Goal: Task Accomplishment & Management: Use online tool/utility

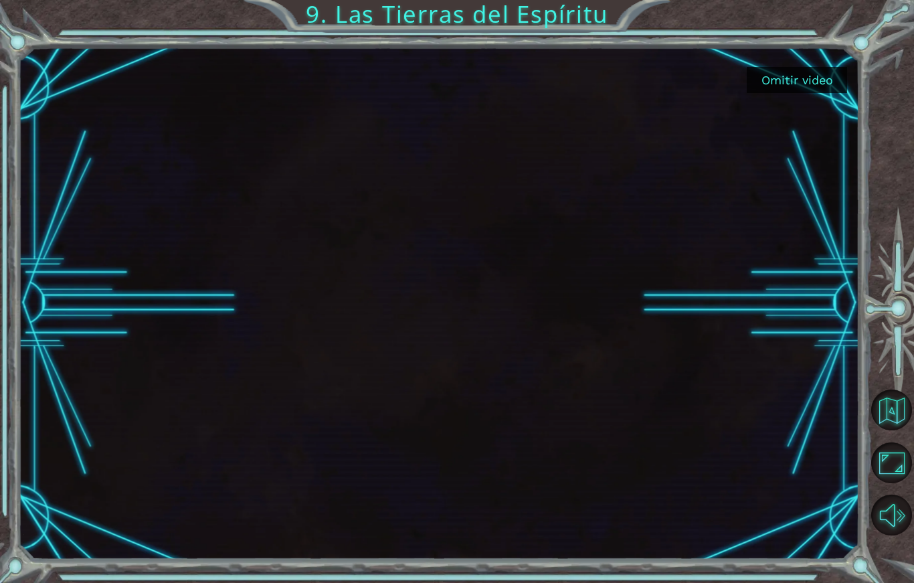
click at [815, 69] on button "Omitir video" at bounding box center [796, 80] width 100 height 26
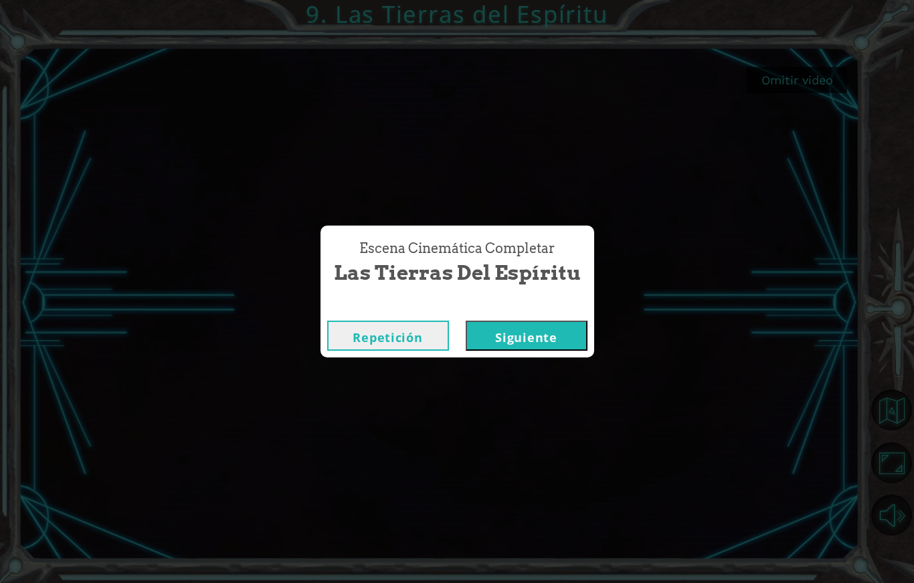
click at [539, 346] on button "Siguiente" at bounding box center [527, 335] width 122 height 30
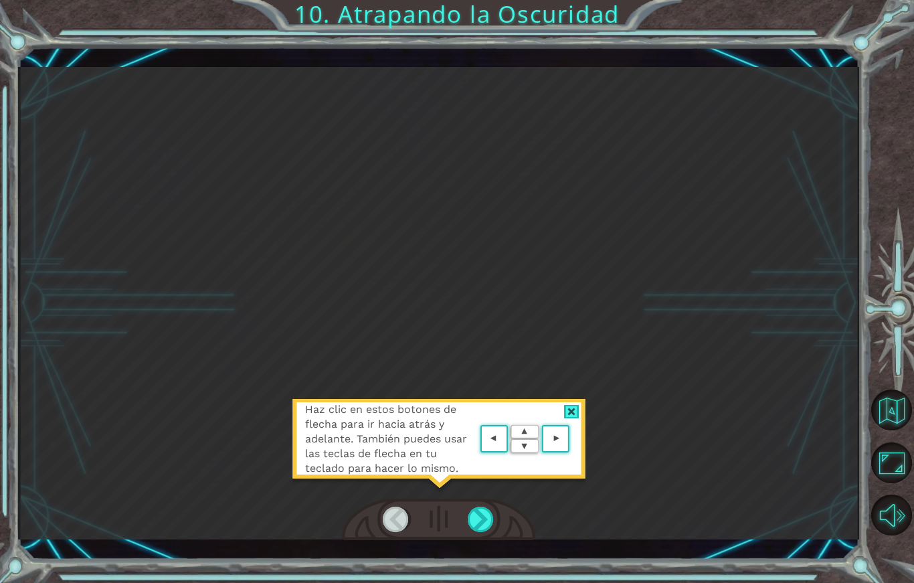
click at [568, 415] on div at bounding box center [571, 412] width 15 height 14
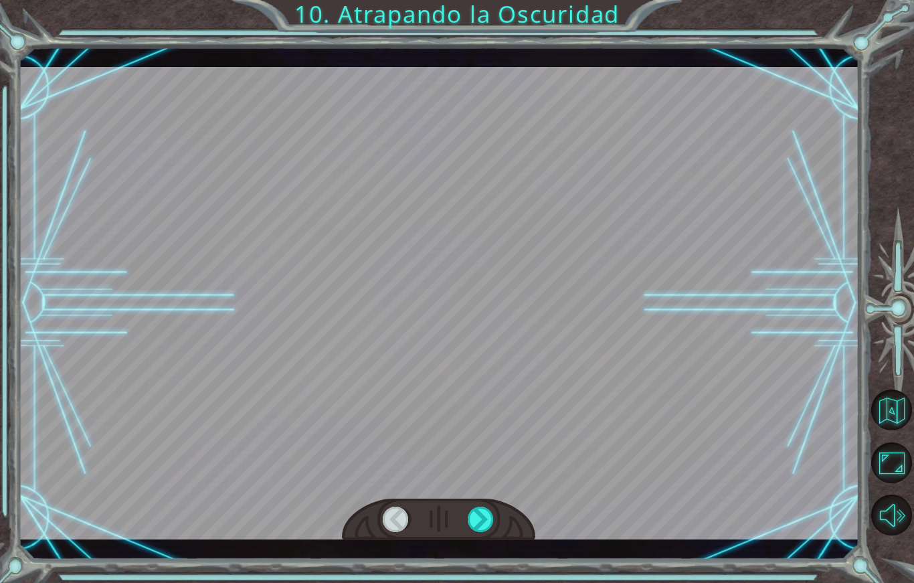
click at [490, 526] on div at bounding box center [481, 518] width 27 height 25
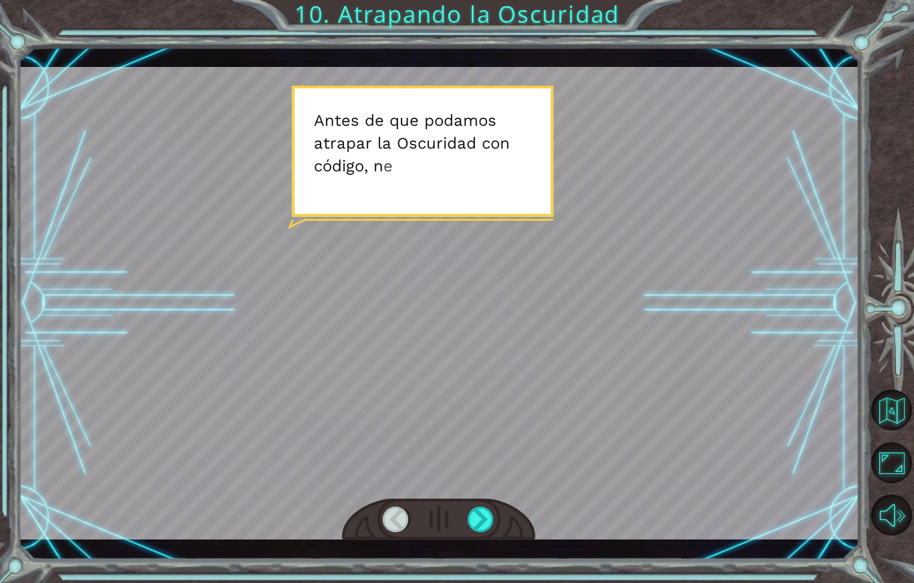
click at [482, 530] on div at bounding box center [481, 518] width 27 height 25
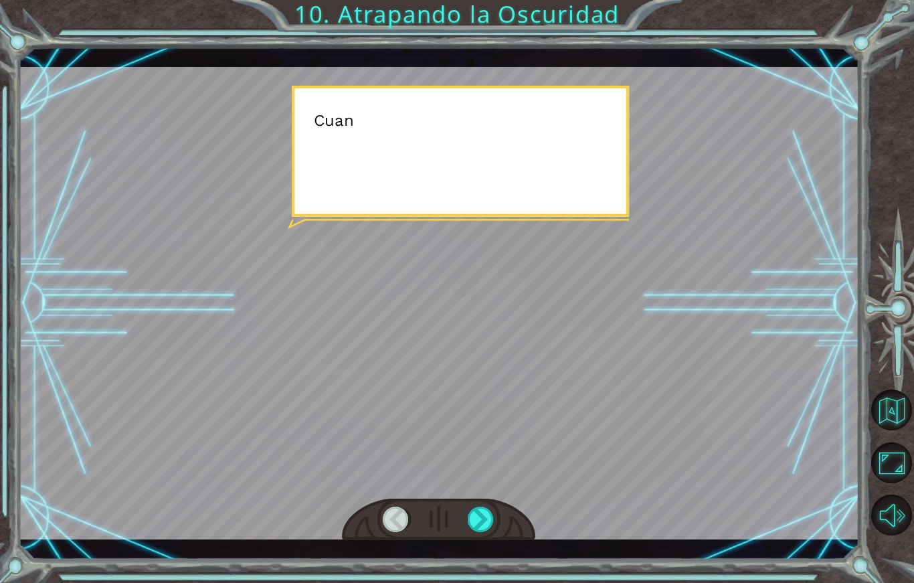
click at [486, 519] on div at bounding box center [481, 518] width 27 height 25
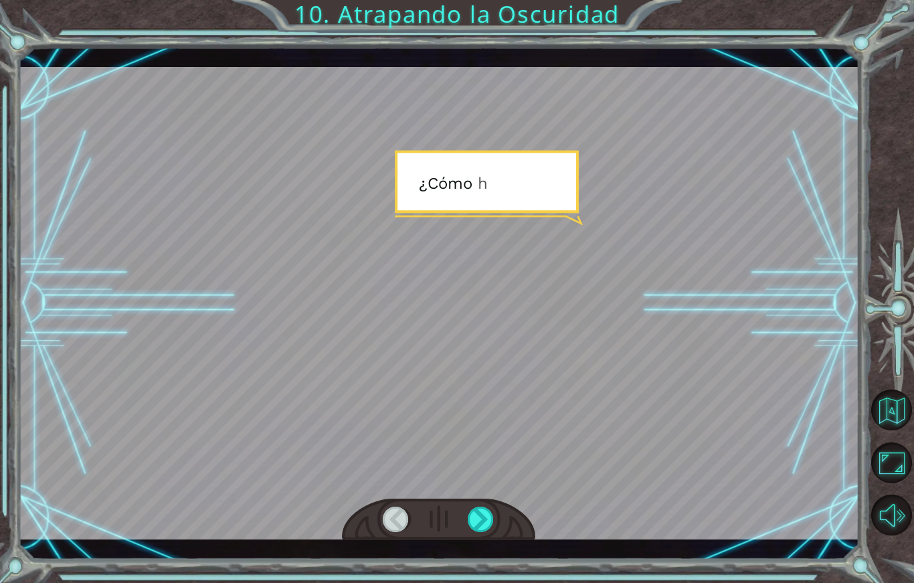
click at [491, 516] on div at bounding box center [481, 518] width 27 height 25
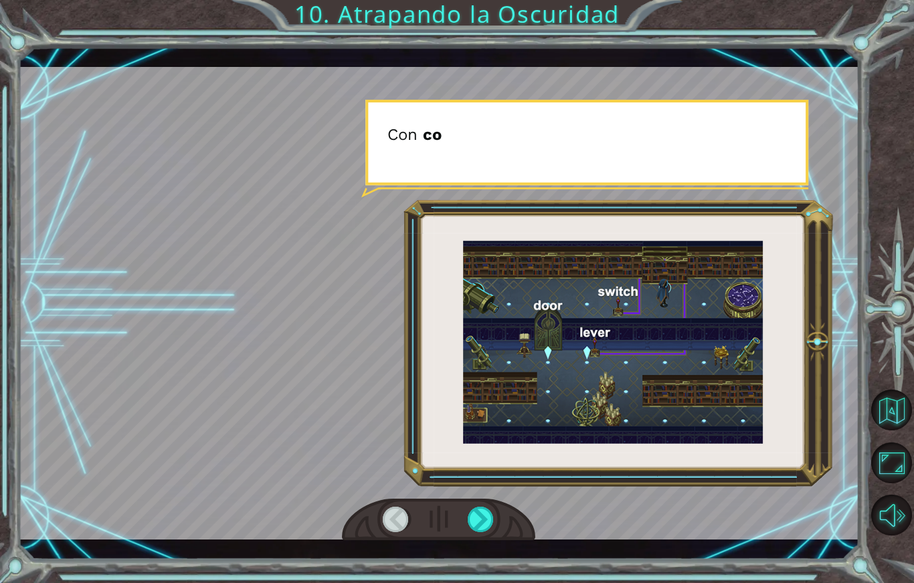
click at [489, 532] on div at bounding box center [481, 518] width 27 height 25
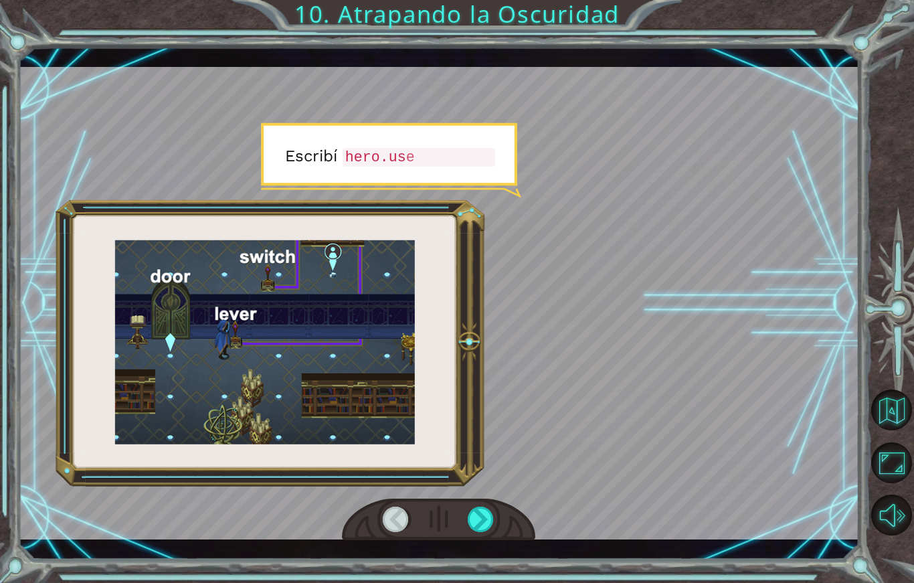
click at [490, 528] on div at bounding box center [481, 518] width 27 height 25
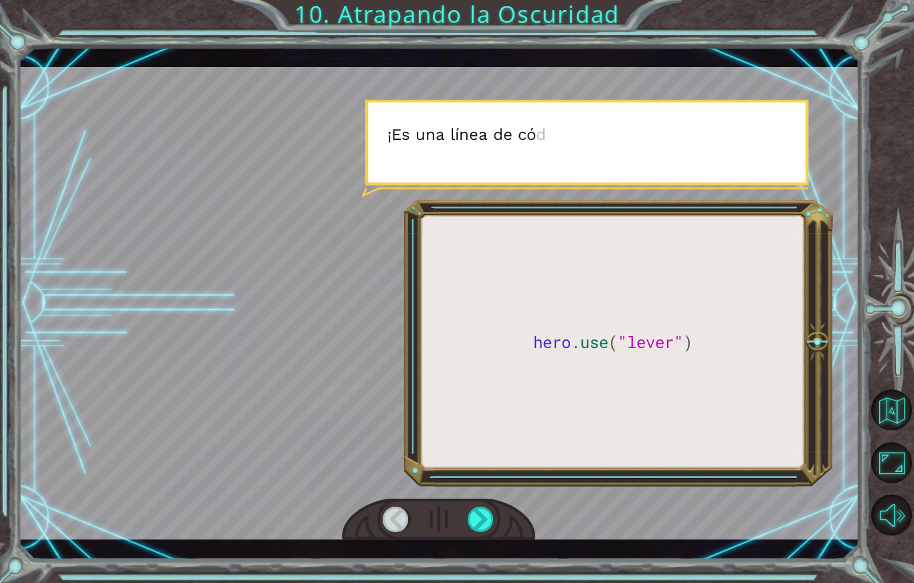
click at [476, 531] on div at bounding box center [481, 518] width 27 height 25
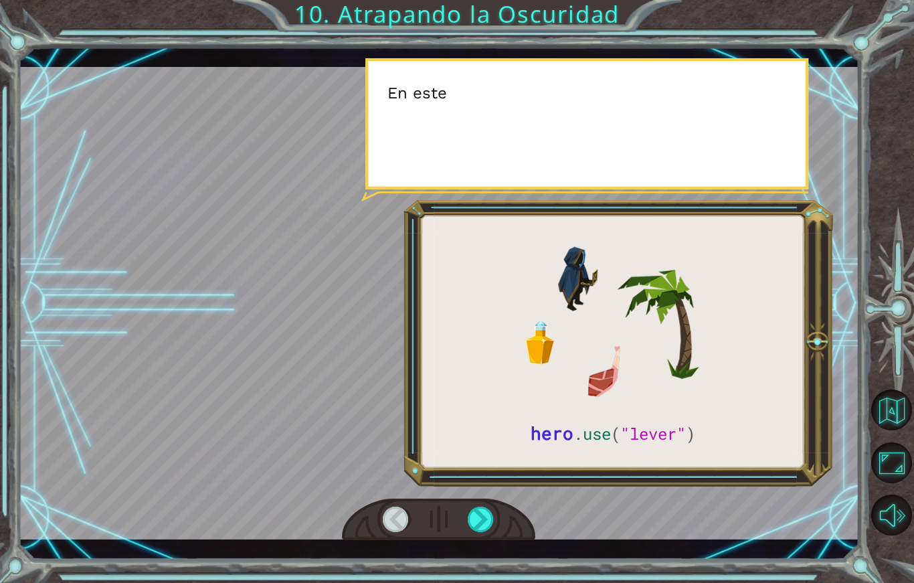
click at [474, 532] on div at bounding box center [481, 518] width 27 height 25
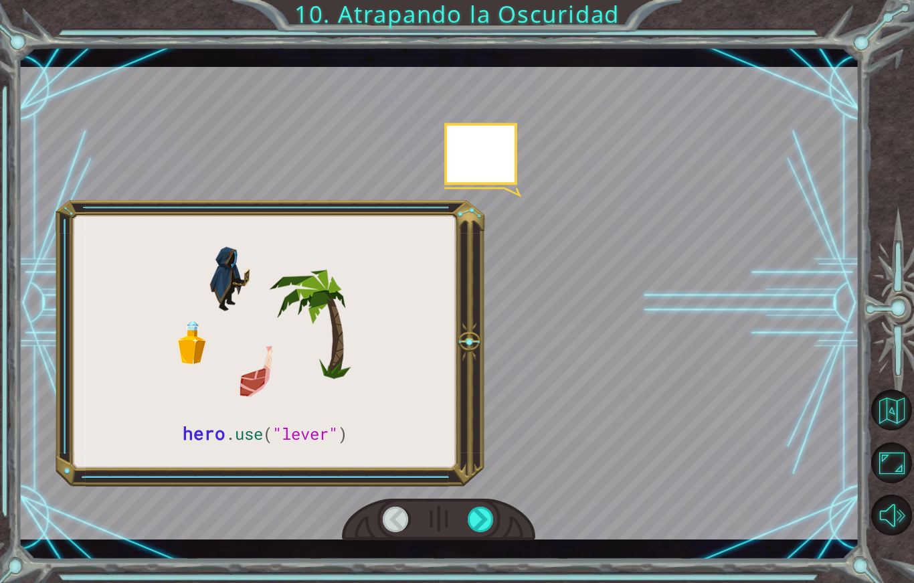
click at [481, 557] on div "hero . use ( "lever" ) A n t e s d e q u e p o d a m o s a t r a p [PERSON_NAME…" at bounding box center [438, 303] width 841 height 513
click at [477, 532] on div at bounding box center [481, 518] width 27 height 25
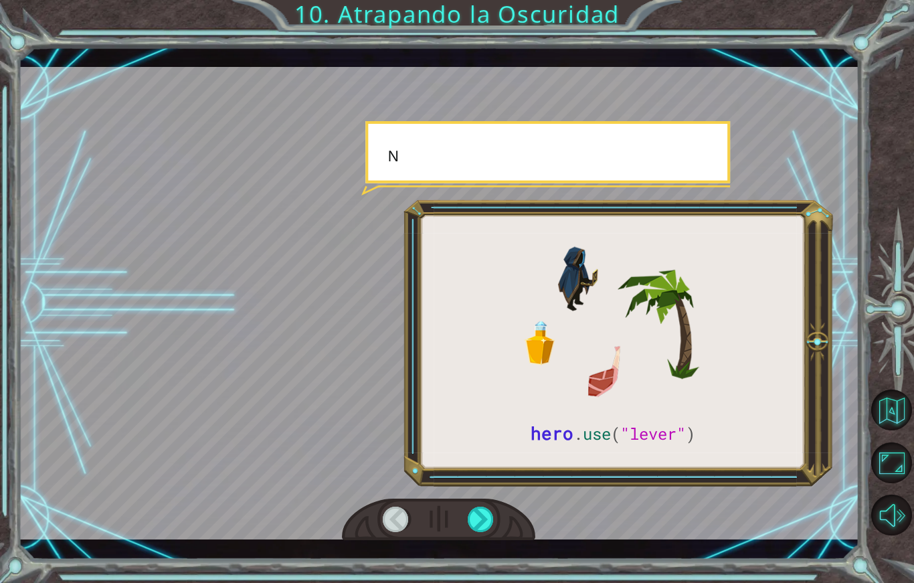
click at [480, 532] on div at bounding box center [481, 518] width 27 height 25
click at [490, 518] on div at bounding box center [481, 518] width 27 height 25
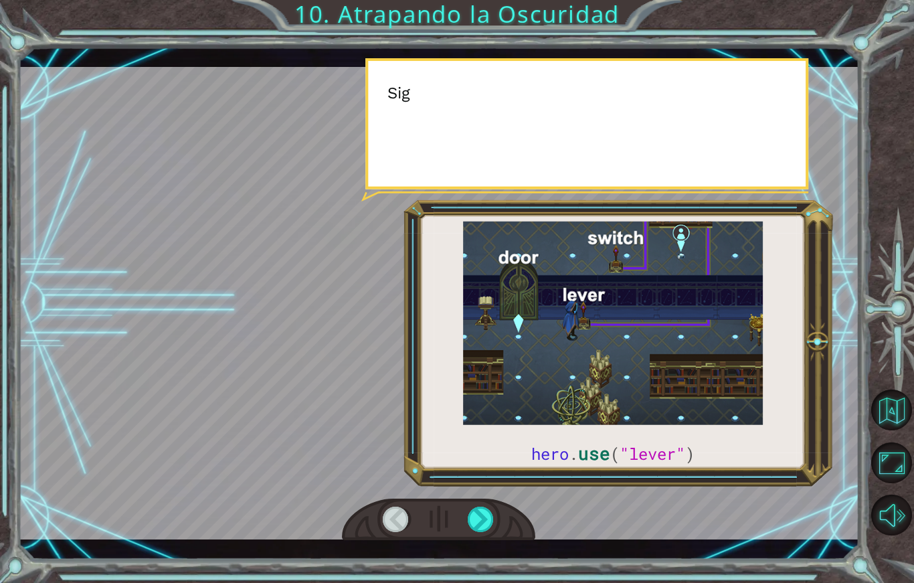
click at [490, 520] on div at bounding box center [481, 518] width 27 height 25
click at [484, 518] on div at bounding box center [481, 518] width 27 height 25
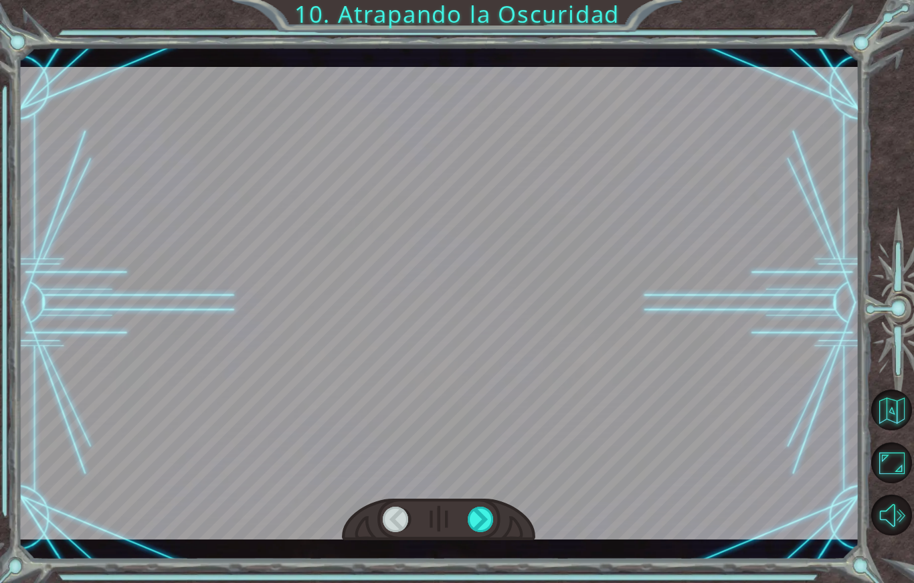
click at [476, 515] on div at bounding box center [481, 518] width 27 height 25
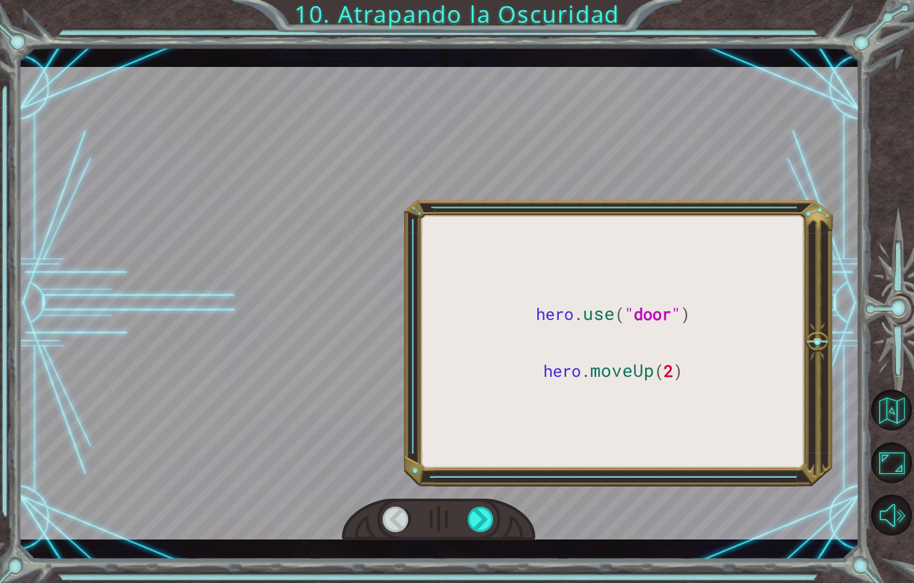
click at [468, 526] on div at bounding box center [481, 518] width 27 height 25
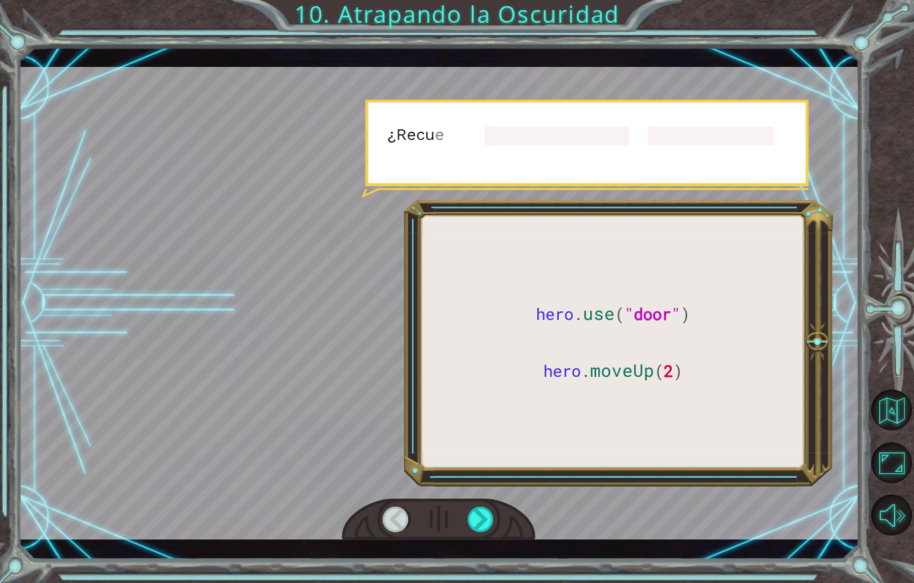
click at [478, 532] on div at bounding box center [481, 518] width 27 height 25
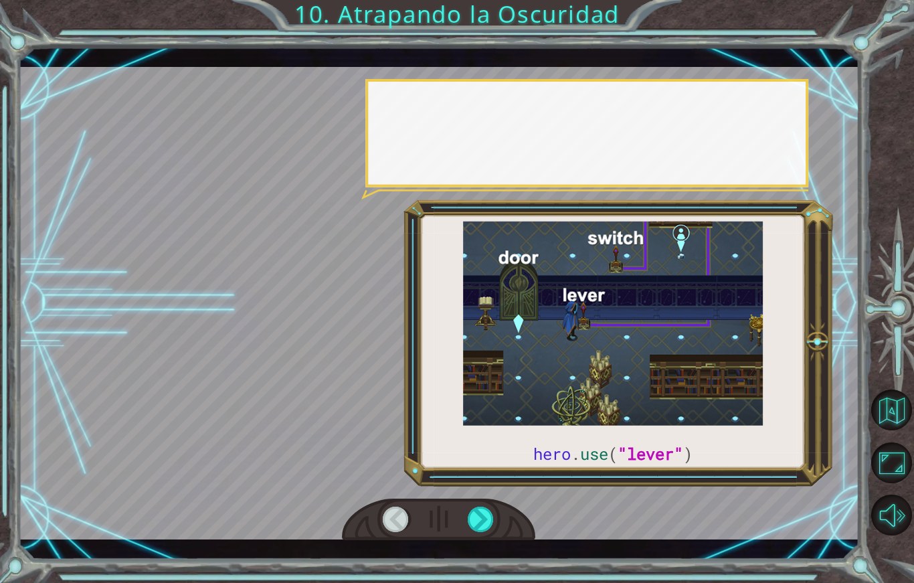
click at [476, 532] on div at bounding box center [481, 518] width 27 height 25
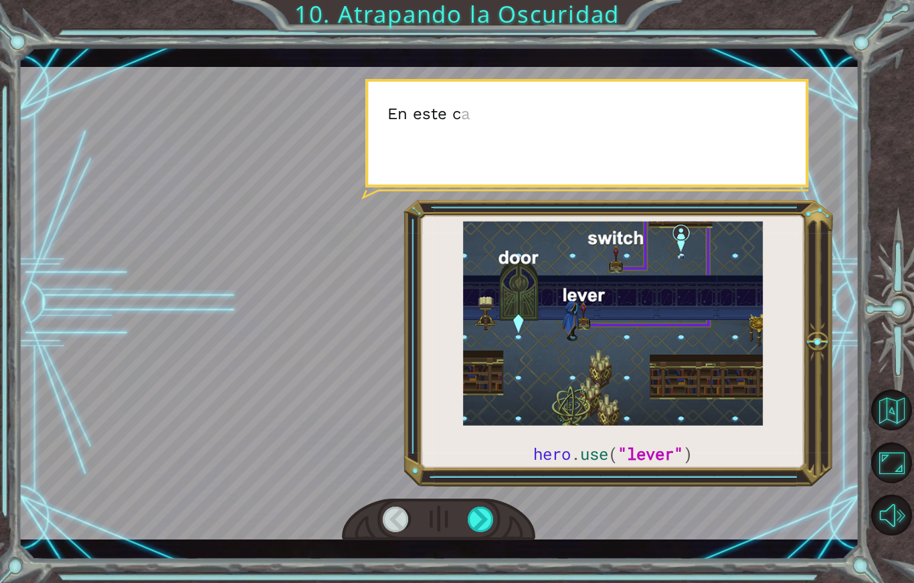
click at [494, 529] on div at bounding box center [481, 518] width 27 height 25
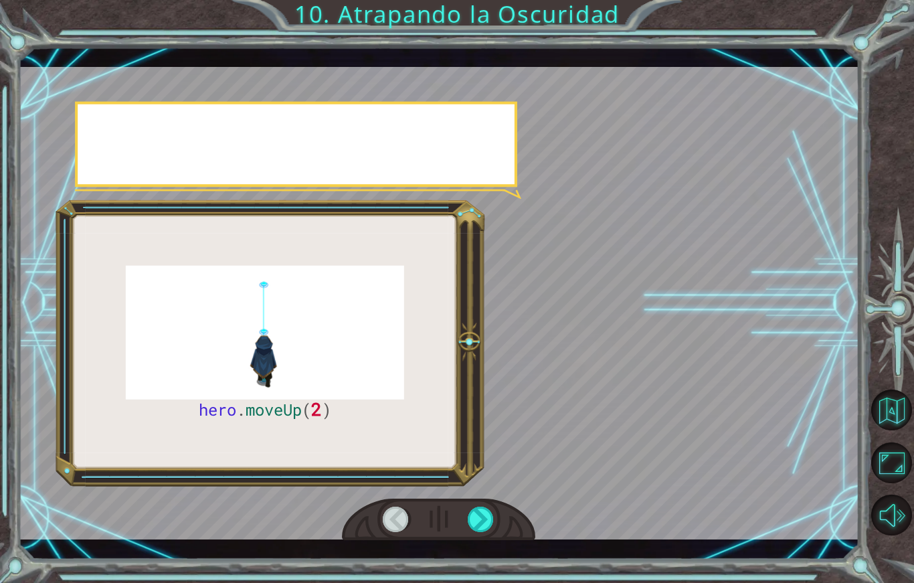
click at [484, 524] on div at bounding box center [481, 518] width 27 height 25
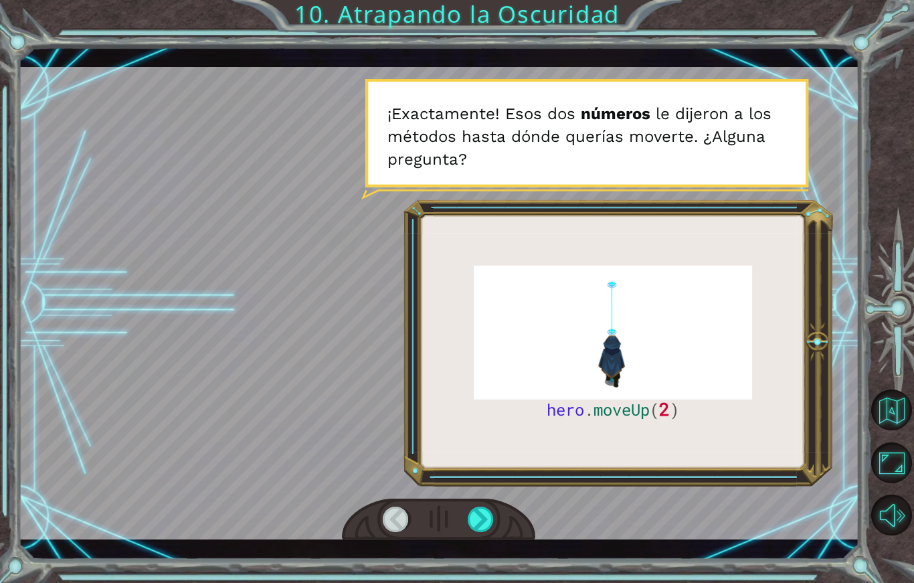
click at [484, 528] on div at bounding box center [481, 518] width 27 height 25
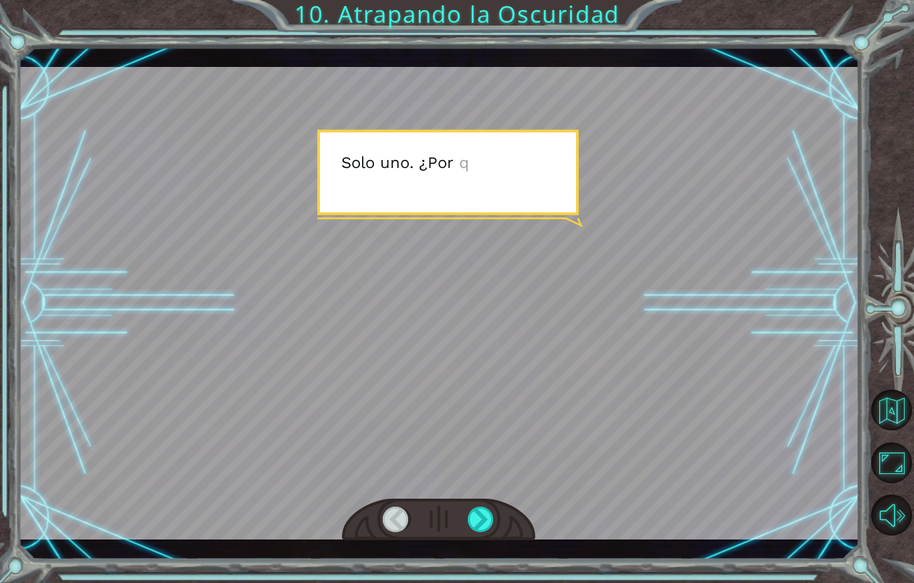
click at [484, 528] on div at bounding box center [481, 518] width 27 height 25
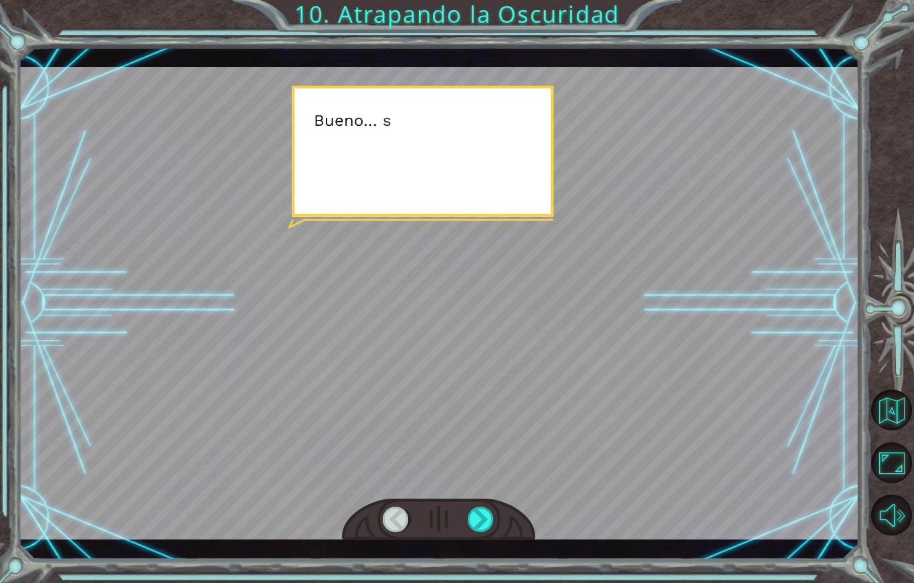
click at [489, 532] on div at bounding box center [481, 518] width 27 height 25
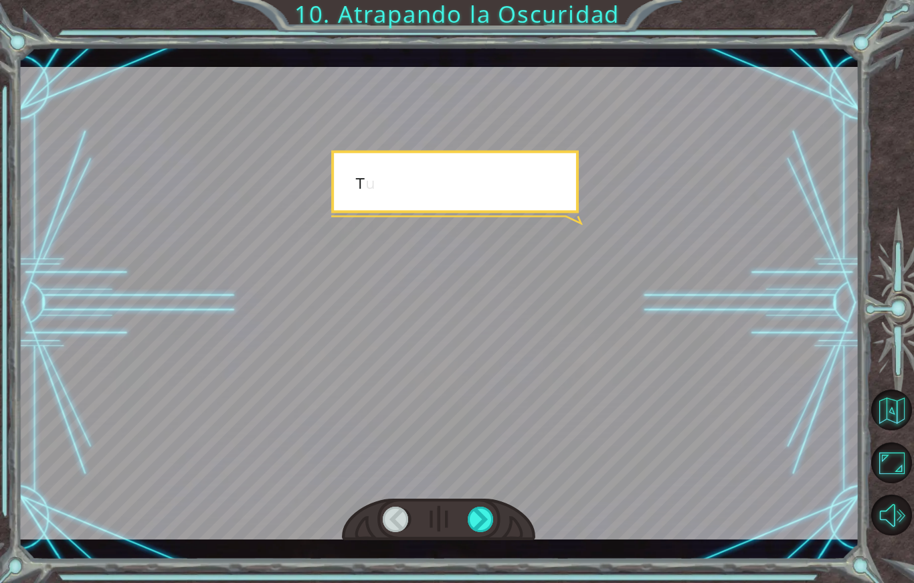
click at [483, 529] on div at bounding box center [481, 518] width 27 height 25
click at [484, 528] on div at bounding box center [481, 518] width 27 height 25
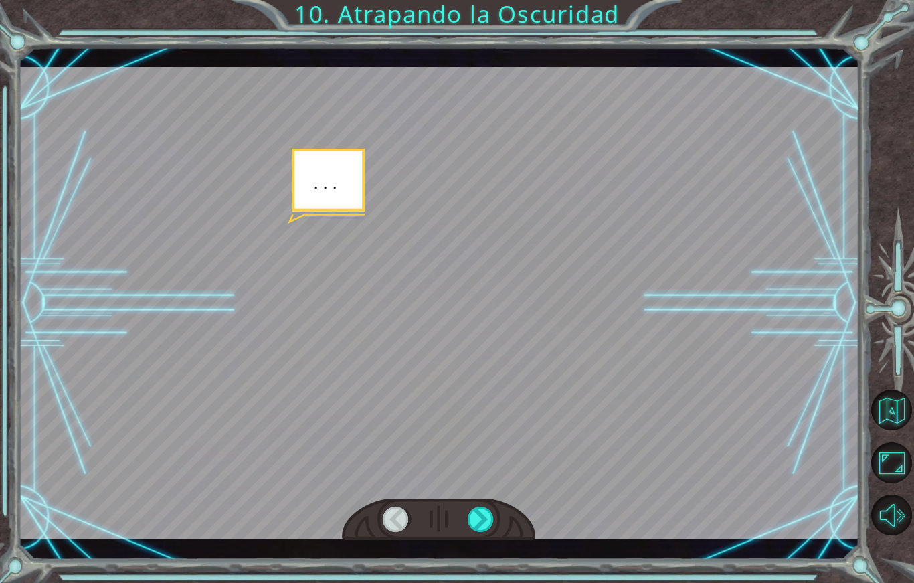
click at [485, 524] on div at bounding box center [481, 518] width 27 height 25
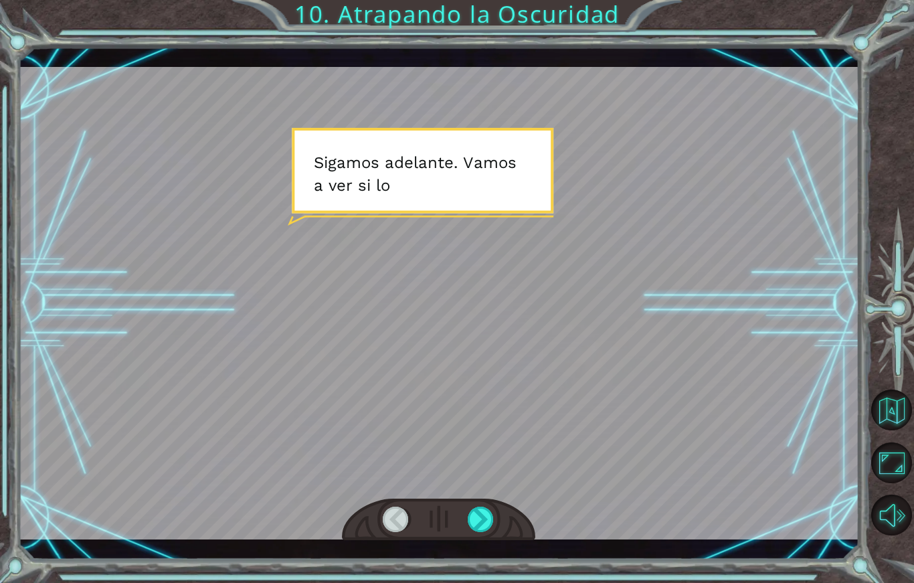
click at [491, 529] on div at bounding box center [481, 518] width 27 height 25
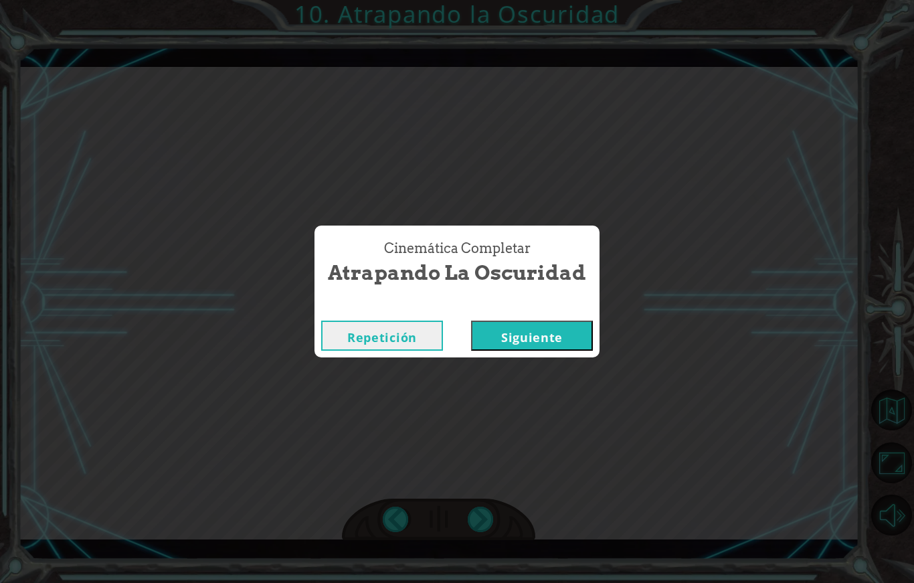
click at [549, 334] on button "Siguiente" at bounding box center [532, 335] width 122 height 30
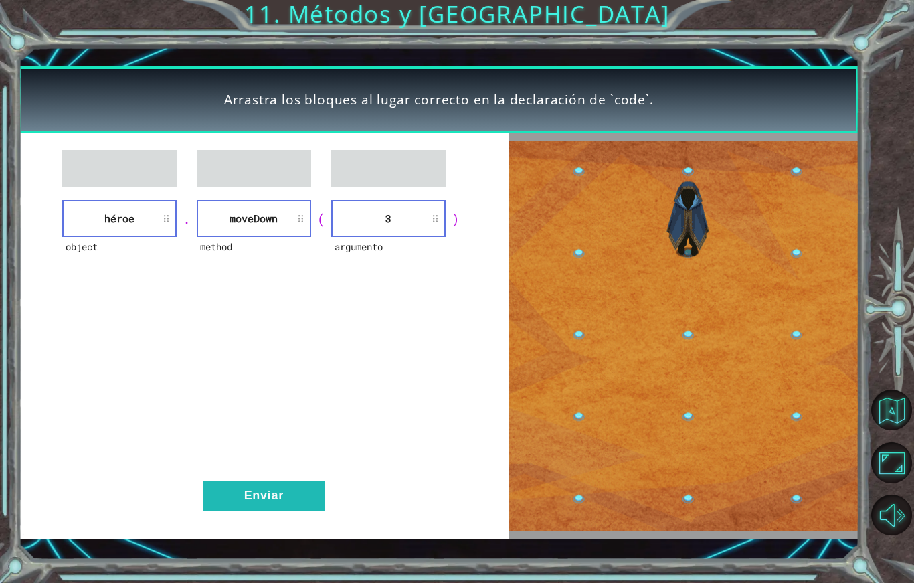
click at [632, 288] on img at bounding box center [684, 336] width 350 height 390
click at [274, 510] on button "Enviar" at bounding box center [264, 495] width 122 height 30
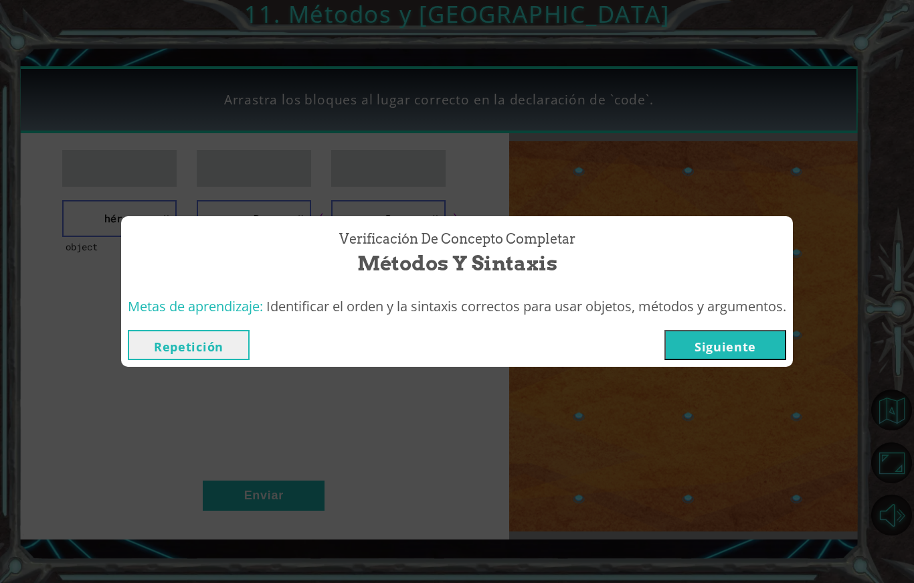
click at [247, 514] on div "Verificación de Concepto Completar Métodos y Sintaxis Metas de aprendizaje: Ide…" at bounding box center [457, 291] width 914 height 583
click at [754, 344] on button "Siguiente" at bounding box center [725, 345] width 122 height 30
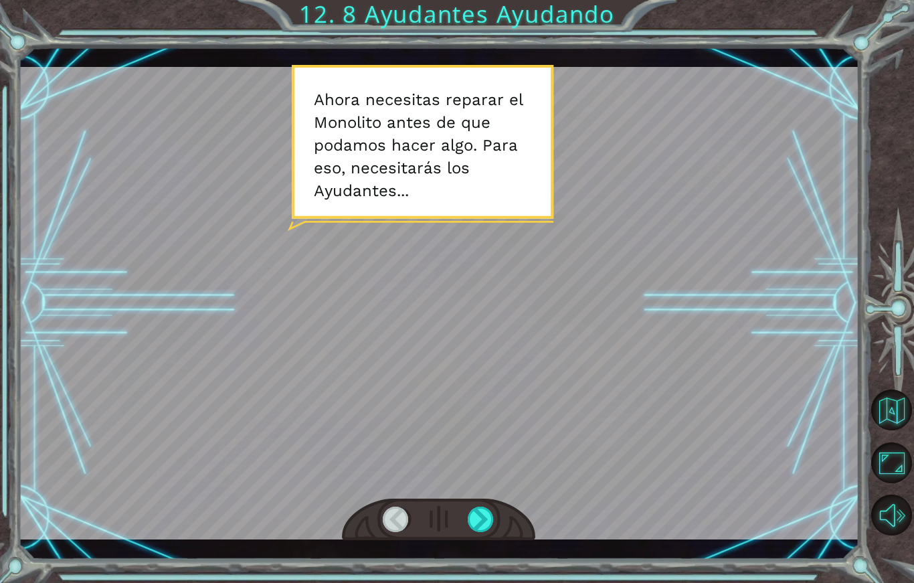
click at [483, 526] on div at bounding box center [481, 518] width 27 height 25
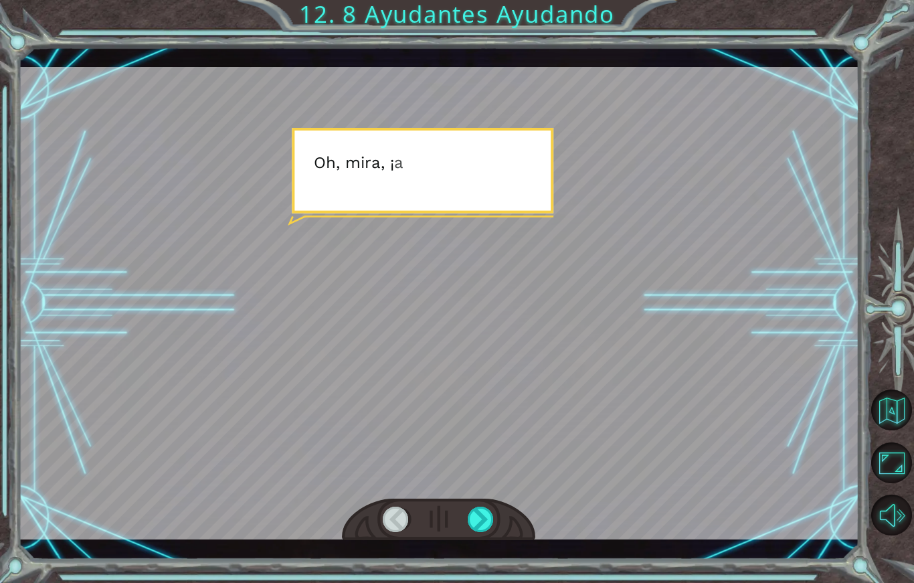
click at [486, 532] on div at bounding box center [481, 518] width 27 height 25
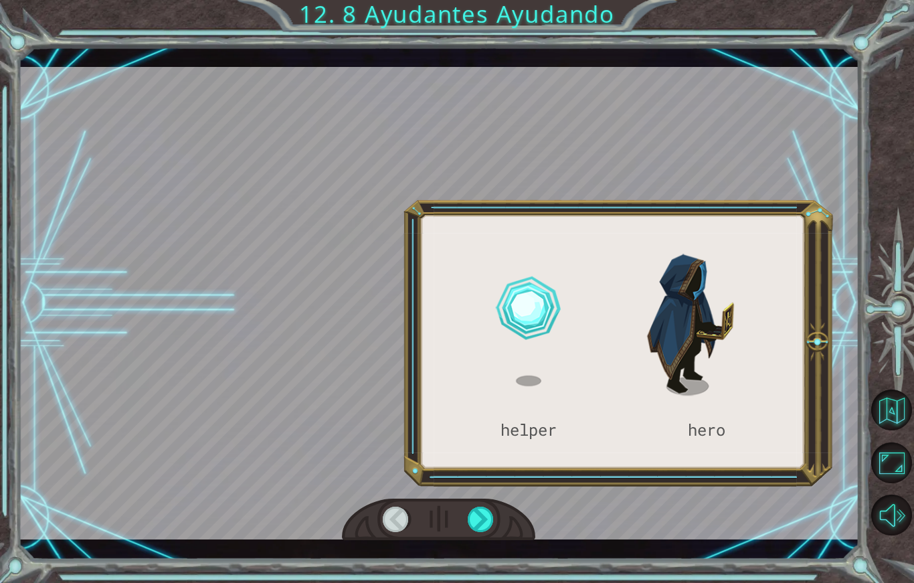
click at [487, 532] on div at bounding box center [481, 518] width 27 height 25
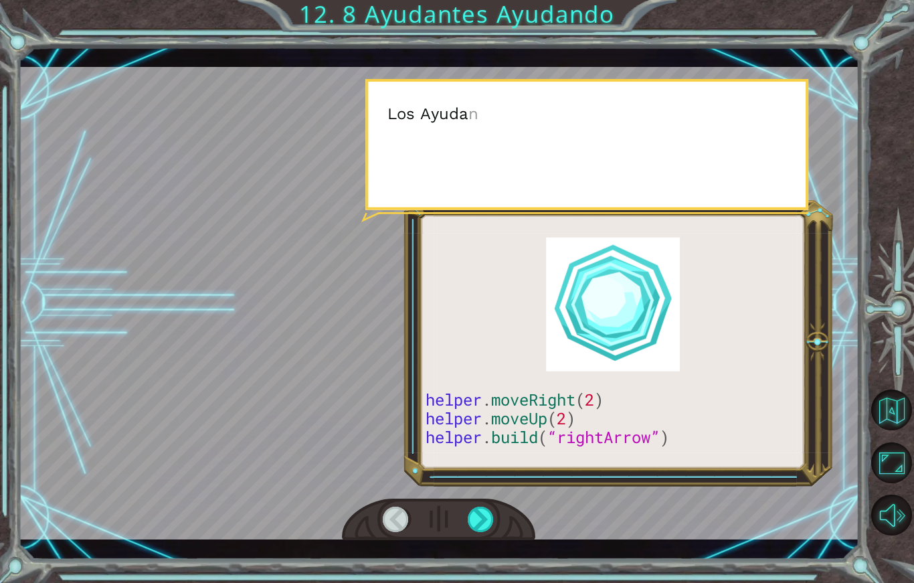
click at [487, 523] on div at bounding box center [481, 518] width 27 height 25
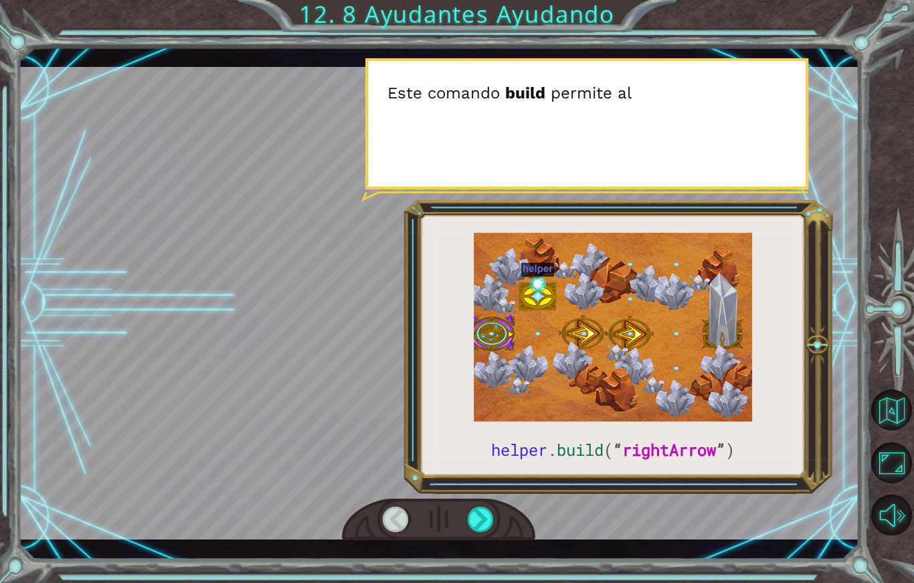
click at [493, 516] on div at bounding box center [481, 518] width 27 height 25
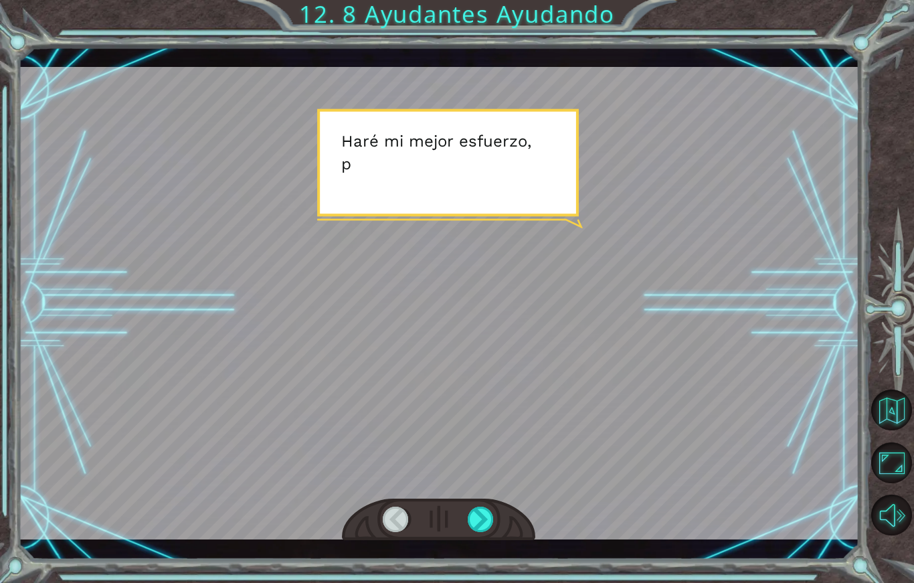
click at [484, 531] on div at bounding box center [481, 518] width 27 height 25
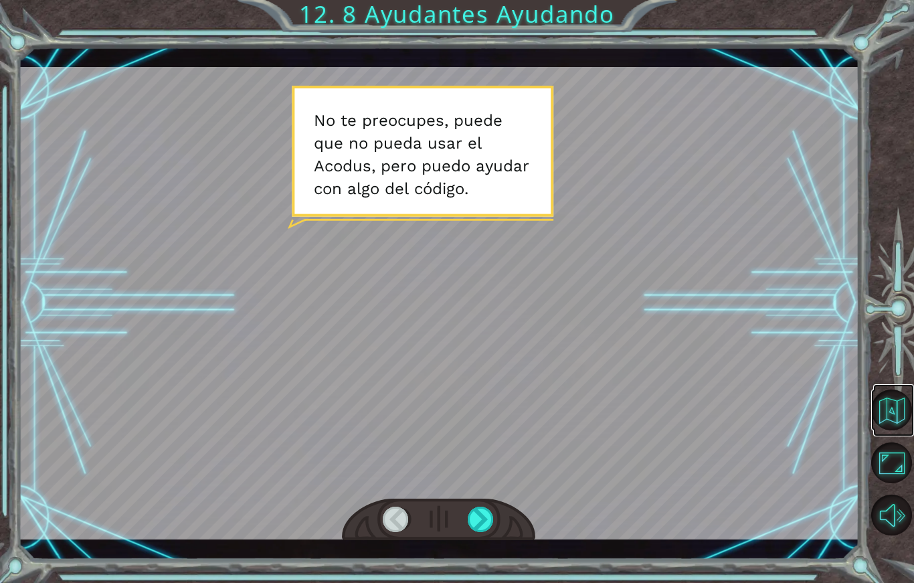
click at [885, 415] on button "Volver al Mapa" at bounding box center [891, 409] width 41 height 41
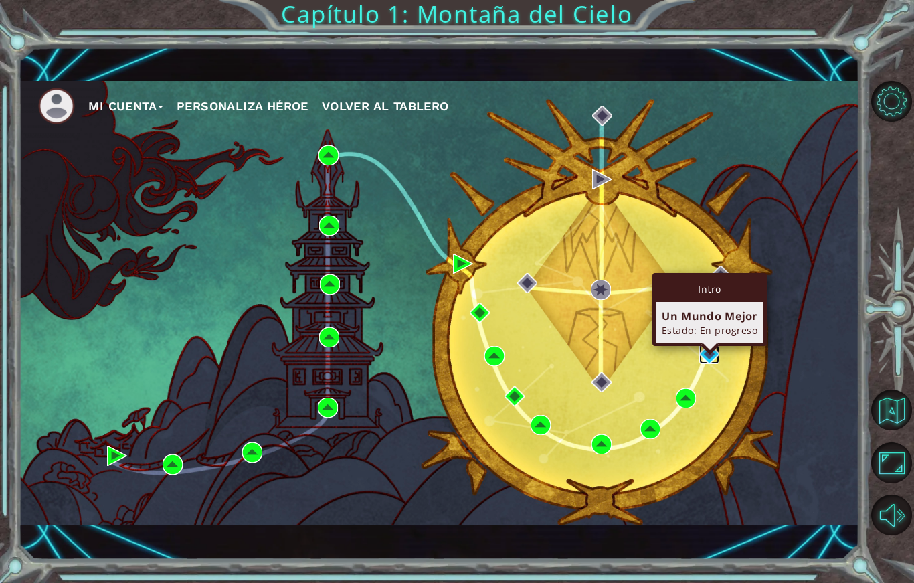
click at [716, 359] on img at bounding box center [709, 354] width 20 height 20
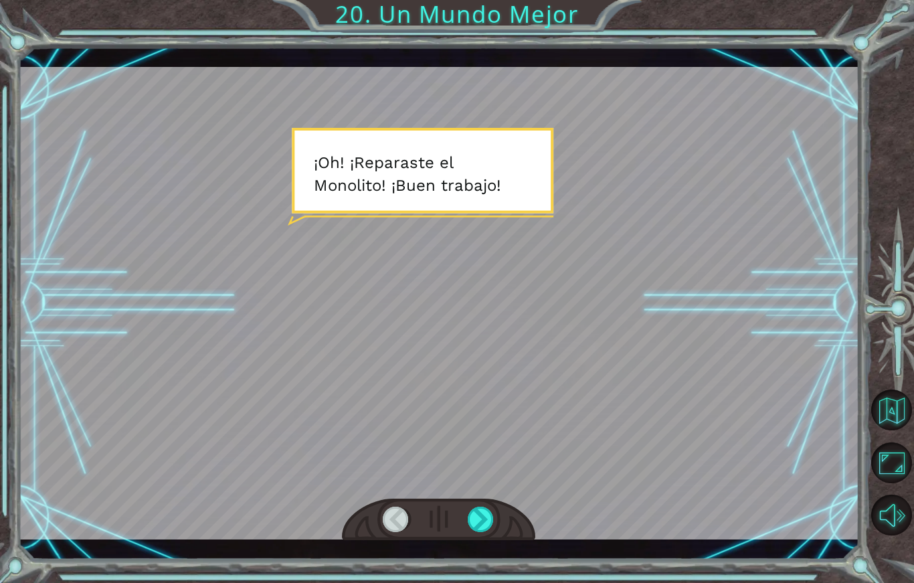
click at [474, 528] on div at bounding box center [481, 518] width 27 height 25
click at [478, 532] on div at bounding box center [481, 518] width 27 height 25
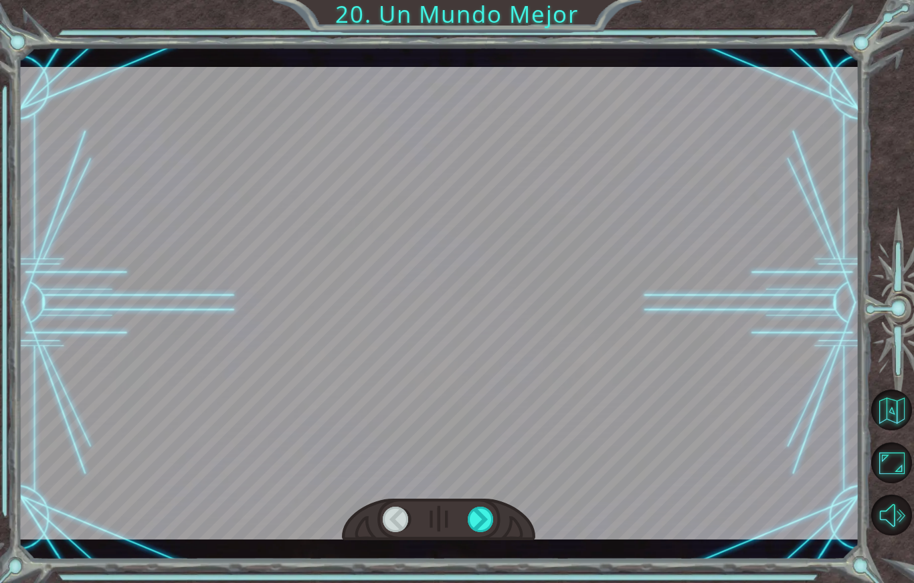
click at [488, 519] on div at bounding box center [481, 518] width 27 height 25
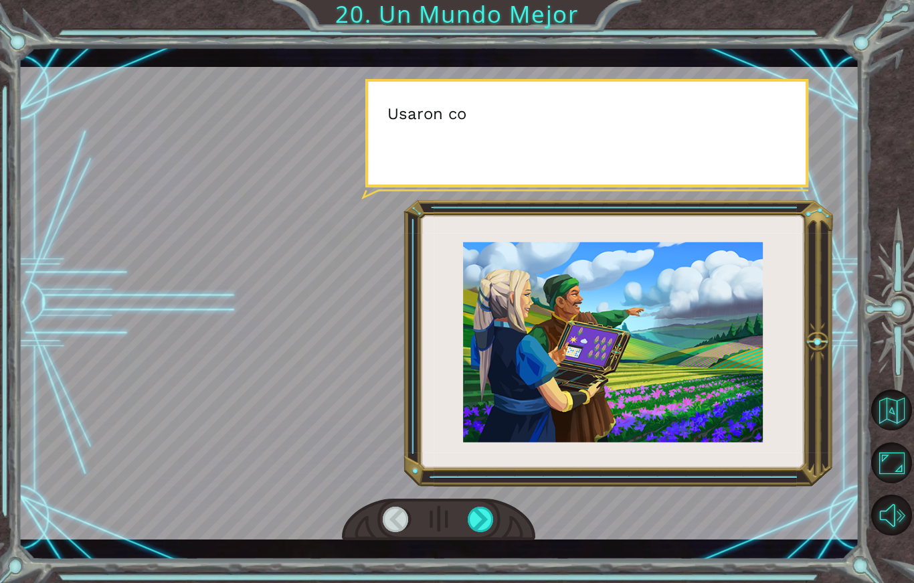
click at [481, 532] on div at bounding box center [481, 518] width 27 height 25
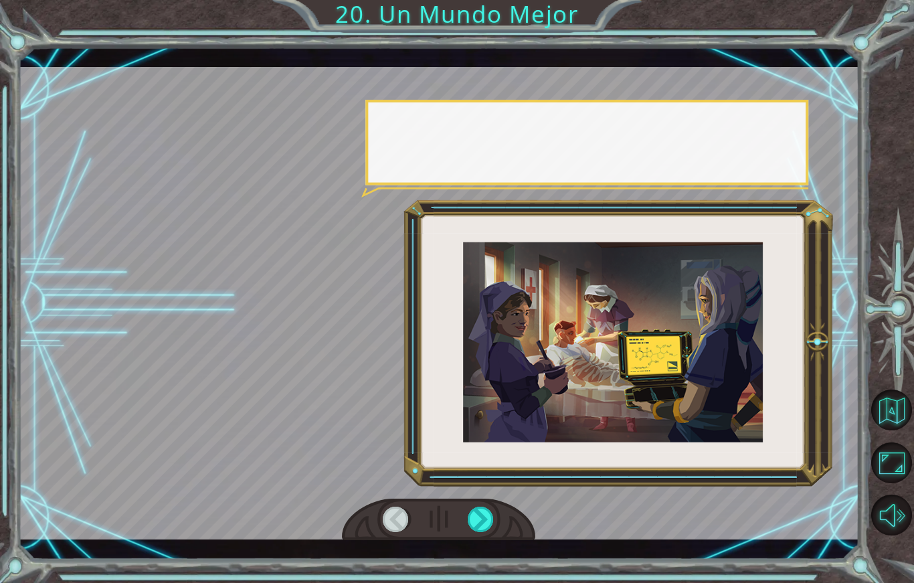
click at [478, 528] on div at bounding box center [481, 518] width 27 height 25
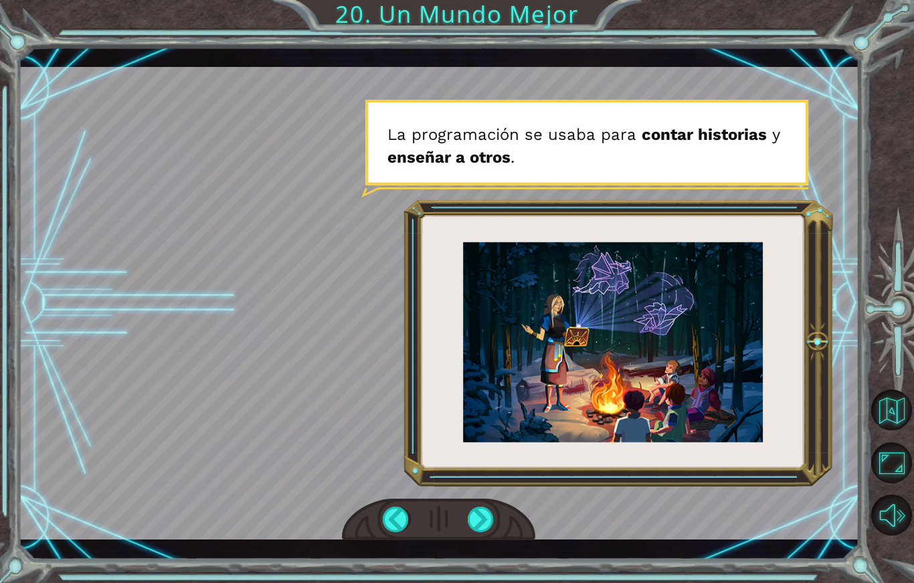
click at [17, 78] on div "¡ O h ! ¡ R e p a r a s t e e l M o n o l i t o ! ¡ B u e n t r a b a j o ! Y t…" at bounding box center [457, 291] width 914 height 583
click at [478, 532] on div at bounding box center [481, 518] width 27 height 25
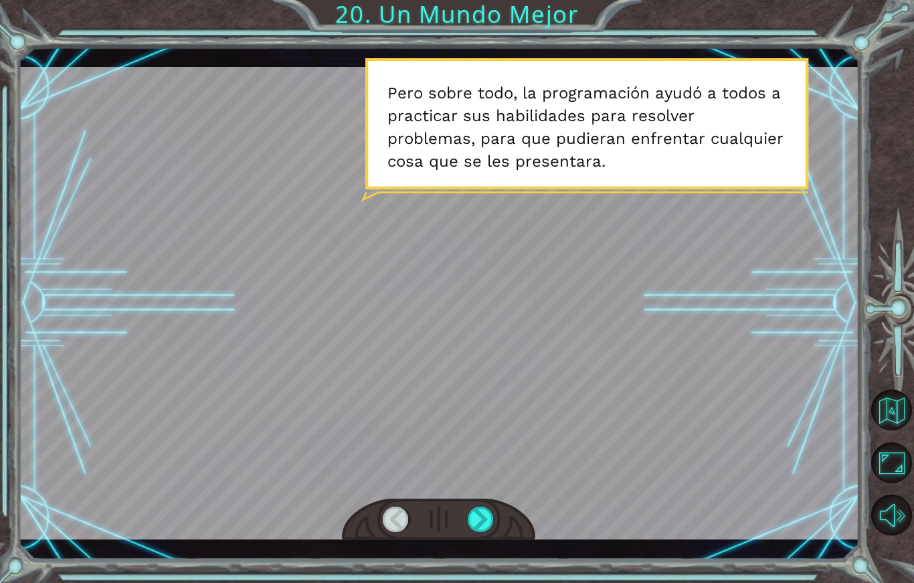
click at [483, 523] on div at bounding box center [481, 518] width 27 height 25
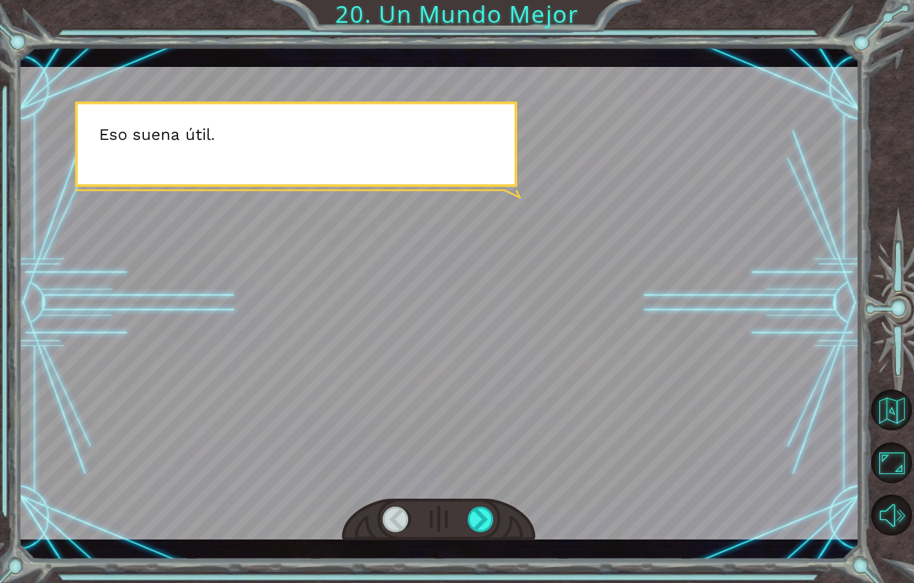
click at [489, 526] on div at bounding box center [481, 518] width 27 height 25
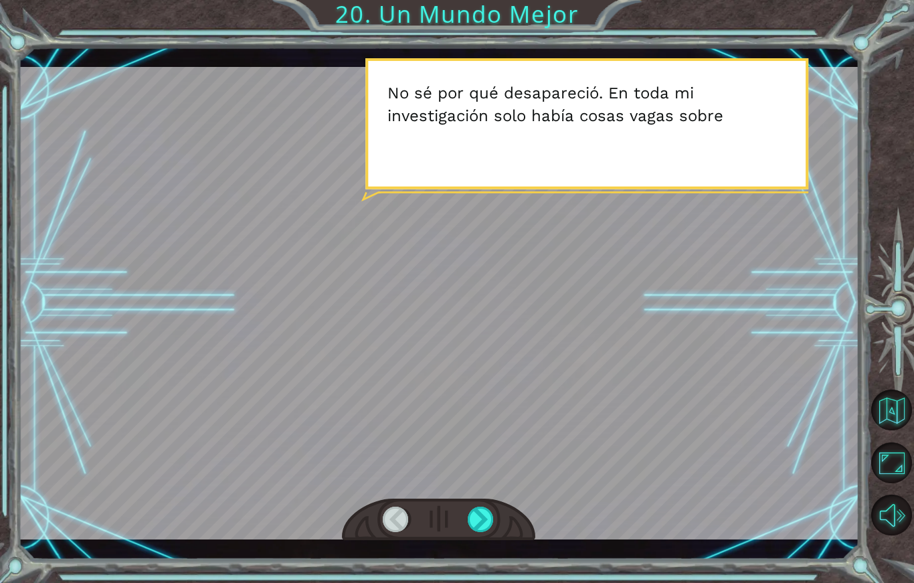
click at [482, 532] on div at bounding box center [481, 518] width 27 height 25
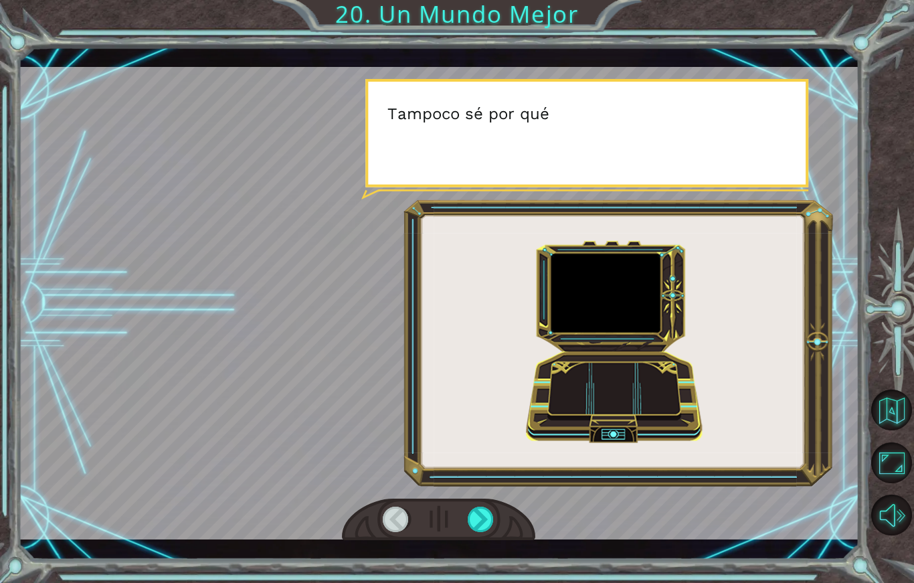
click at [483, 531] on div at bounding box center [481, 518] width 27 height 25
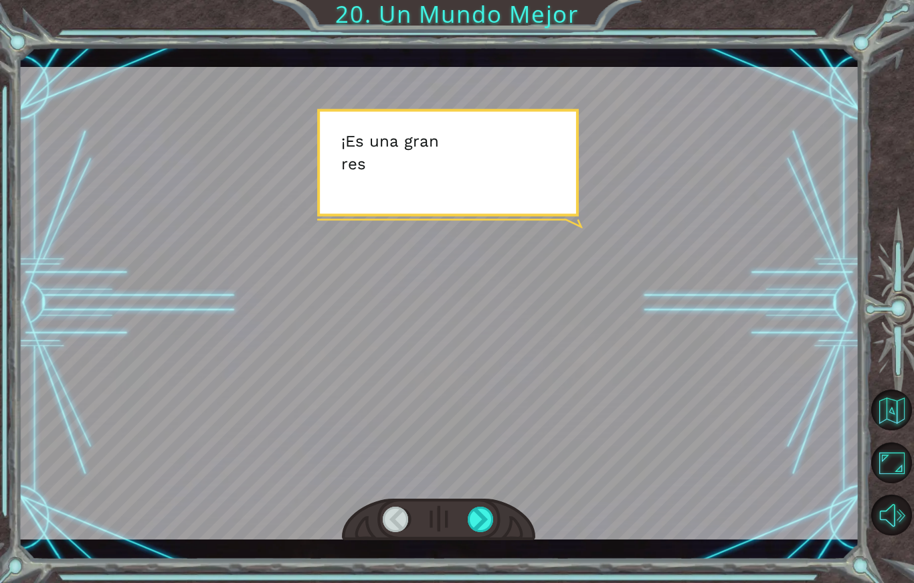
click at [477, 532] on div at bounding box center [481, 518] width 27 height 25
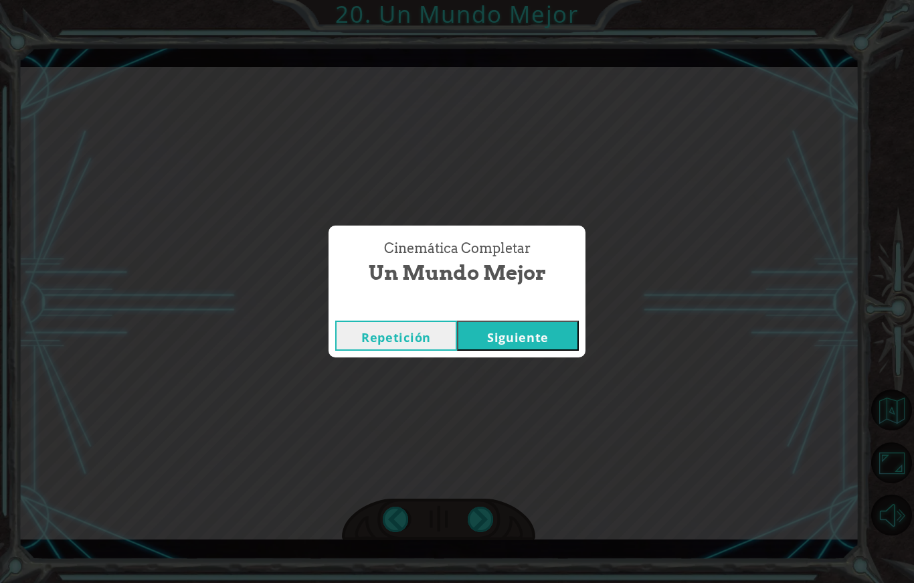
click at [539, 337] on button "Siguiente" at bounding box center [518, 335] width 122 height 30
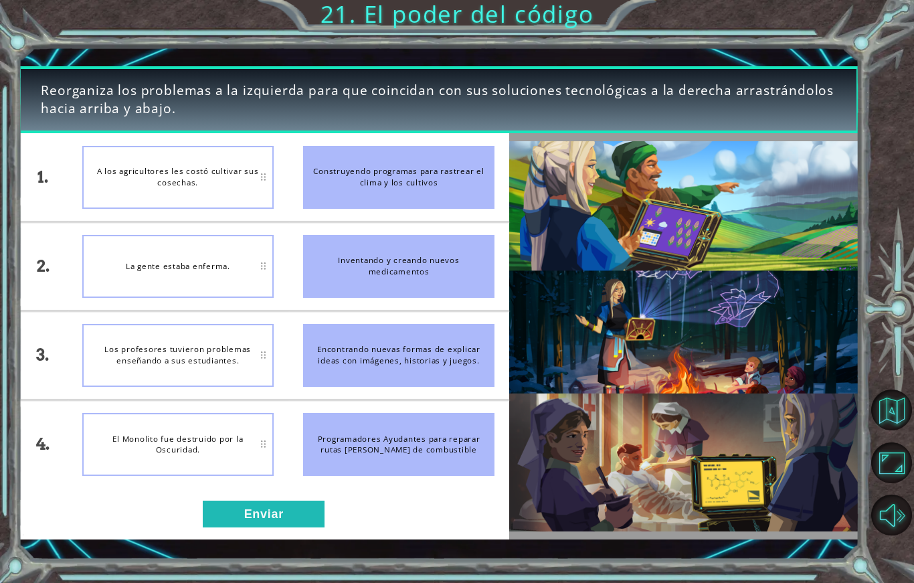
click at [282, 527] on button "Enviar" at bounding box center [264, 513] width 122 height 27
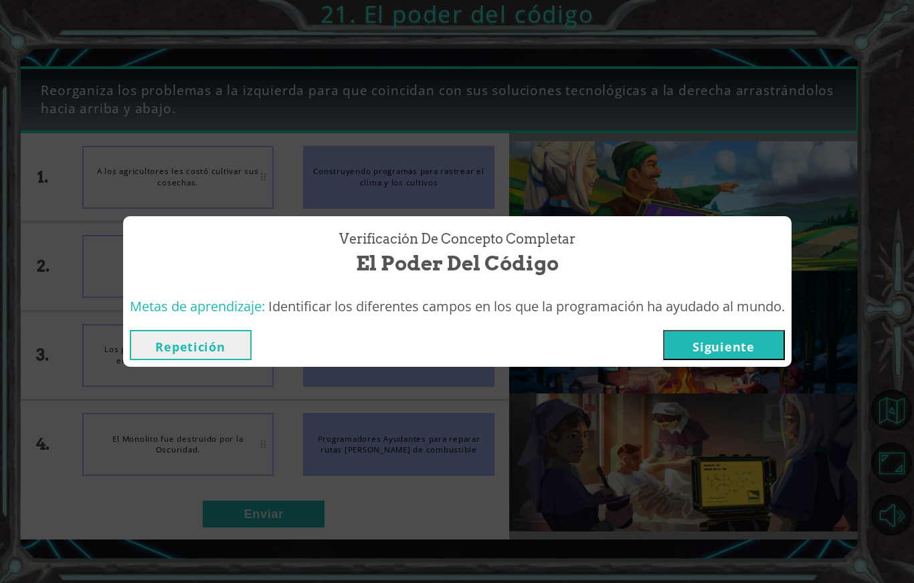
click at [718, 360] on button "Siguiente" at bounding box center [724, 345] width 122 height 30
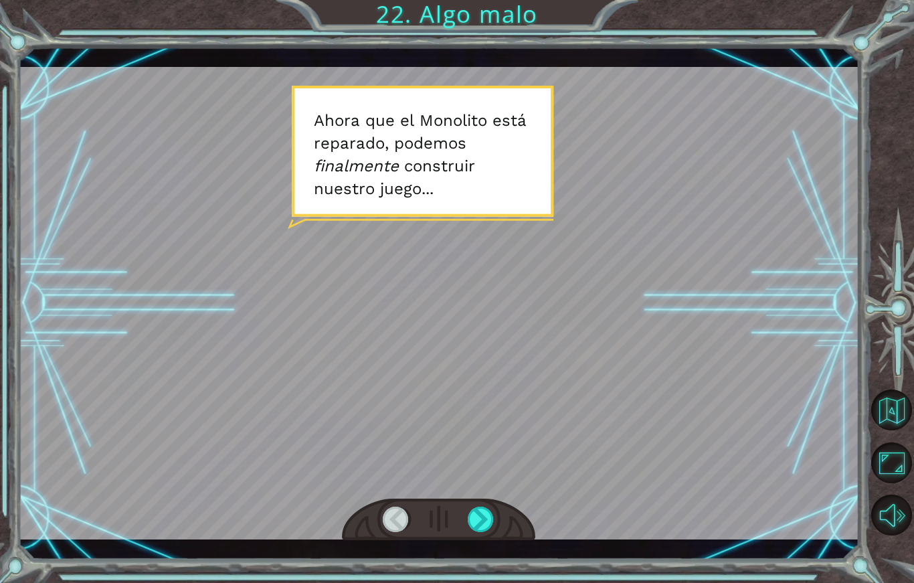
click at [472, 532] on div at bounding box center [481, 518] width 27 height 25
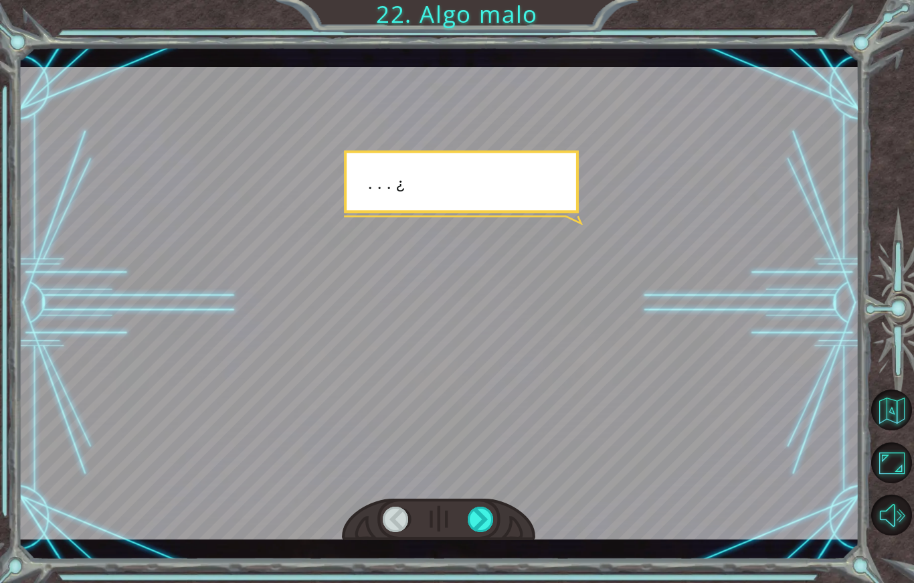
click at [488, 532] on div at bounding box center [481, 518] width 27 height 25
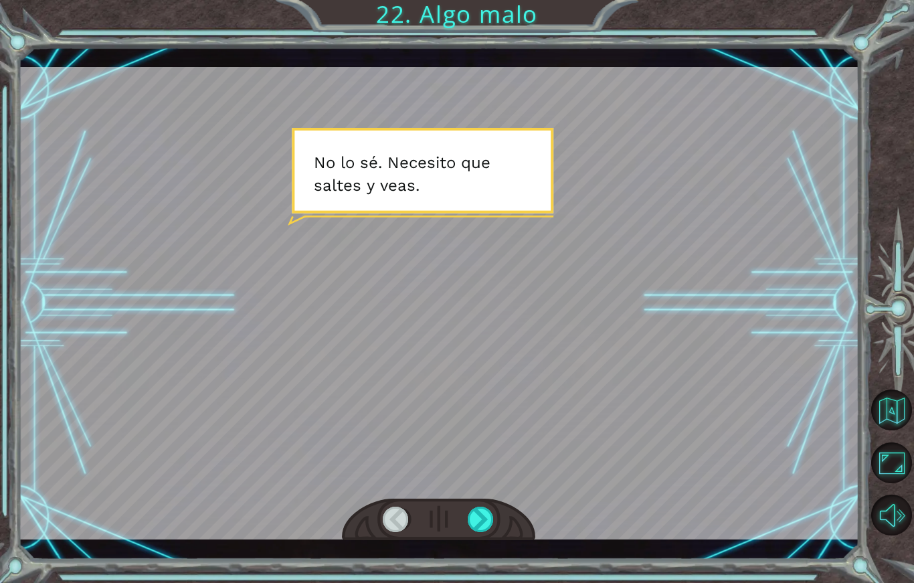
click at [480, 522] on div at bounding box center [481, 518] width 27 height 25
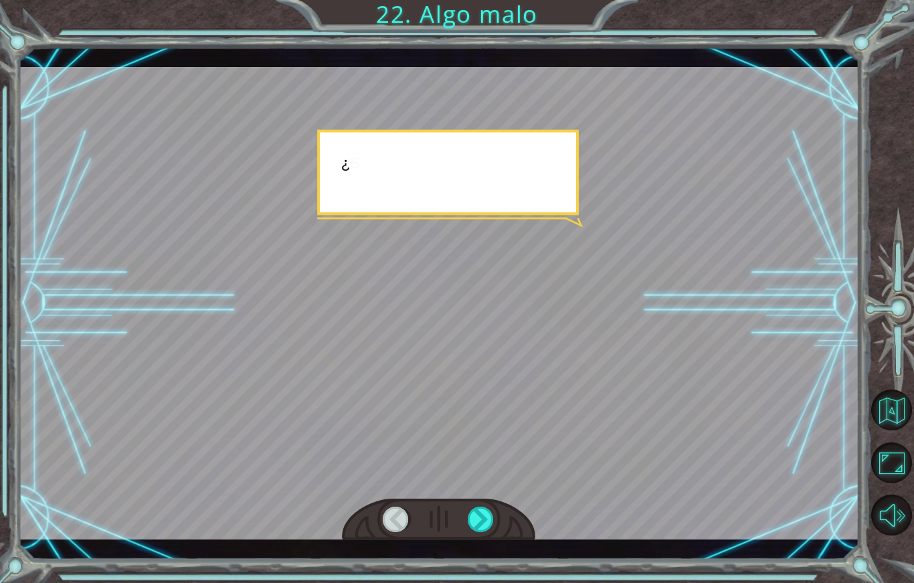
click at [473, 524] on div at bounding box center [481, 518] width 27 height 25
click at [472, 530] on div at bounding box center [481, 518] width 27 height 25
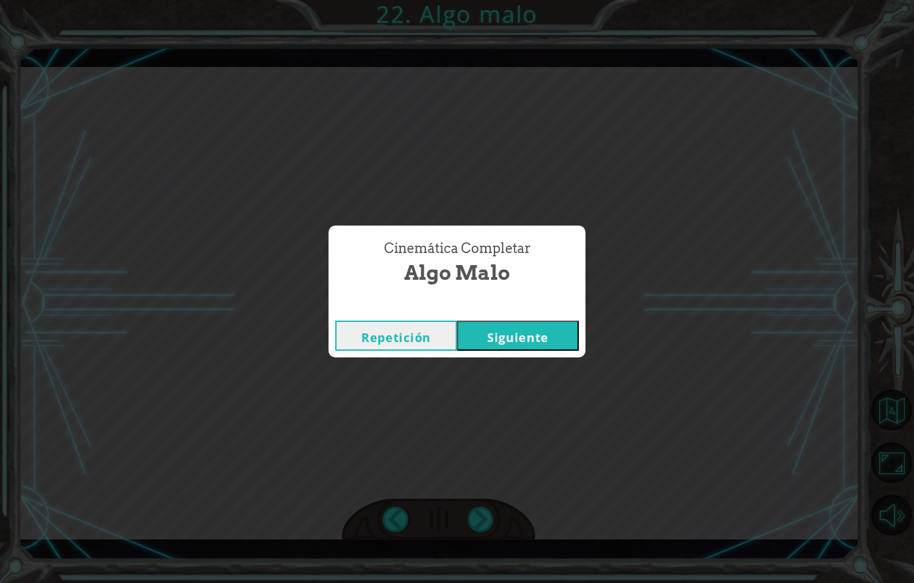
click at [509, 346] on button "Siguiente" at bounding box center [518, 335] width 122 height 30
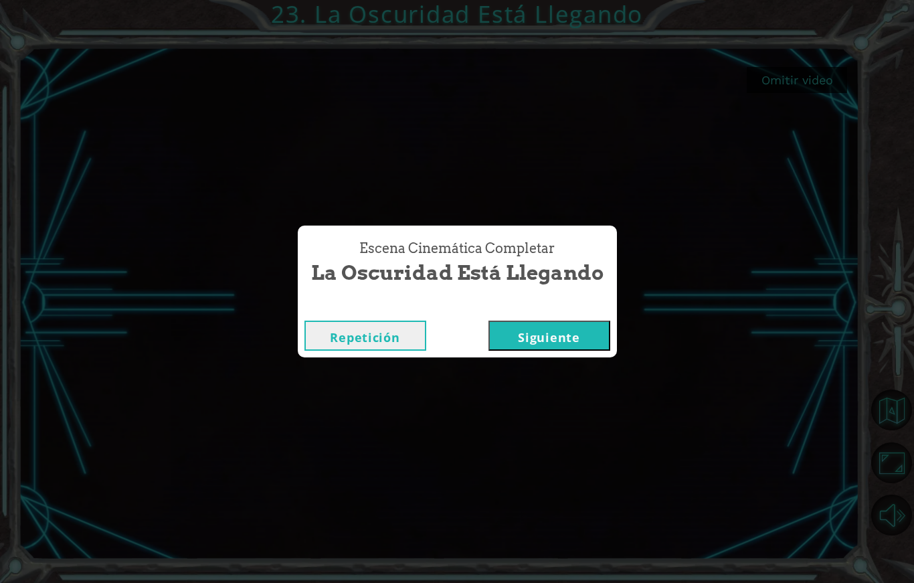
click at [536, 345] on button "Siguiente" at bounding box center [549, 335] width 122 height 30
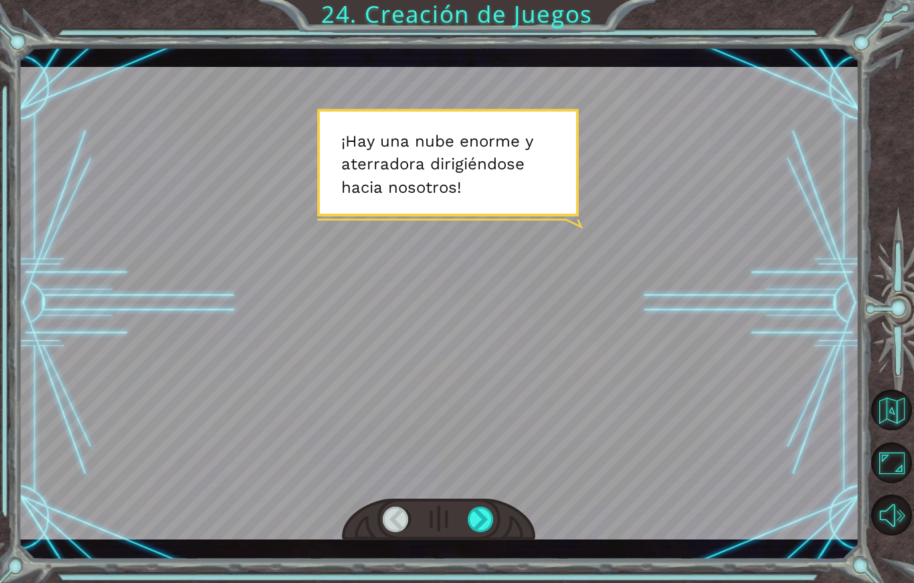
click at [494, 528] on div at bounding box center [481, 518] width 27 height 25
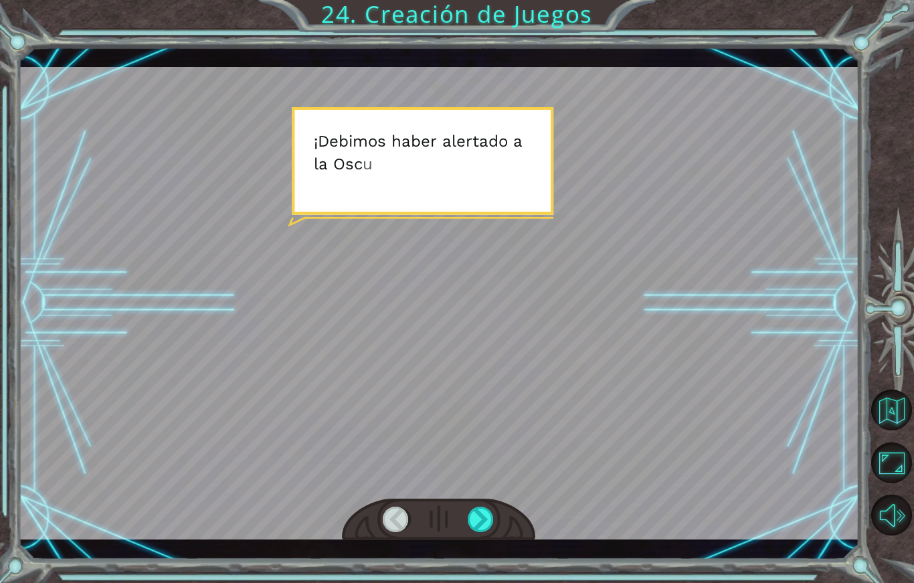
click at [484, 532] on div at bounding box center [481, 518] width 27 height 25
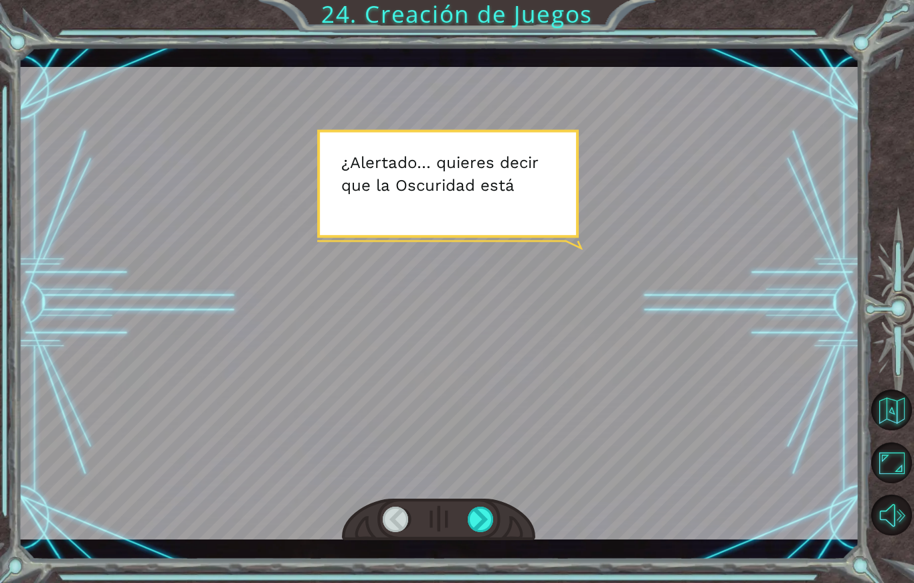
click at [481, 532] on div at bounding box center [481, 518] width 27 height 25
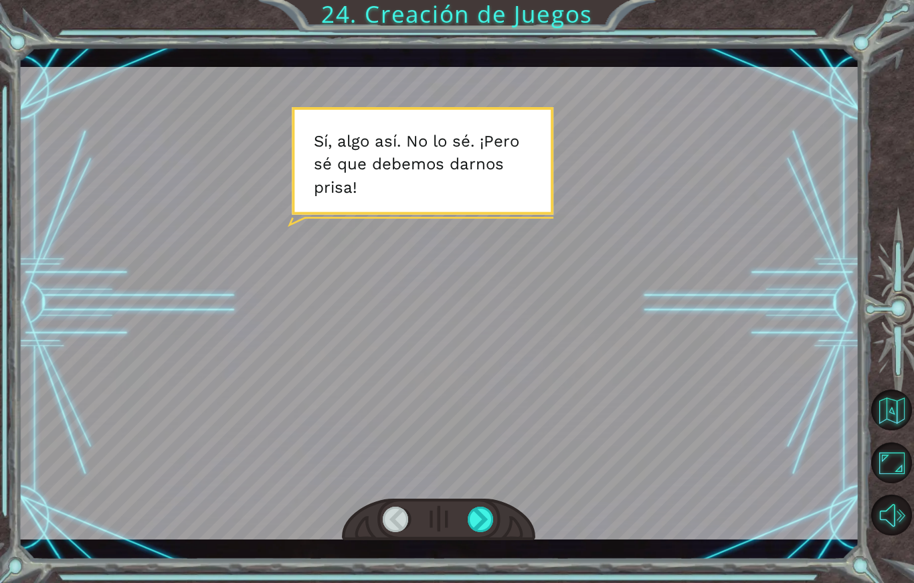
click at [480, 524] on div at bounding box center [481, 518] width 27 height 25
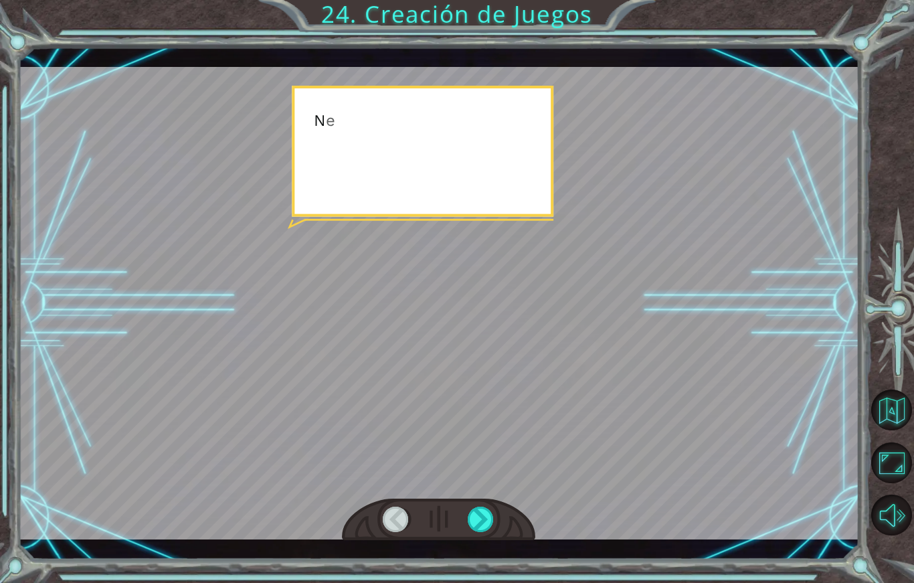
click at [477, 532] on div at bounding box center [481, 518] width 27 height 25
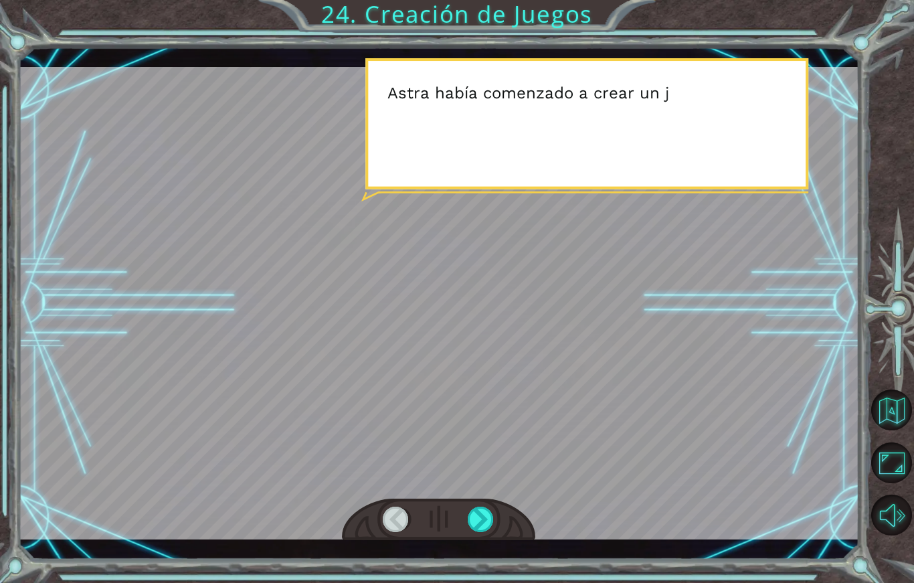
click at [480, 516] on div at bounding box center [481, 518] width 27 height 25
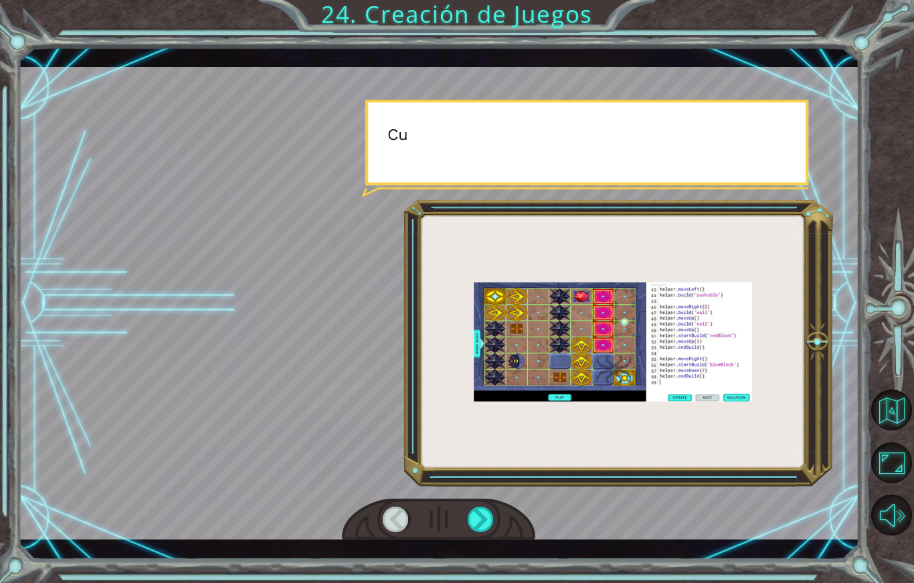
click at [479, 512] on div at bounding box center [438, 519] width 193 height 43
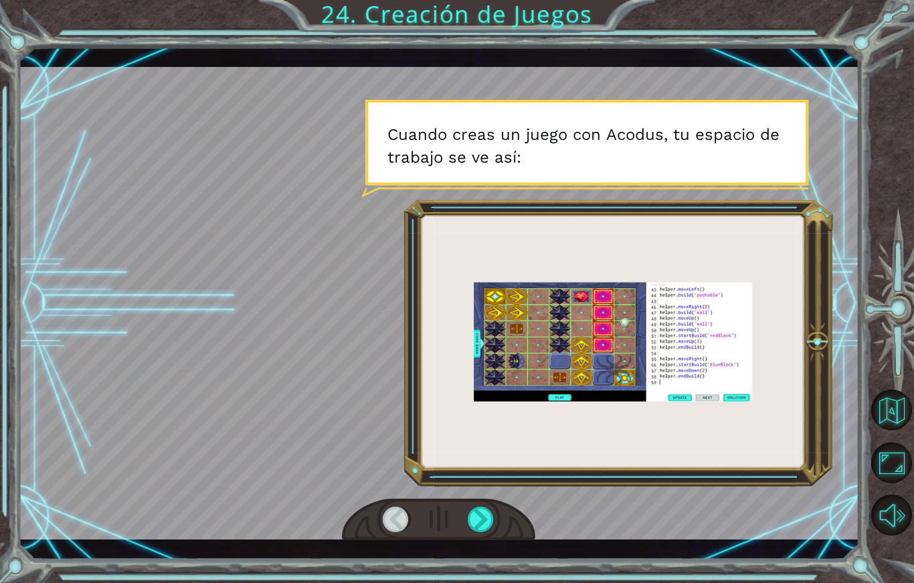
click at [493, 532] on div at bounding box center [481, 518] width 27 height 25
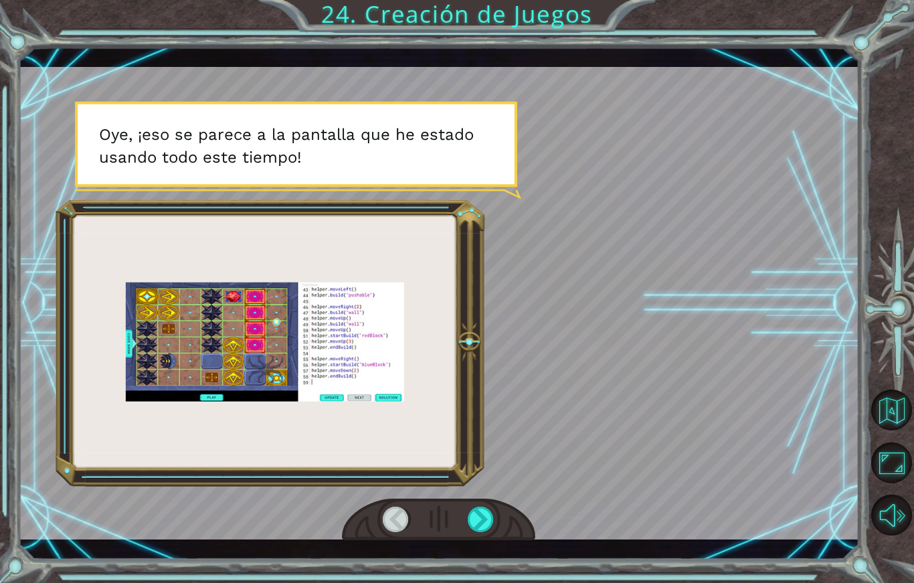
click at [476, 541] on div at bounding box center [438, 519] width 193 height 43
click at [474, 532] on div at bounding box center [481, 518] width 27 height 25
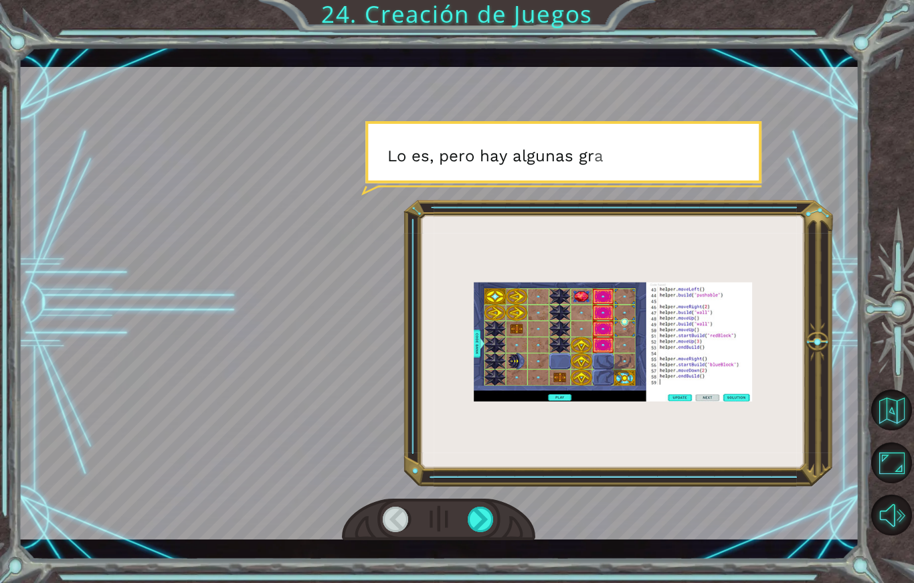
click at [484, 532] on div at bounding box center [481, 518] width 27 height 25
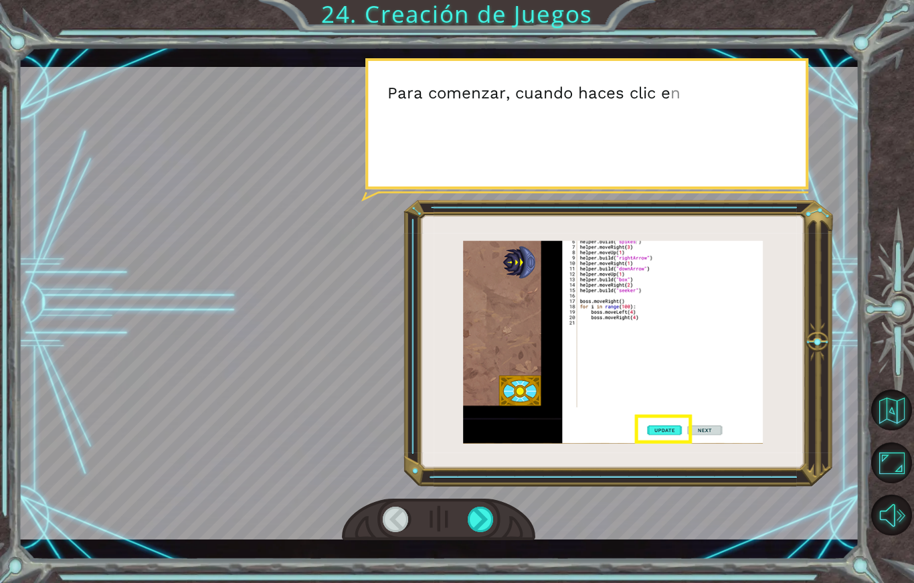
click at [476, 526] on div at bounding box center [481, 518] width 27 height 25
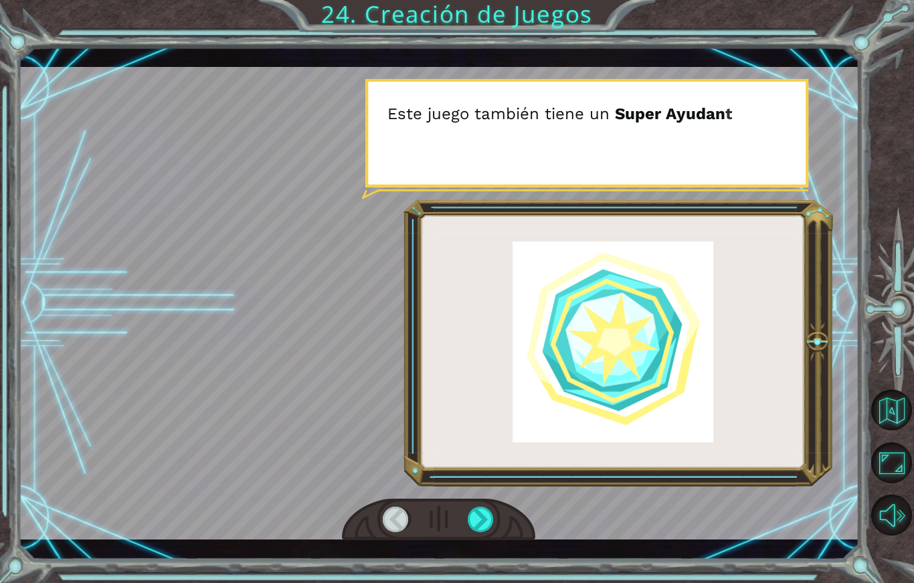
click at [468, 518] on div at bounding box center [481, 518] width 27 height 25
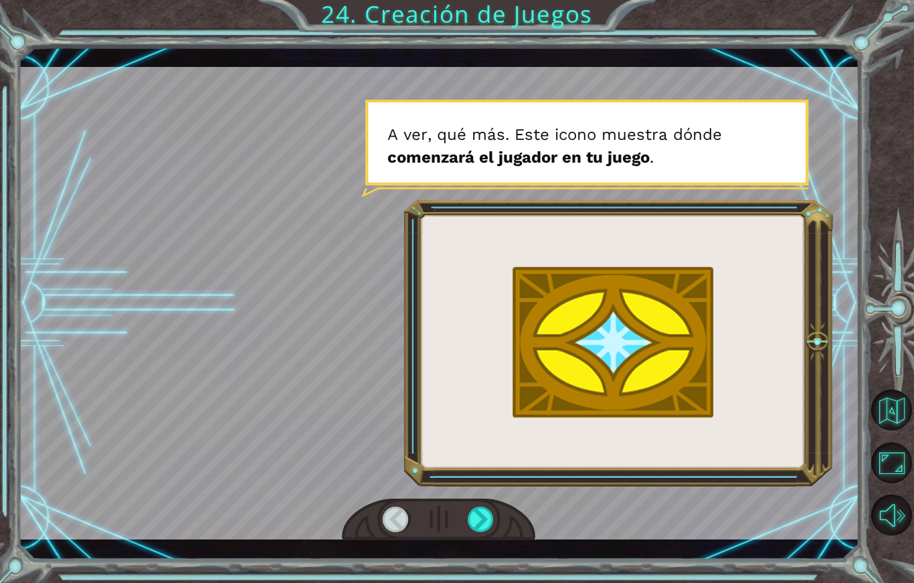
click at [482, 532] on div at bounding box center [481, 518] width 27 height 25
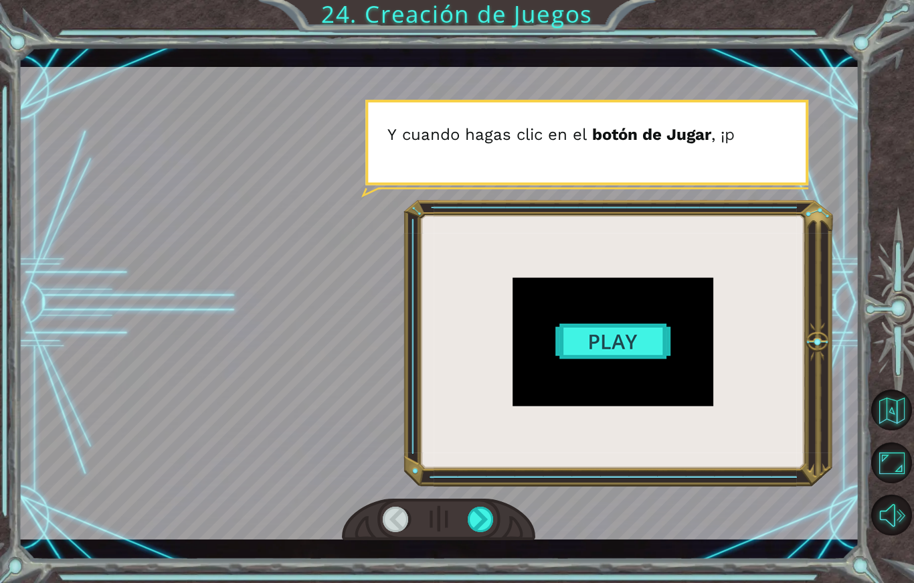
click at [486, 528] on div at bounding box center [481, 518] width 27 height 25
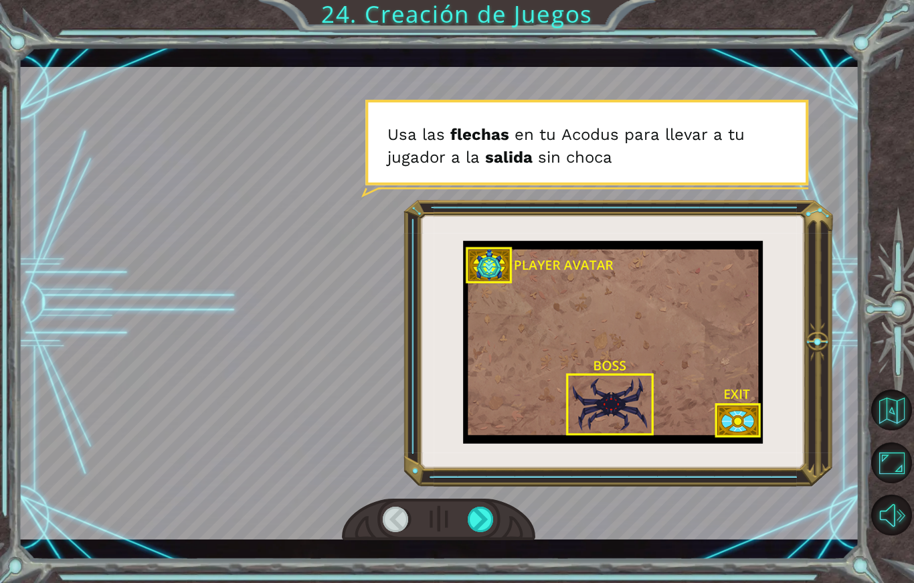
click at [494, 524] on div at bounding box center [481, 518] width 27 height 25
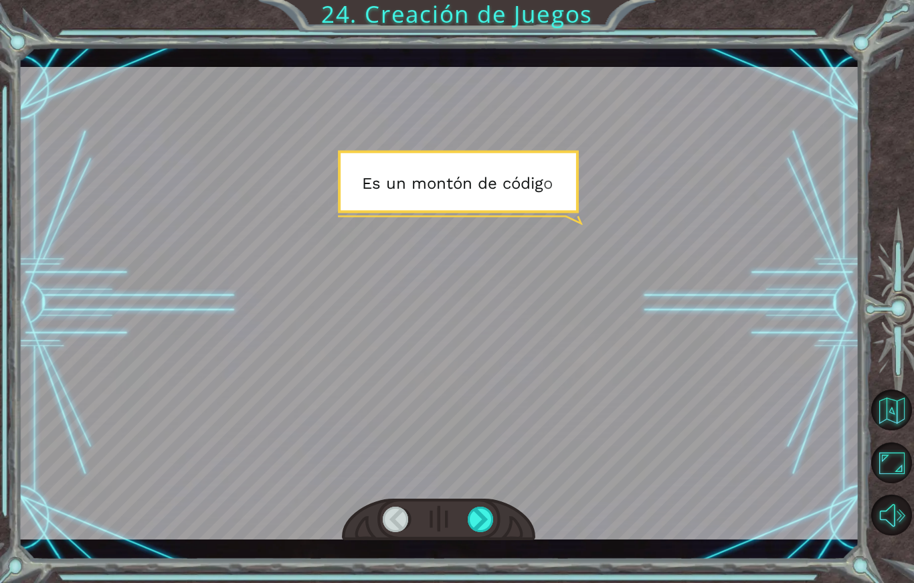
click at [483, 532] on div at bounding box center [481, 518] width 27 height 25
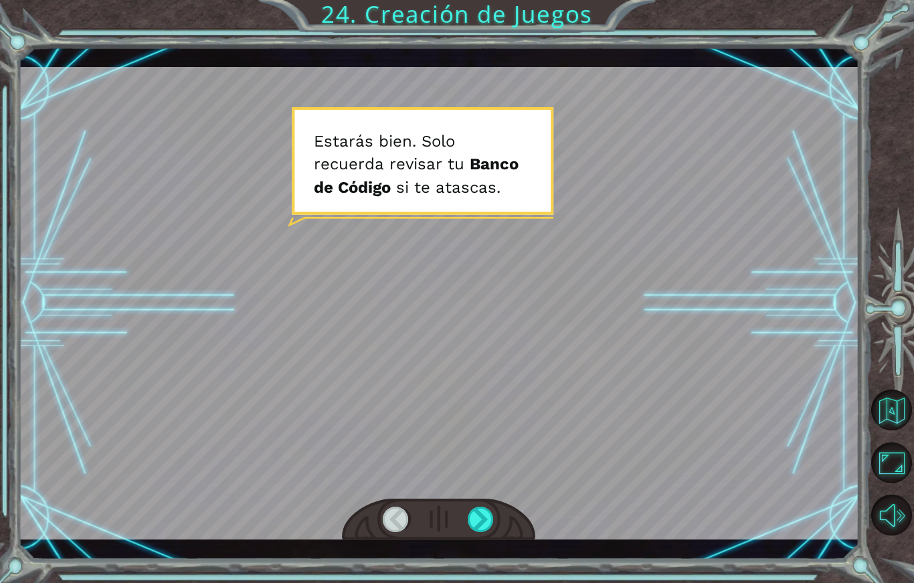
click at [494, 532] on div at bounding box center [481, 518] width 27 height 25
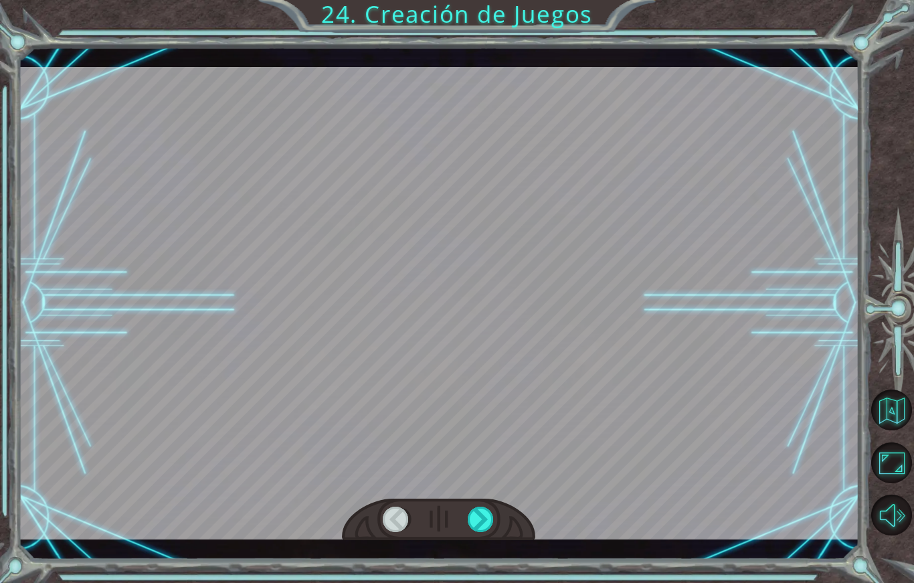
click at [488, 532] on div at bounding box center [481, 518] width 27 height 25
click at [492, 528] on div at bounding box center [481, 518] width 27 height 25
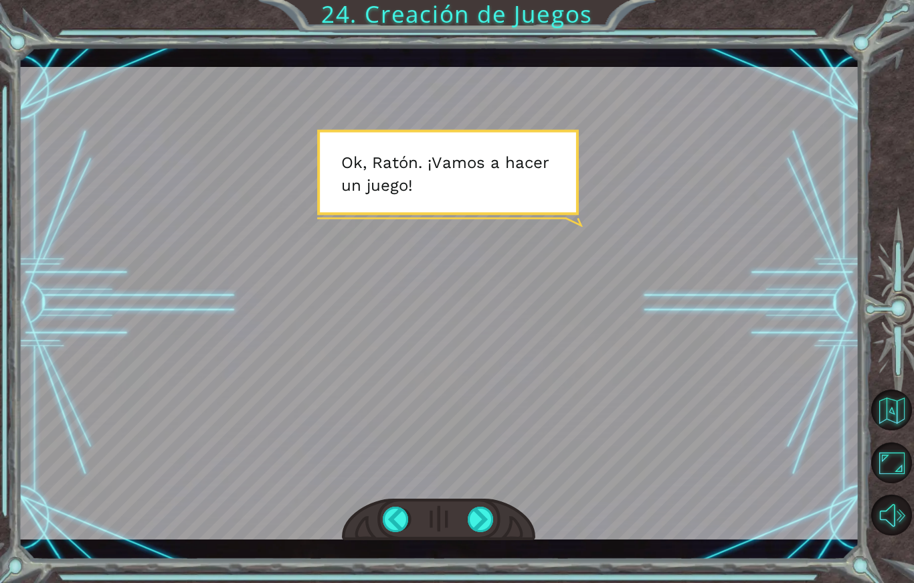
click at [233, 268] on div at bounding box center [438, 303] width 841 height 473
click at [494, 532] on div at bounding box center [481, 518] width 27 height 25
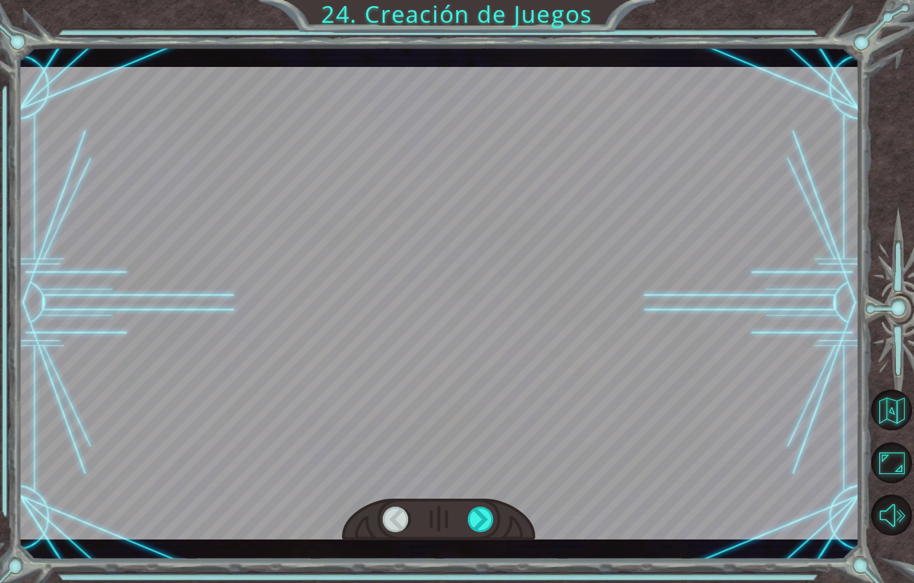
click at [490, 532] on div at bounding box center [481, 518] width 27 height 25
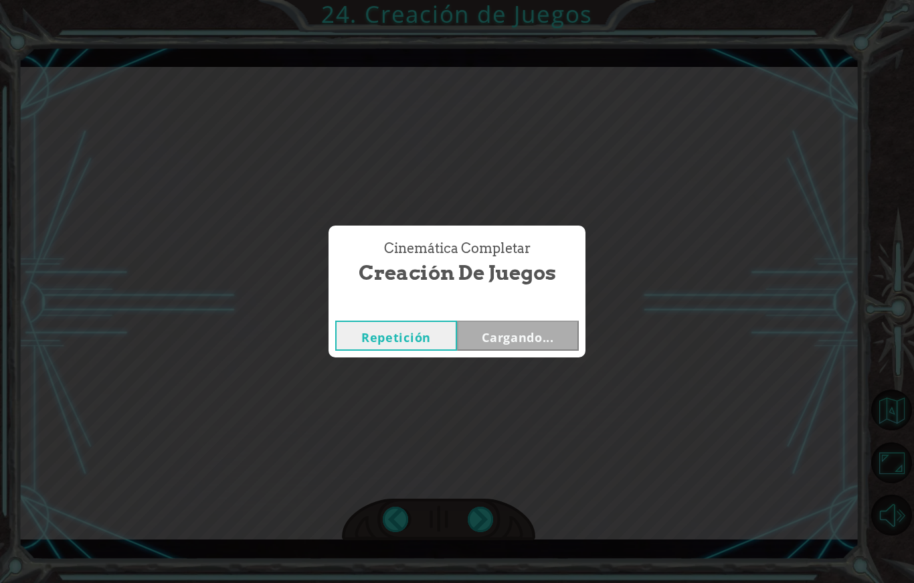
click at [494, 532] on div "Cinemática Completar Creación de Juegos Repetición Cargando..." at bounding box center [457, 291] width 914 height 583
click at [495, 344] on button "Siguiente" at bounding box center [518, 335] width 122 height 30
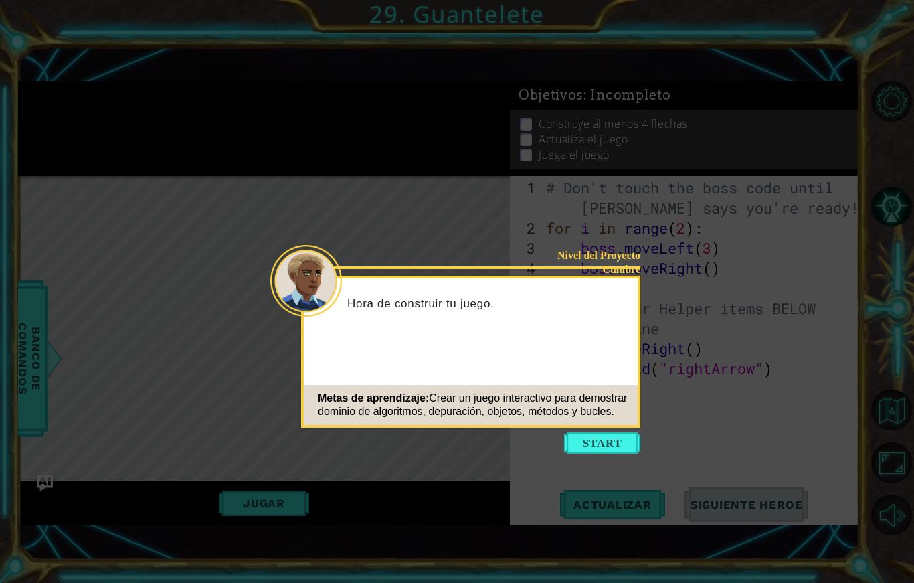
click at [613, 438] on button "Start" at bounding box center [602, 442] width 76 height 21
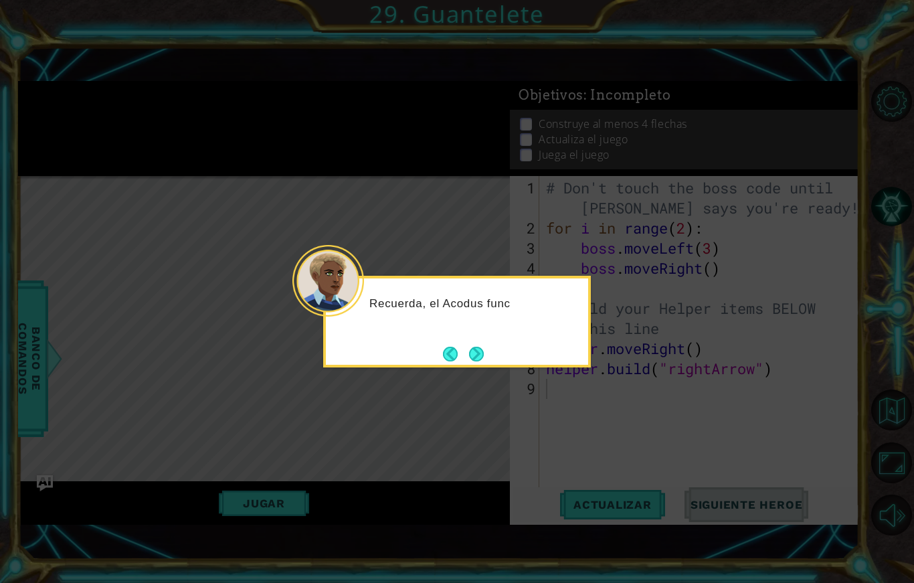
click at [477, 346] on button "Next" at bounding box center [476, 353] width 15 height 15
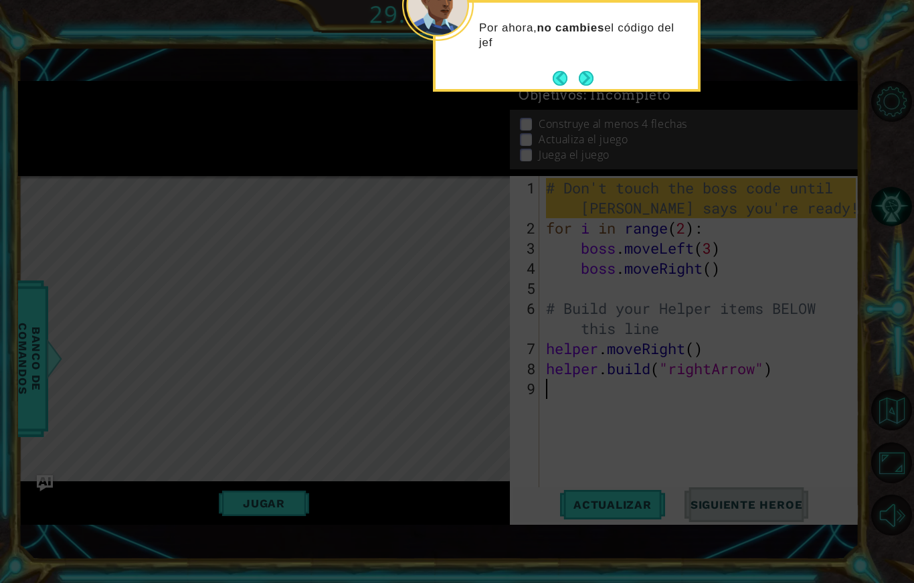
click at [579, 71] on button "Next" at bounding box center [586, 78] width 15 height 15
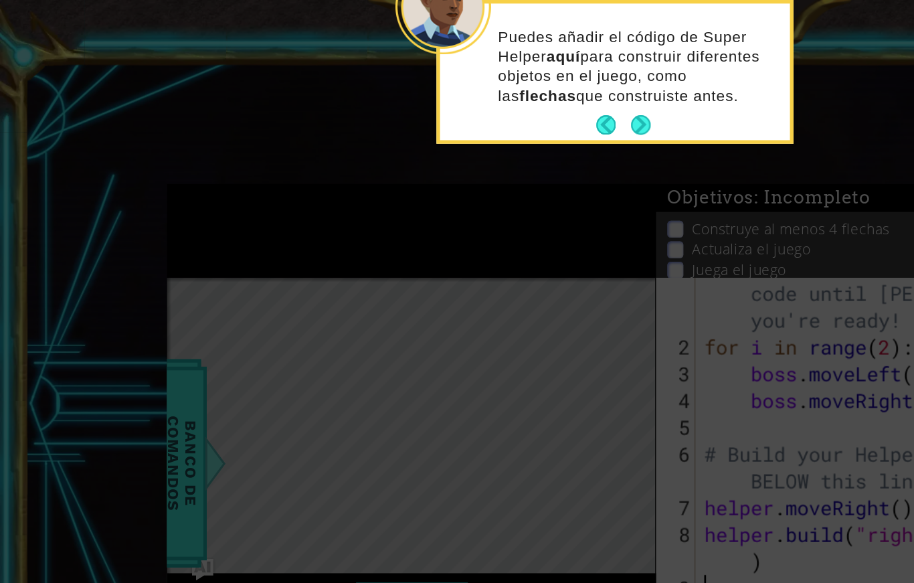
click at [474, 99] on button "Next" at bounding box center [480, 93] width 15 height 15
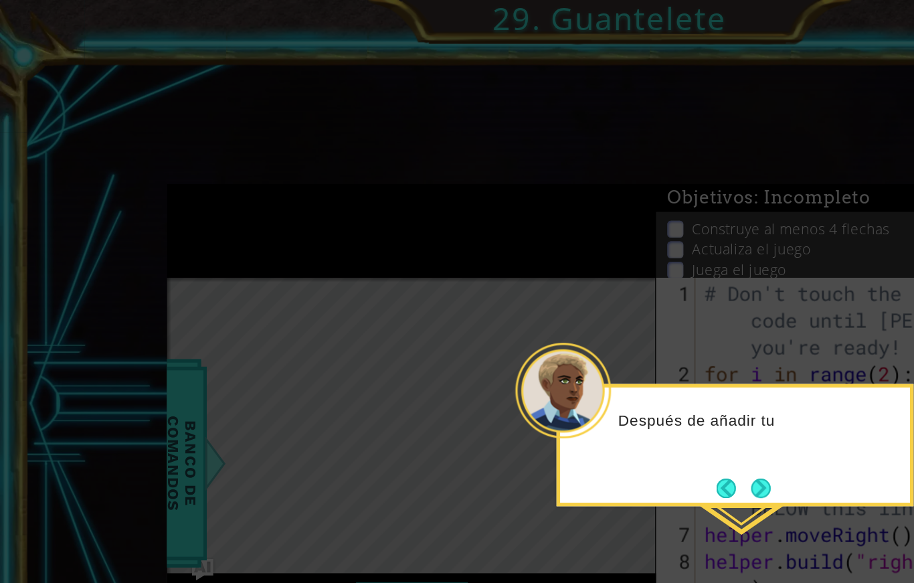
click at [571, 365] on button "Next" at bounding box center [570, 366] width 15 height 15
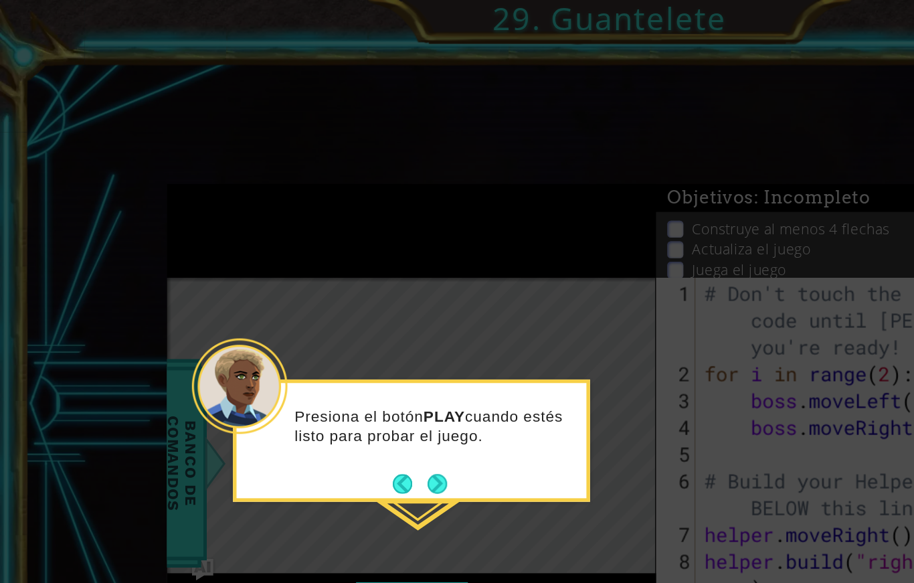
click at [324, 361] on button "Next" at bounding box center [327, 362] width 15 height 15
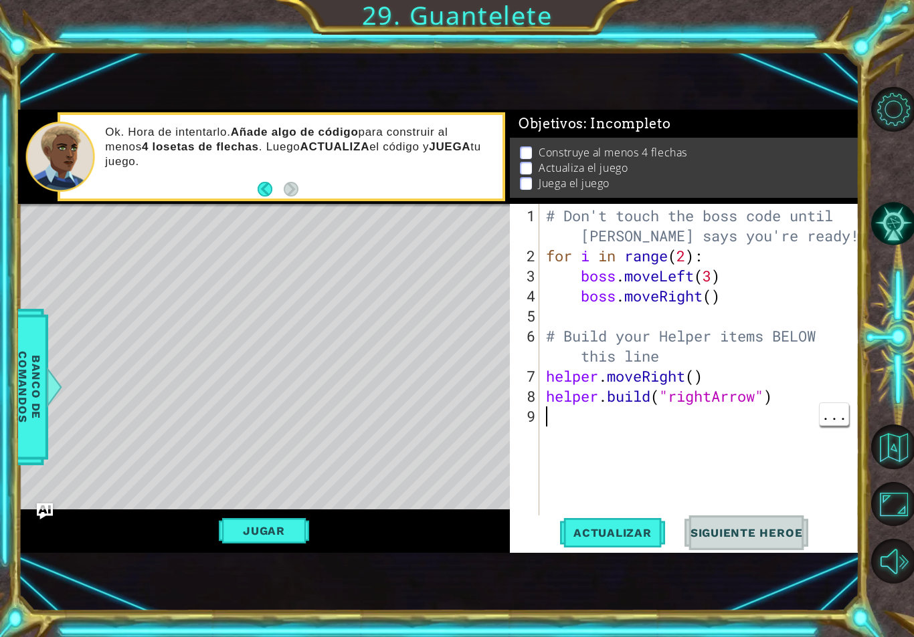
click at [547, 428] on div "# Don't touch the boss code until [PERSON_NAME] says you're ready! for i in ran…" at bounding box center [702, 396] width 319 height 381
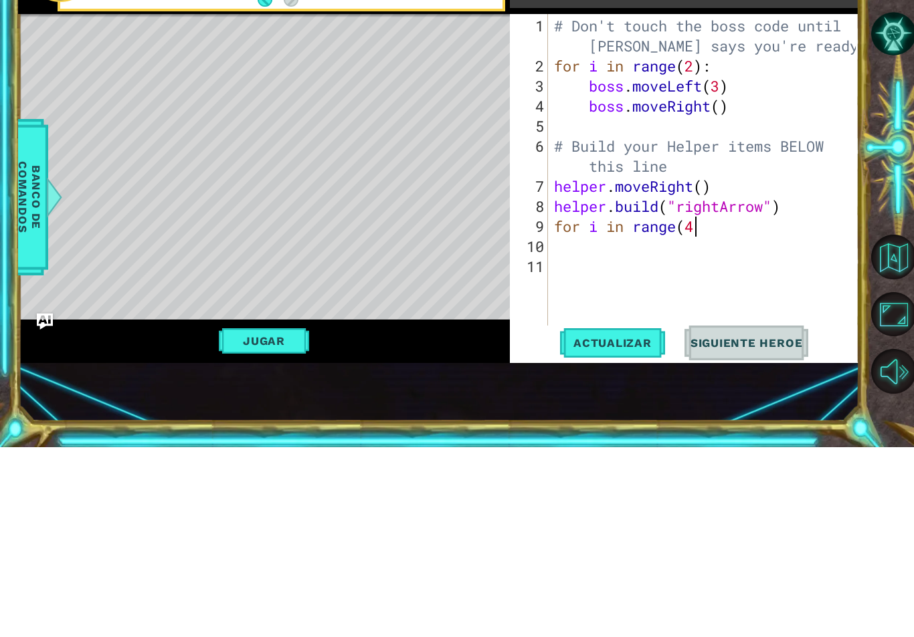
scroll to position [23, 49]
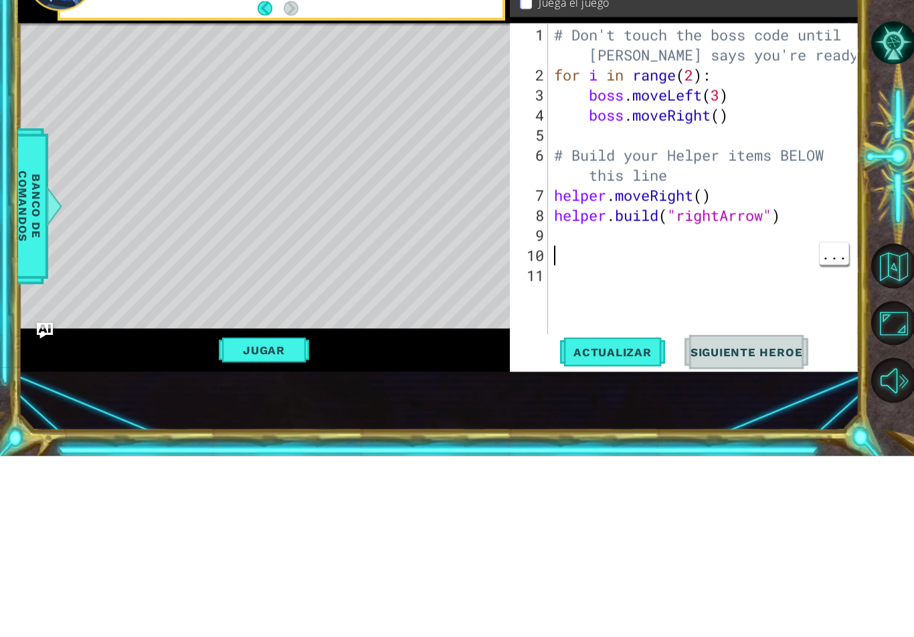
click at [672, 252] on div "# Don't touch the boss code until [PERSON_NAME] says you're ready! for i in ran…" at bounding box center [706, 396] width 311 height 381
click at [559, 241] on div "# Don't touch the boss code until [PERSON_NAME] says you're ready! for i in ran…" at bounding box center [706, 396] width 311 height 381
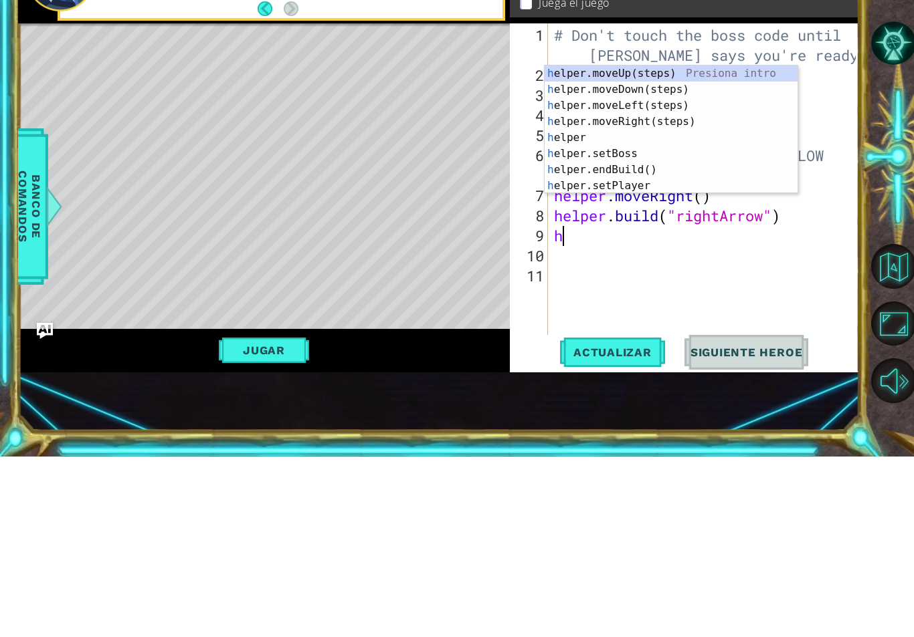
scroll to position [23, 41]
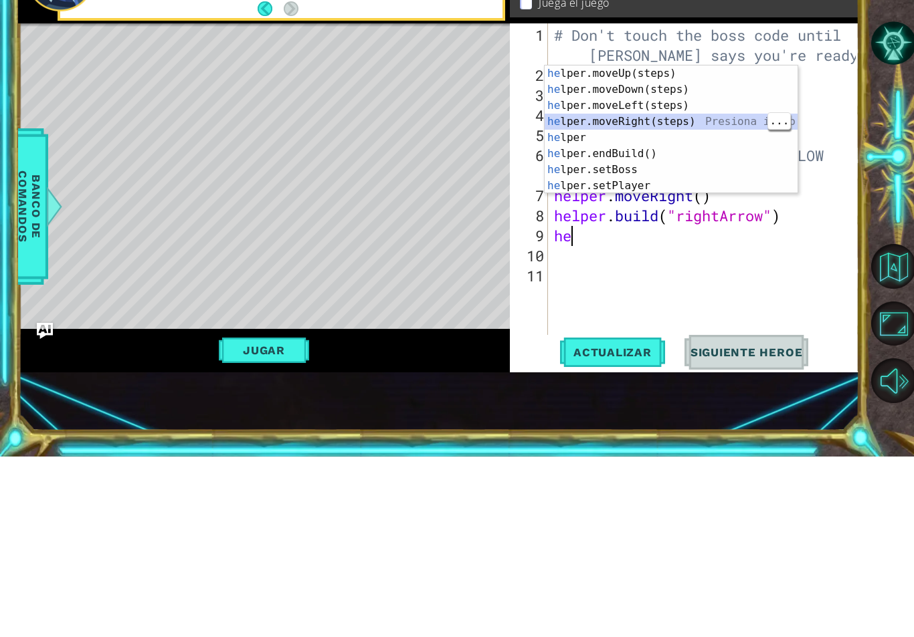
click at [709, 246] on div "he lper.moveUp(steps) Presiona intro he lper.moveDown(steps) Presiona intro he …" at bounding box center [670, 326] width 253 height 161
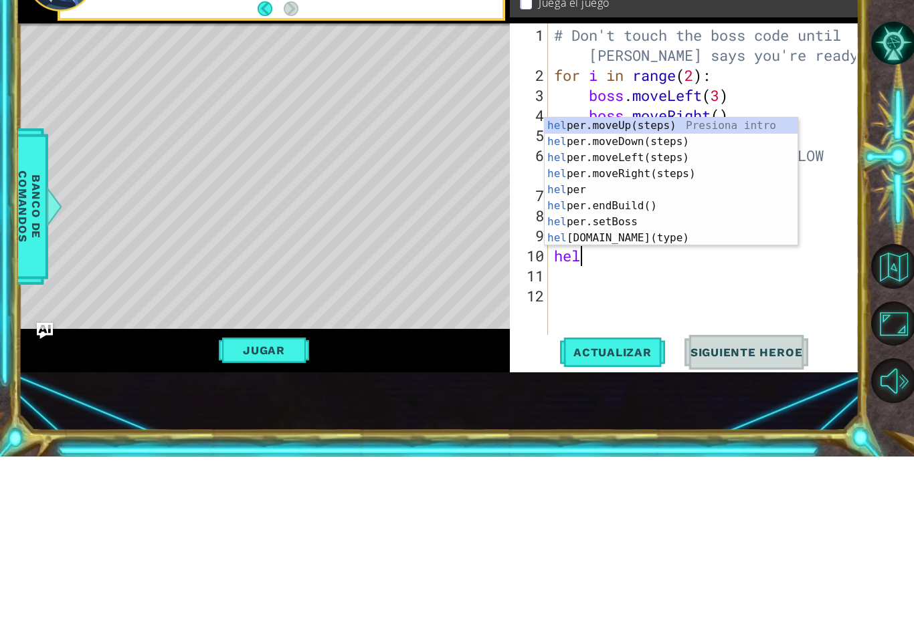
scroll to position [23, 59]
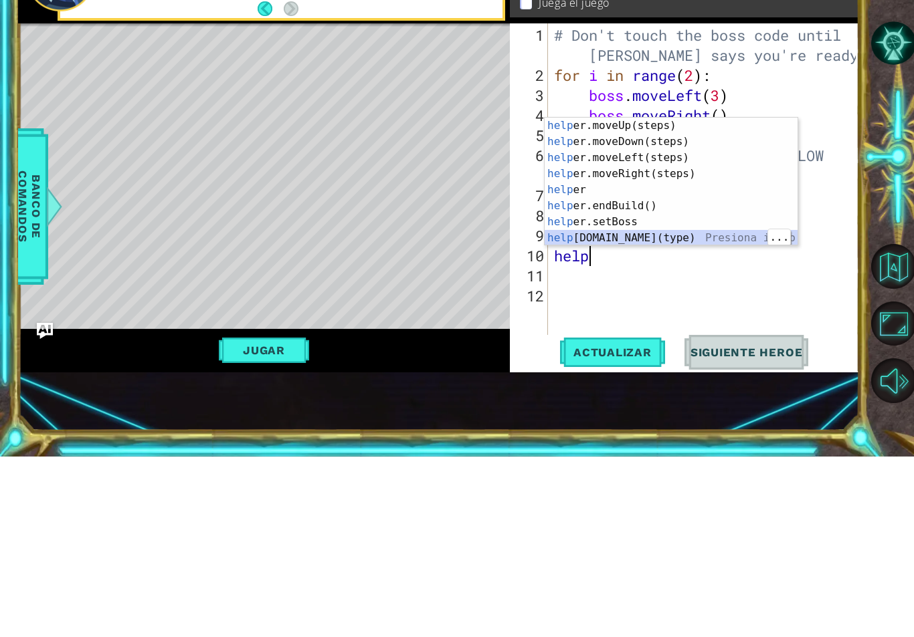
click at [682, 298] on div "help er.moveUp(steps) Presiona intro help er.moveDown(steps) Presiona intro hel…" at bounding box center [670, 378] width 253 height 161
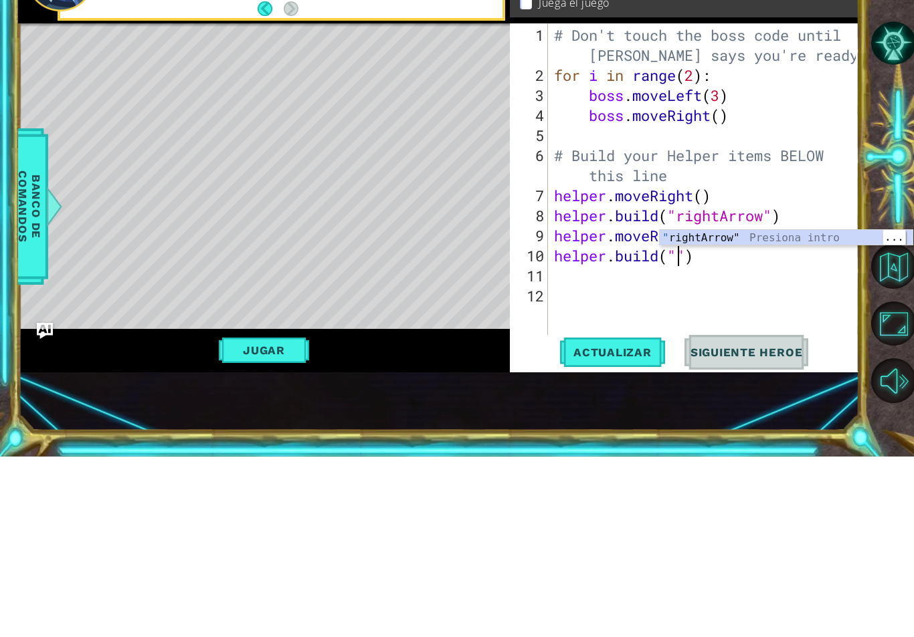
click at [773, 411] on div "" rightArrow" Presiona intro" at bounding box center [786, 435] width 253 height 48
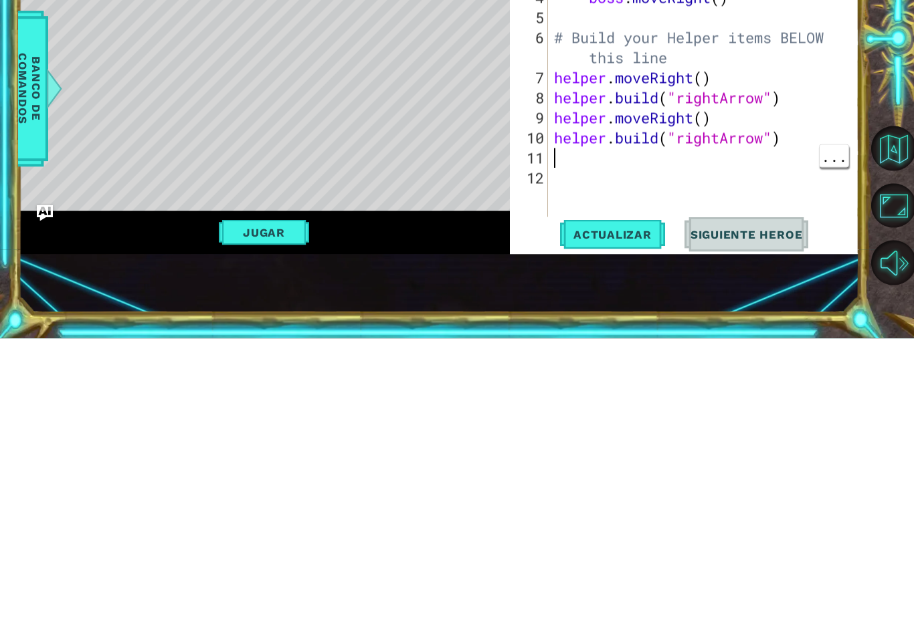
click at [557, 206] on div "# Don't touch the boss code until [PERSON_NAME] says you're ready! for i in ran…" at bounding box center [706, 396] width 311 height 381
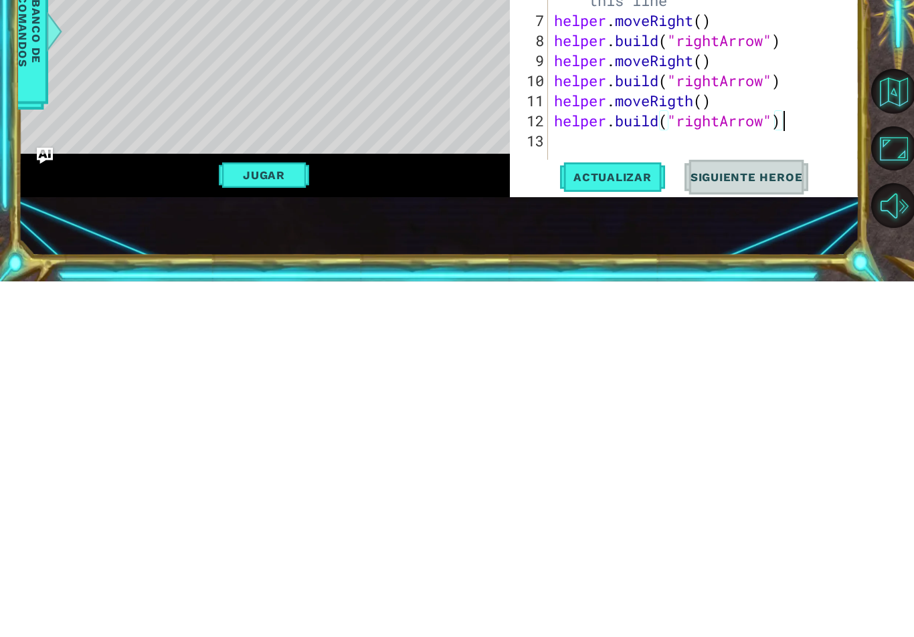
scroll to position [23, 73]
click at [559, 206] on div "# Don't touch the boss code until [PERSON_NAME] says you're ready! for i in ran…" at bounding box center [706, 396] width 311 height 381
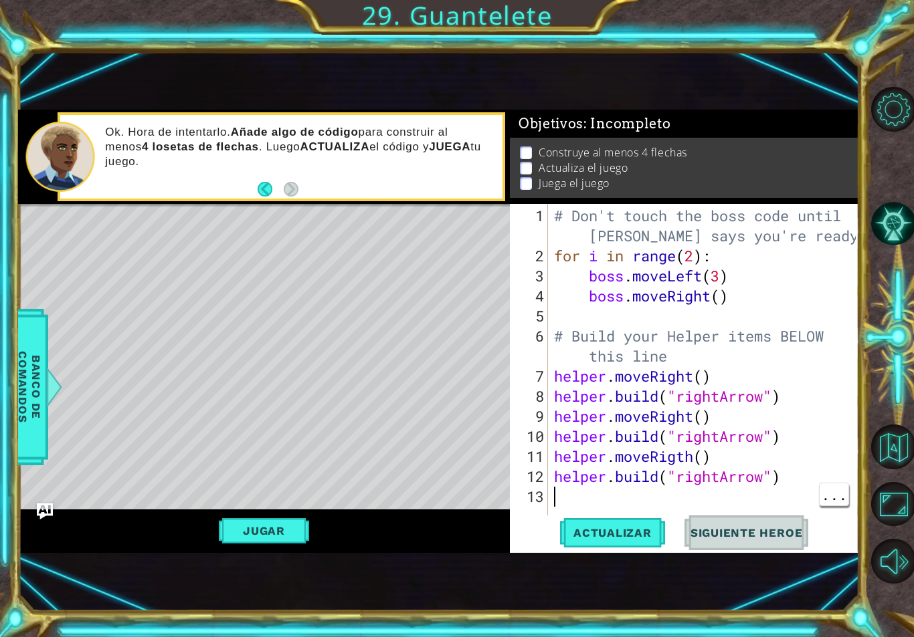
click at [573, 502] on div "# Don't touch the boss code until [PERSON_NAME] says you're ready! for i in ran…" at bounding box center [706, 396] width 311 height 381
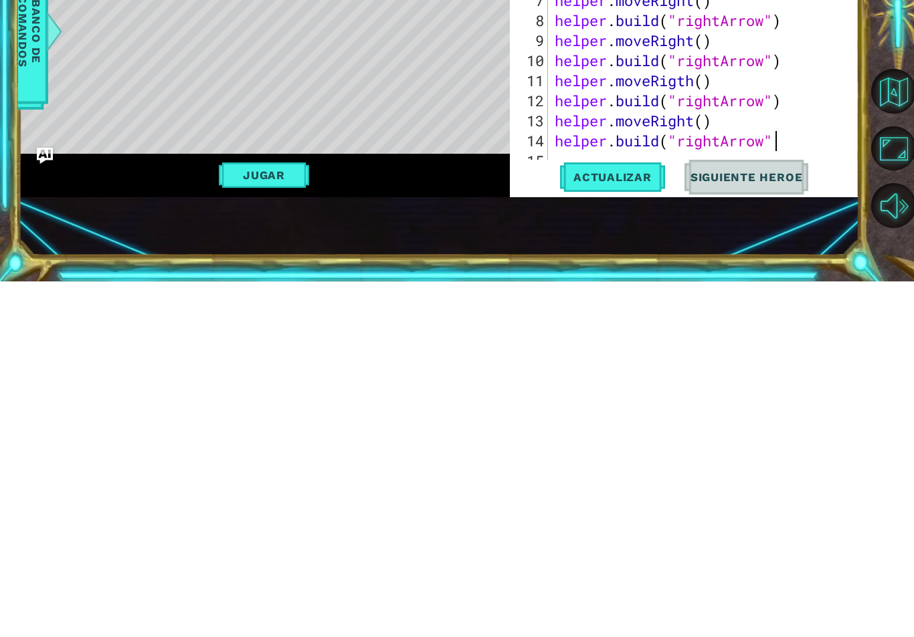
scroll to position [23, 76]
click at [750, 247] on div "1 ההההההההההההההההההההההההההההההההההההההההההההההההההההההההההההההההההההההההההההה…" at bounding box center [438, 331] width 841 height 561
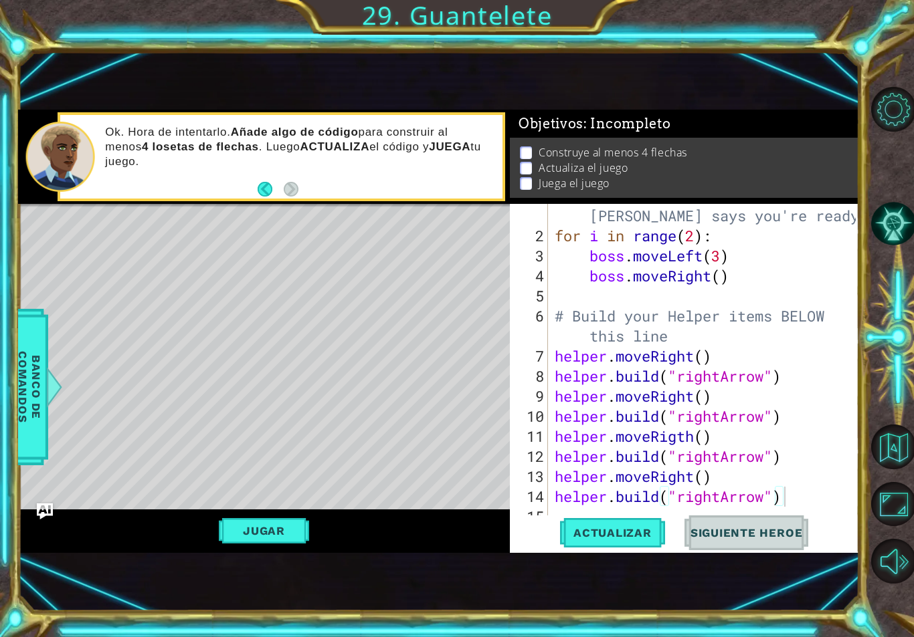
click at [635, 530] on span "Actualizar" at bounding box center [612, 532] width 105 height 13
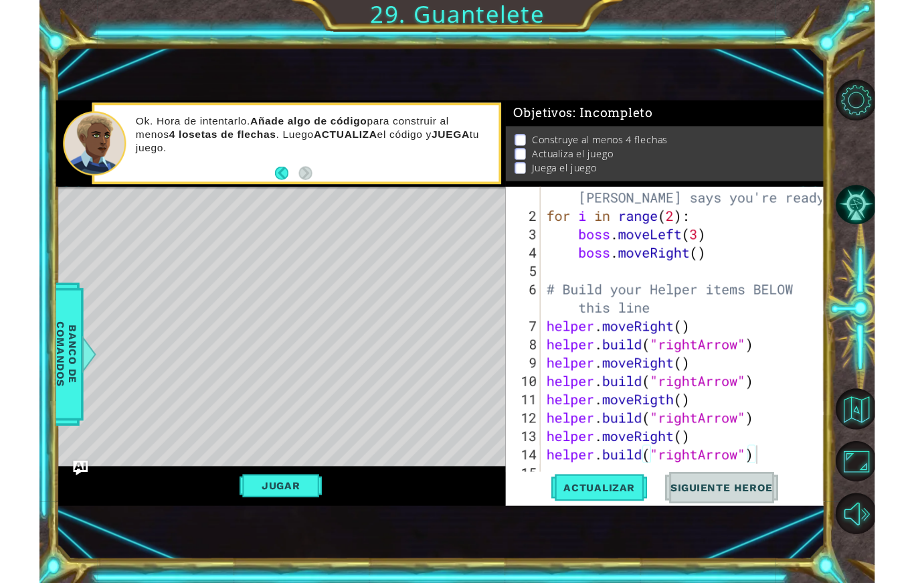
scroll to position [23, 73]
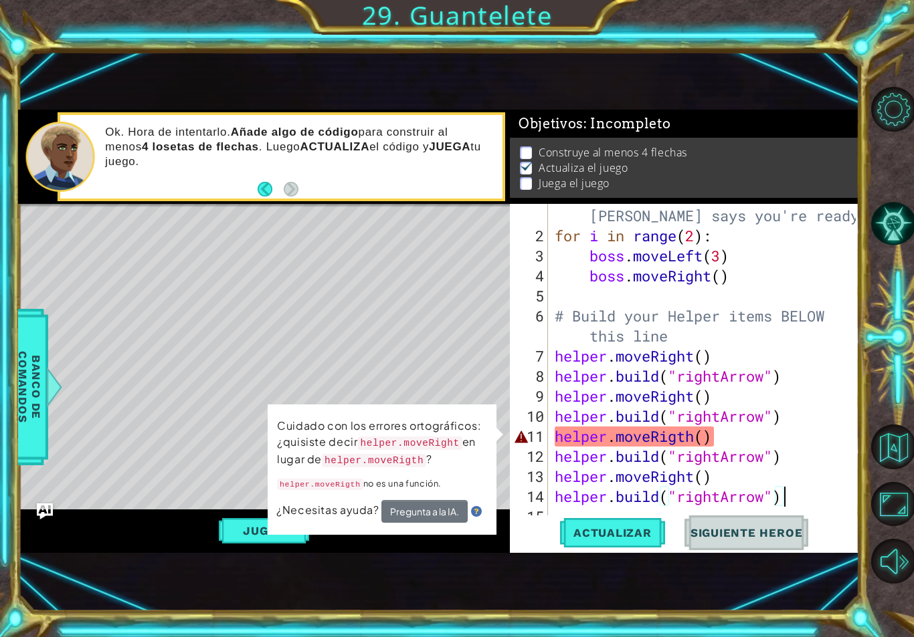
click at [799, 72] on div "1 ההההההההההההההההההההההההההההההההההההההההההההההההההההההההההההההההההההההההההההה…" at bounding box center [438, 331] width 841 height 561
click at [249, 508] on div "Level Map" at bounding box center [327, 401] width 618 height 394
click at [736, 436] on div "# Don't touch the boss code until [PERSON_NAME] says you're ready! for i in ran…" at bounding box center [707, 376] width 310 height 381
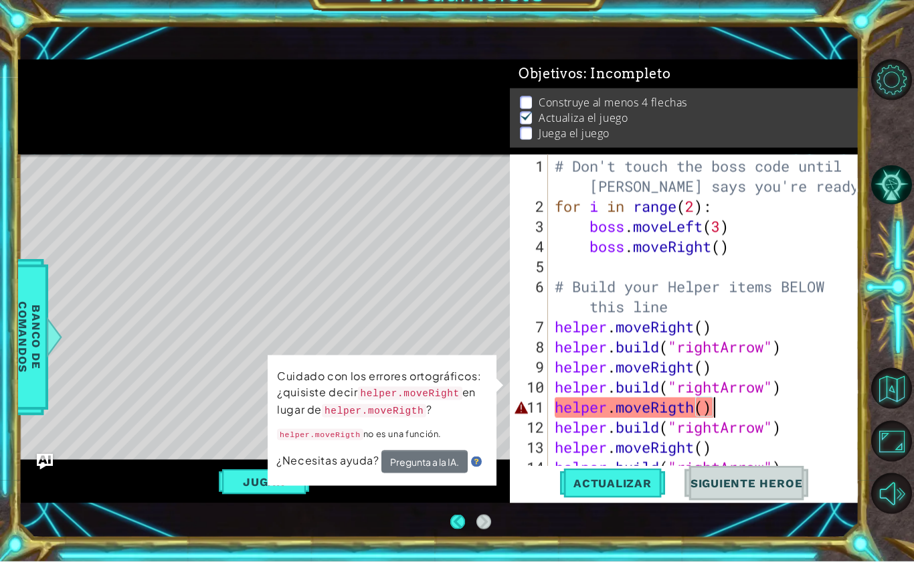
scroll to position [0, 0]
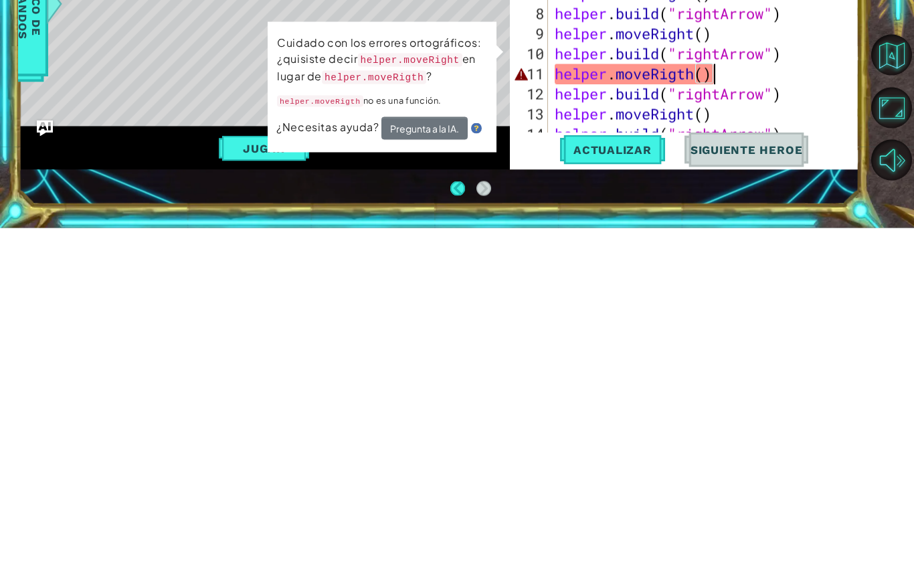
click at [614, 498] on span "Actualizar" at bounding box center [612, 504] width 105 height 13
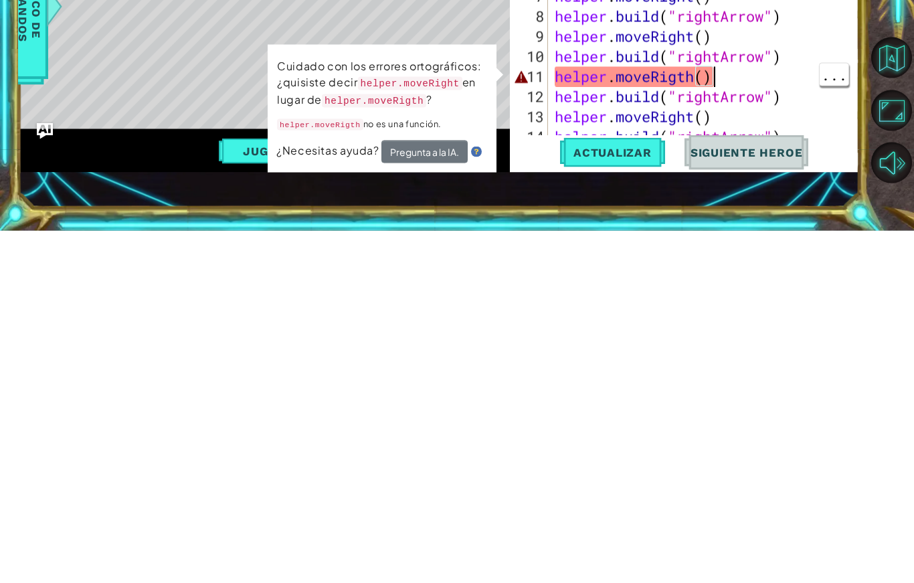
click at [743, 178] on div "# Don't touch the boss code until [PERSON_NAME] says you're ready! for i in ran…" at bounding box center [707, 368] width 310 height 381
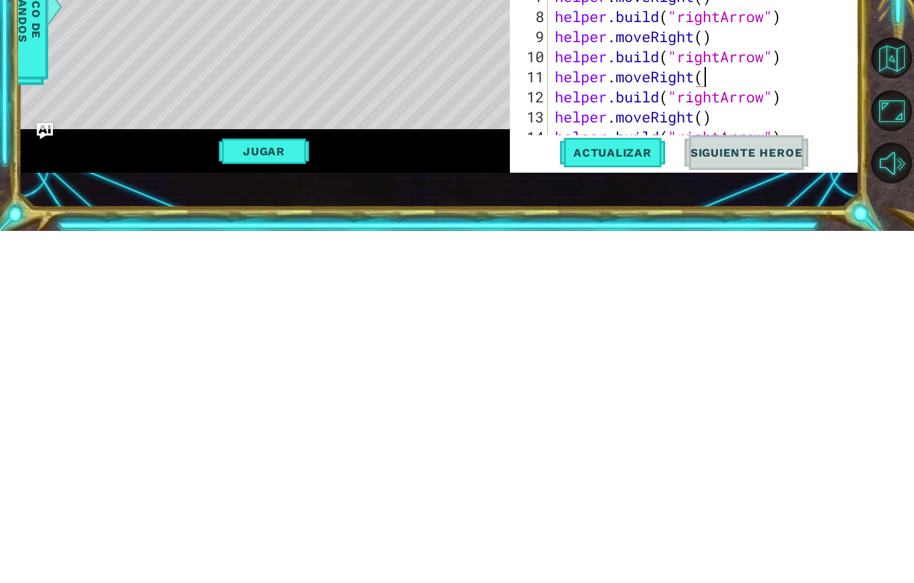
scroll to position [23, 59]
click at [623, 498] on span "Actualizar" at bounding box center [612, 504] width 105 height 13
type textarea "abcde fg"
click at [261, 490] on button "Jugar" at bounding box center [264, 502] width 90 height 25
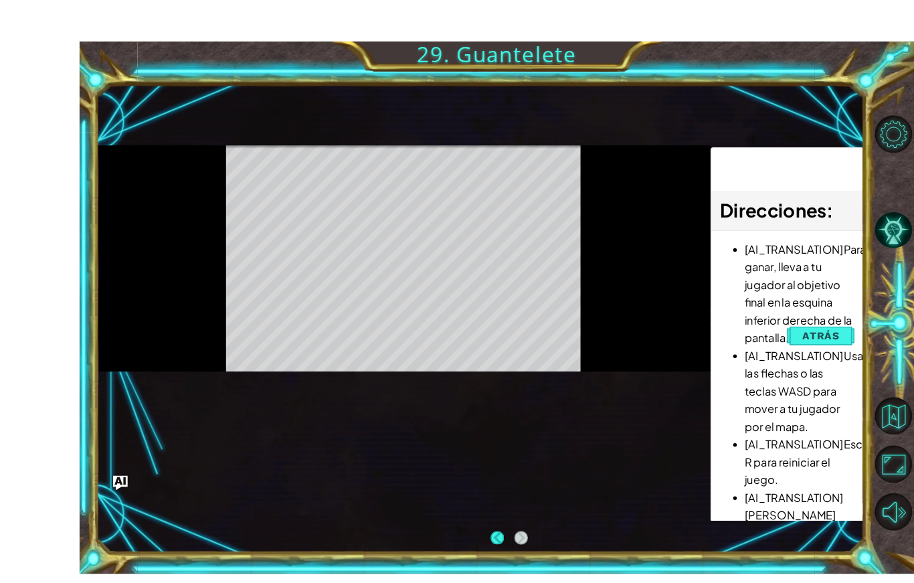
scroll to position [12, 0]
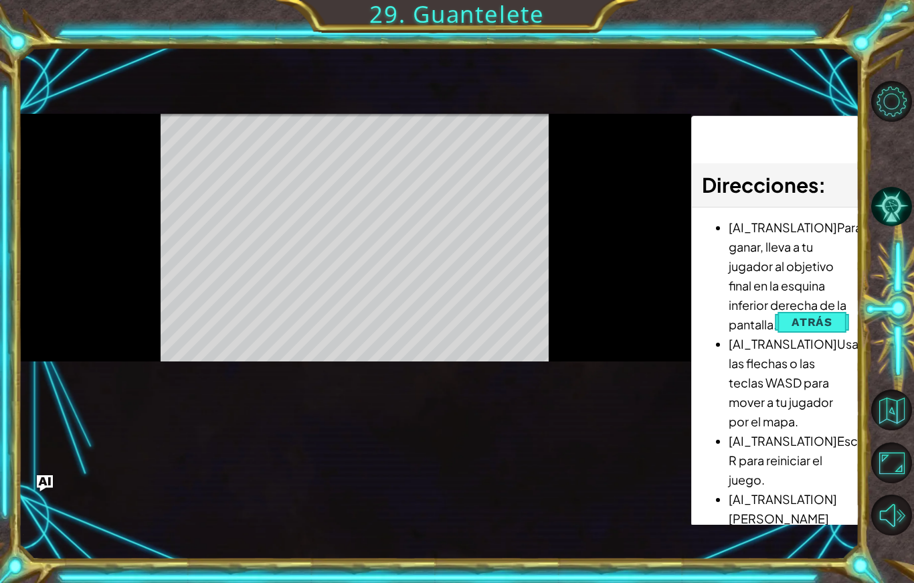
click at [823, 328] on span "Atrás" at bounding box center [811, 321] width 41 height 13
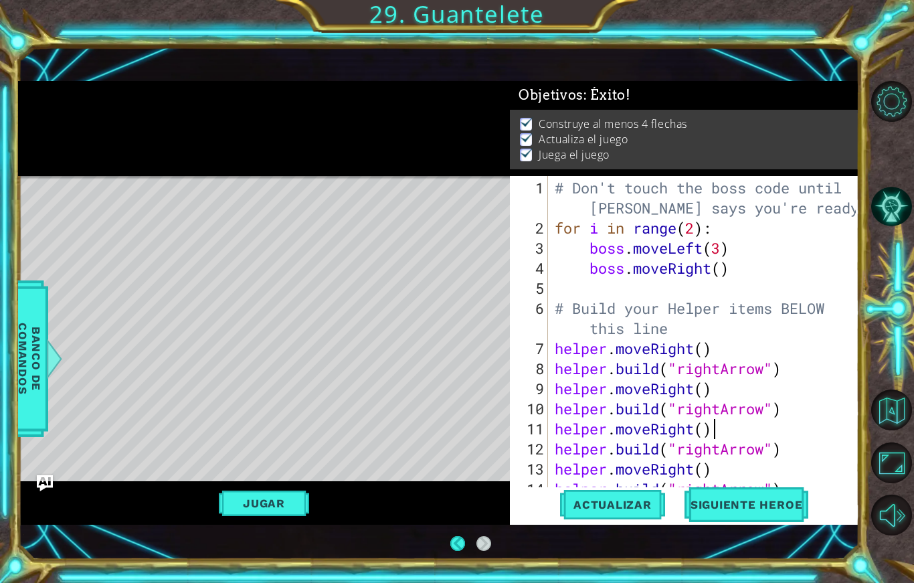
scroll to position [0, 0]
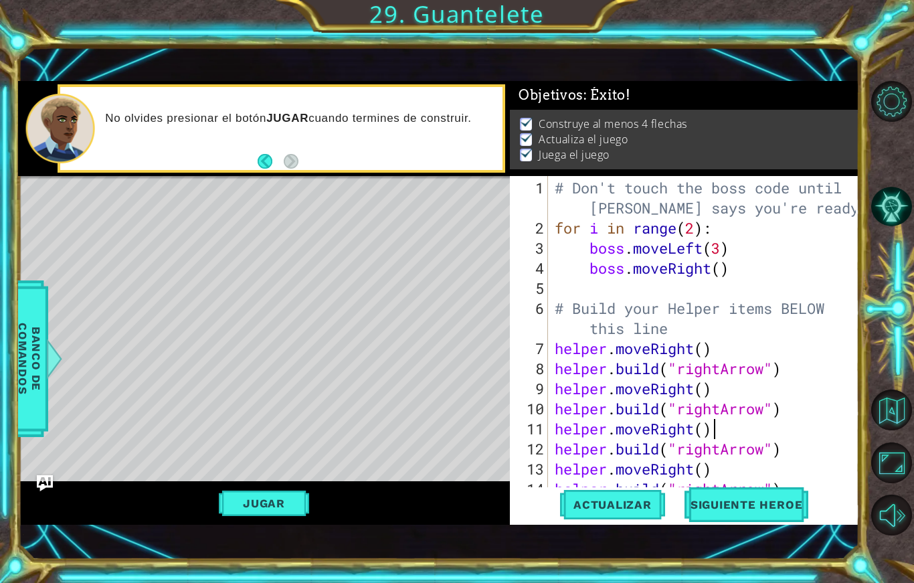
click at [256, 516] on button "Jugar" at bounding box center [264, 502] width 90 height 25
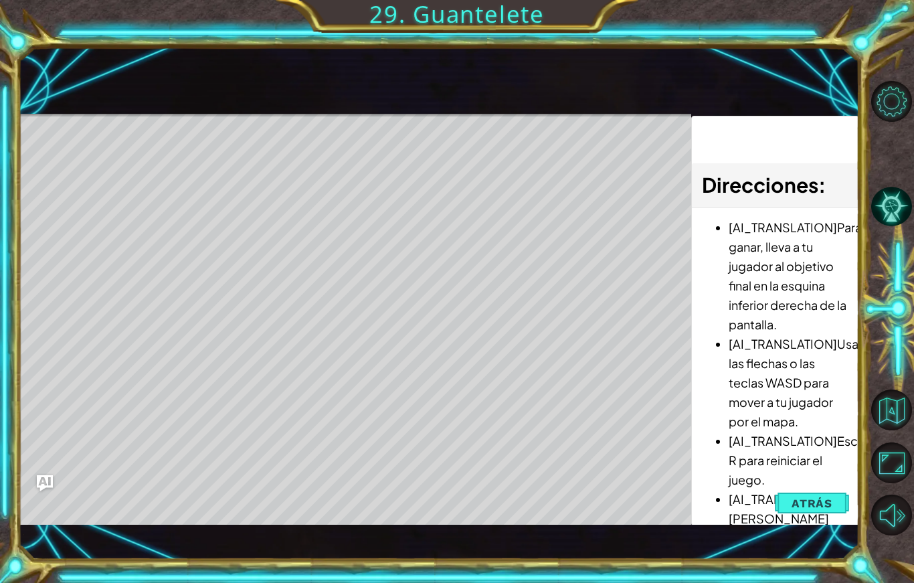
click at [816, 516] on button "Atrás" at bounding box center [812, 503] width 74 height 27
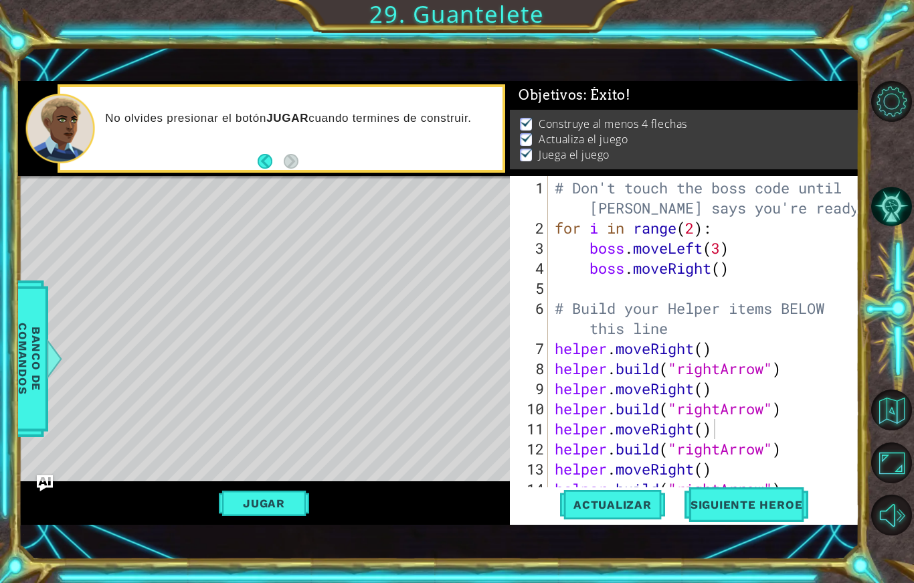
scroll to position [19, 0]
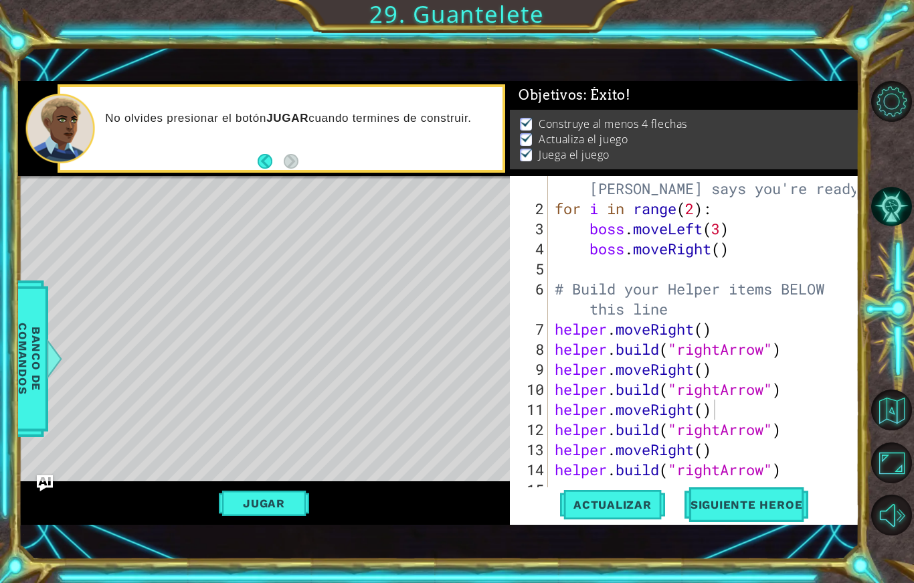
click at [761, 522] on button "Siguiente Heroe" at bounding box center [746, 505] width 139 height 35
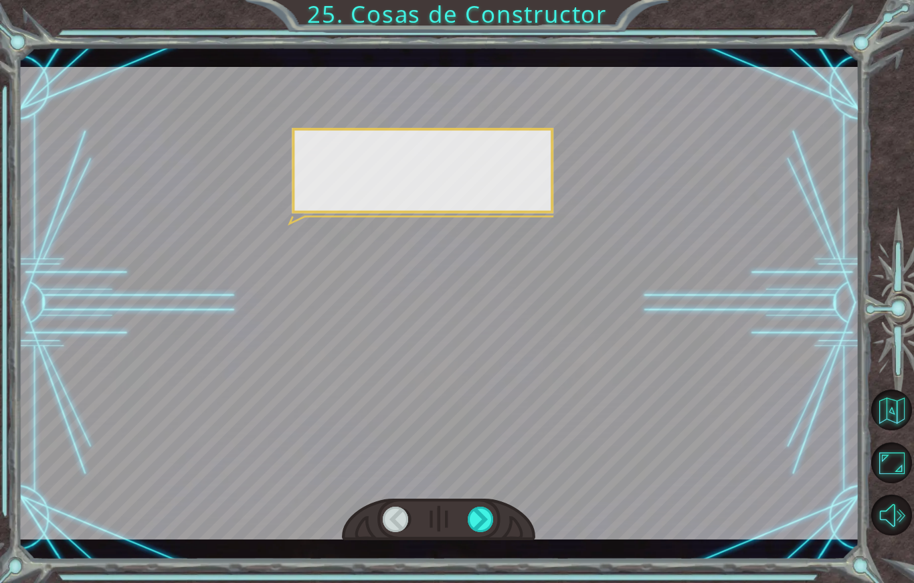
click at [486, 532] on div at bounding box center [481, 518] width 27 height 25
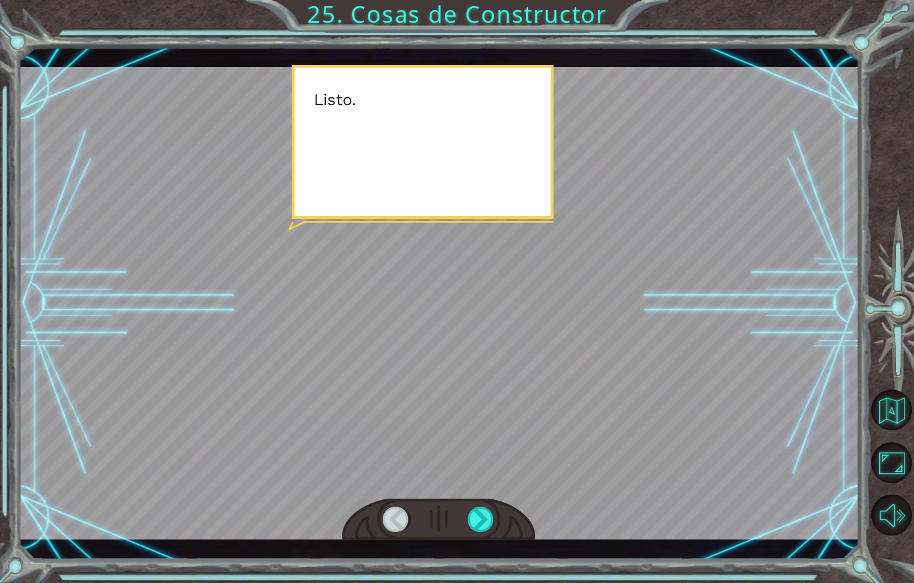
click at [478, 532] on div at bounding box center [481, 518] width 27 height 25
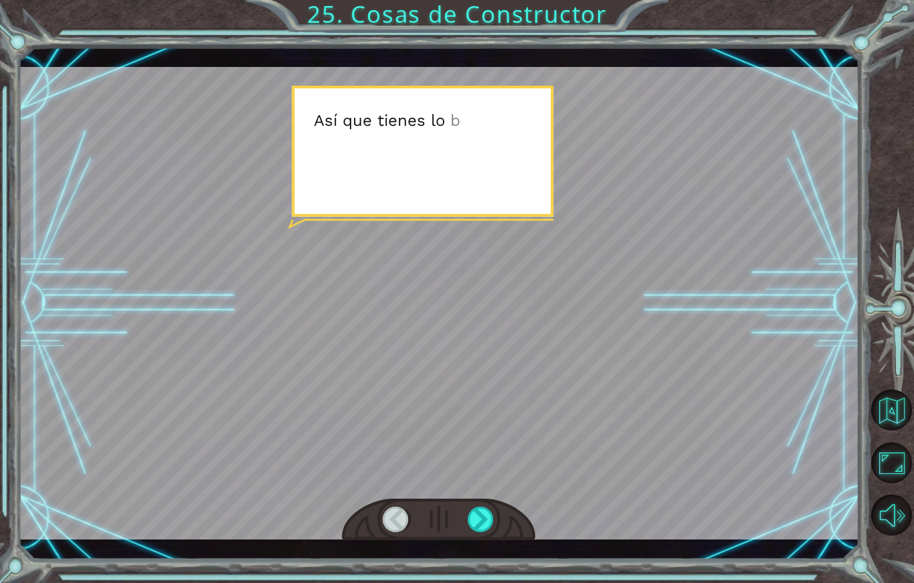
click at [483, 532] on div at bounding box center [481, 518] width 27 height 25
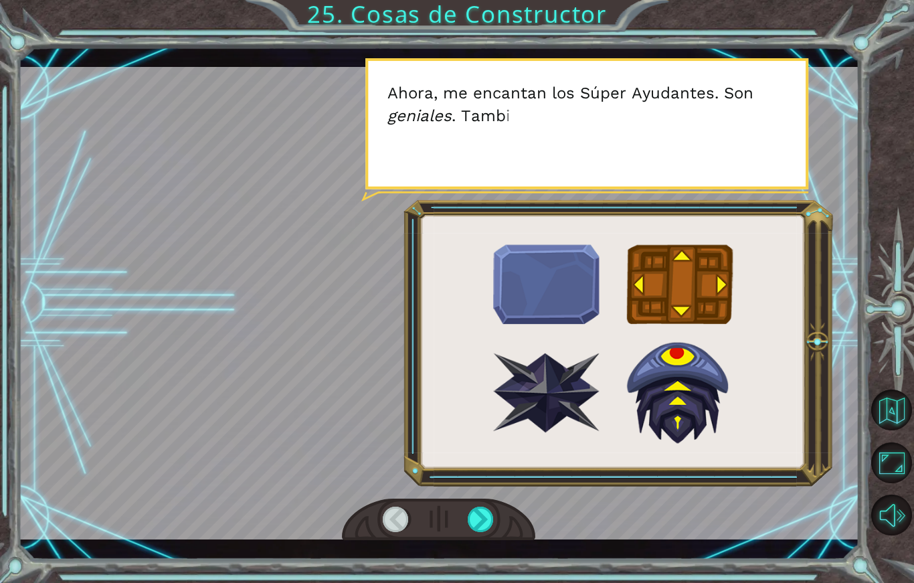
click at [494, 532] on div at bounding box center [481, 518] width 27 height 25
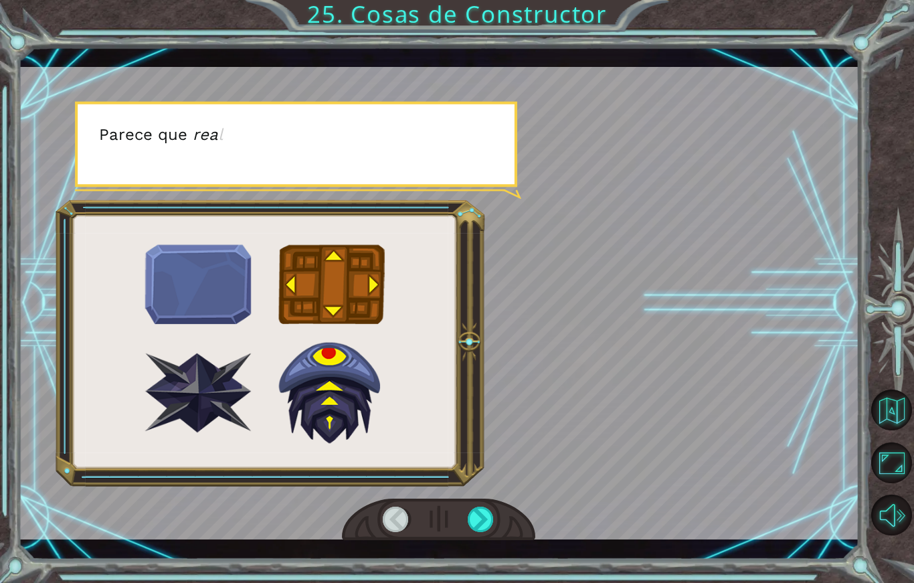
click at [494, 532] on div at bounding box center [481, 518] width 27 height 25
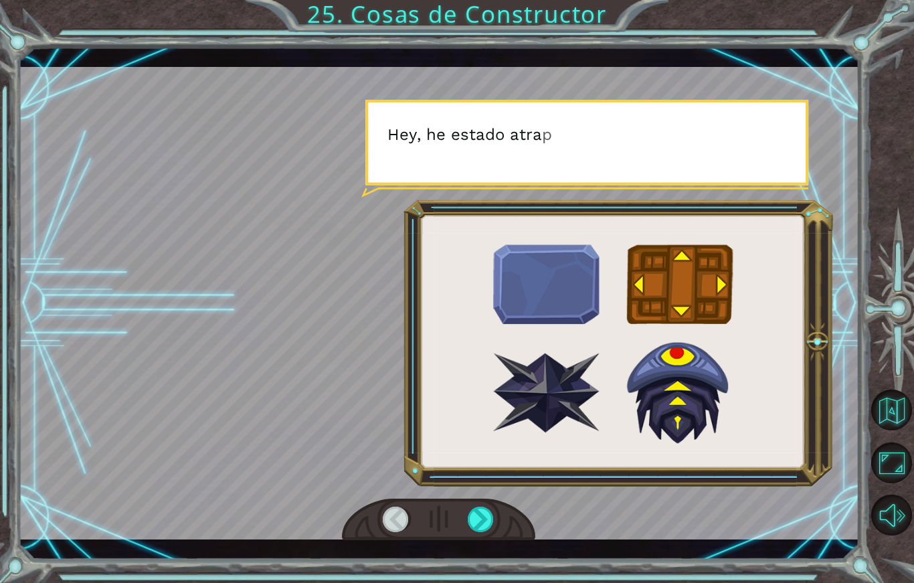
click at [483, 525] on div at bounding box center [481, 518] width 27 height 25
click at [482, 525] on div at bounding box center [481, 518] width 27 height 25
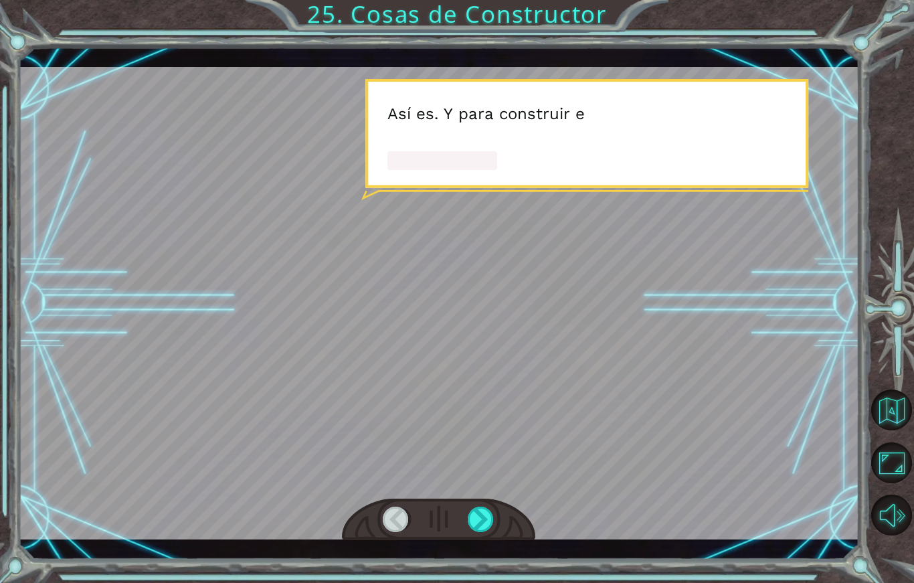
click at [475, 532] on div at bounding box center [481, 518] width 27 height 25
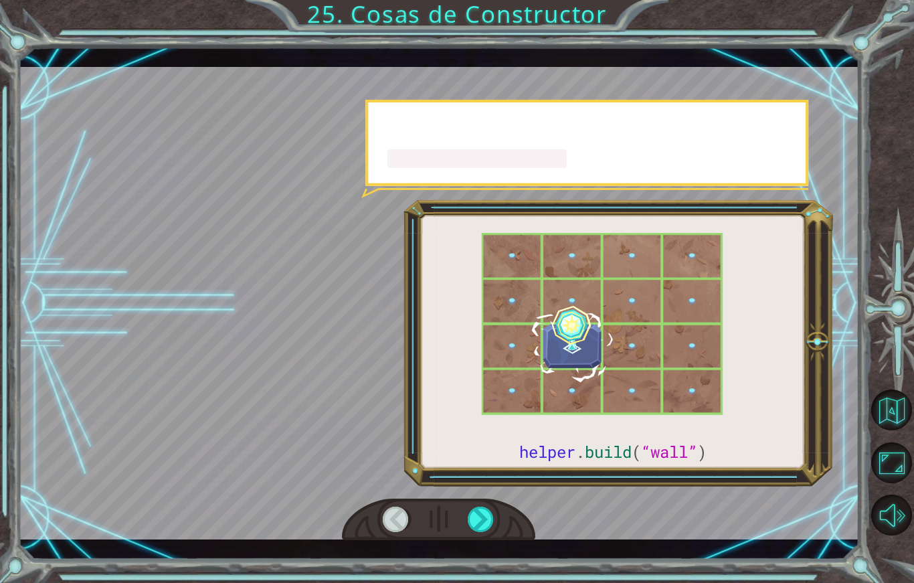
click at [468, 532] on div at bounding box center [481, 518] width 27 height 25
click at [464, 538] on div at bounding box center [438, 519] width 193 height 43
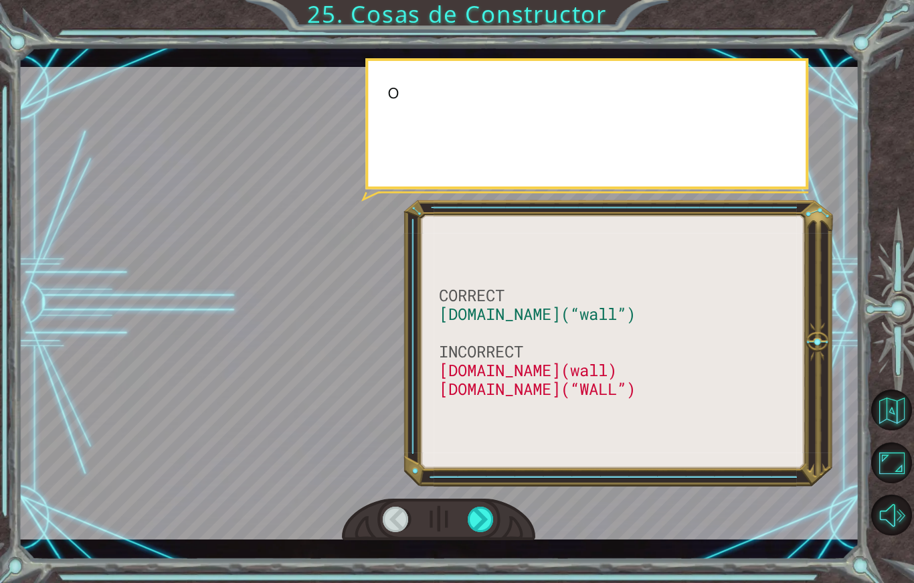
click at [466, 550] on div "CORRECT [DOMAIN_NAME](“wall”) INCORRECT [DOMAIN_NAME](wall) [DOMAIN_NAME](“WALL…" at bounding box center [438, 303] width 841 height 513
click at [474, 532] on div at bounding box center [481, 518] width 27 height 25
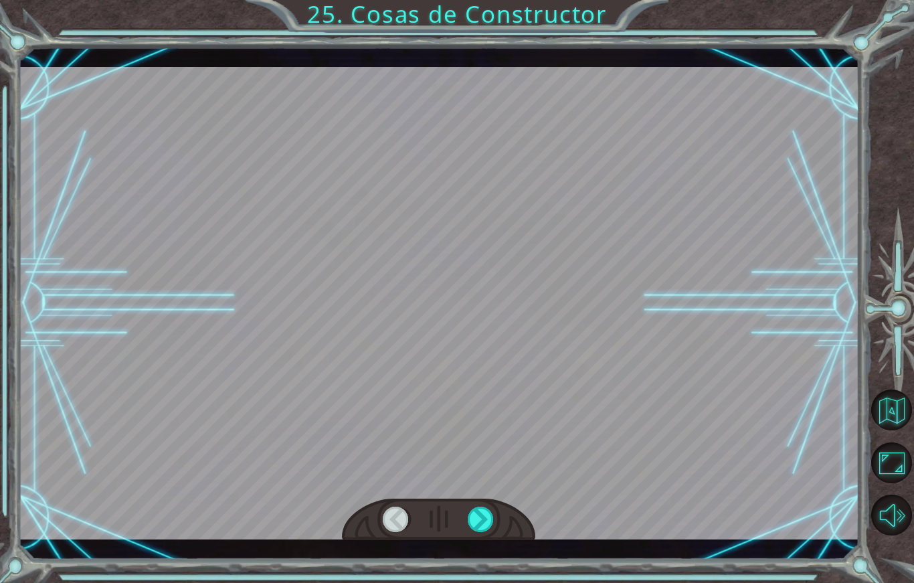
click at [467, 540] on div at bounding box center [438, 519] width 193 height 43
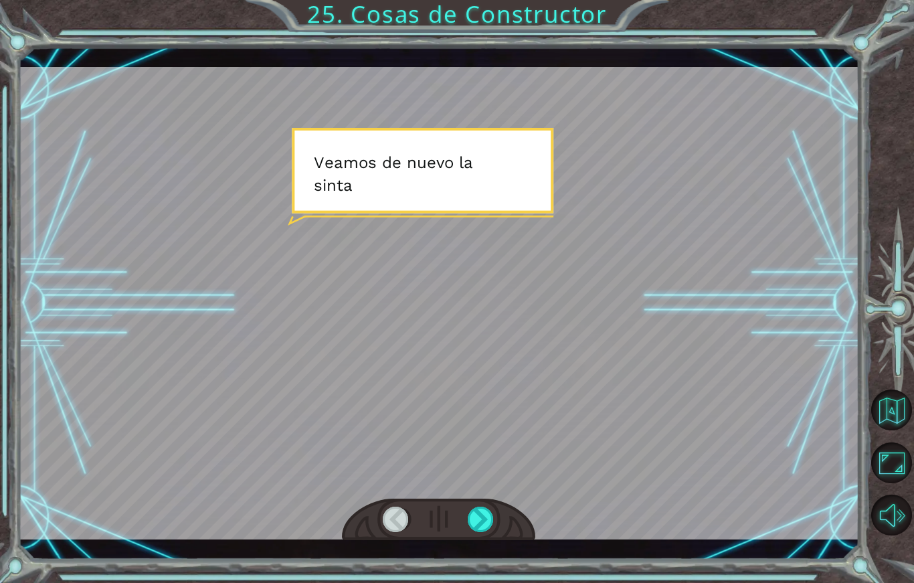
click at [469, 532] on div at bounding box center [481, 518] width 27 height 25
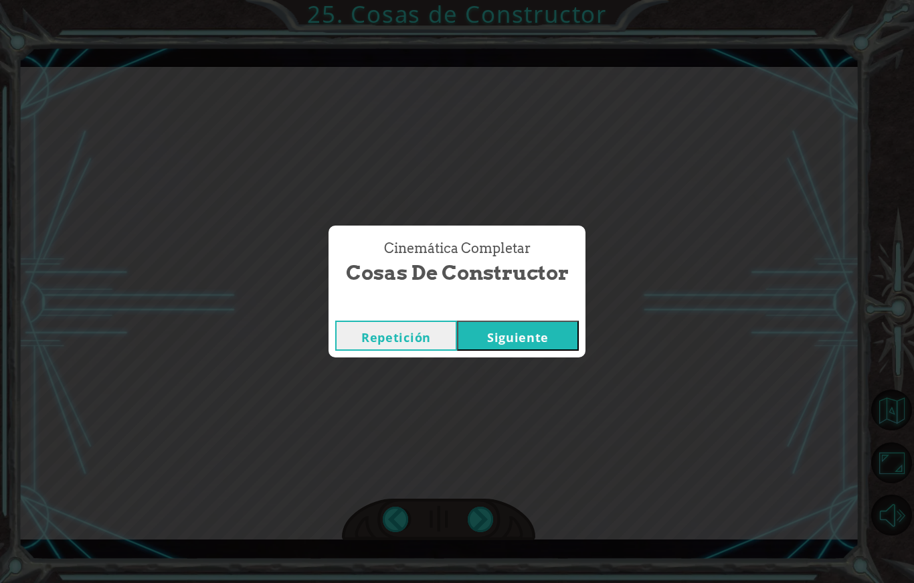
click at [449, 544] on div "Cinemática Completar Cosas de Constructor Repetición [GEOGRAPHIC_DATA]" at bounding box center [457, 291] width 914 height 583
click at [456, 522] on div "Cinemática Completar Cosas de Constructor Repetición [GEOGRAPHIC_DATA]" at bounding box center [457, 291] width 914 height 583
click at [525, 344] on button "Siguiente" at bounding box center [518, 335] width 122 height 30
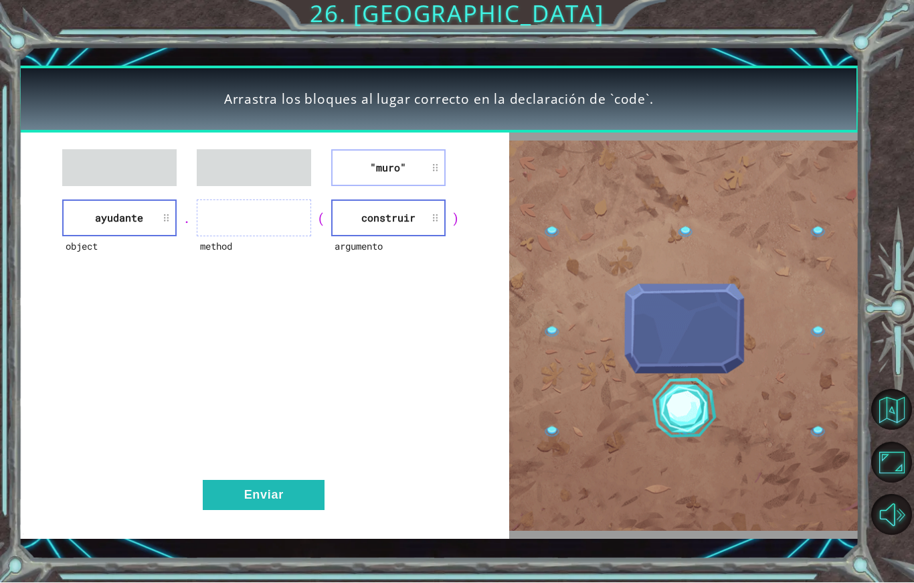
scroll to position [3, 0]
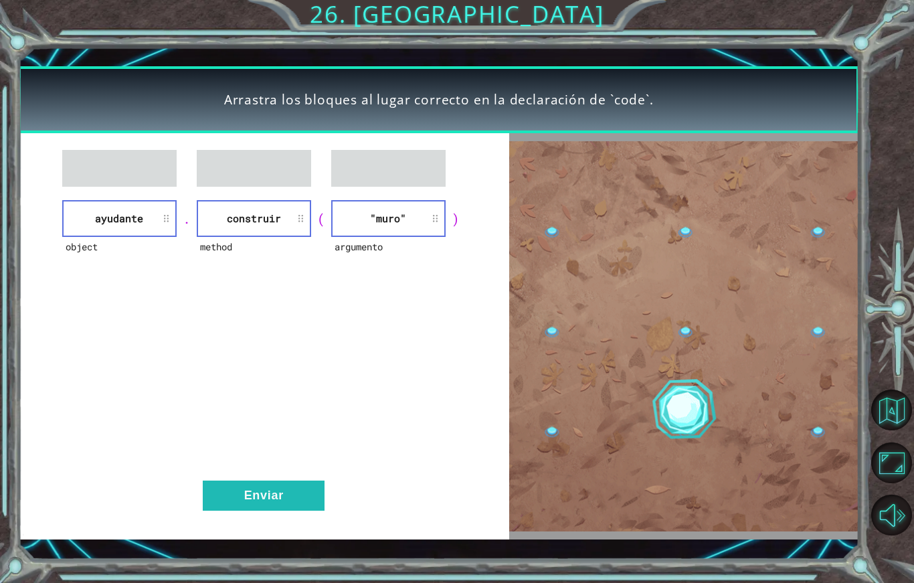
click at [264, 497] on button "Enviar" at bounding box center [264, 495] width 122 height 30
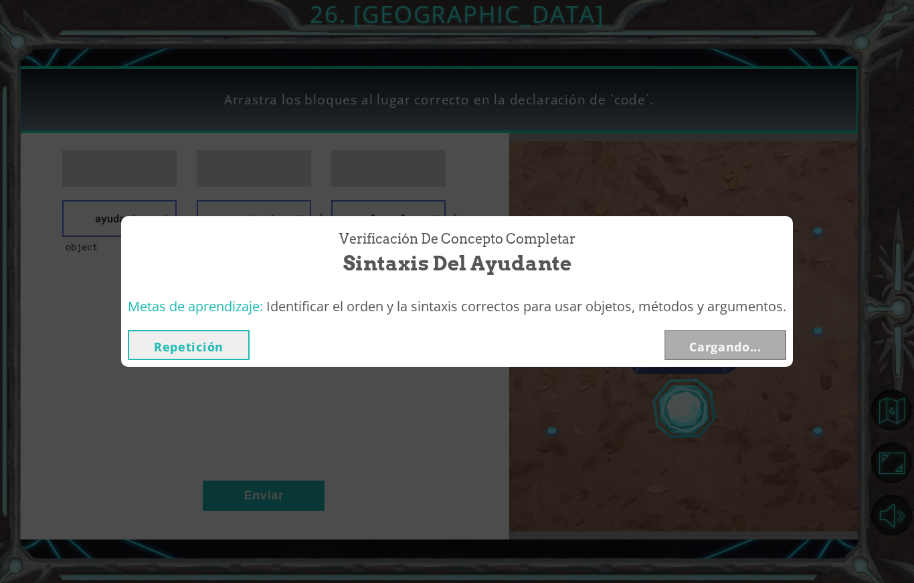
click at [729, 334] on div "Repetición Cargando..." at bounding box center [457, 344] width 672 height 43
click at [740, 346] on button "Siguiente" at bounding box center [725, 345] width 122 height 30
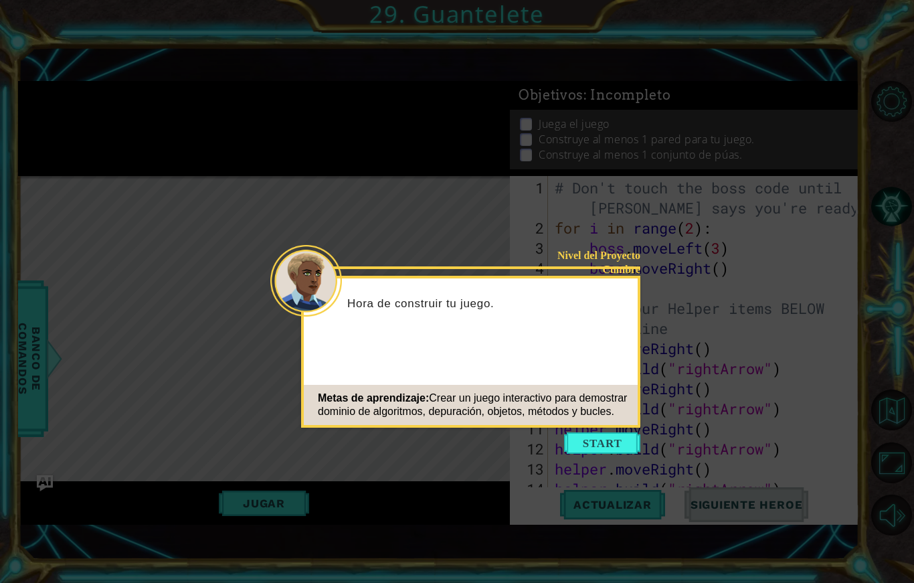
click at [605, 451] on button "Start" at bounding box center [602, 442] width 76 height 21
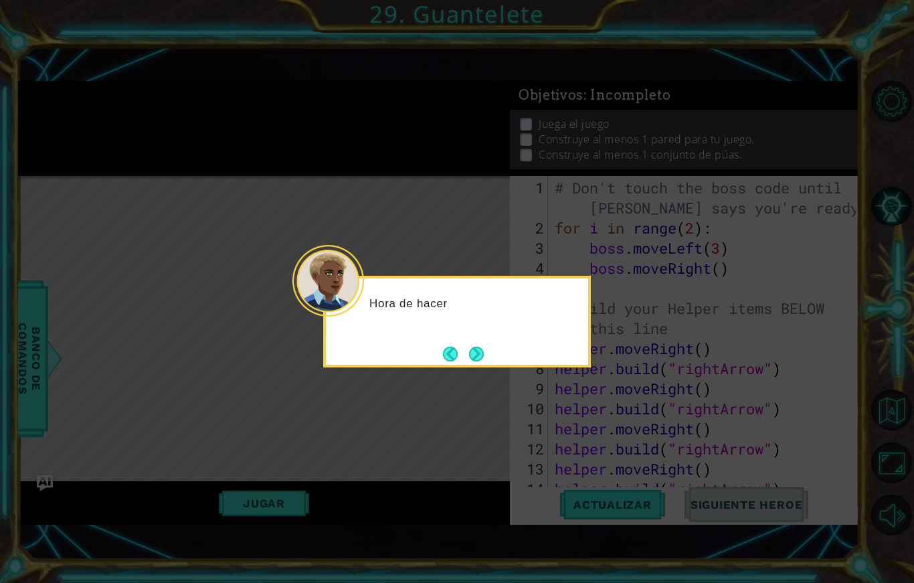
click at [470, 355] on button "Next" at bounding box center [476, 353] width 15 height 15
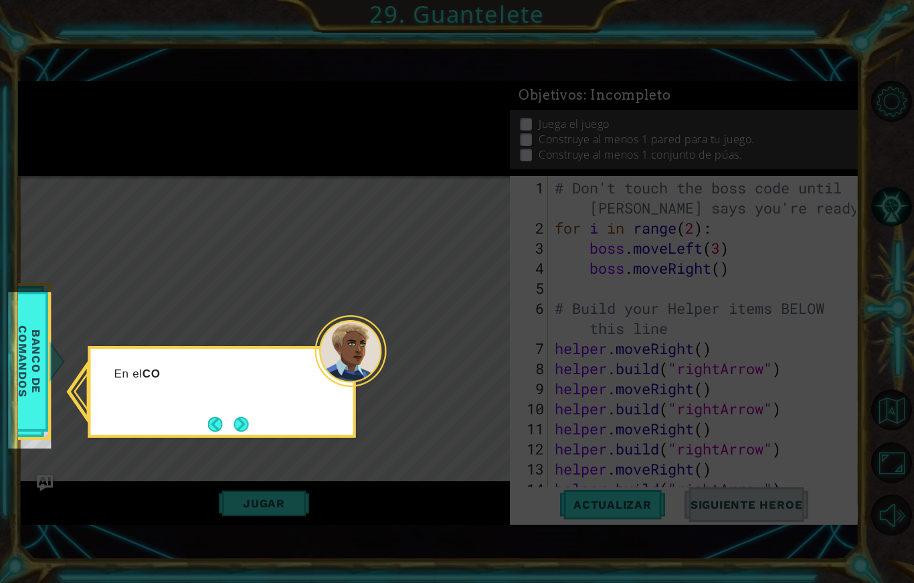
click at [240, 423] on button "Next" at bounding box center [241, 424] width 15 height 15
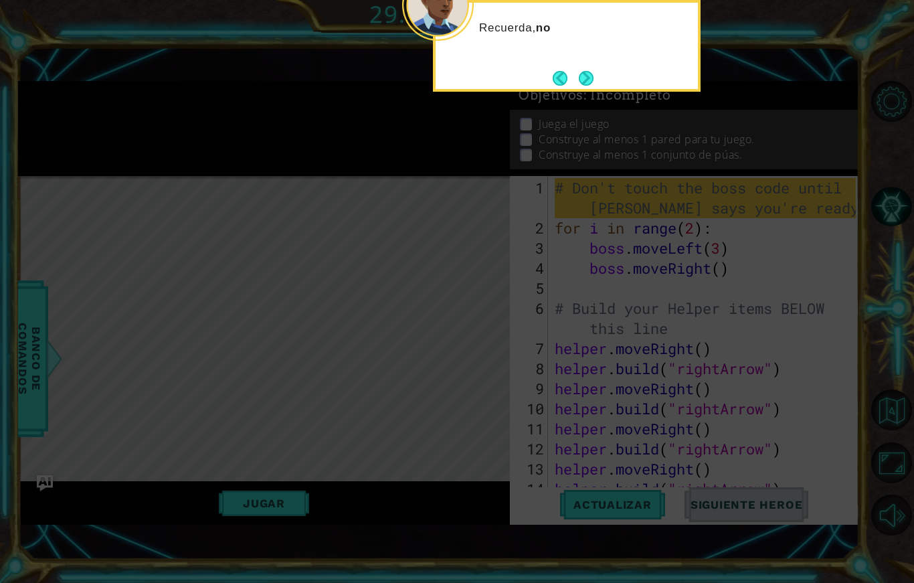
click at [590, 84] on button "Next" at bounding box center [586, 78] width 15 height 15
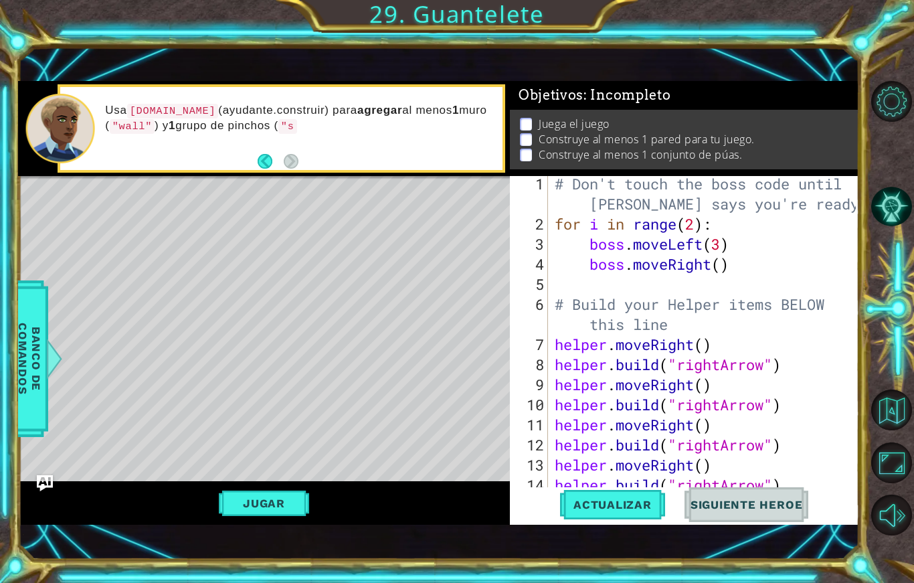
scroll to position [3, 0]
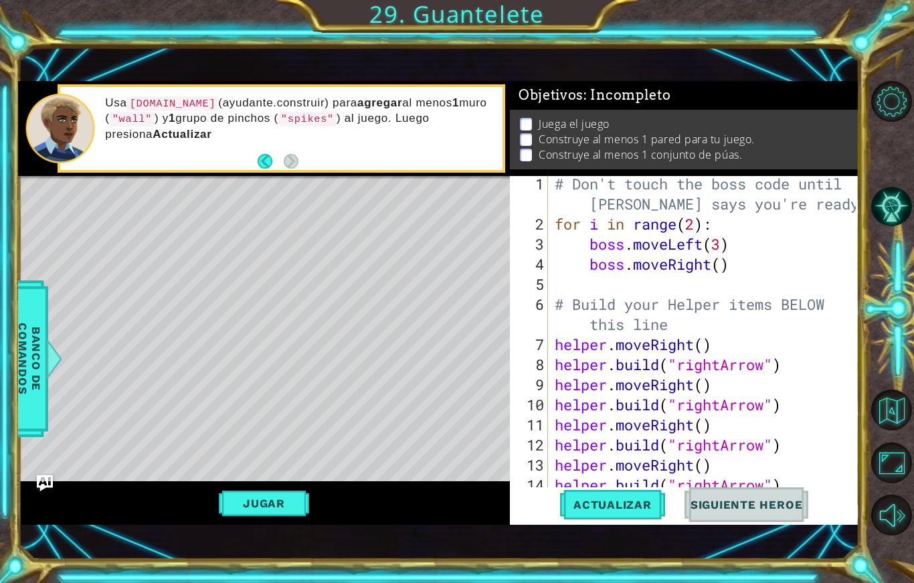
click at [602, 504] on button "Actualizar" at bounding box center [612, 504] width 105 height 35
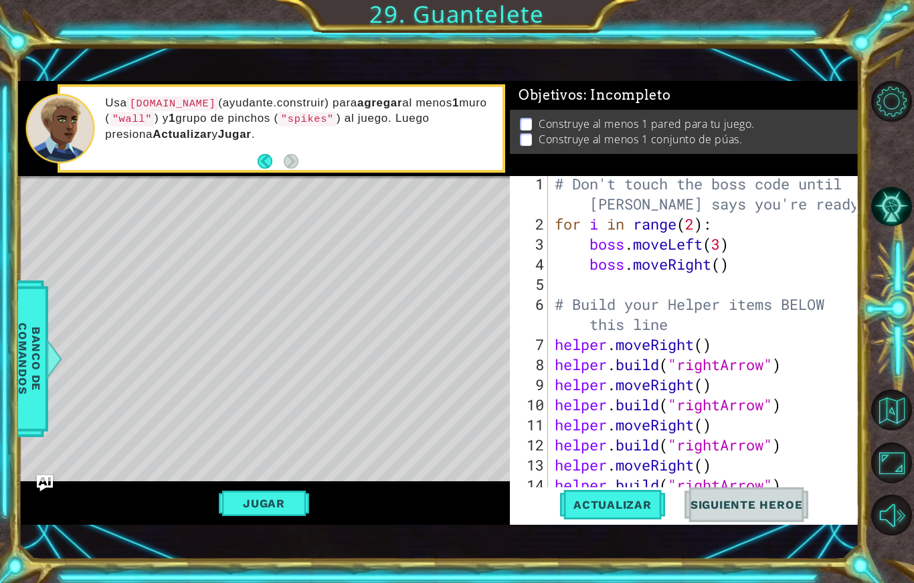
scroll to position [20, 0]
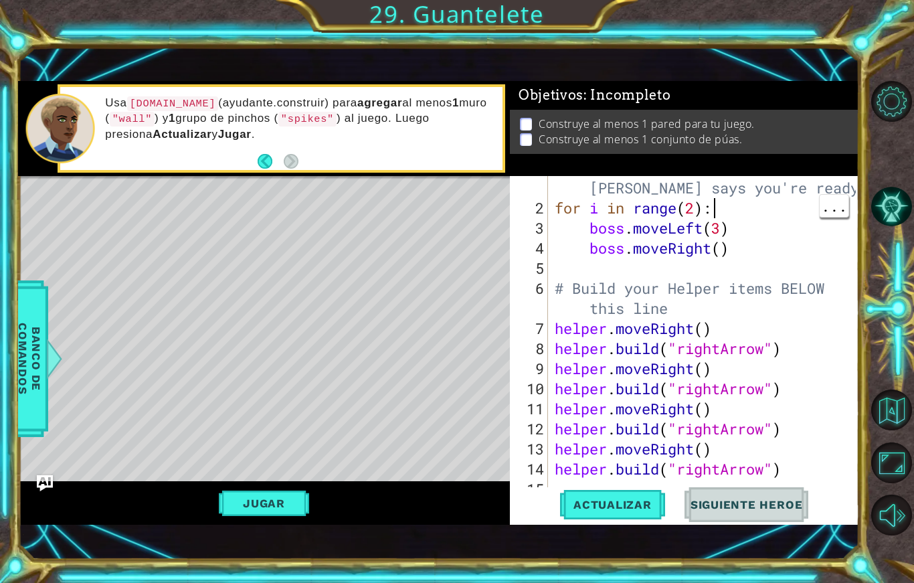
click at [886, 140] on div at bounding box center [893, 308] width 41 height 466
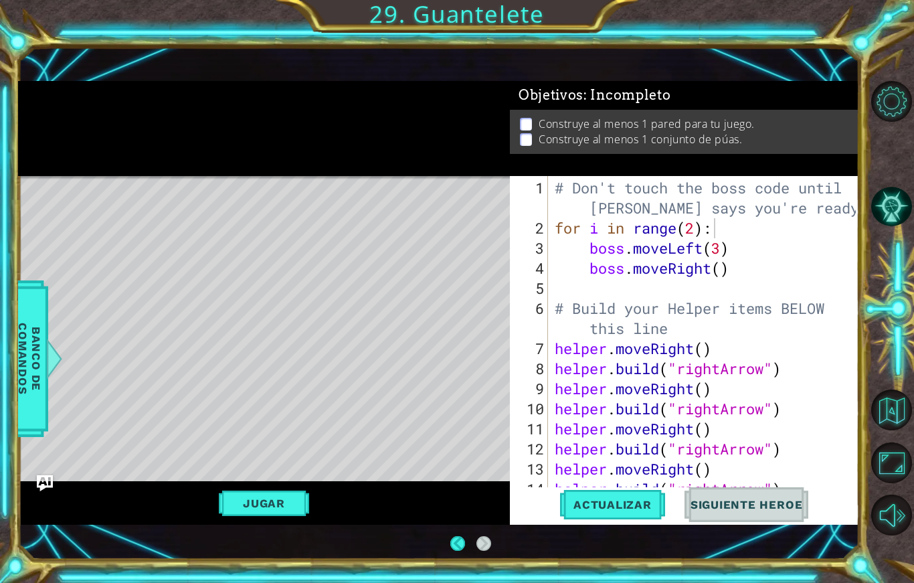
scroll to position [0, 0]
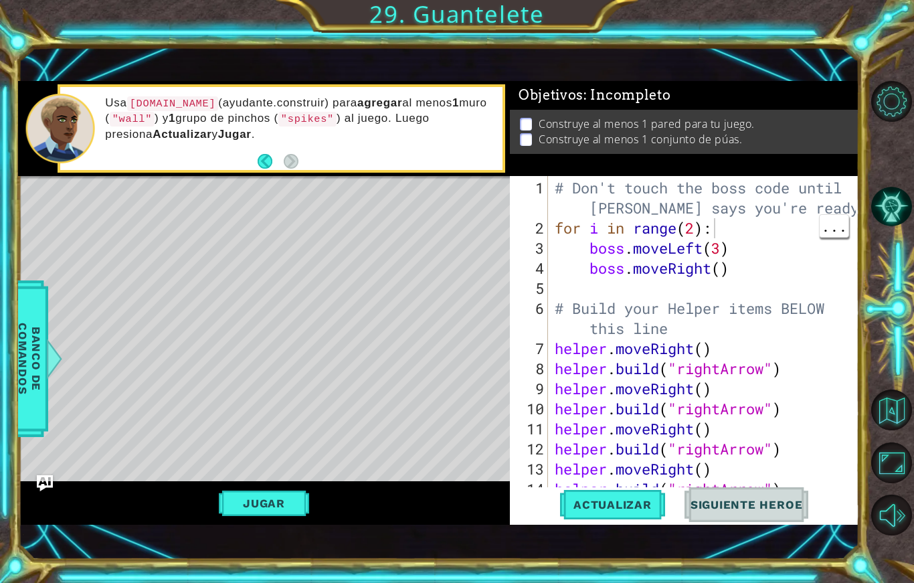
click at [797, 211] on div "# Don't touch the boss code until [PERSON_NAME] says you're ready! for i in ran…" at bounding box center [707, 368] width 310 height 381
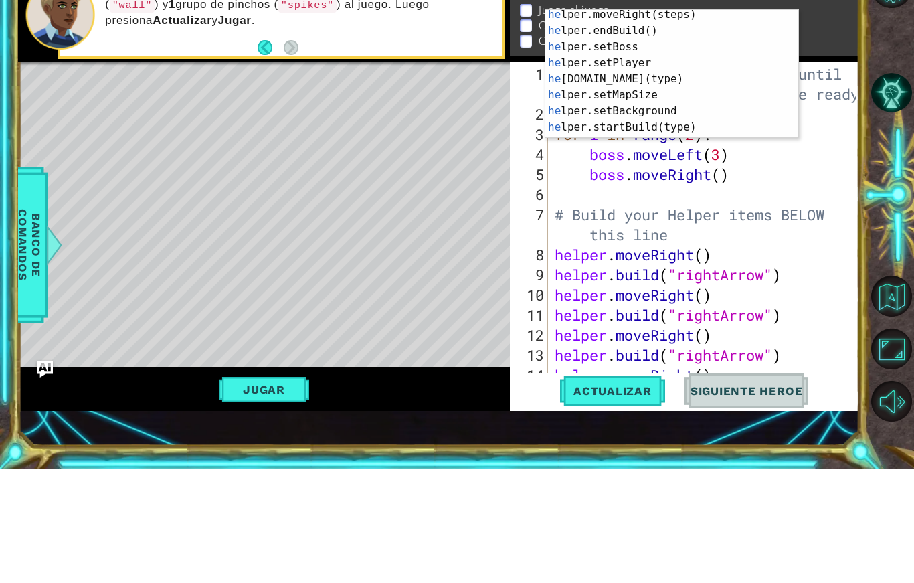
scroll to position [68, 0]
click at [700, 120] on div "he lper.moveRight(steps) Presiona intro he lper.endBuild() Presiona intro he lp…" at bounding box center [671, 200] width 253 height 161
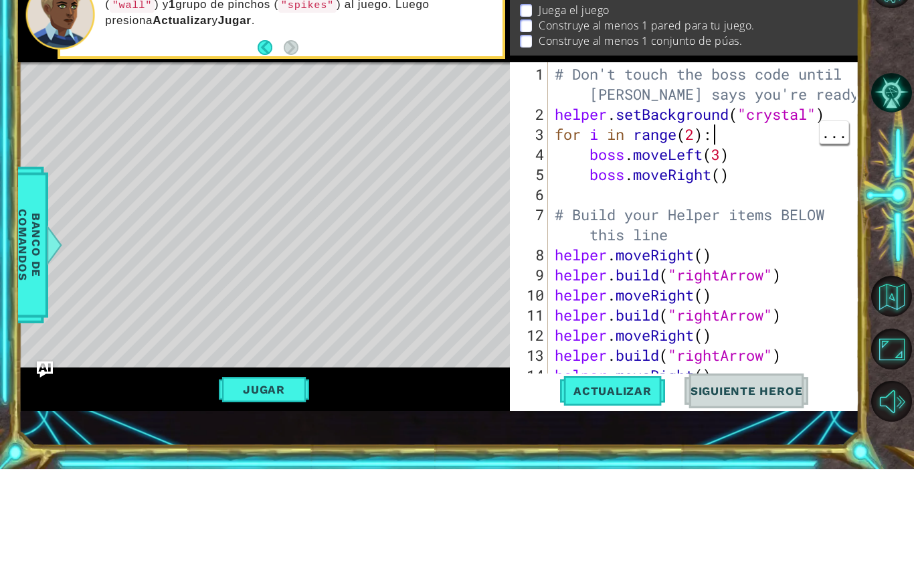
click at [836, 178] on div "# Don't touch the boss code until [PERSON_NAME] says you're ready! helper . set…" at bounding box center [707, 368] width 310 height 381
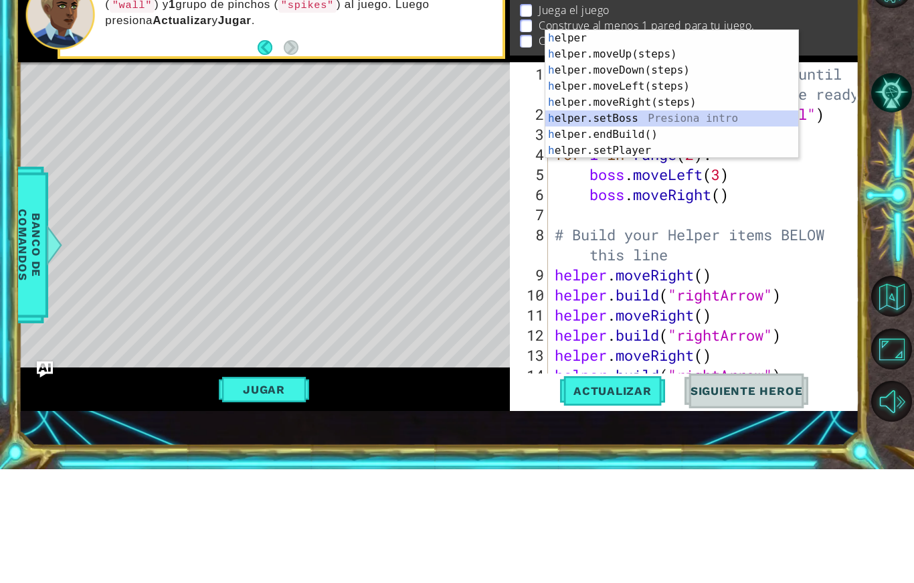
scroll to position [0, 0]
click at [736, 144] on div "h elper Presiona intro h elper.moveUp(steps) Presiona intro h elper.moveDown(st…" at bounding box center [671, 224] width 253 height 161
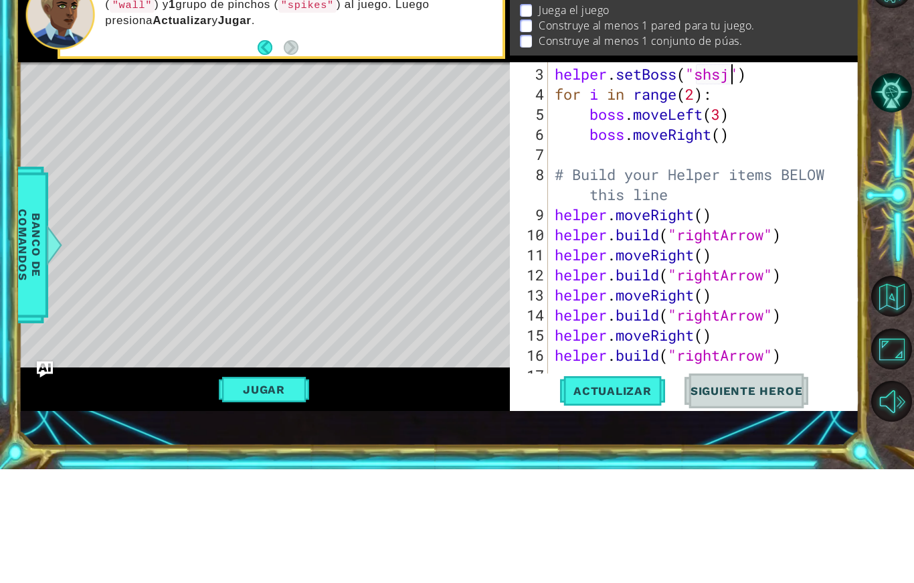
scroll to position [60, 0]
click at [875, 75] on div at bounding box center [893, 308] width 41 height 466
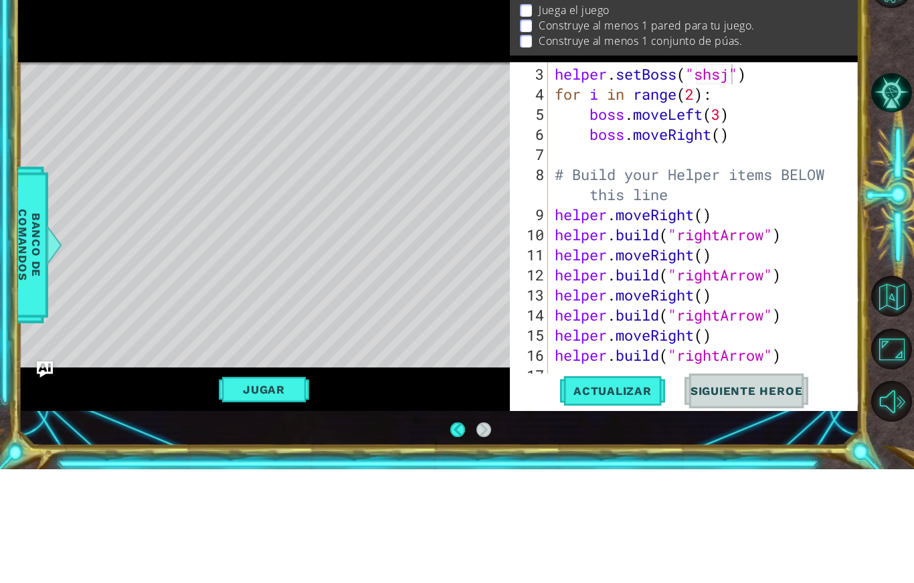
scroll to position [17, 0]
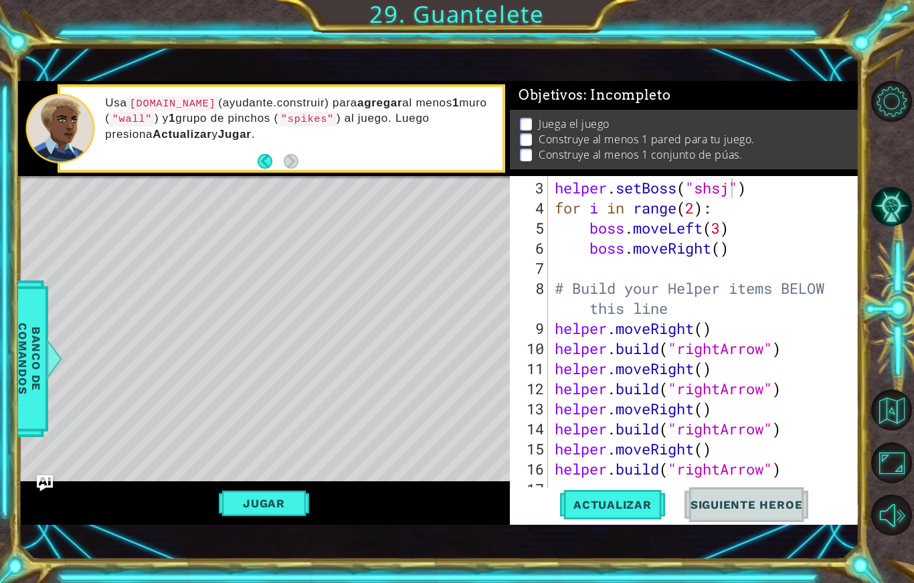
click at [605, 498] on span "Actualizar" at bounding box center [612, 504] width 105 height 13
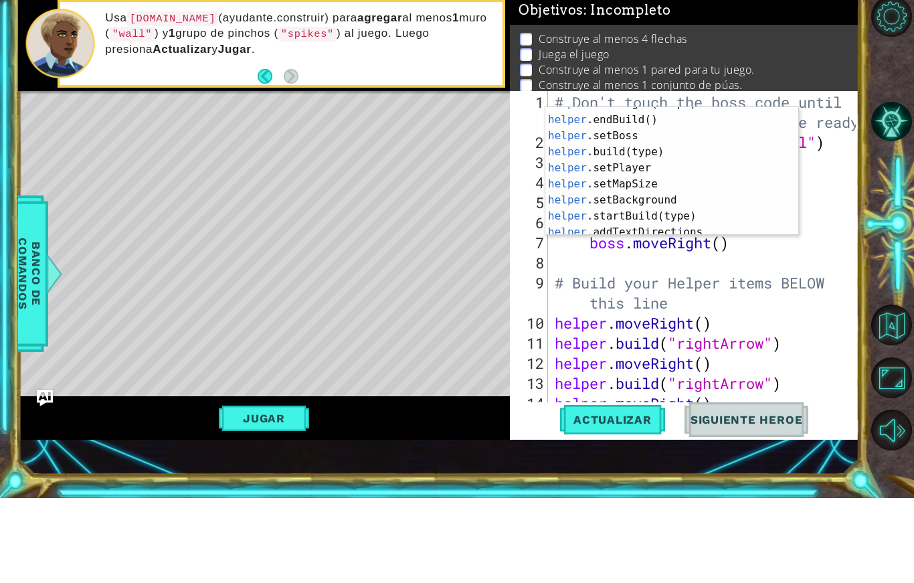
scroll to position [76, 0]
click at [704, 180] on div "helper .moveRight(steps) Presiona intro helper .endBuild() Presiona intro helpe…" at bounding box center [671, 260] width 253 height 161
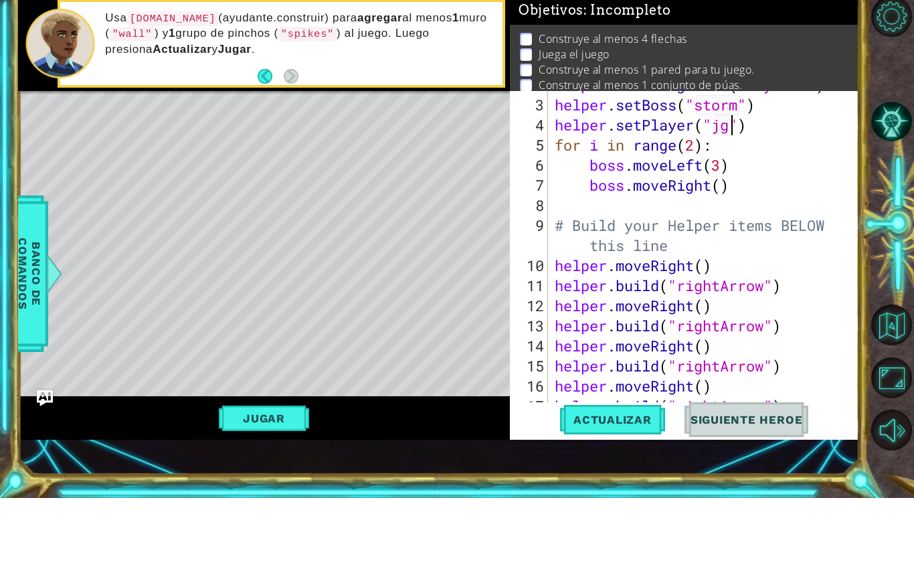
scroll to position [80, 0]
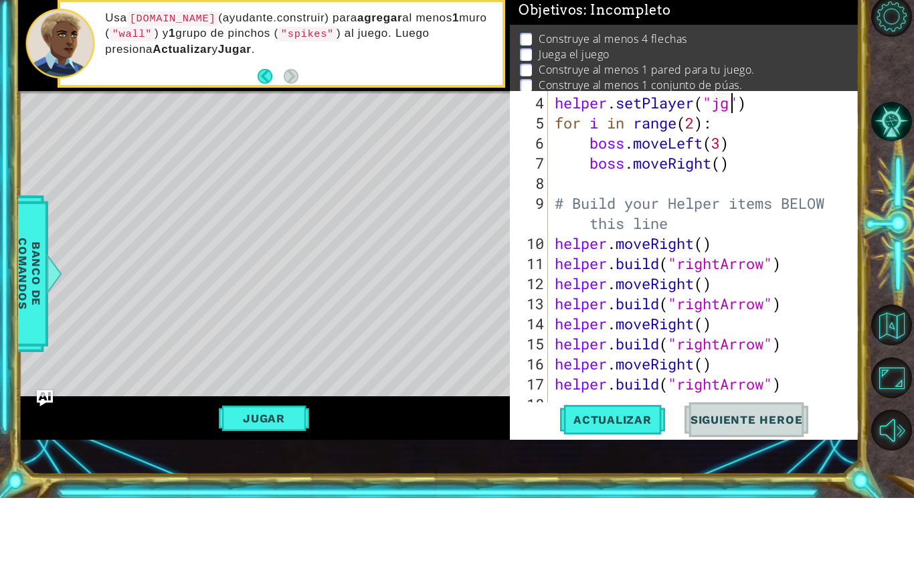
click at [831, 132] on li "Juega el juego" at bounding box center [686, 139] width 332 height 15
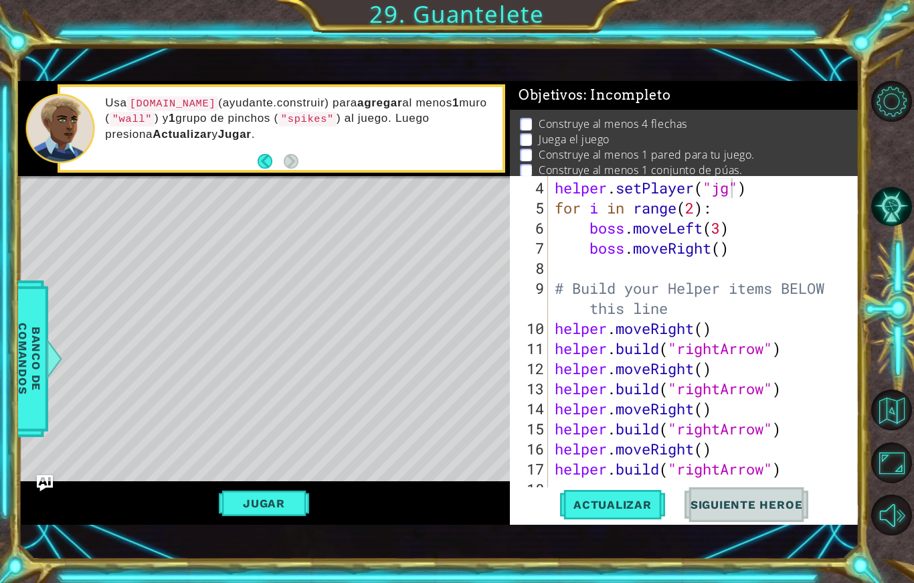
click at [616, 495] on button "Actualizar" at bounding box center [612, 504] width 105 height 35
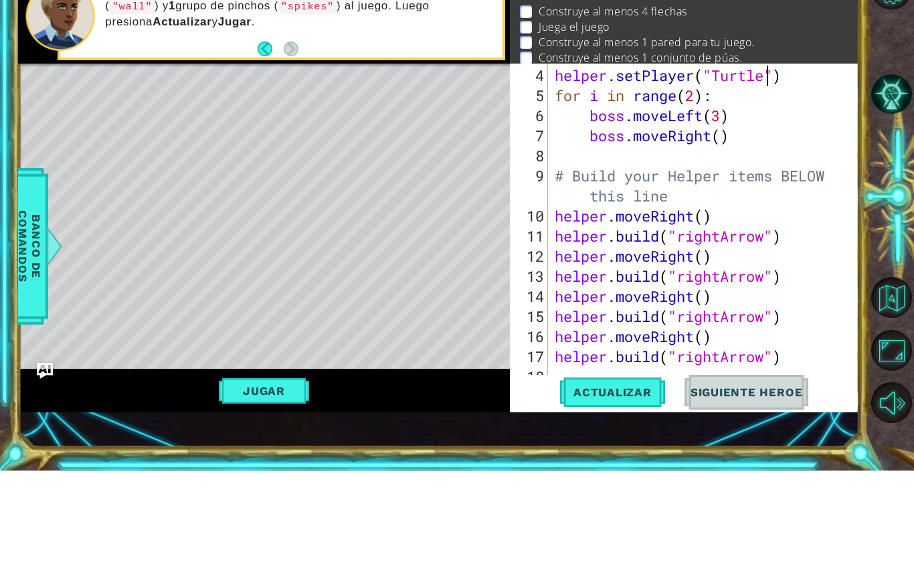
scroll to position [23, 76]
click at [893, 75] on div at bounding box center [893, 308] width 41 height 466
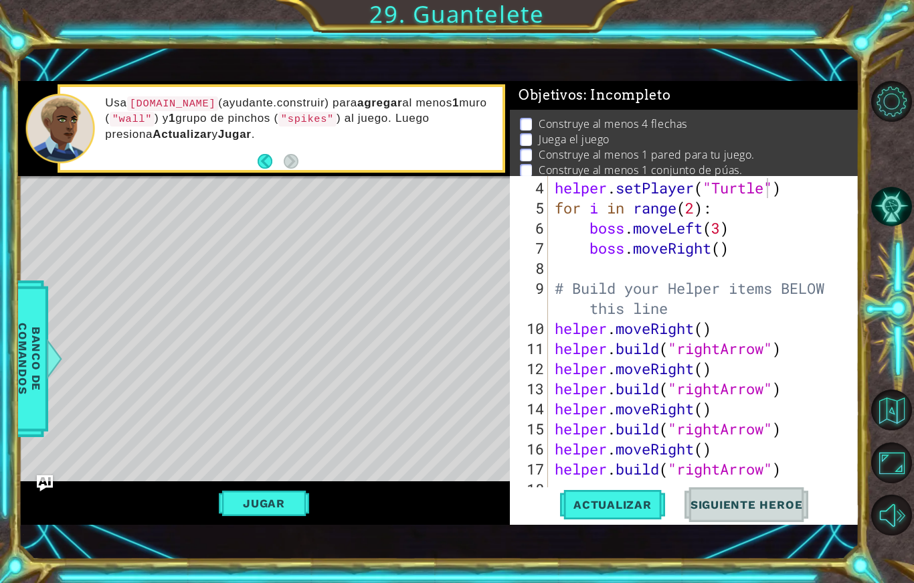
click at [600, 508] on span "Actualizar" at bounding box center [612, 504] width 105 height 13
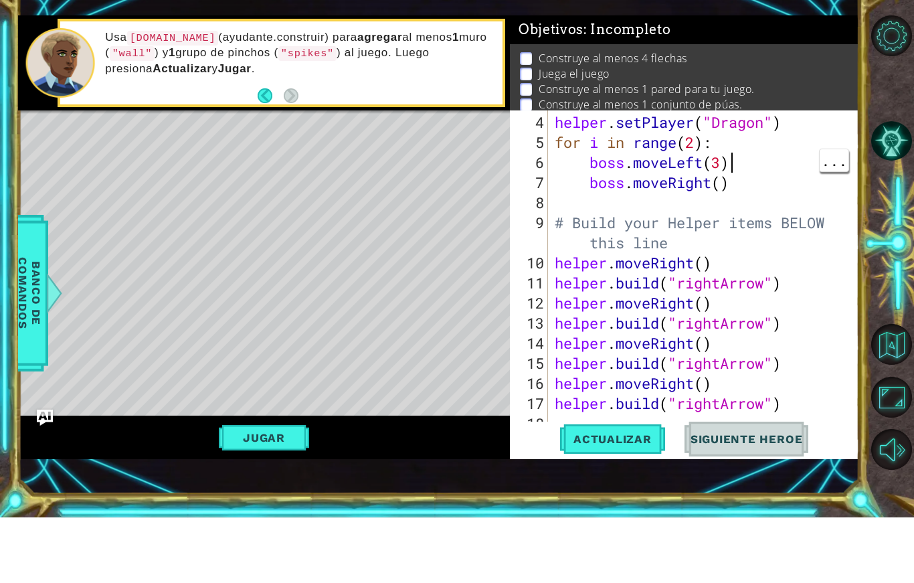
scroll to position [23, 73]
click at [892, 100] on div at bounding box center [893, 308] width 41 height 466
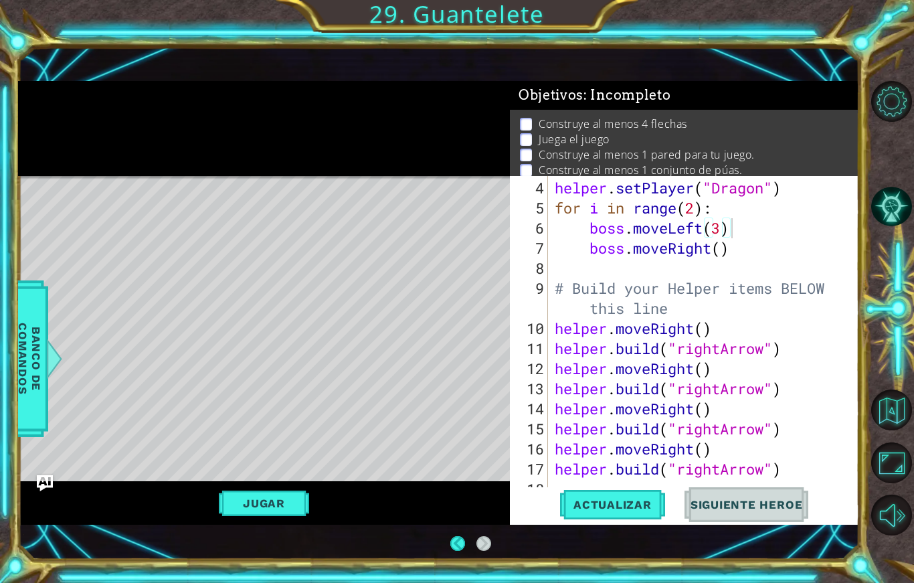
scroll to position [80, 0]
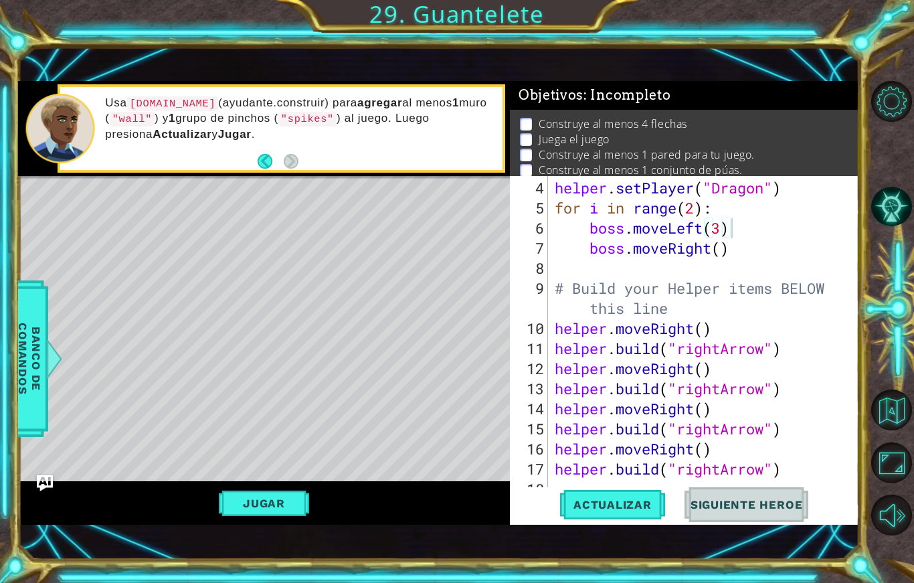
click at [601, 508] on span "Actualizar" at bounding box center [612, 504] width 105 height 13
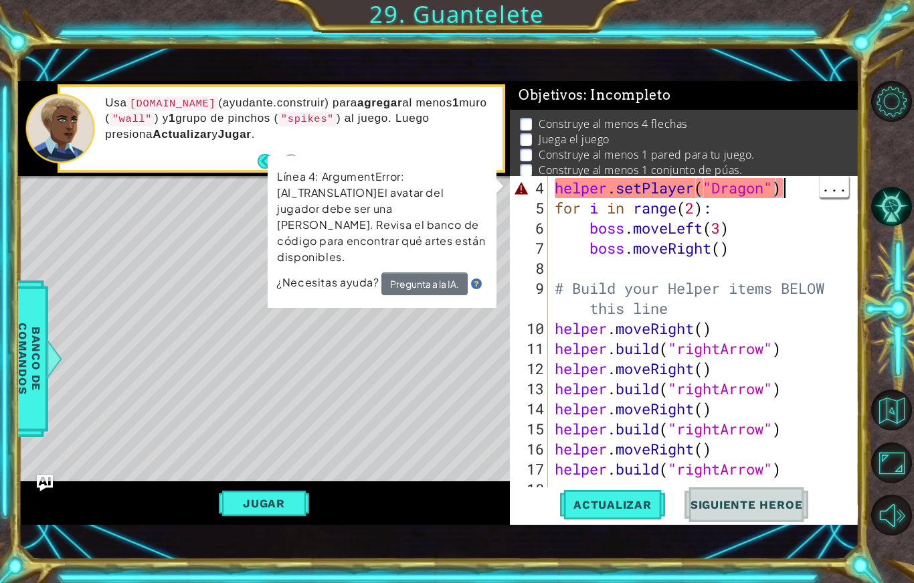
click at [801, 187] on div "helper . setPlayer ( "Dragon" ) for i in range ( 2 ) : boss . moveLeft ( 3 ) bo…" at bounding box center [707, 358] width 310 height 361
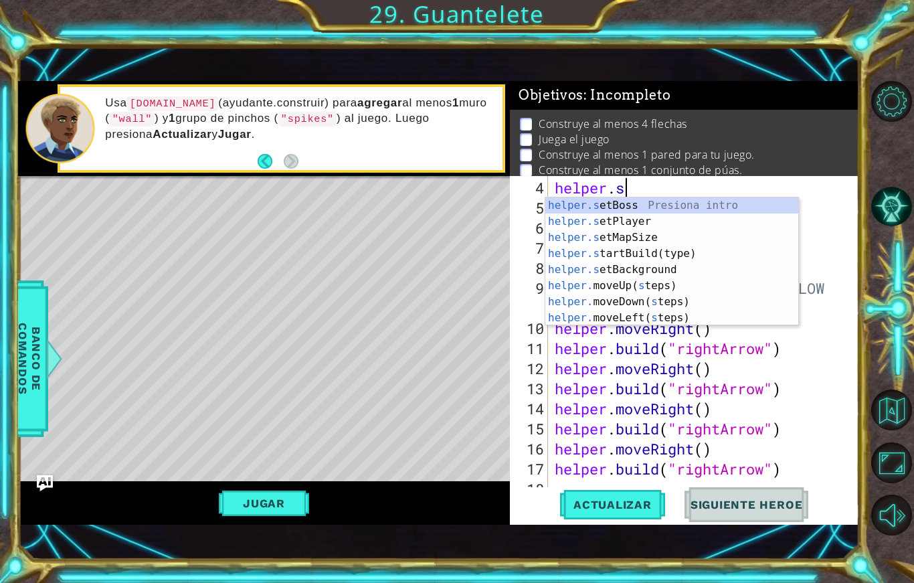
scroll to position [0, 0]
click at [873, 183] on div at bounding box center [893, 308] width 41 height 466
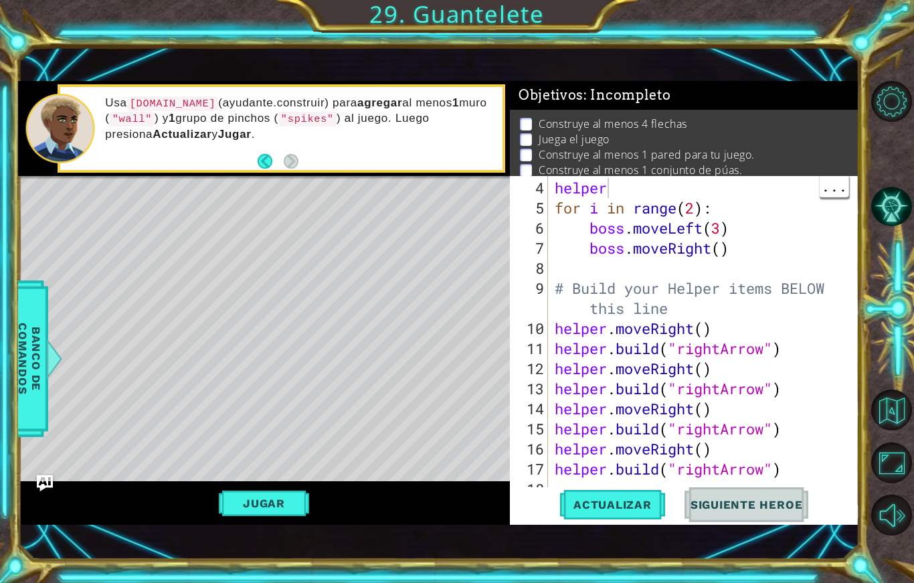
click at [686, 190] on div "helper for i in range ( 2 ) : boss . moveLeft ( 3 ) boss . moveRight ( ) # Buil…" at bounding box center [707, 358] width 310 height 361
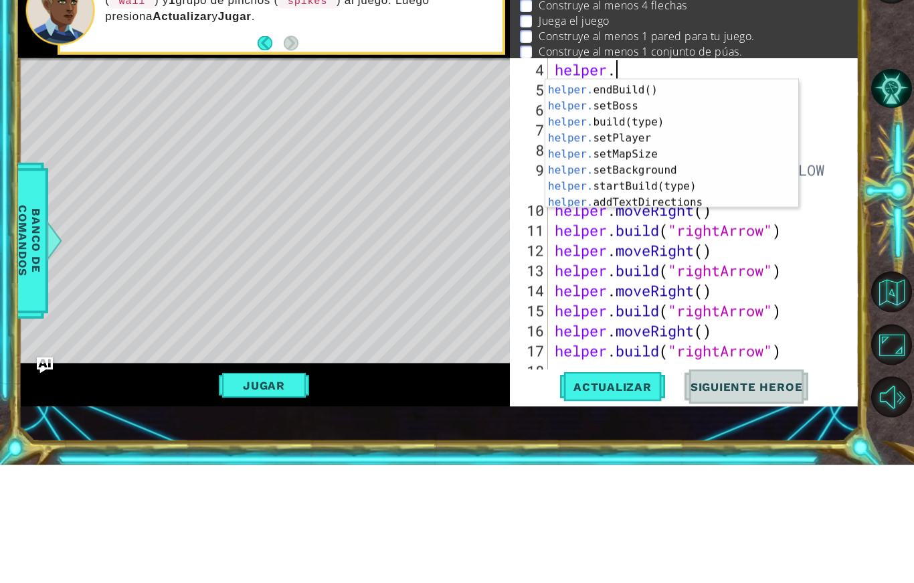
scroll to position [64, 0]
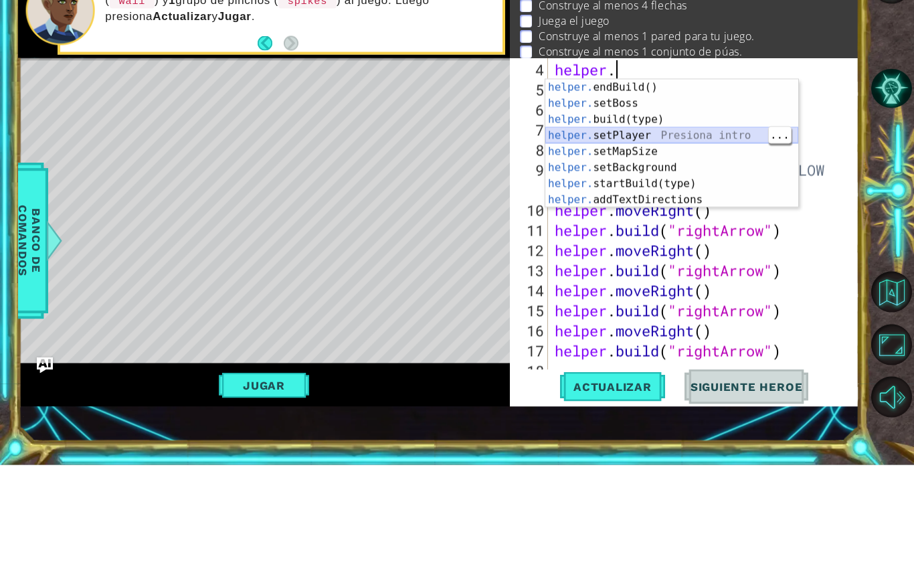
click at [702, 197] on div "helper. endBuild() Presiona intro helper. setBoss Presiona intro helper. build(…" at bounding box center [671, 277] width 253 height 161
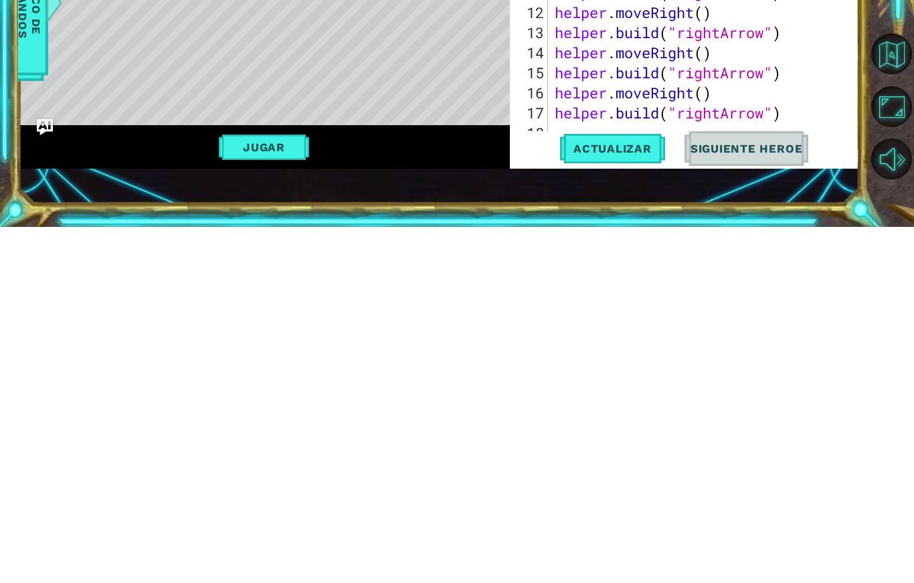
click at [619, 498] on span "Actualizar" at bounding box center [612, 504] width 105 height 13
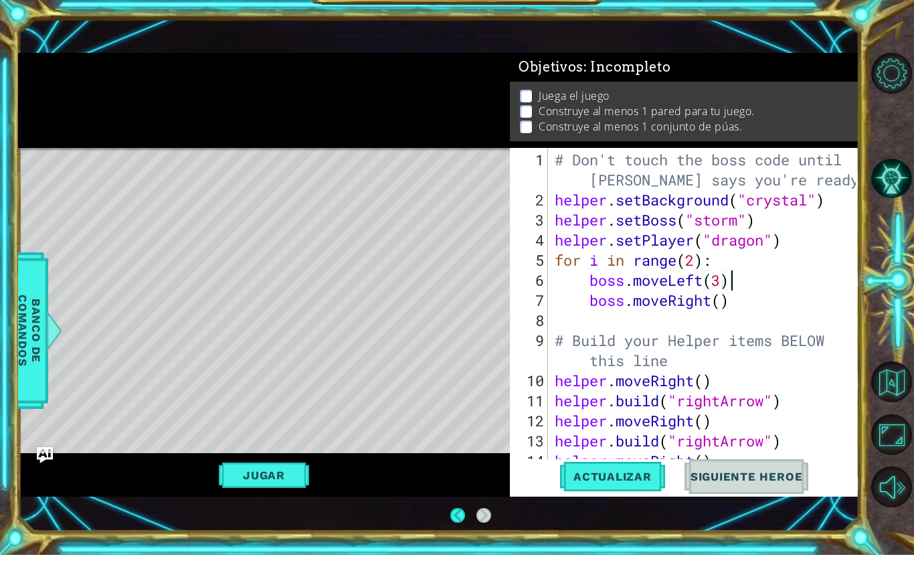
scroll to position [0, 0]
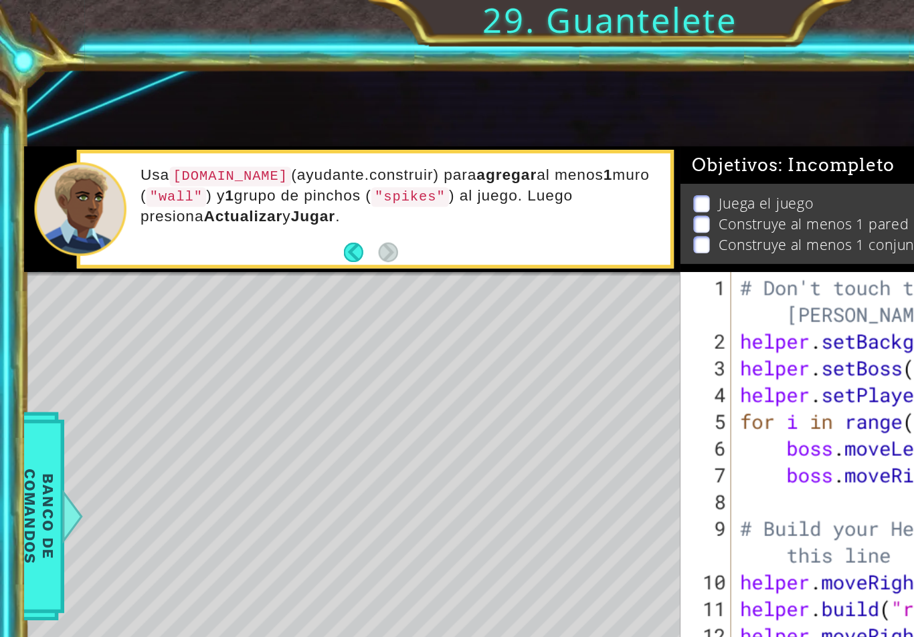
click at [669, 110] on div "Objetivos : Incompleto" at bounding box center [684, 124] width 349 height 28
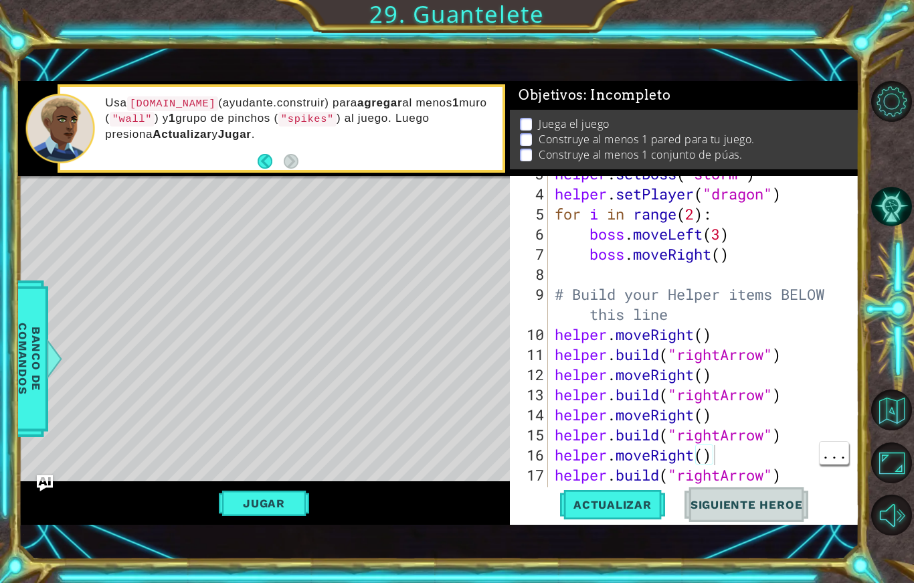
scroll to position [80, 0]
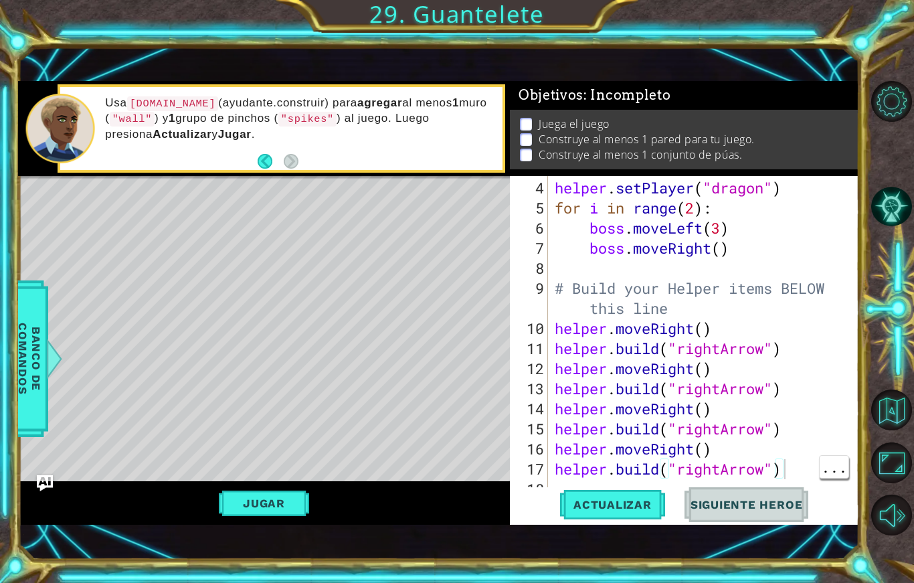
click at [791, 474] on div "helper . setPlayer ( "dragon" ) for i in range ( 2 ) : boss . moveLeft ( 3 ) bo…" at bounding box center [707, 358] width 310 height 361
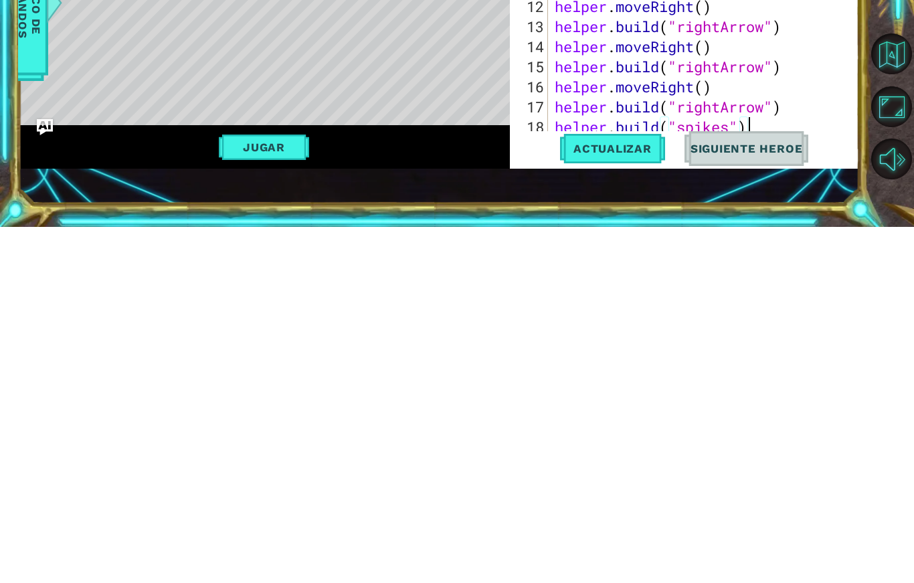
scroll to position [93, 0]
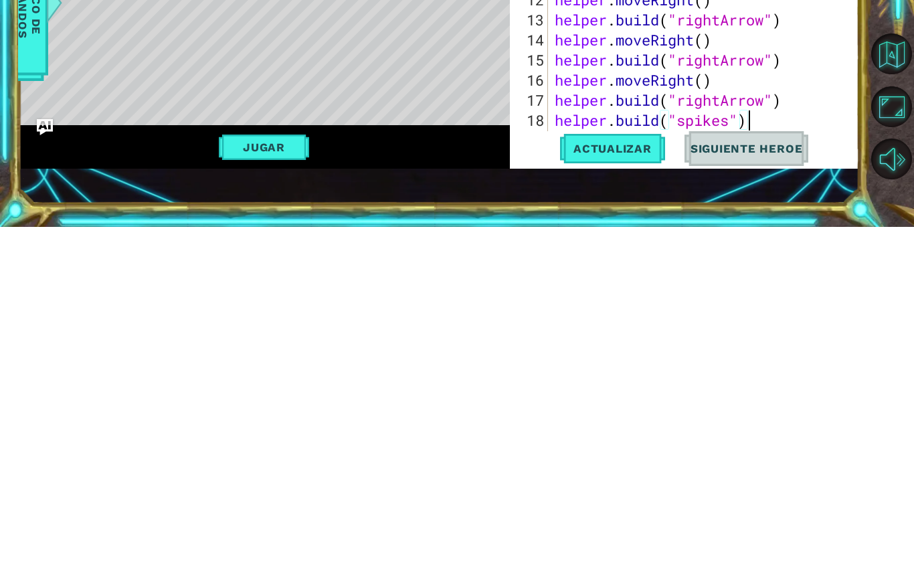
click at [610, 498] on span "Actualizar" at bounding box center [612, 504] width 105 height 13
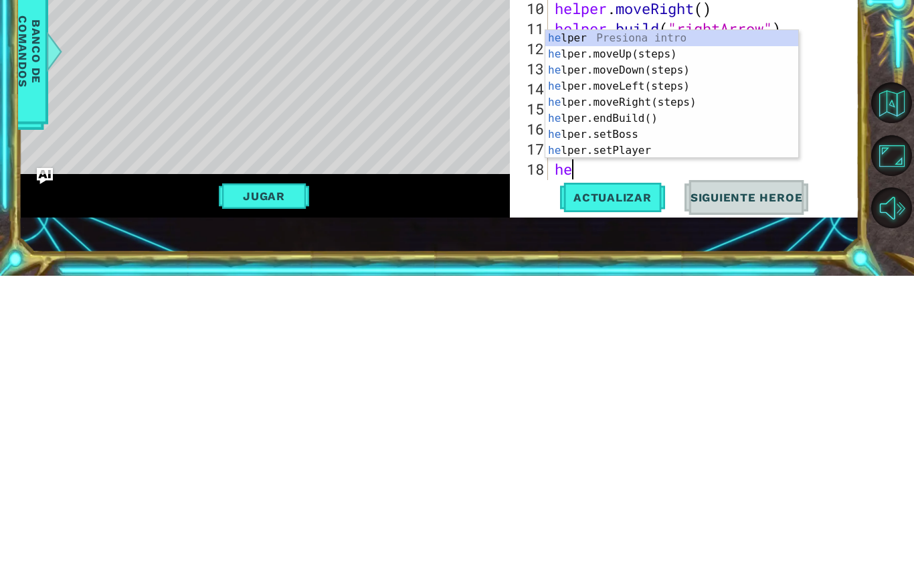
scroll to position [23, 59]
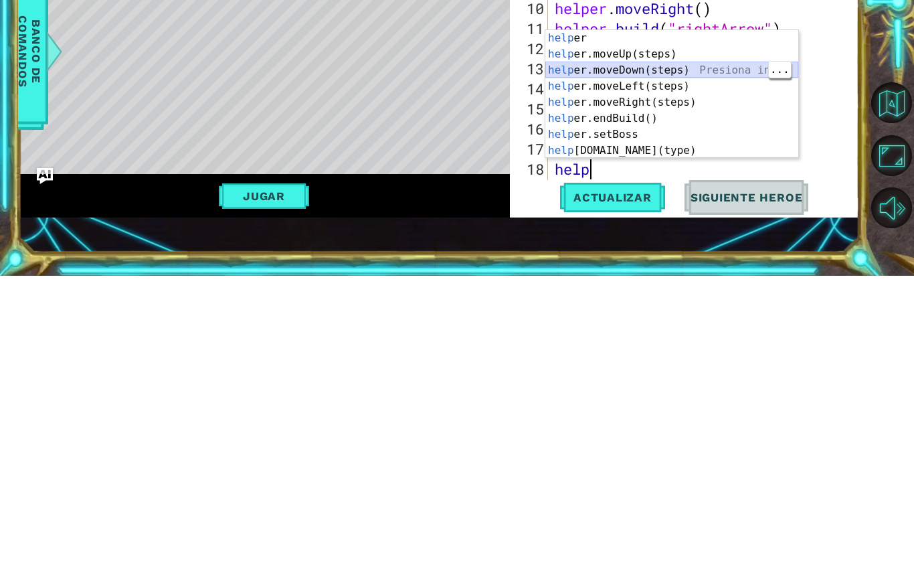
click at [658, 337] on div "help er Presiona intro help er.moveUp(steps) Presiona intro help er.moveDown(st…" at bounding box center [671, 417] width 253 height 161
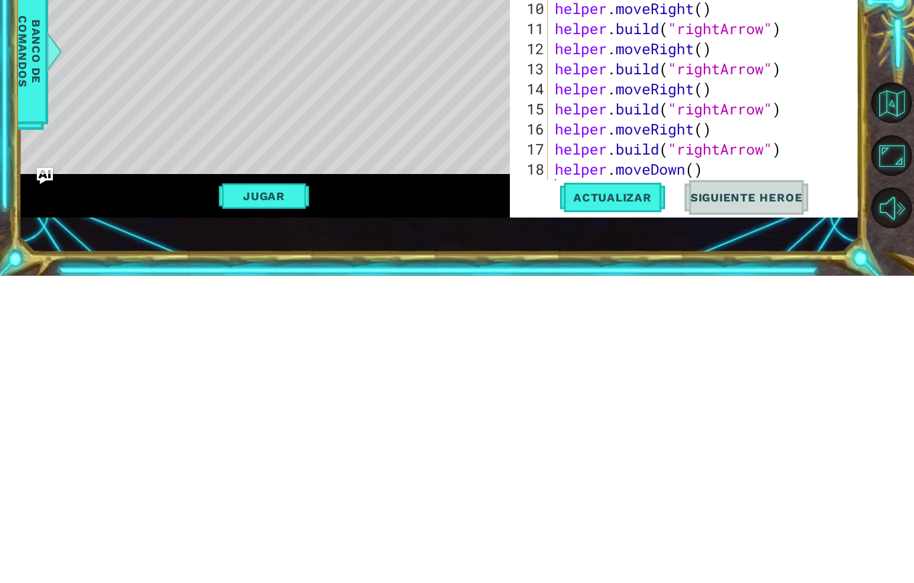
click at [613, 487] on button "Actualizar" at bounding box center [612, 504] width 105 height 35
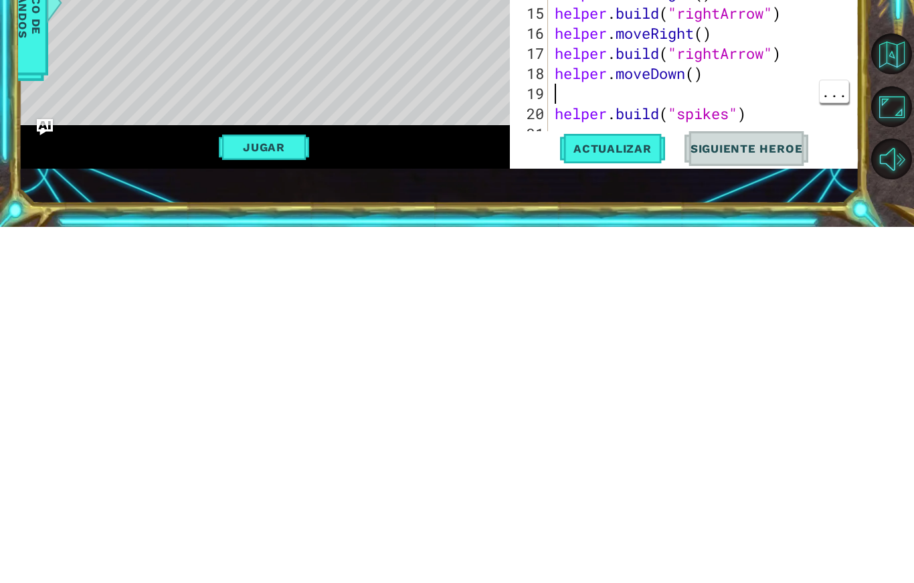
scroll to position [140, 0]
click at [733, 159] on div "boss . moveLeft ( 3 ) boss . moveRight ( ) # Build your Helper items BELOW this…" at bounding box center [707, 339] width 310 height 361
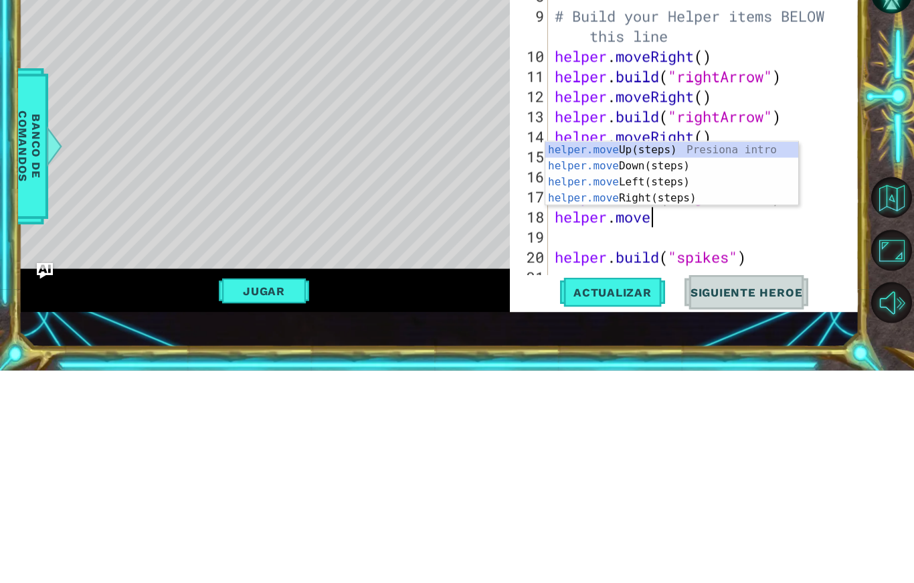
scroll to position [23, 32]
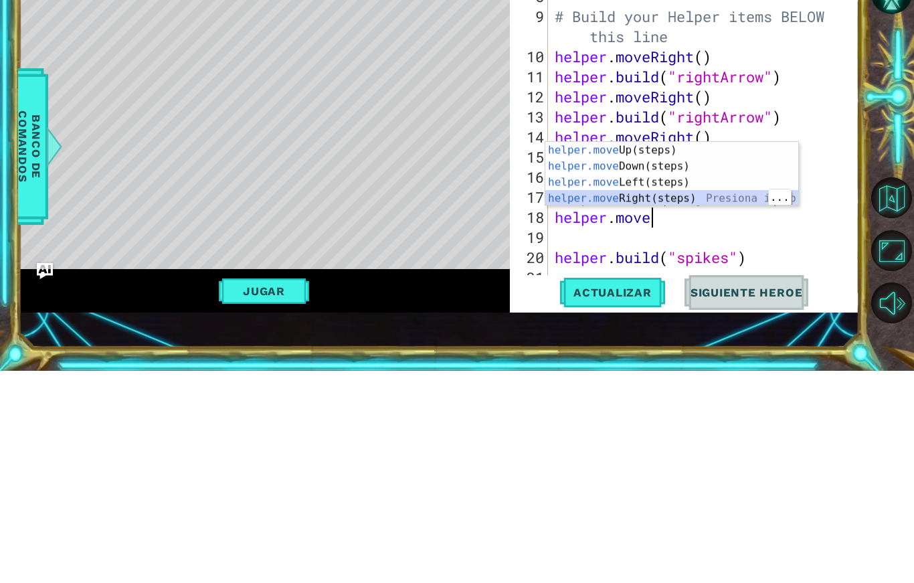
click at [661, 354] on div "helper.move Up(steps) Presiona intro helper.move Down(steps) Presiona intro hel…" at bounding box center [671, 402] width 253 height 96
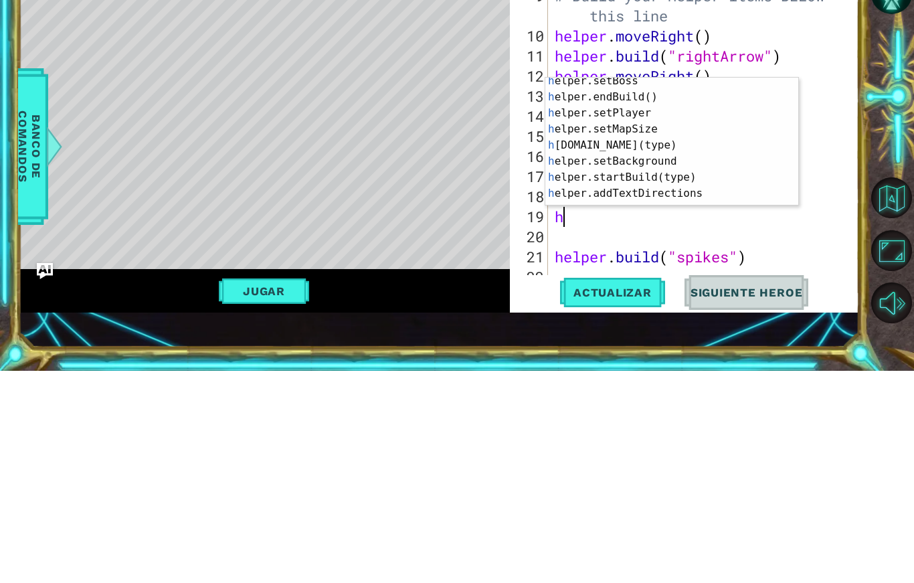
scroll to position [84, 0]
click at [668, 286] on div "h elper.setBoss Presiona intro h elper.endBuild() Presiona intro h elper.setPla…" at bounding box center [671, 366] width 253 height 161
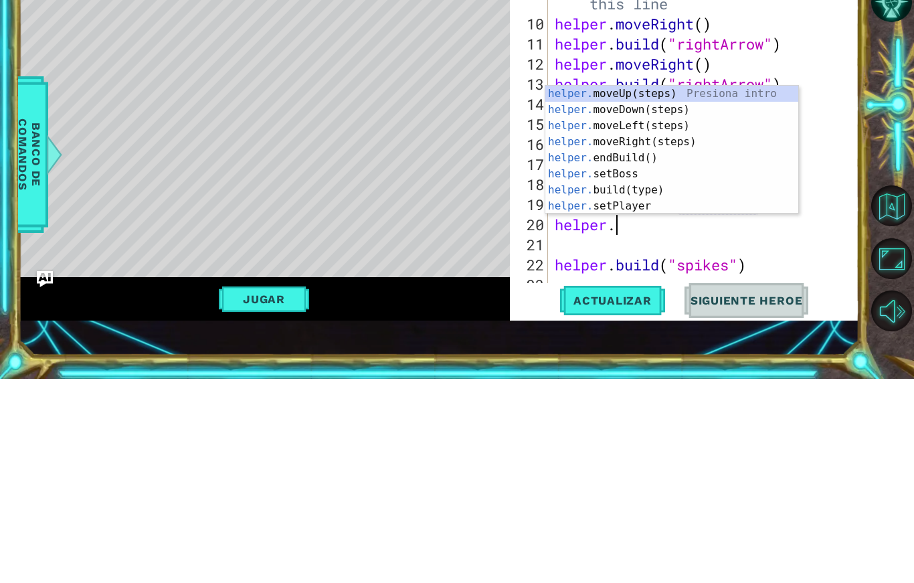
scroll to position [0, 0]
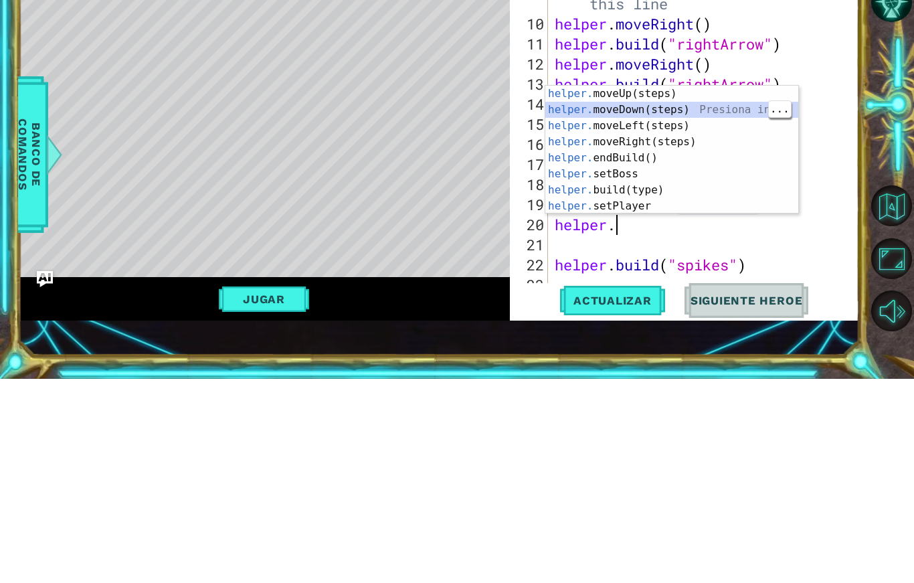
click at [703, 290] on div "helper. moveUp(steps) Presiona intro helper. moveDown(steps) Presiona intro hel…" at bounding box center [671, 370] width 253 height 161
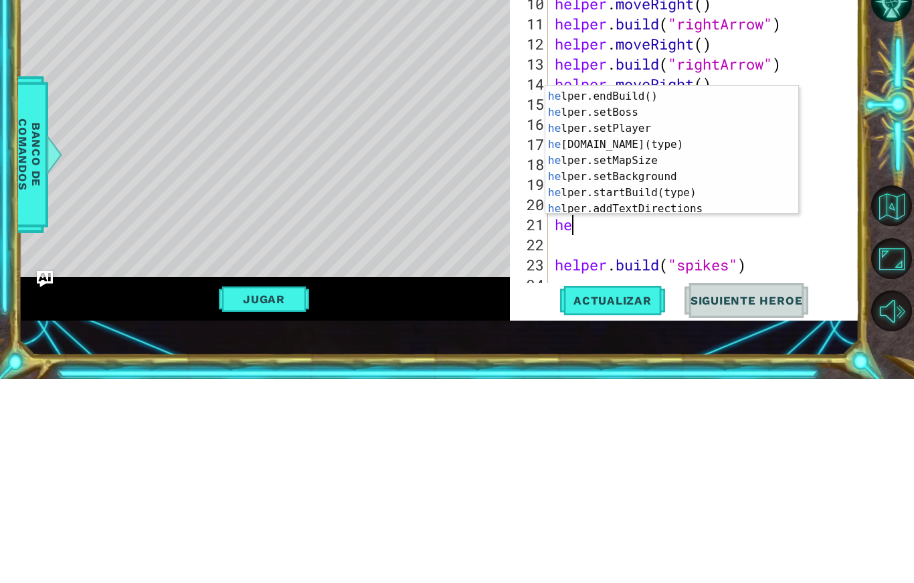
scroll to position [77, 0]
click at [655, 277] on div "he lper.moveRight(steps) Presiona intro he lper.endBuild() Presiona intro he lp…" at bounding box center [671, 357] width 253 height 161
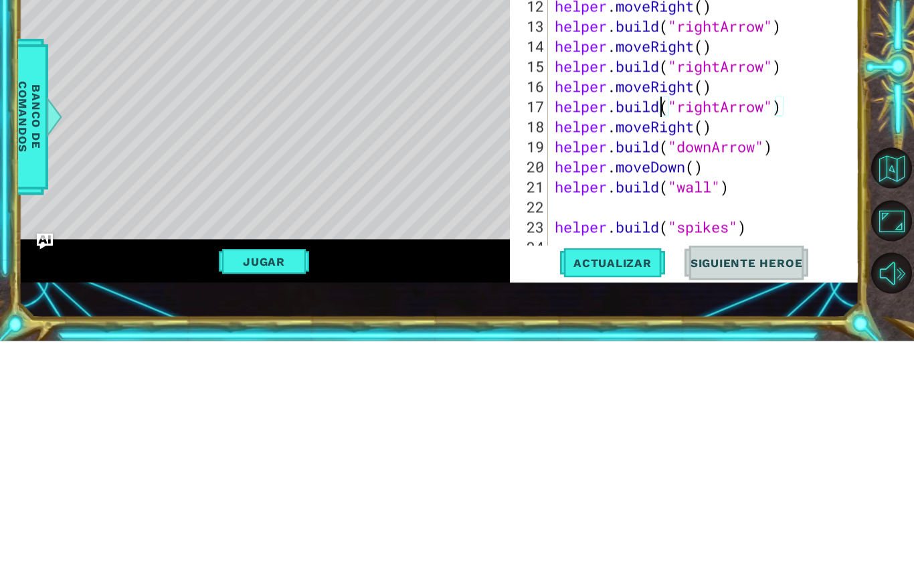
click at [711, 187] on div "# Build your Helper items BELOW this line helper . moveRight ( ) helper . build…" at bounding box center [707, 348] width 310 height 381
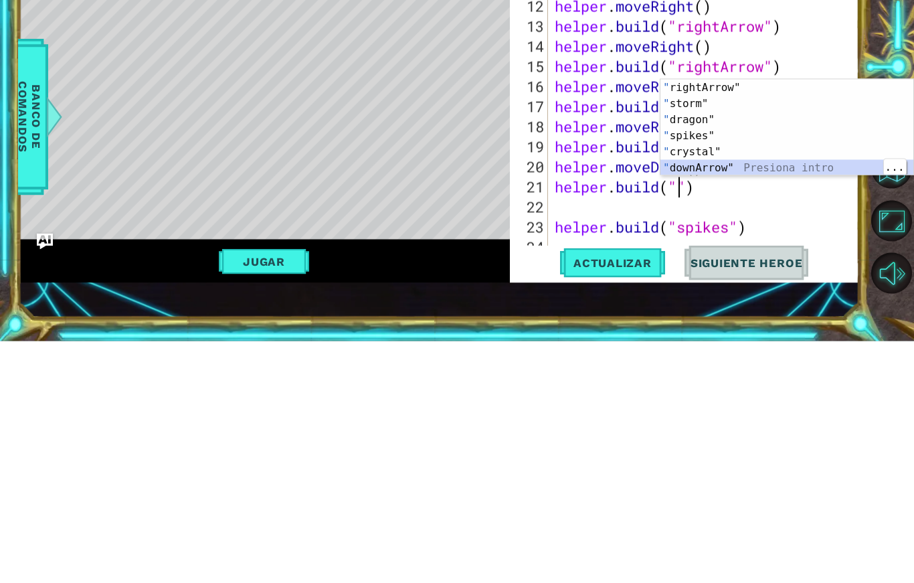
click at [741, 321] on div "" rightArrow" Presiona intro " storm" Presiona intro " dragon" Presiona intro "…" at bounding box center [786, 385] width 253 height 128
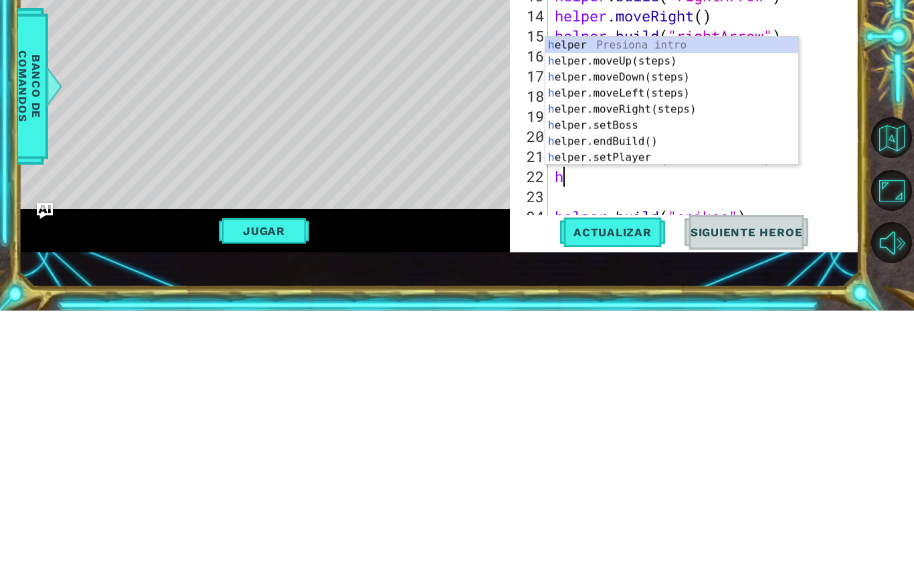
scroll to position [0, 0]
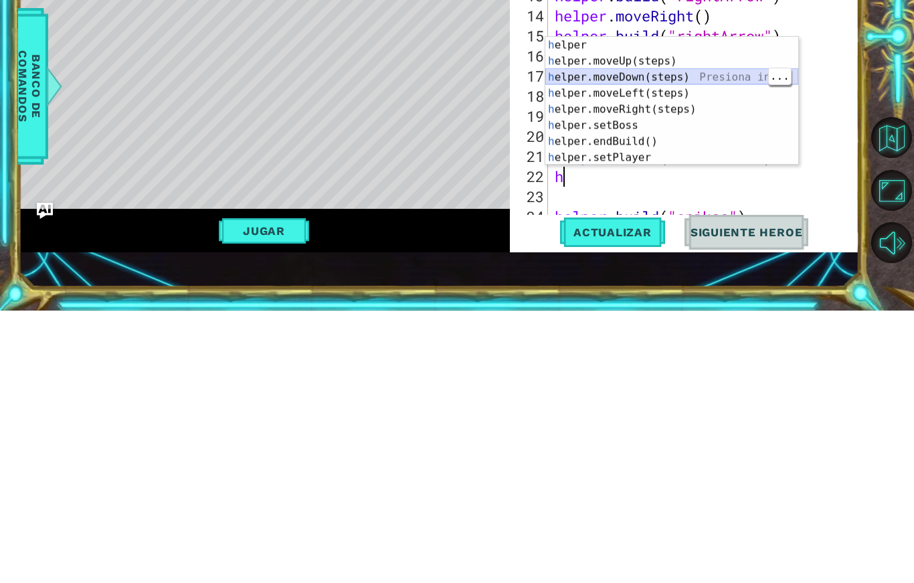
click at [680, 309] on div "h elper Presiona intro h elper.moveUp(steps) Presiona intro h elper.moveDown(st…" at bounding box center [671, 389] width 253 height 161
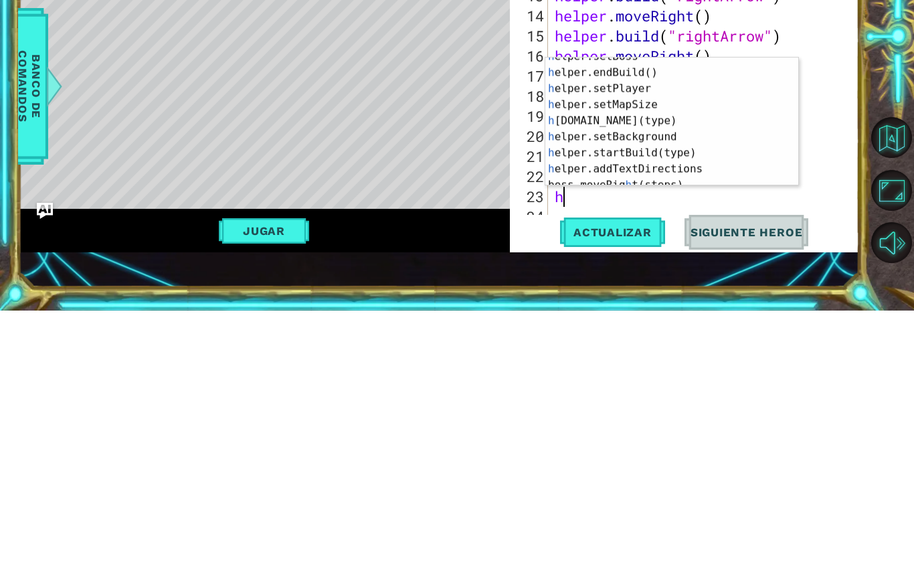
scroll to position [86, 0]
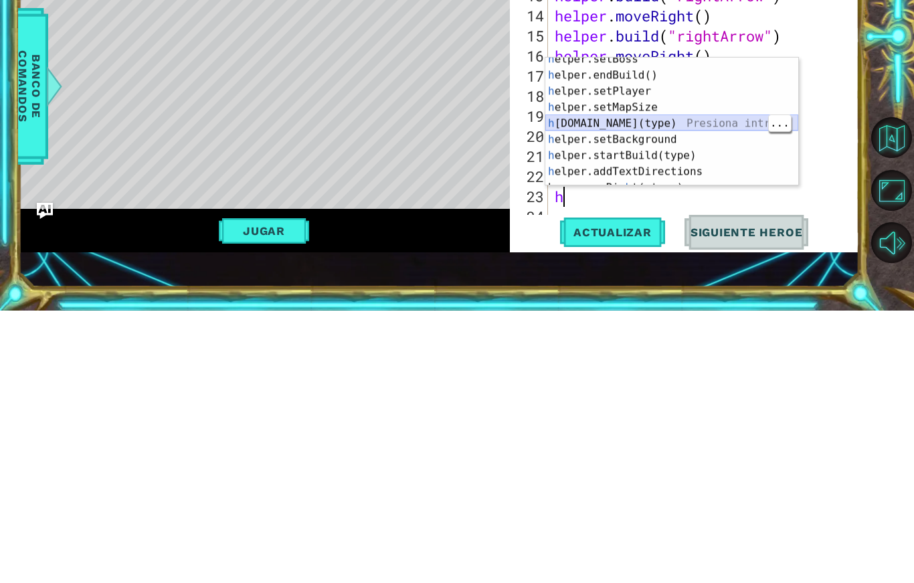
click at [660, 323] on div "h elper.setBoss Presiona intro h elper.endBuild() Presiona intro h elper.setPla…" at bounding box center [671, 403] width 253 height 161
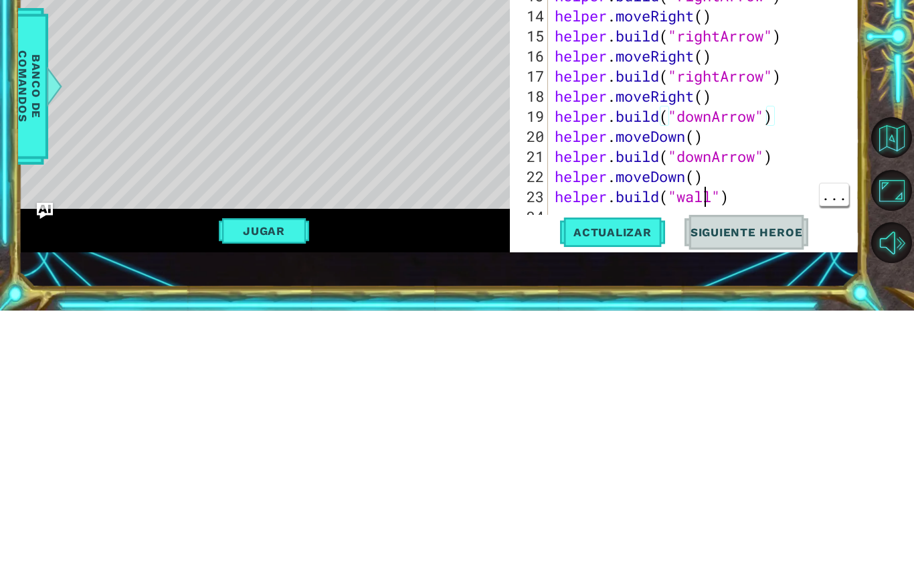
click at [706, 196] on div "# Build your Helper items BELOW this line helper . moveRight ( ) helper . build…" at bounding box center [707, 348] width 310 height 381
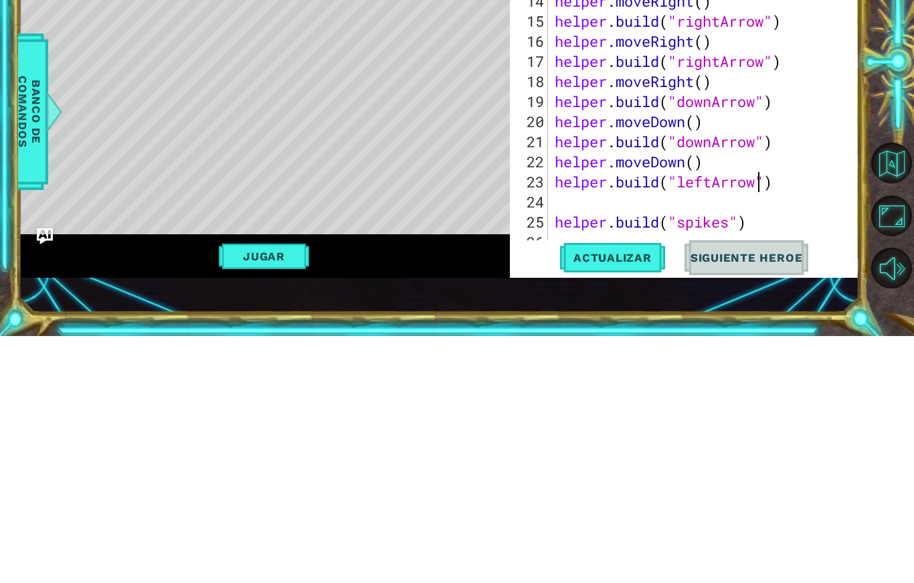
scroll to position [23, 73]
click at [853, 52] on div at bounding box center [848, 216] width 13 height 562
click at [855, 13] on div at bounding box center [848, 216] width 13 height 562
click at [892, 442] on button "Maximizar Navegador" at bounding box center [891, 462] width 41 height 41
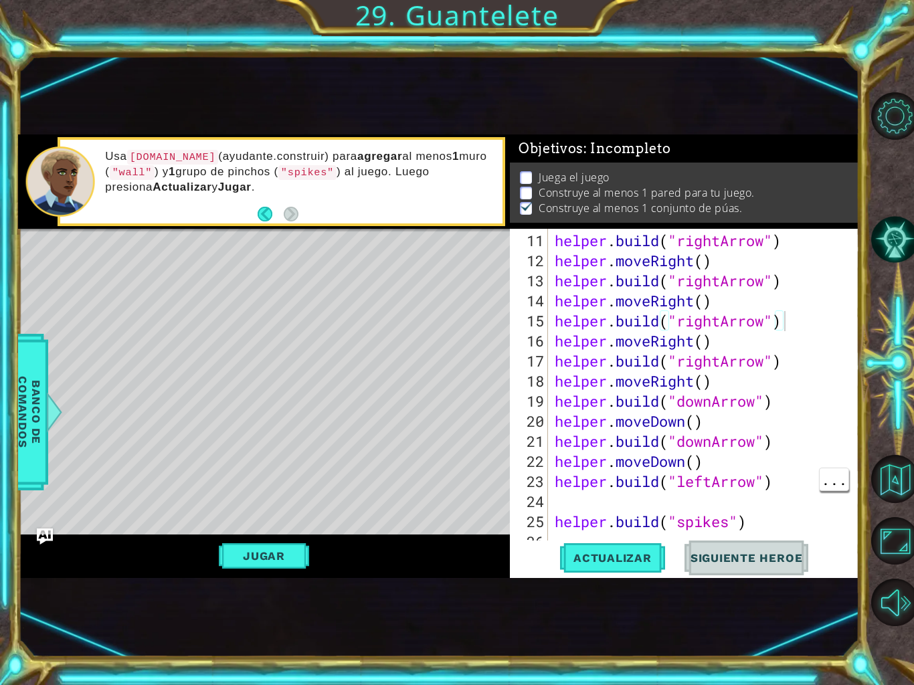
click at [621, 557] on span "Actualizar" at bounding box center [612, 557] width 105 height 13
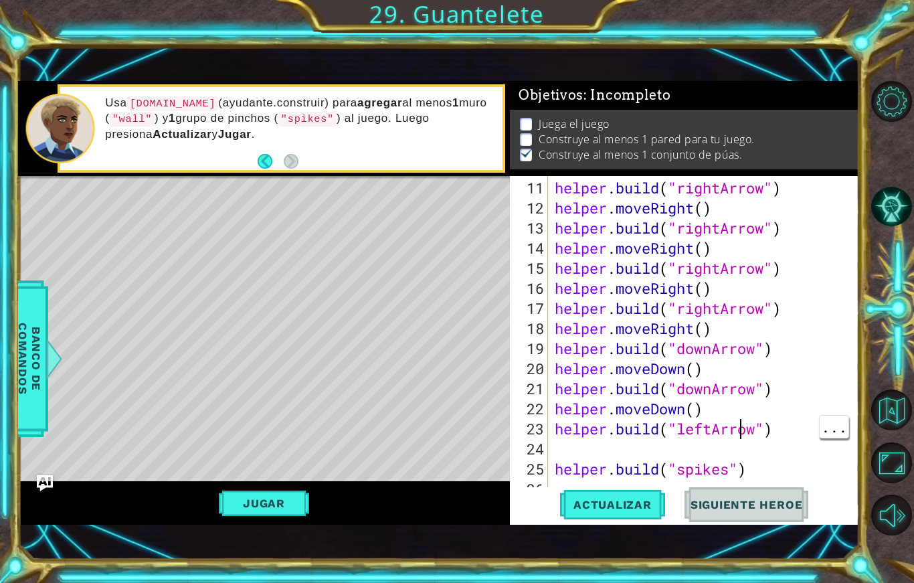
click at [741, 437] on div "helper . build ( "rightArrow" ) helper . moveRight ( ) helper . build ( "rightA…" at bounding box center [707, 358] width 310 height 361
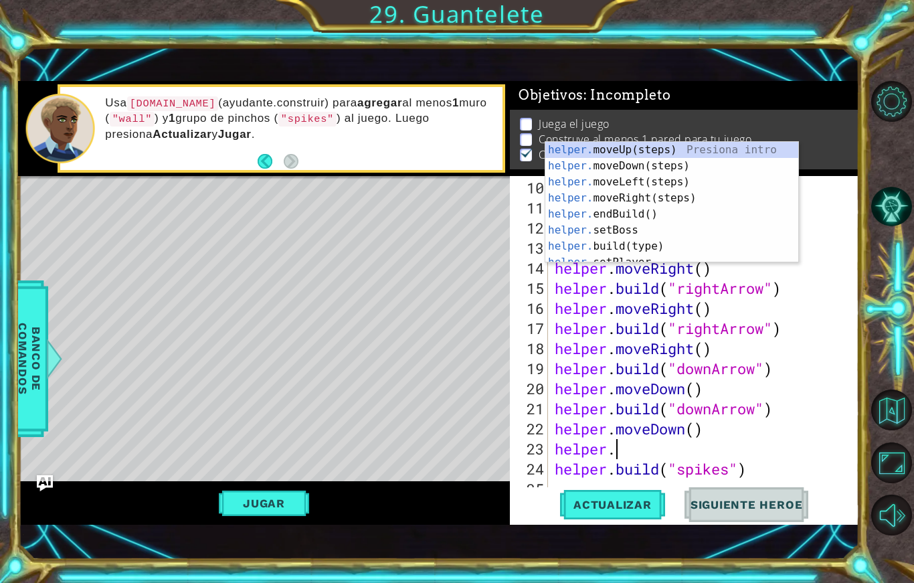
scroll to position [23, 73]
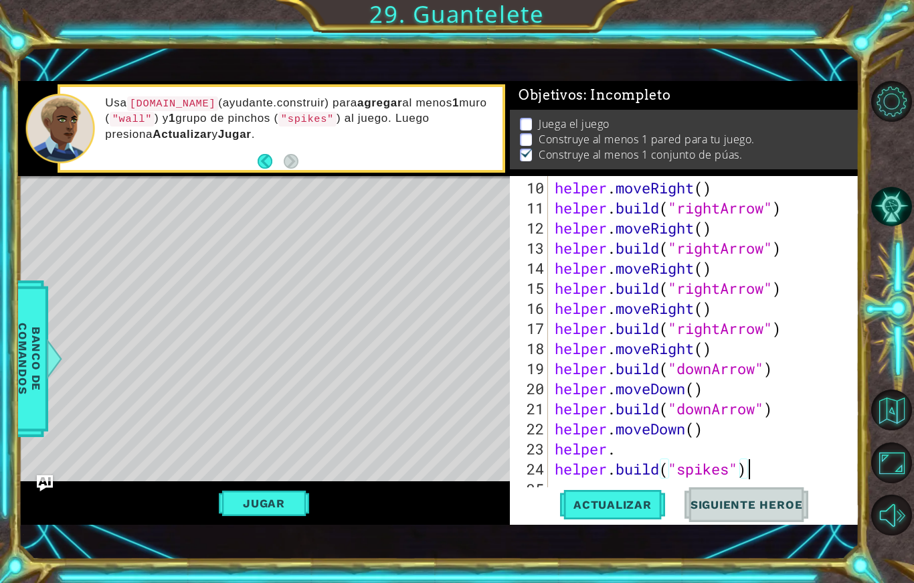
click at [647, 456] on div "helper . moveRight ( ) helper . build ( "rightArrow" ) helper . moveRight ( ) h…" at bounding box center [707, 358] width 310 height 361
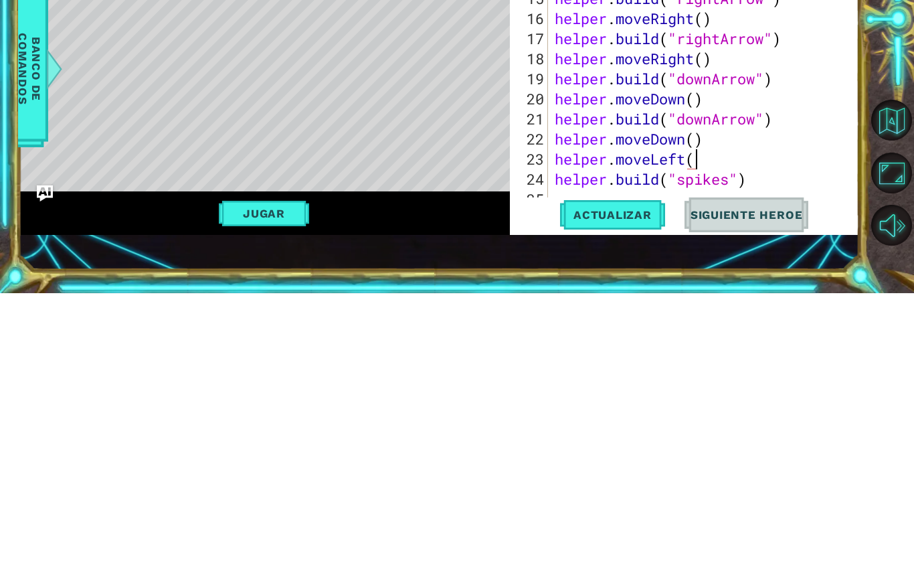
scroll to position [23, 32]
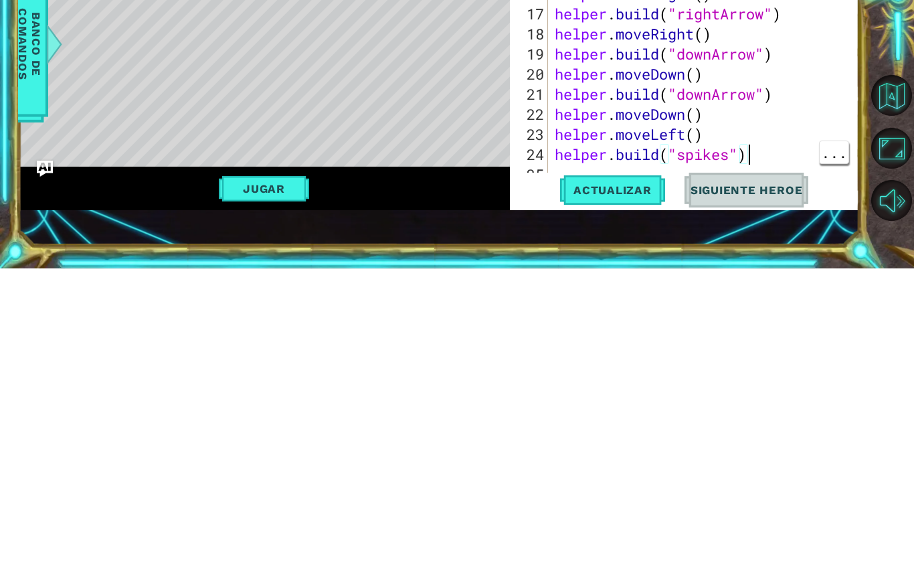
click at [619, 487] on button "Actualizar" at bounding box center [612, 504] width 105 height 35
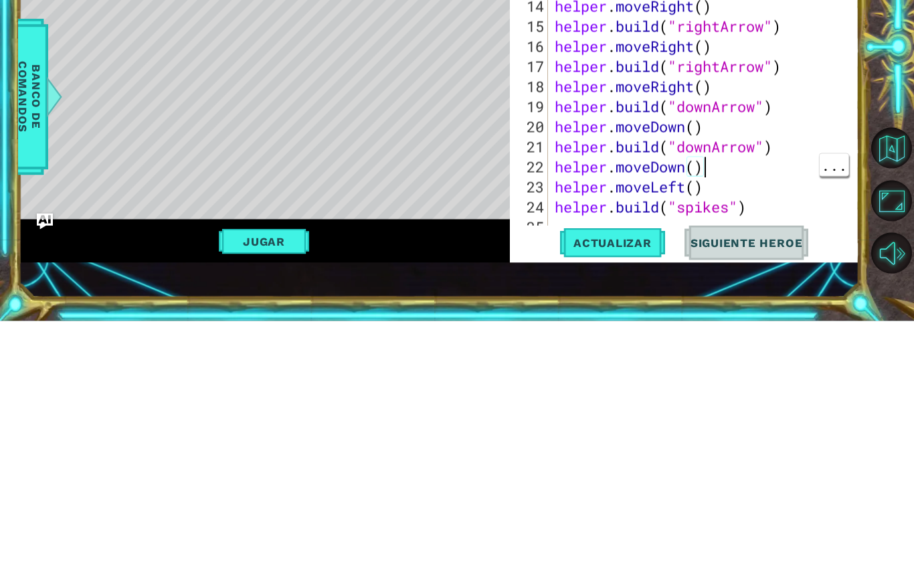
click at [740, 178] on div "helper . moveRight ( ) helper . build ( "rightArrow" ) helper . moveRight ( ) h…" at bounding box center [707, 358] width 310 height 361
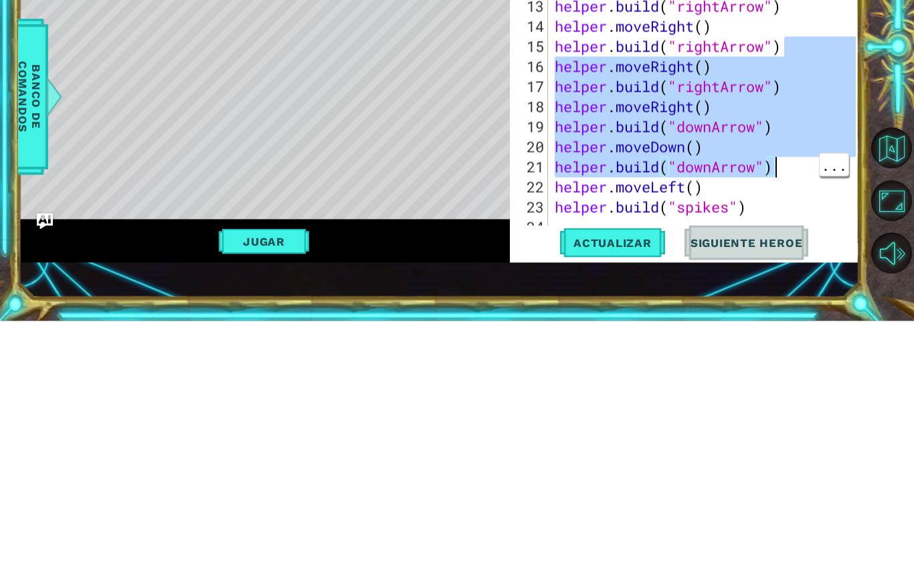
click at [872, 87] on div "1 ההההההההההההההההההההההההההההההההההההההההההההההההההההההההההההההההההההההההההההה…" at bounding box center [457, 291] width 914 height 583
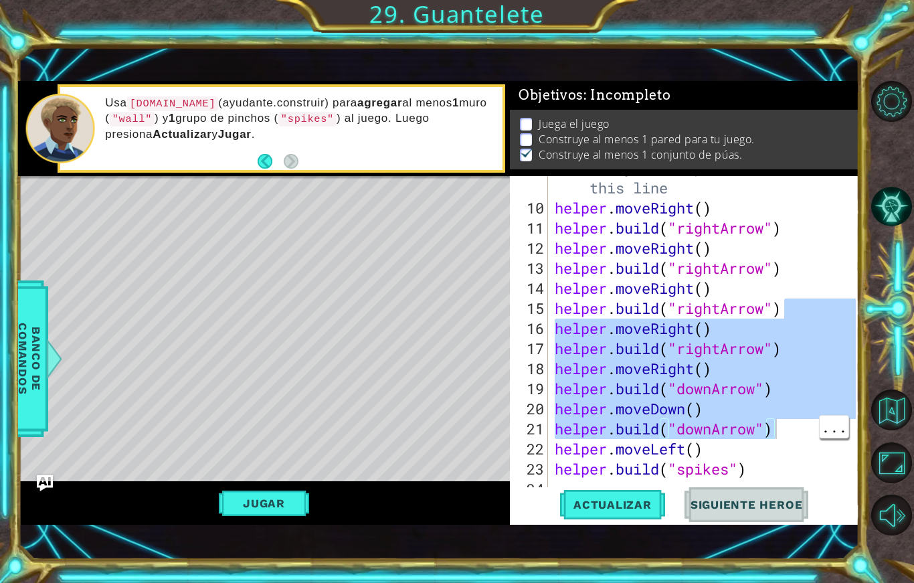
click at [615, 501] on span "Actualizar" at bounding box center [612, 504] width 105 height 13
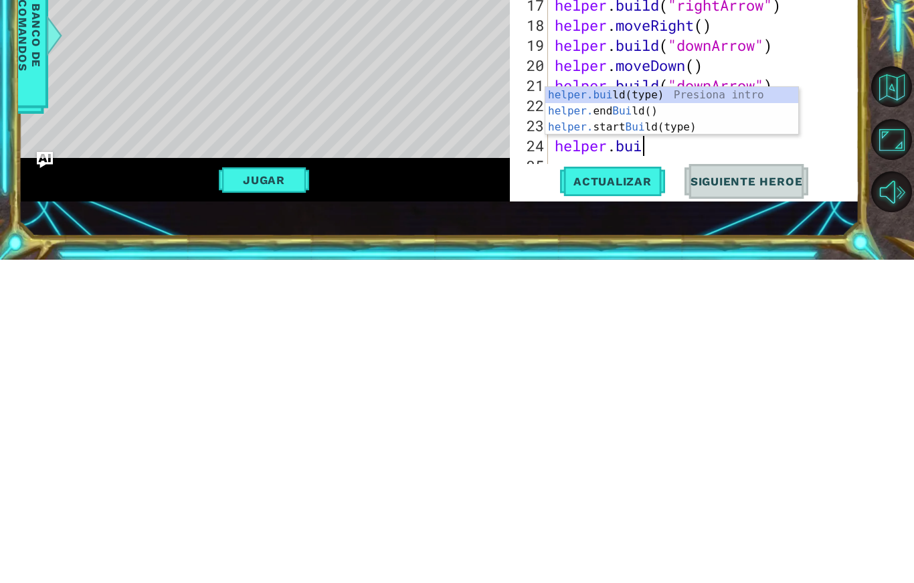
scroll to position [23, 112]
click at [720, 410] on div "helper.[PERSON_NAME](type) Presiona intro helper. end [PERSON_NAME]() Presiona …" at bounding box center [671, 450] width 253 height 80
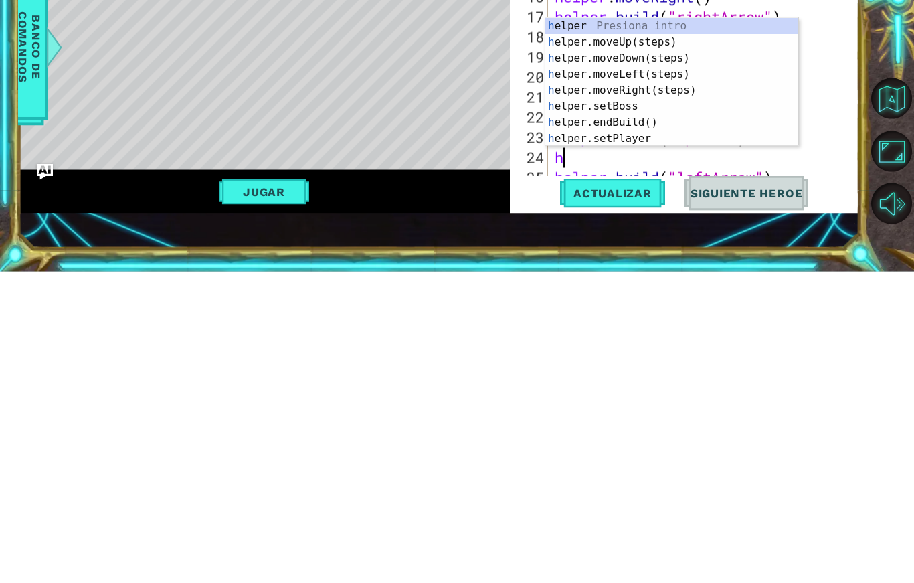
scroll to position [23, 32]
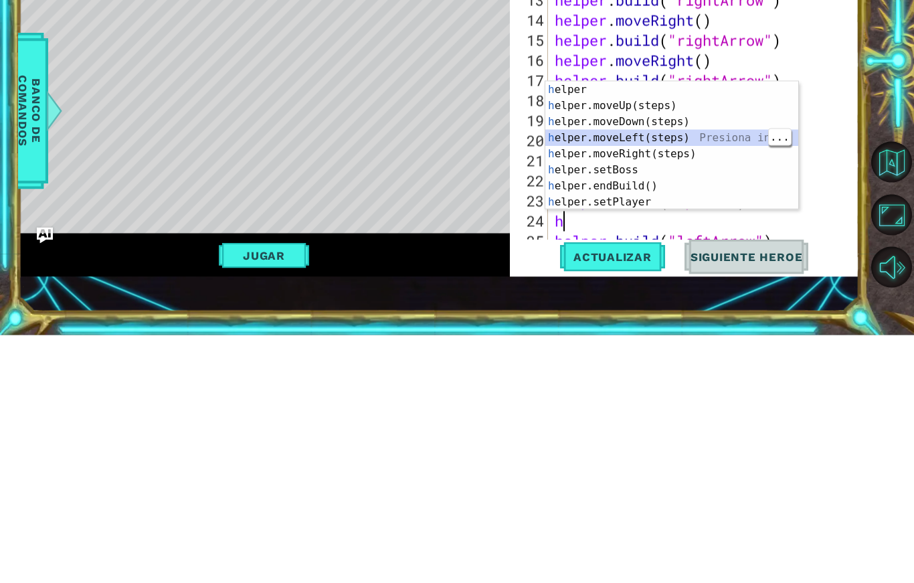
click at [670, 329] on div "h elper Presiona intro h elper.moveUp(steps) Presiona intro h elper.moveDown(st…" at bounding box center [671, 409] width 253 height 161
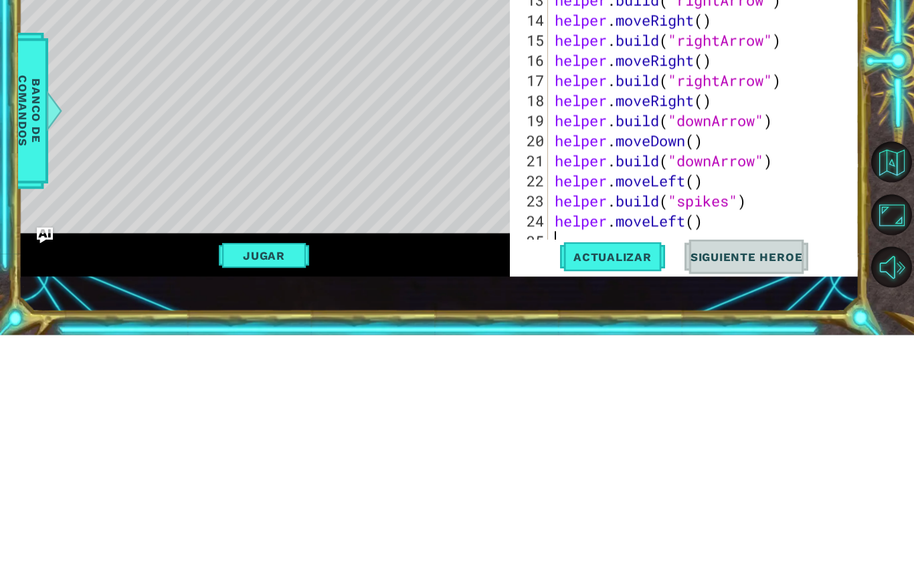
scroll to position [261, 0]
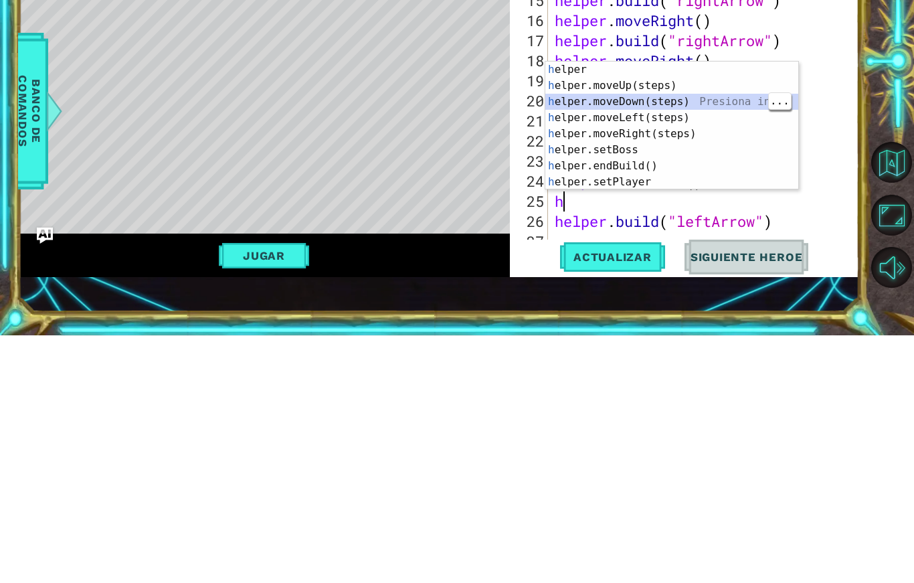
click at [671, 309] on div "h elper Presiona intro h elper.moveUp(steps) Presiona intro h elper.moveDown(st…" at bounding box center [671, 389] width 253 height 161
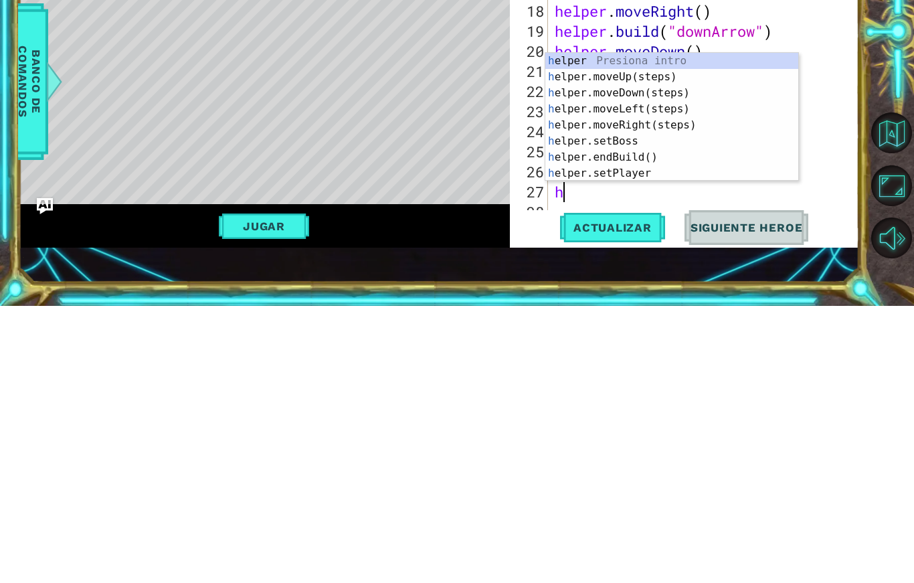
scroll to position [23, 41]
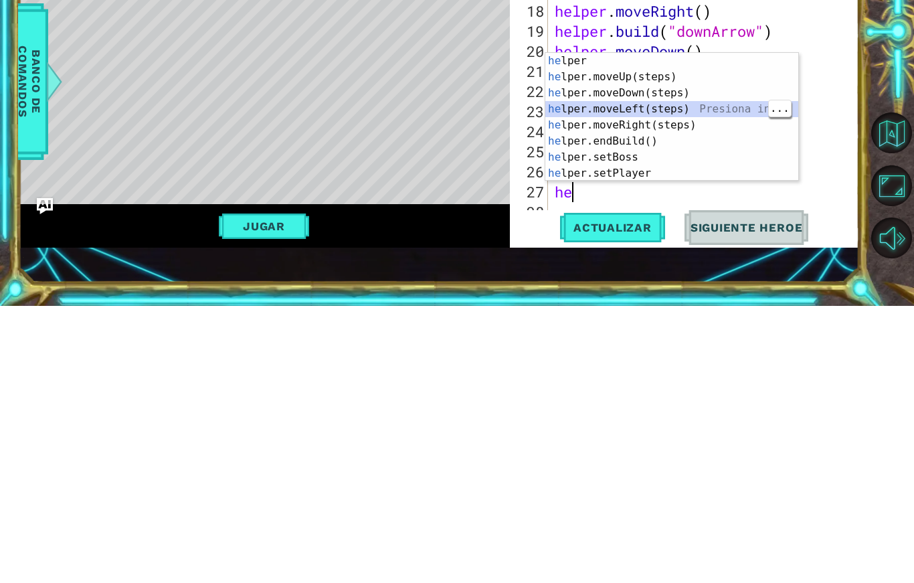
click at [733, 330] on div "he lper Presiona intro he lper.moveUp(steps) Presiona intro he lper.moveDown(st…" at bounding box center [671, 410] width 253 height 161
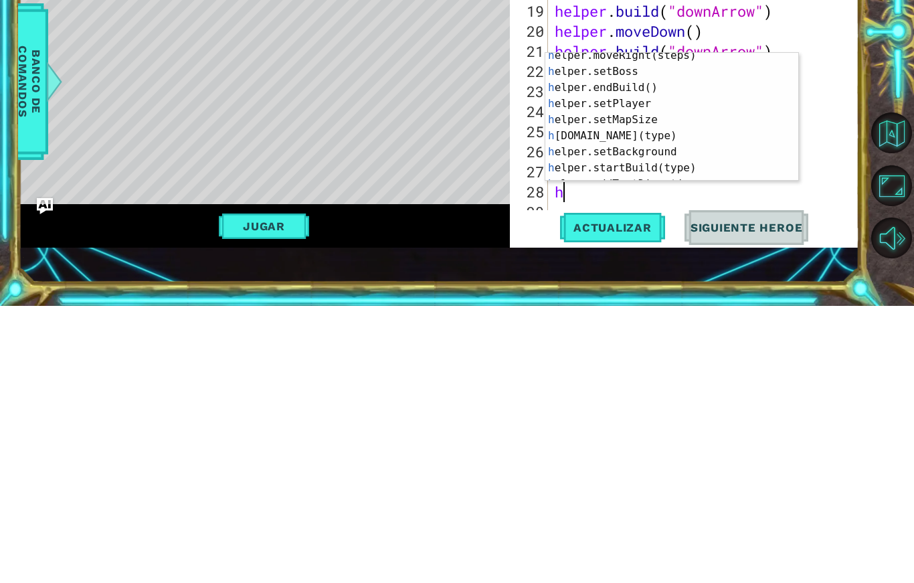
scroll to position [70, 0]
click at [726, 324] on div "h elper.moveRight(steps) Presiona intro h elper.setBoss Presiona intro h elper.…" at bounding box center [671, 404] width 253 height 161
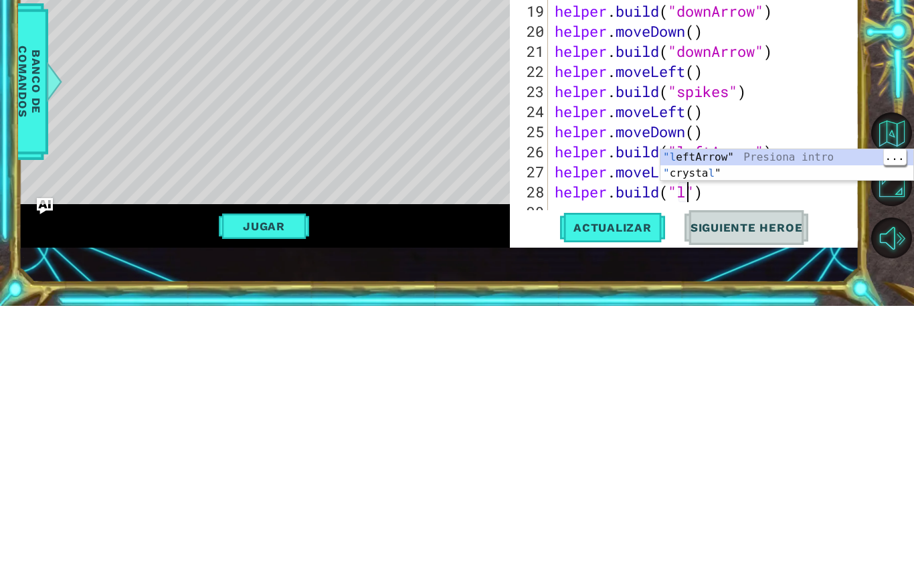
click at [744, 426] on div ""l eftArrow" Presiona intro " crysta l " Presiona intro" at bounding box center [786, 458] width 253 height 64
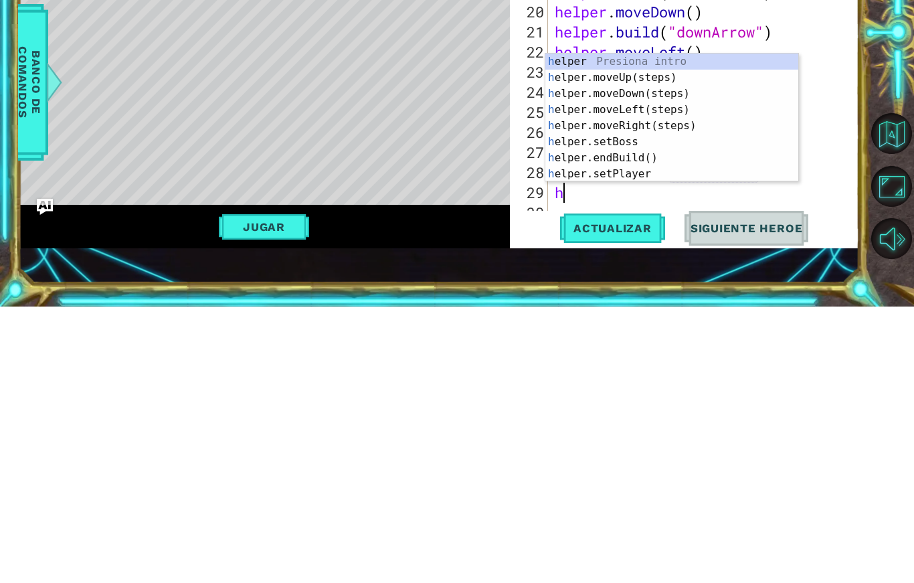
scroll to position [0, 0]
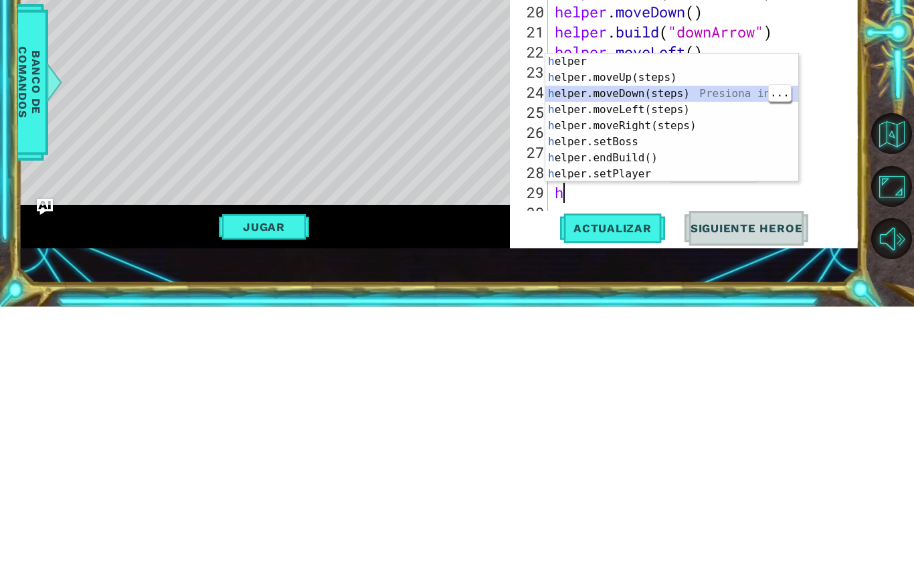
click at [698, 330] on div "h elper Presiona intro h elper.moveUp(steps) Presiona intro h elper.moveDown(st…" at bounding box center [671, 410] width 253 height 161
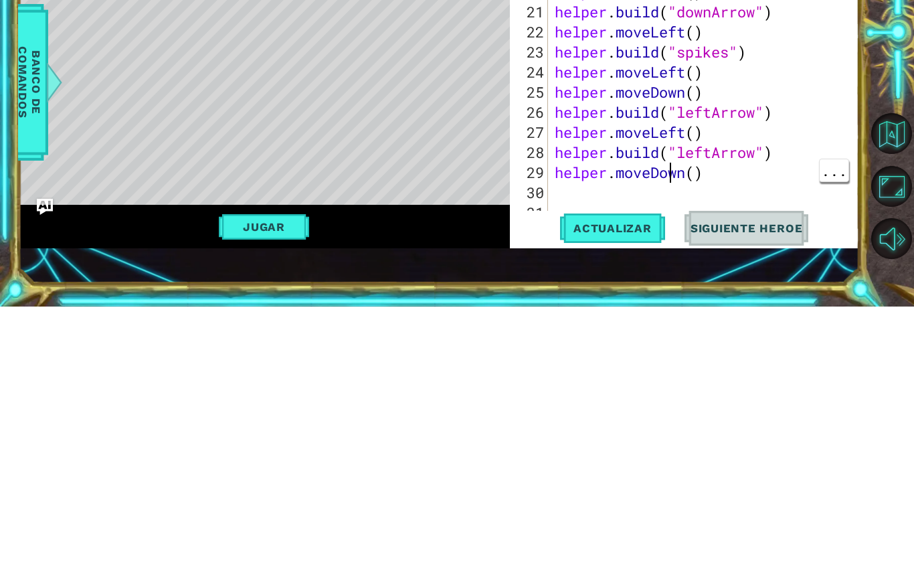
click at [742, 188] on div "helper . moveRight ( ) helper . build ( "rightArrow" ) helper . moveRight ( ) h…" at bounding box center [707, 358] width 310 height 361
click at [783, 191] on div "helper . moveRight ( ) helper . build ( "rightArrow" ) helper . moveRight ( ) h…" at bounding box center [707, 358] width 310 height 361
click at [764, 178] on div "helper . moveRight ( ) helper . build ( "rightArrow" ) helper . moveRight ( ) h…" at bounding box center [707, 358] width 310 height 361
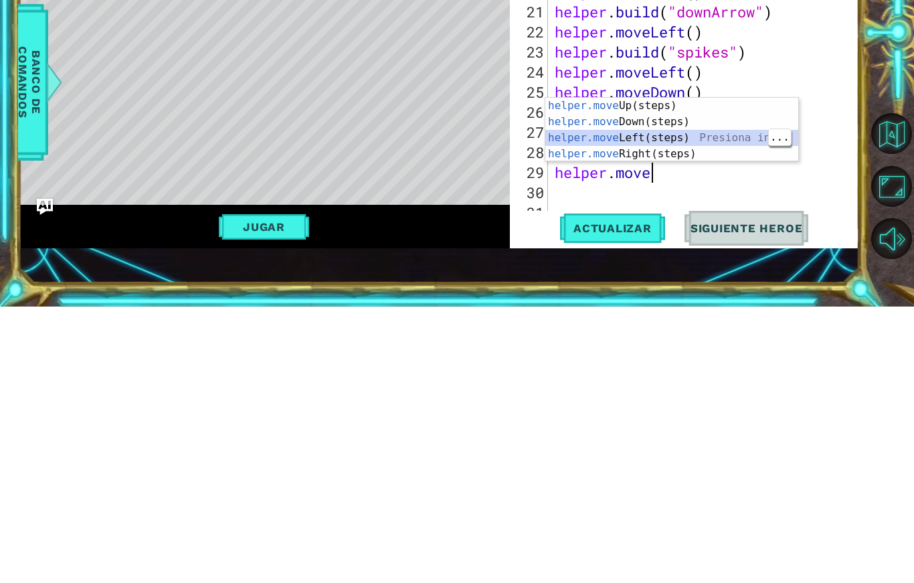
click at [723, 374] on div "helper.move Up(steps) Presiona intro helper.move Down(steps) Presiona intro hel…" at bounding box center [671, 422] width 253 height 96
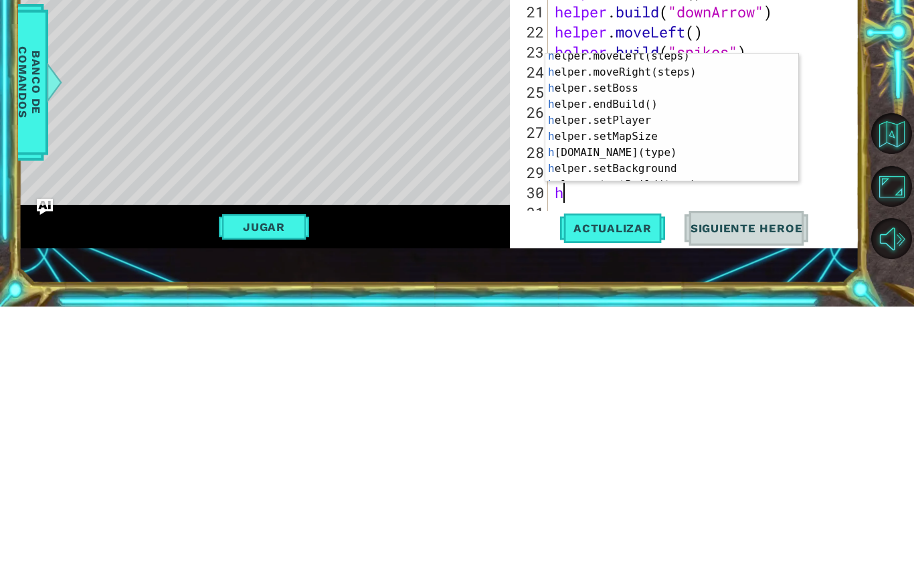
scroll to position [53, 0]
click at [666, 325] on div "h elper.moveLeft(steps) Presiona intro h elper.moveRight(steps) Presiona intro …" at bounding box center [671, 405] width 253 height 161
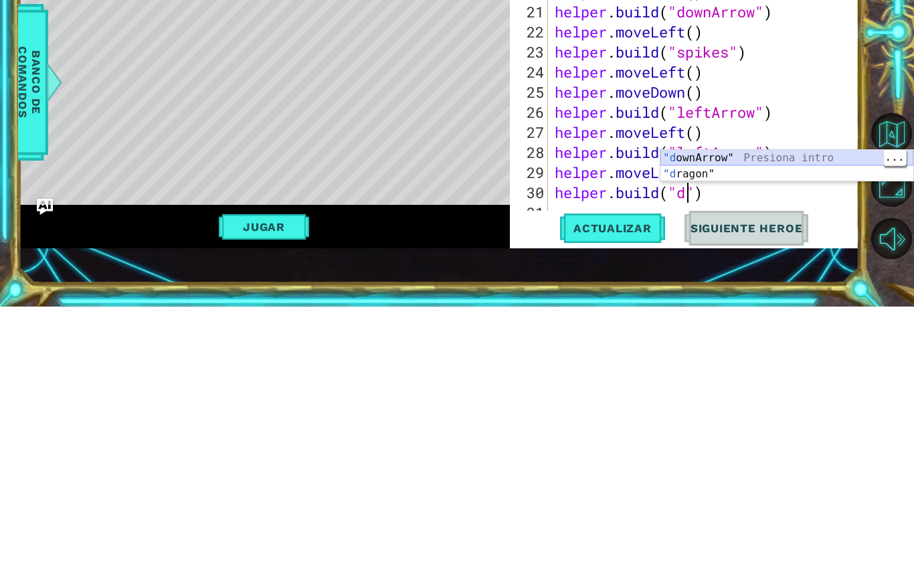
click at [777, 426] on div ""d ownArrow" Presiona intro "[PERSON_NAME]" Presiona intro" at bounding box center [786, 458] width 253 height 64
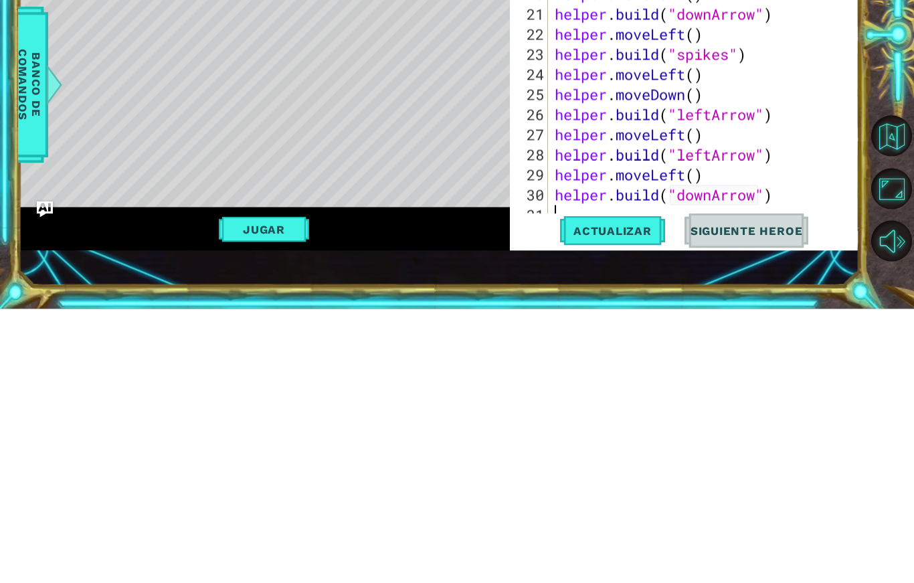
scroll to position [0, 0]
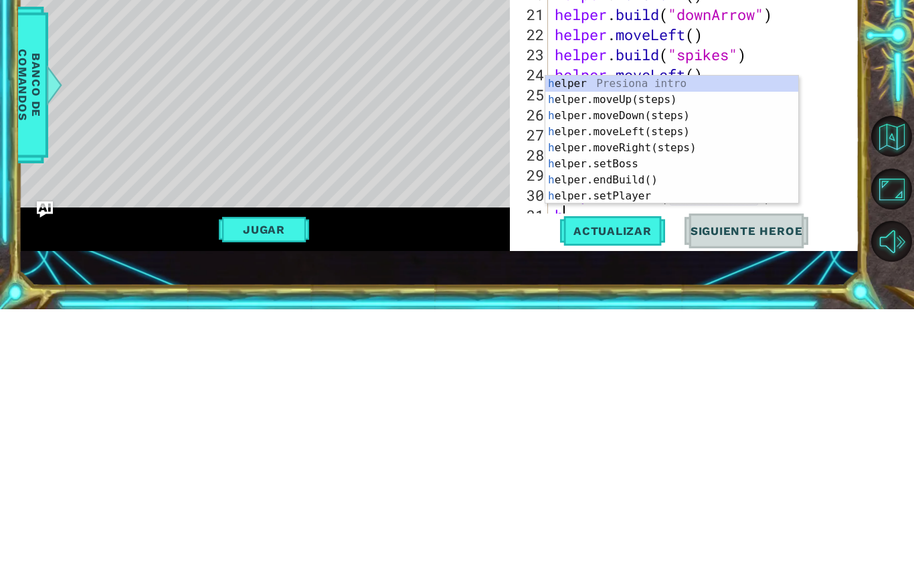
click at [668, 349] on div "h elper Presiona intro h elper.moveUp(steps) Presiona intro h elper.moveDown(st…" at bounding box center [671, 429] width 253 height 161
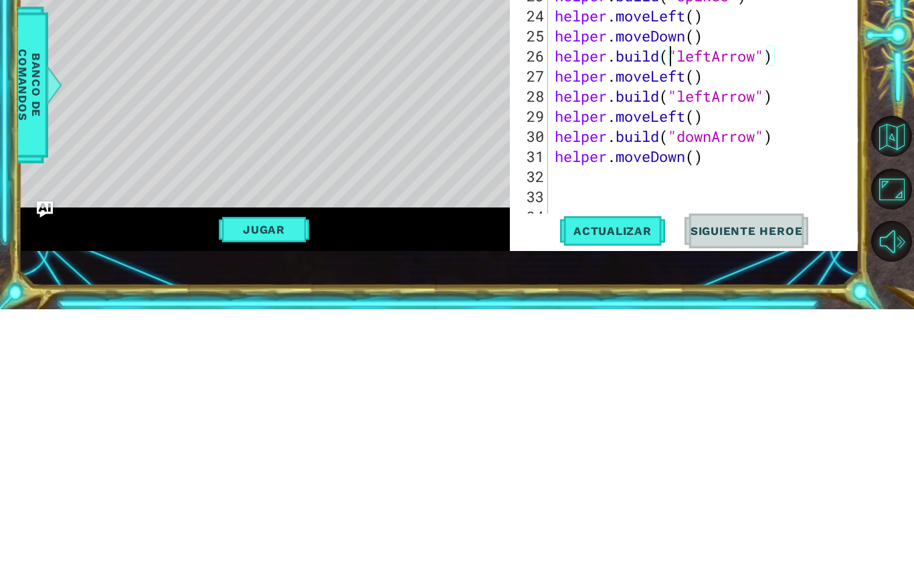
scroll to position [401, 0]
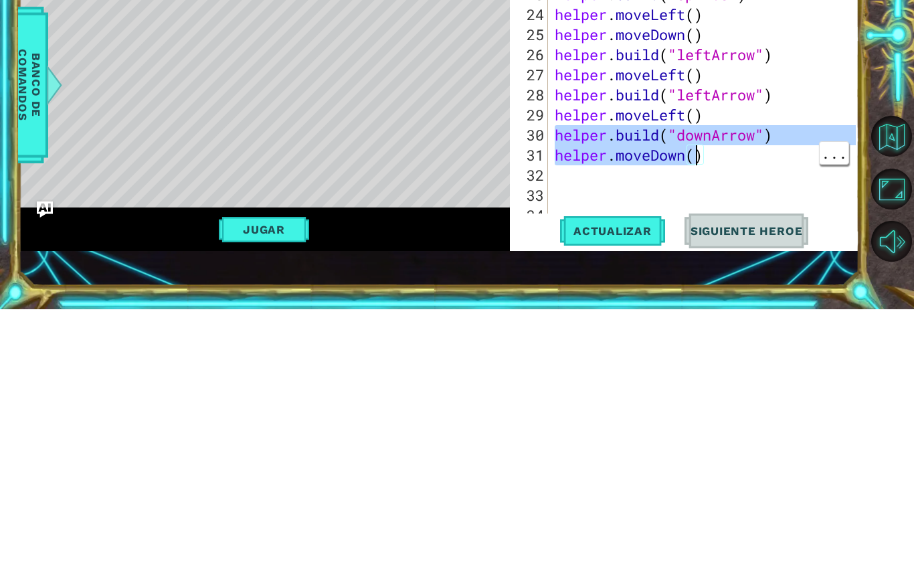
click at [584, 178] on div "helper . build ( "downArrow" ) helper . moveDown ( ) helper . build ( "downArro…" at bounding box center [707, 358] width 310 height 361
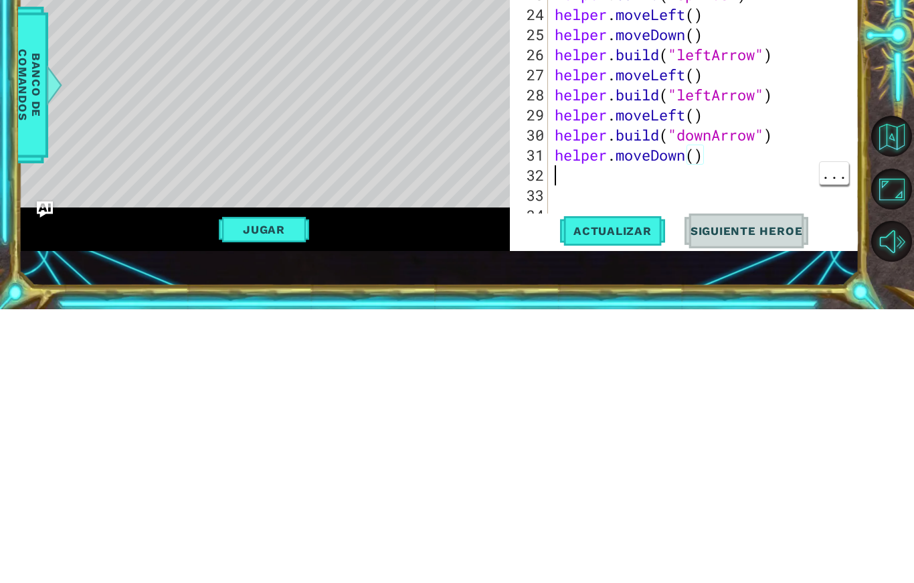
click at [662, 180] on div "helper . build ( "downArrow" ) helper . moveDown ( ) helper . build ( "downArro…" at bounding box center [707, 358] width 310 height 361
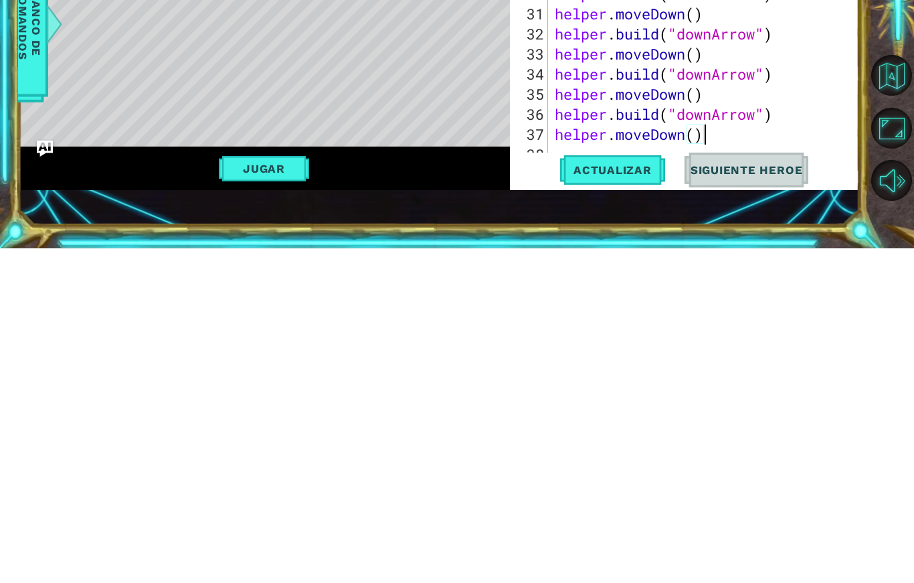
scroll to position [482, 0]
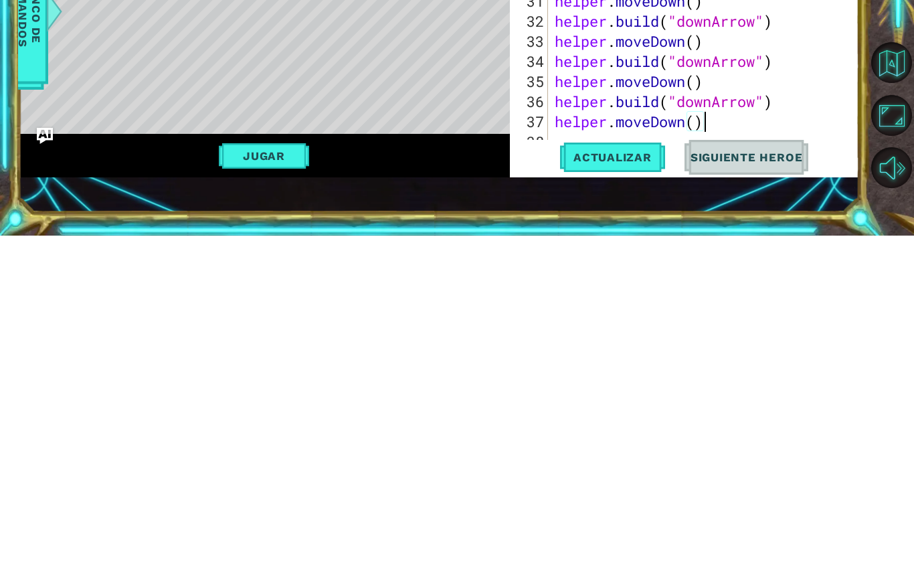
click at [623, 498] on span "Actualizar" at bounding box center [612, 504] width 105 height 13
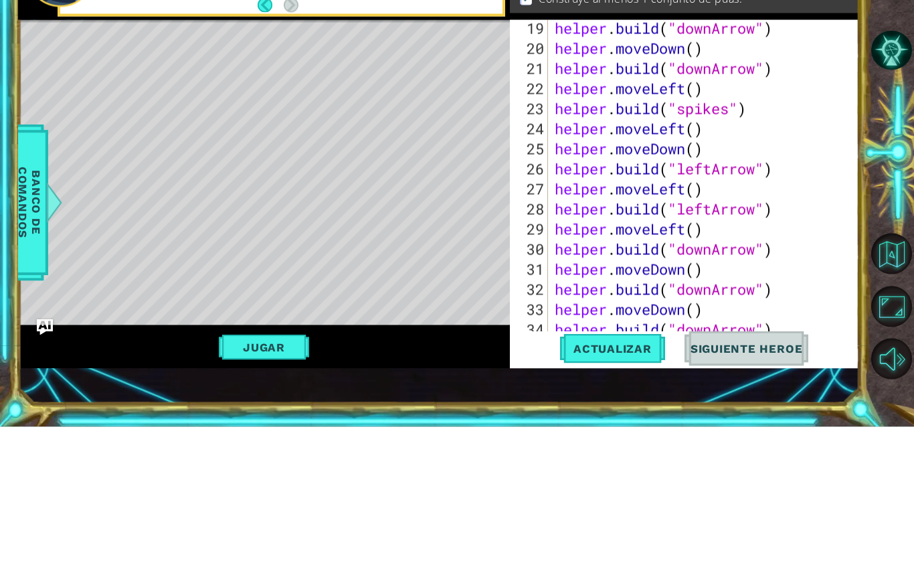
scroll to position [405, 0]
click at [684, 175] on div "helper . build ( "downArrow" ) helper . moveDown ( ) helper . build ( "downArro…" at bounding box center [707, 355] width 310 height 361
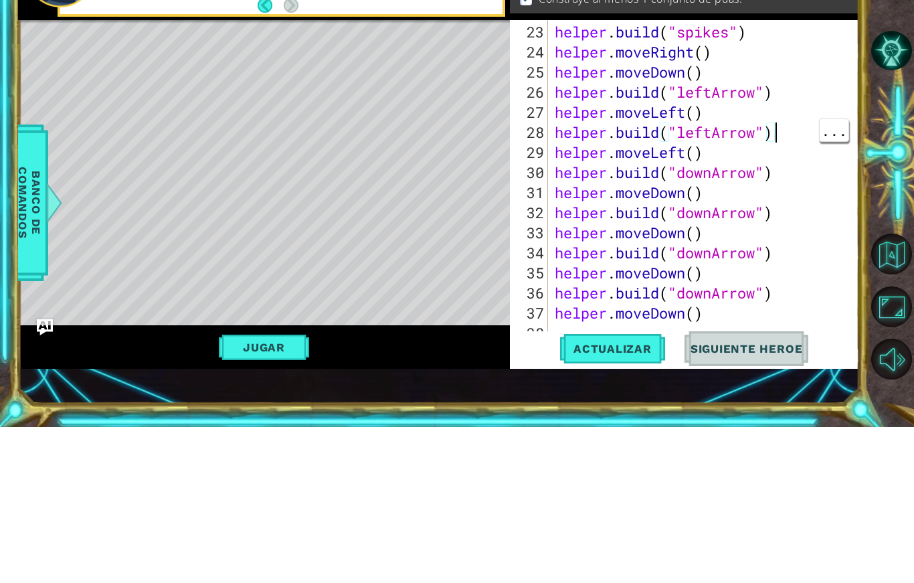
click at [859, 81] on div "Objetivos : Incompleto Juega el juego Construye al menos 1 pared para tu juego.…" at bounding box center [684, 128] width 349 height 94
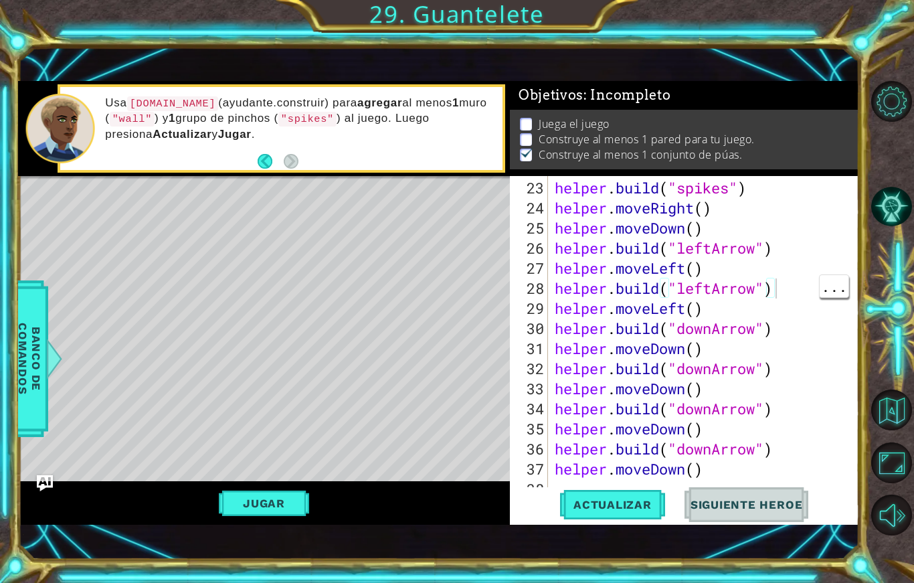
click at [601, 504] on span "Actualizar" at bounding box center [612, 504] width 105 height 13
click at [875, 39] on div "1 ההההההההההההההההההההההההההההההההההההההההההההההההההההההההההההההההההההההההההההה…" at bounding box center [457, 291] width 914 height 583
click at [782, 403] on div "helper . build ( "spikes" ) helper . moveRight ( ) helper . moveDown ( ) helper…" at bounding box center [707, 358] width 310 height 361
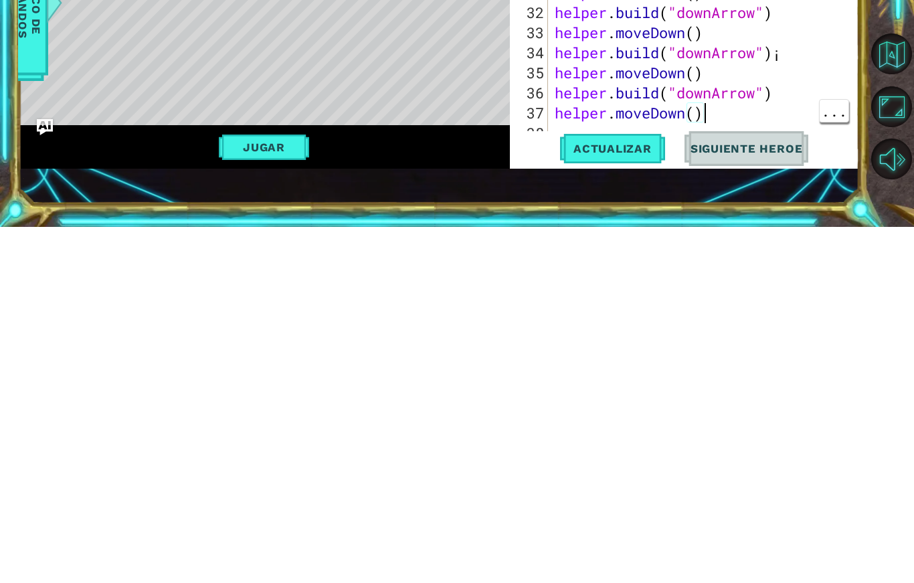
scroll to position [502, 0]
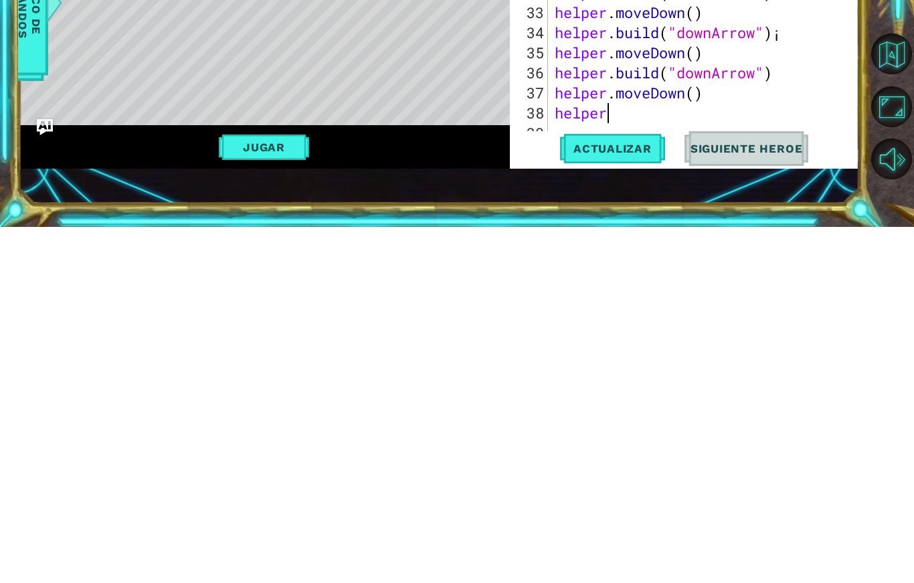
type textarea "abcde fg"
click at [871, 389] on button "Volver al Mapa" at bounding box center [891, 409] width 41 height 41
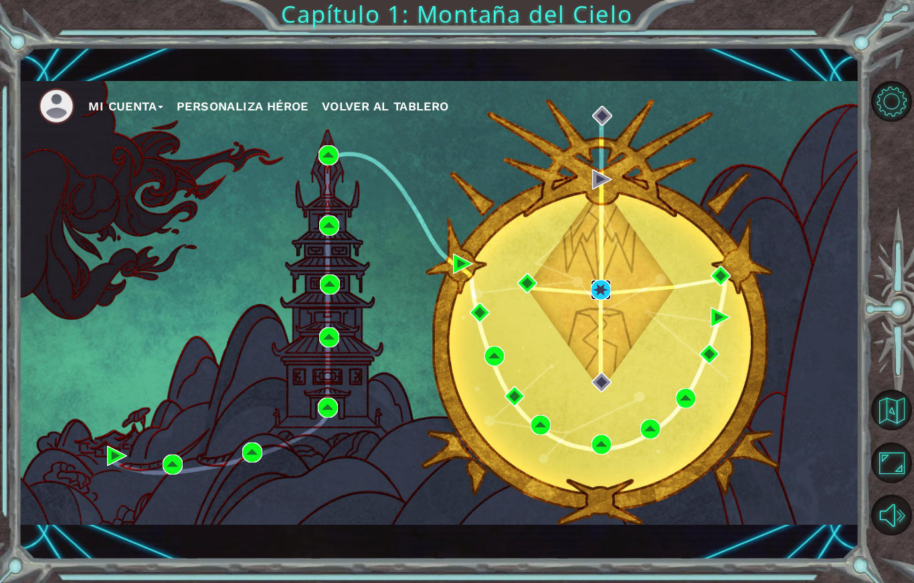
click at [605, 294] on img at bounding box center [601, 290] width 20 height 20
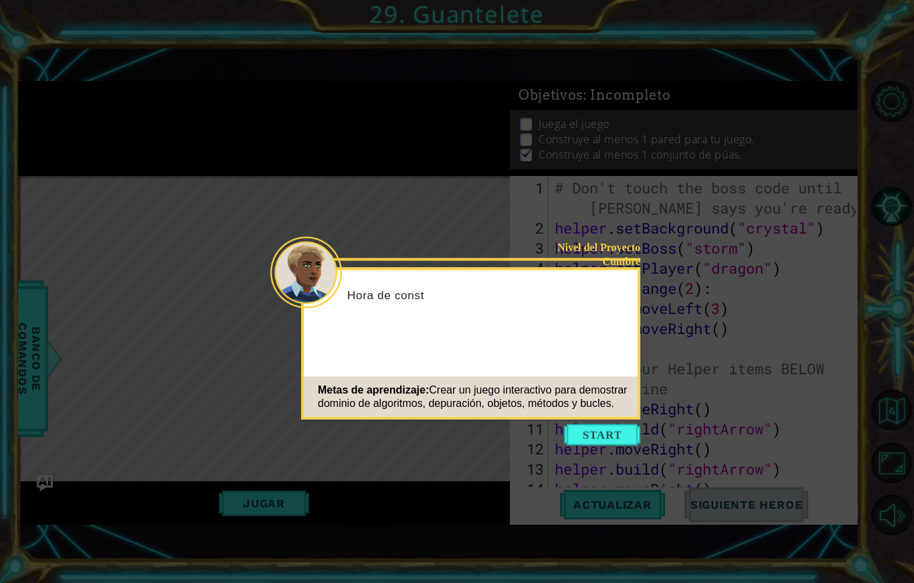
click at [607, 436] on button "Start" at bounding box center [602, 434] width 76 height 21
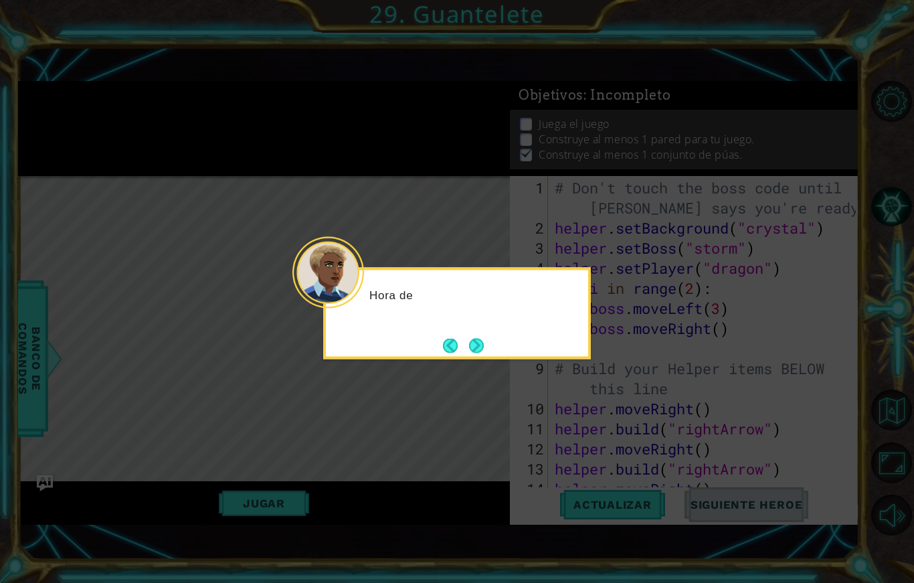
click at [803, 369] on icon at bounding box center [457, 291] width 914 height 583
click at [478, 342] on button "Next" at bounding box center [476, 345] width 15 height 15
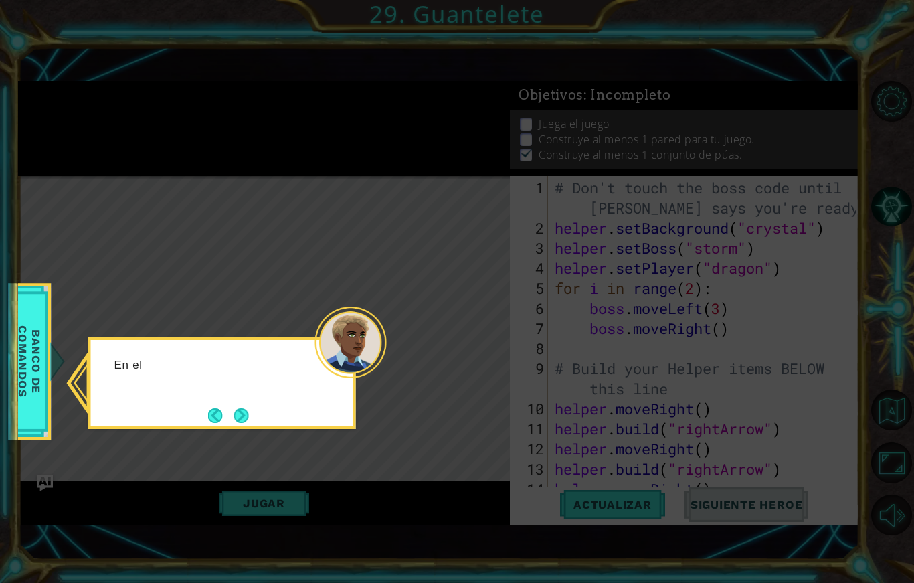
click at [235, 416] on button "Next" at bounding box center [240, 415] width 15 height 15
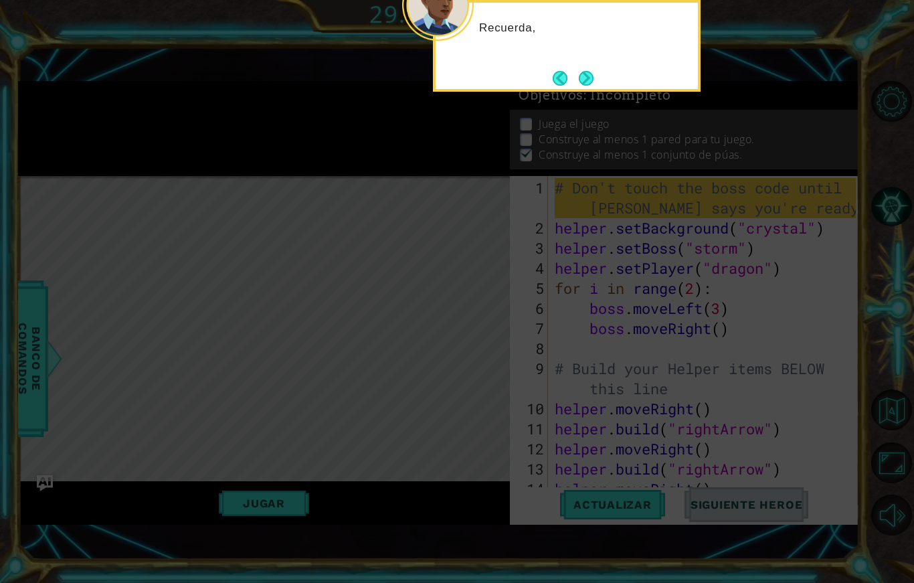
click at [581, 83] on button "Next" at bounding box center [586, 78] width 15 height 15
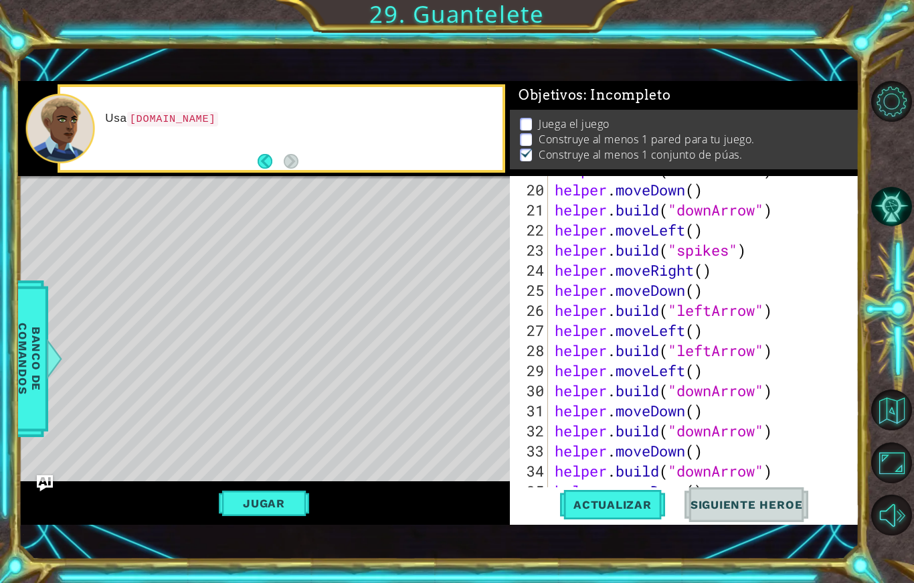
scroll to position [482, 0]
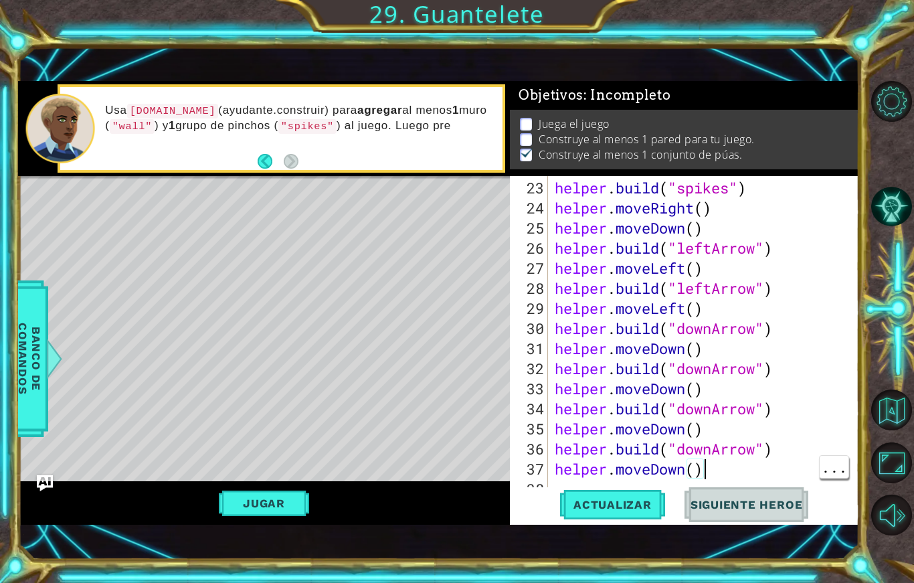
click at [635, 498] on span "Actualizar" at bounding box center [612, 504] width 105 height 13
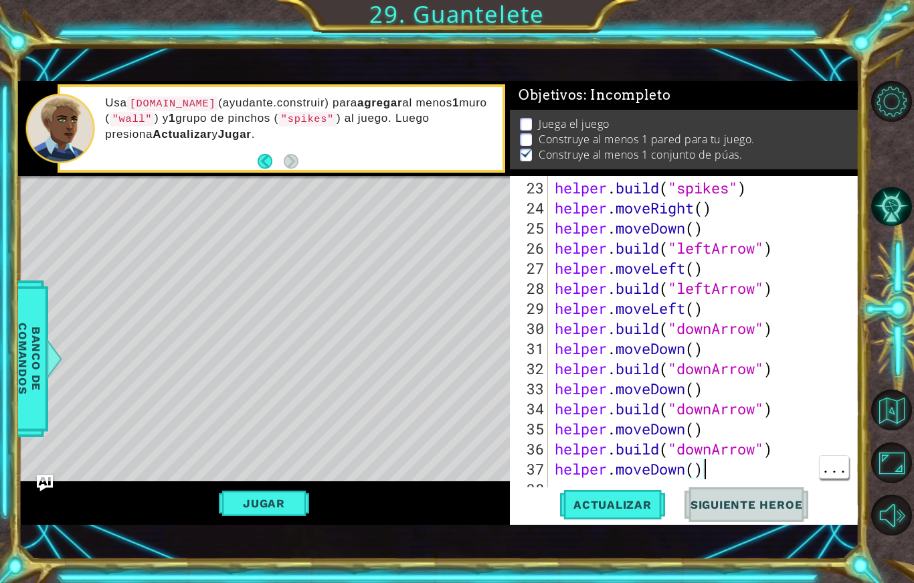
click at [857, 170] on div "Objetivos : Incompleto Juega el juego Construye al menos 1 pared para tu juego.…" at bounding box center [684, 128] width 349 height 94
click at [728, 462] on div "helper . build ( "spikes" ) helper . moveRight ( ) helper . moveDown ( ) helper…" at bounding box center [707, 358] width 310 height 361
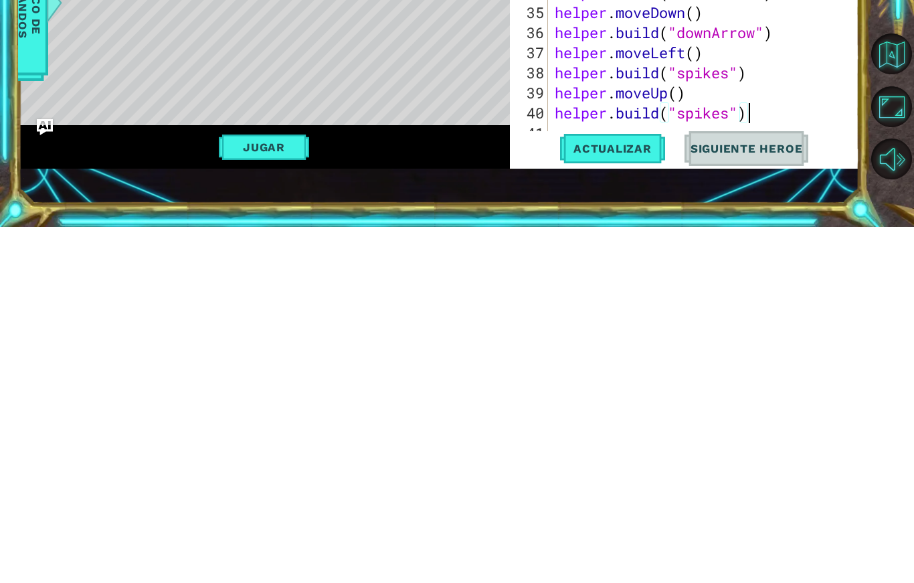
scroll to position [23, 73]
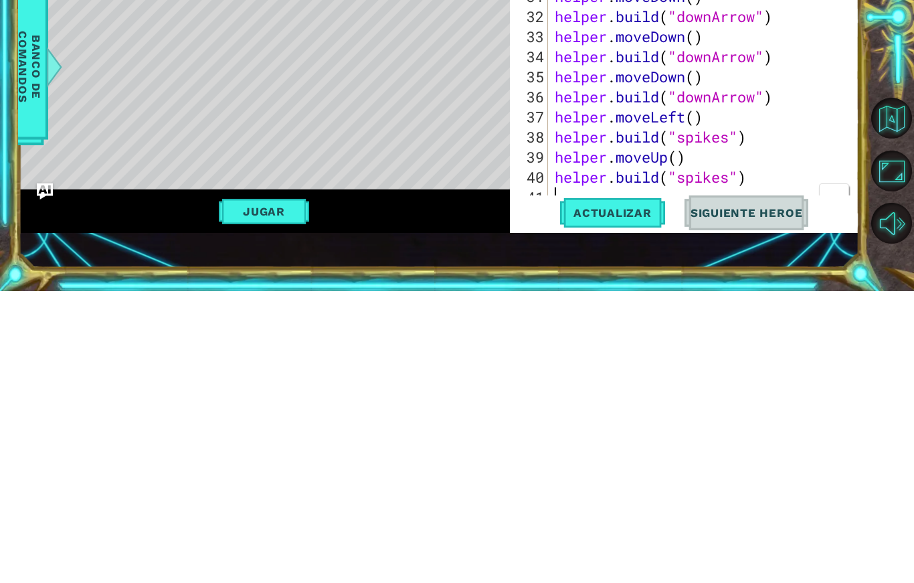
click at [780, 189] on div "helper . build ( "leftArrow" ) helper . moveLeft ( ) helper . build ( "leftArro…" at bounding box center [707, 358] width 310 height 361
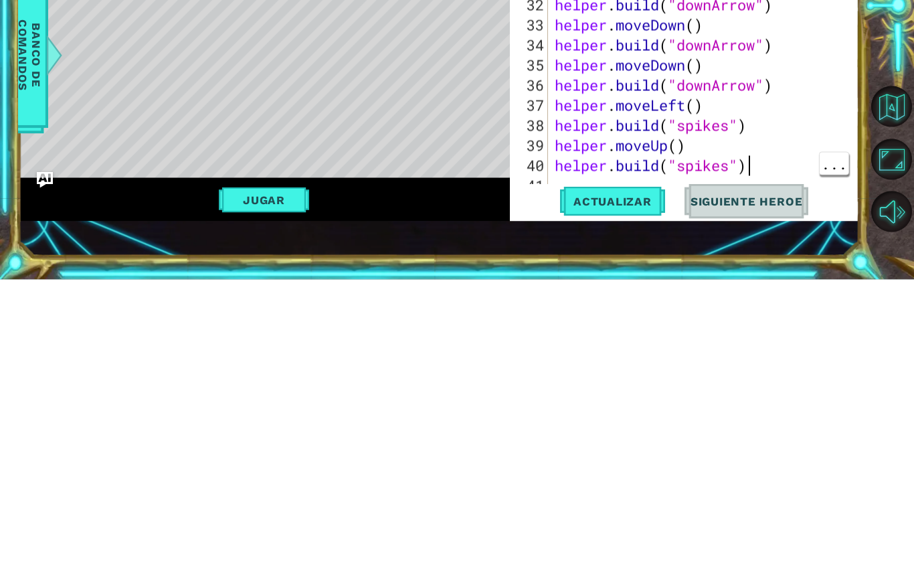
click at [771, 178] on div "helper . build ( "leftArrow" ) helper . moveLeft ( ) helper . build ( "leftArro…" at bounding box center [707, 358] width 310 height 361
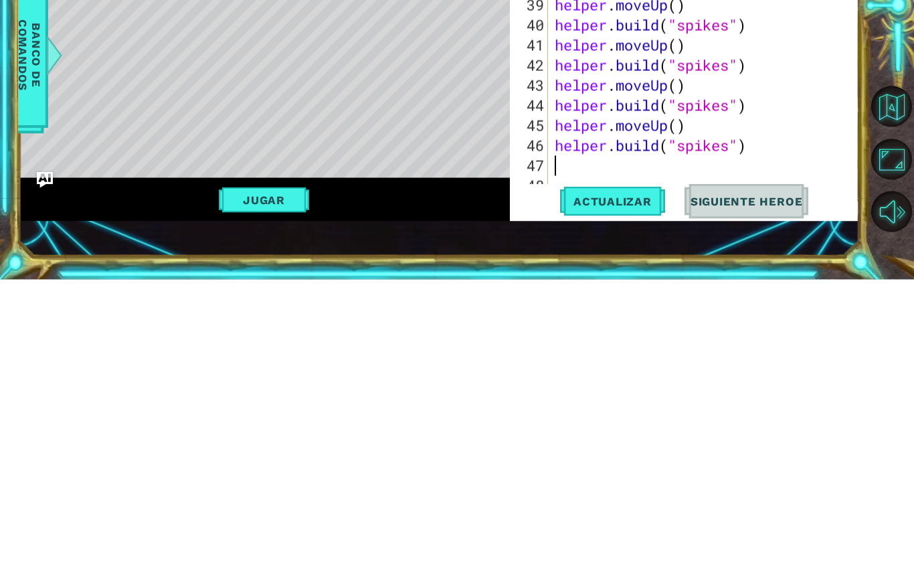
scroll to position [682, 0]
click at [628, 498] on span "Actualizar" at bounding box center [612, 504] width 105 height 13
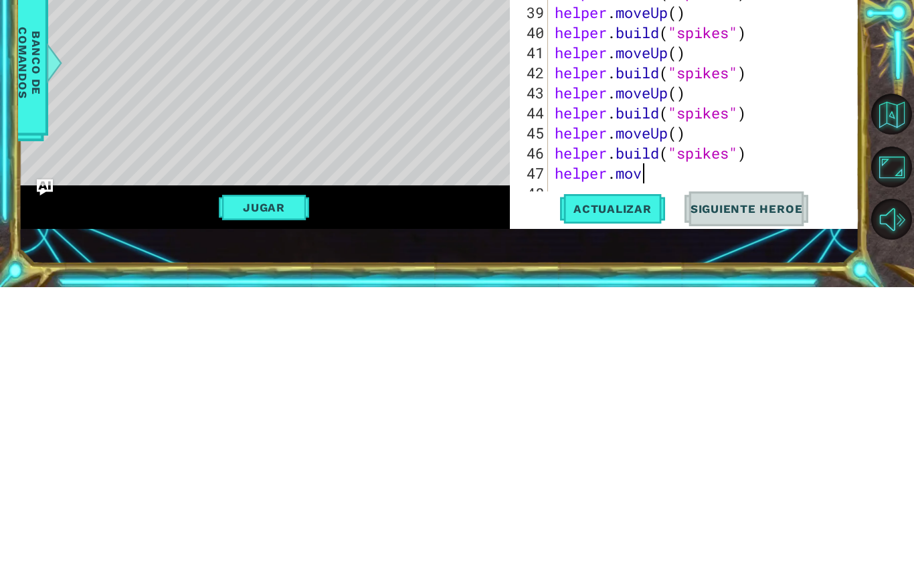
scroll to position [23, 120]
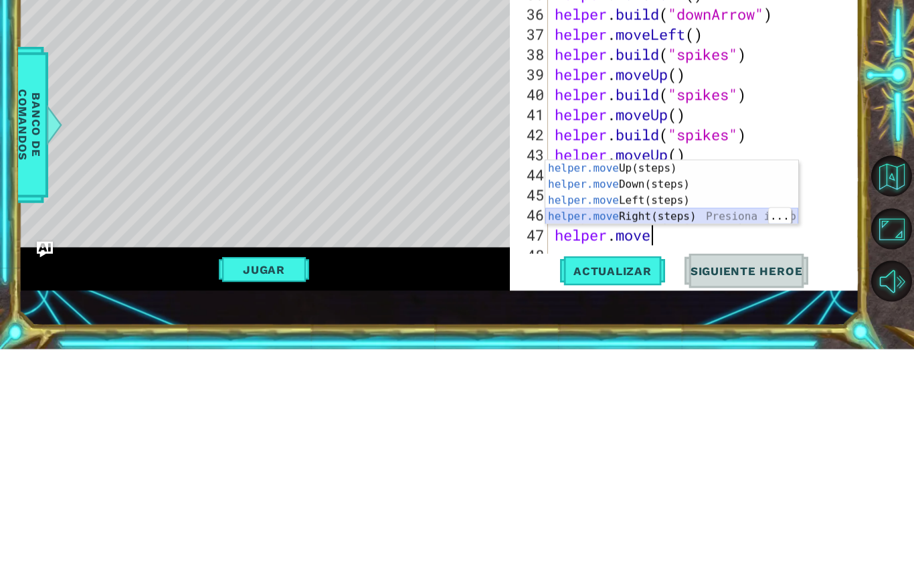
click at [678, 394] on div "helper.move Up(steps) Presiona intro helper.move Down(steps) Presiona intro hel…" at bounding box center [671, 442] width 253 height 96
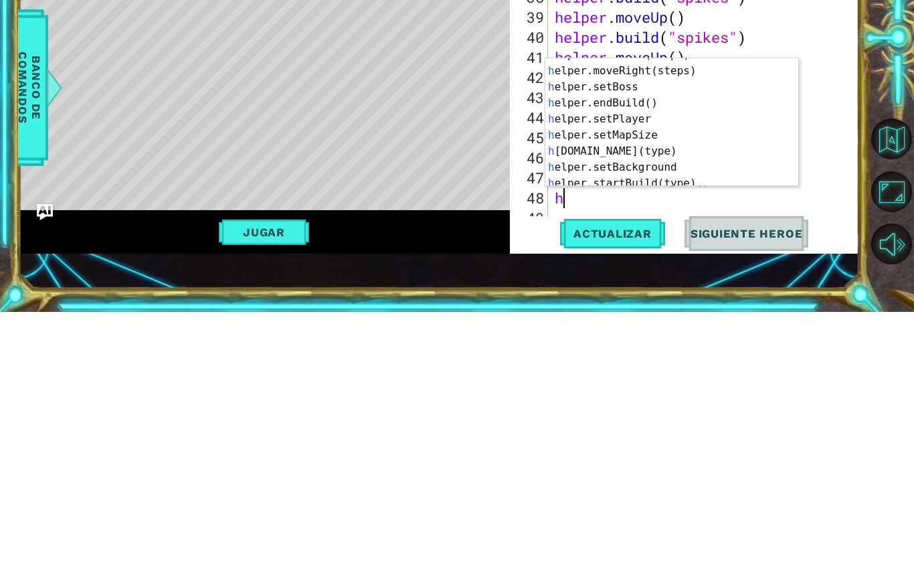
scroll to position [57, 0]
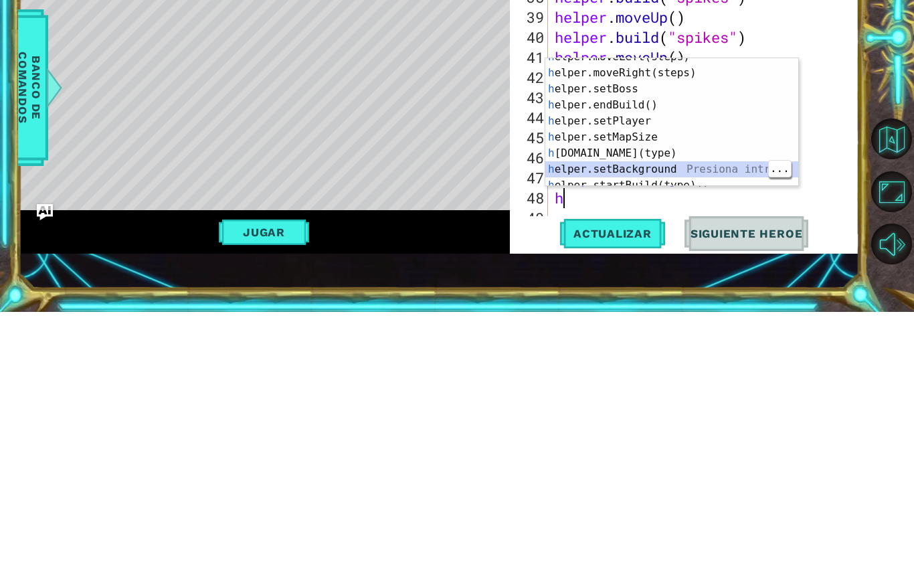
click at [651, 320] on div "h elper.moveLeft(steps) Presiona intro h elper.moveRight(steps) Presiona intro …" at bounding box center [671, 400] width 253 height 161
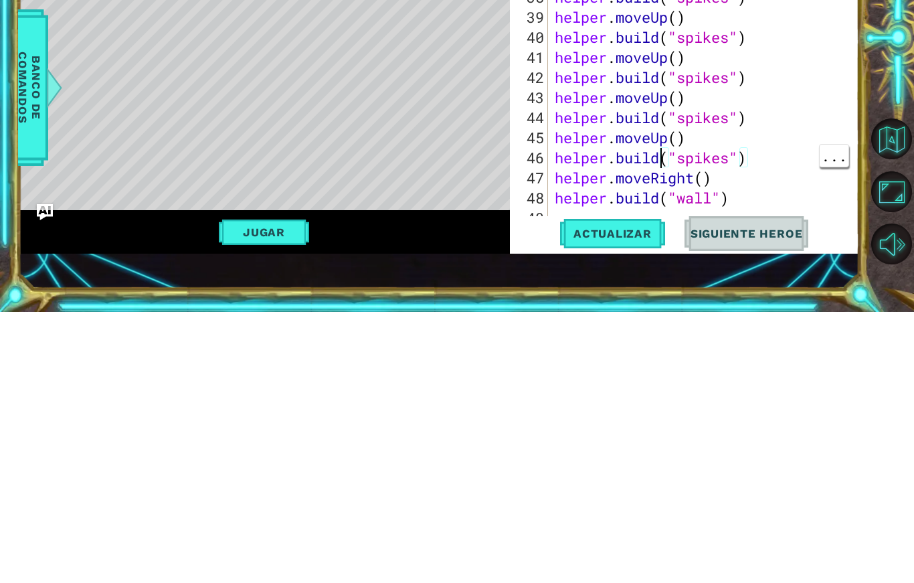
click at [708, 201] on div "helper . build ( "downArrow" ) helper . moveDown ( ) helper . build ( "downArro…" at bounding box center [707, 358] width 310 height 361
click at [708, 198] on div "helper . build ( "downArrow" ) helper . moveDown ( ) helper . build ( "downArro…" at bounding box center [707, 358] width 310 height 361
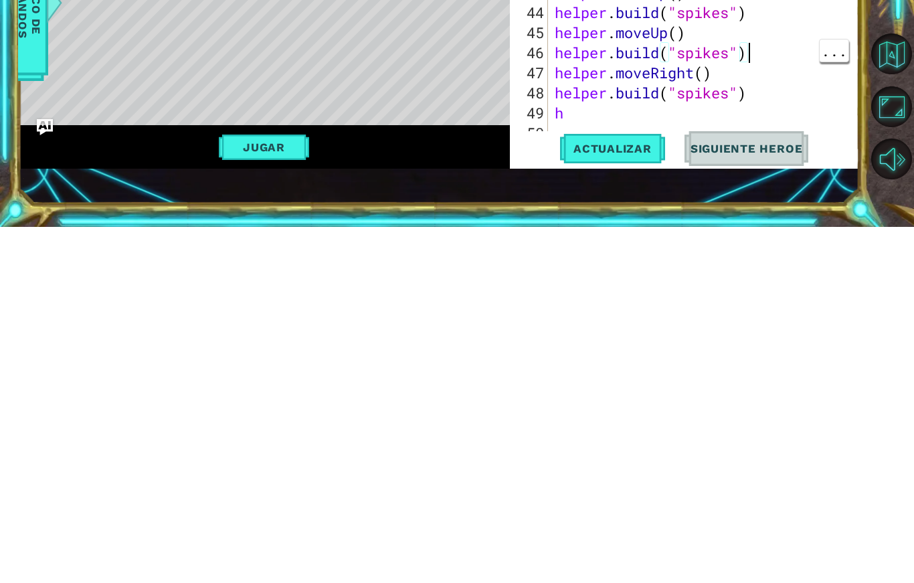
click at [890, 232] on div at bounding box center [893, 308] width 41 height 152
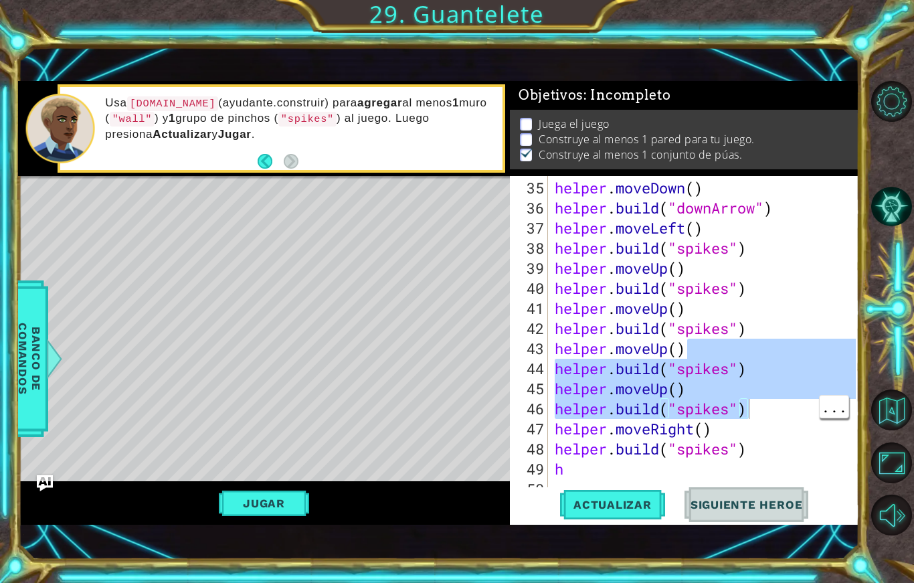
click at [629, 470] on div "helper . moveDown ( ) helper . build ( "downArrow" ) helper . moveLeft ( ) help…" at bounding box center [707, 358] width 310 height 361
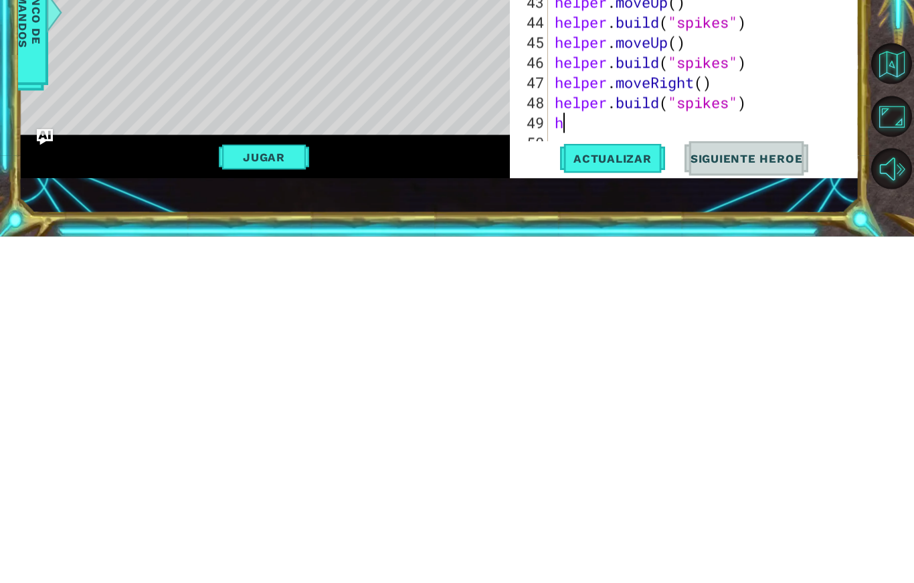
click at [633, 487] on button "Actualizar" at bounding box center [612, 504] width 105 height 35
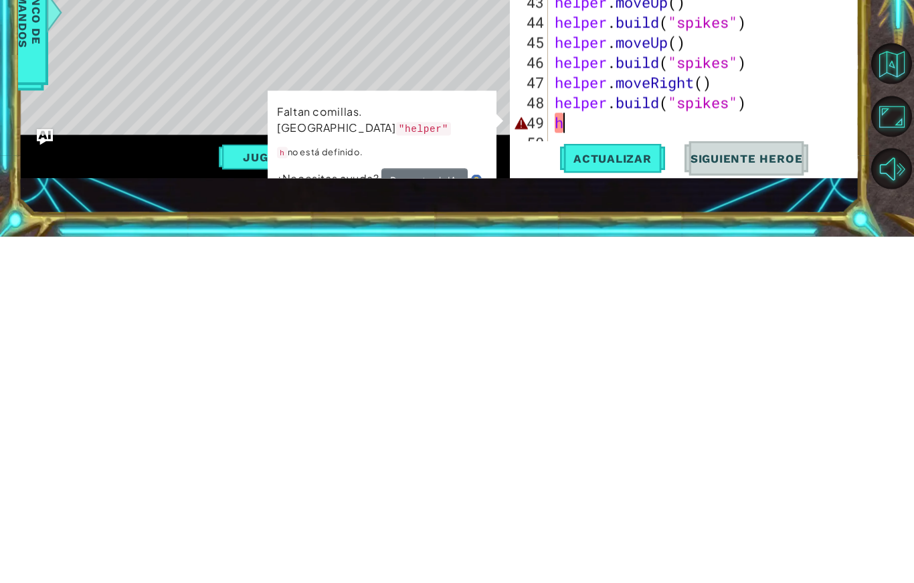
click at [882, 442] on button "Maximizar Navegador" at bounding box center [891, 462] width 41 height 41
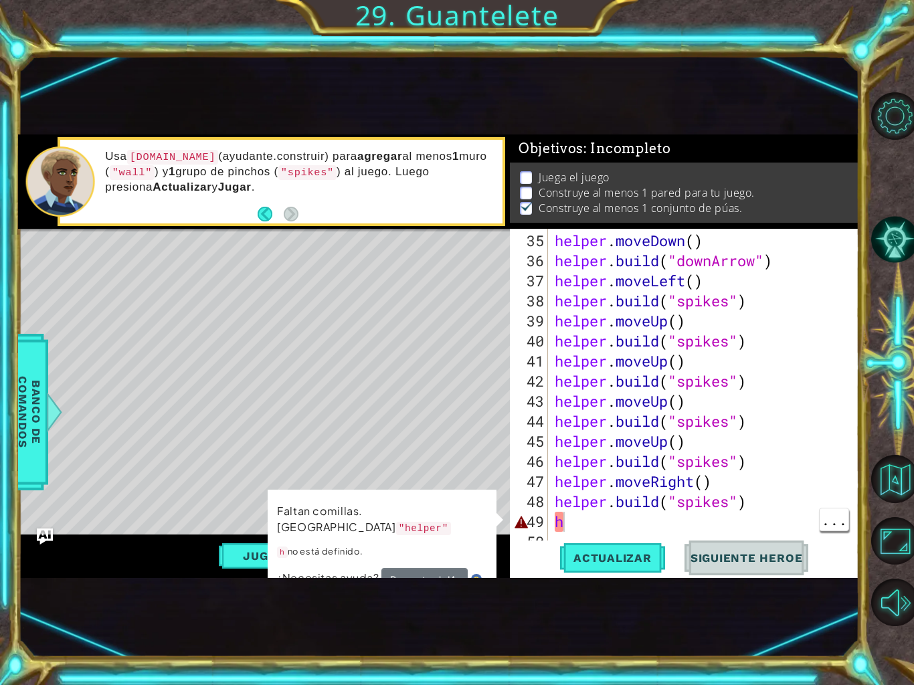
click at [655, 527] on div "helper . moveDown ( ) helper . build ( "downArrow" ) helper . moveLeft ( ) help…" at bounding box center [707, 411] width 310 height 361
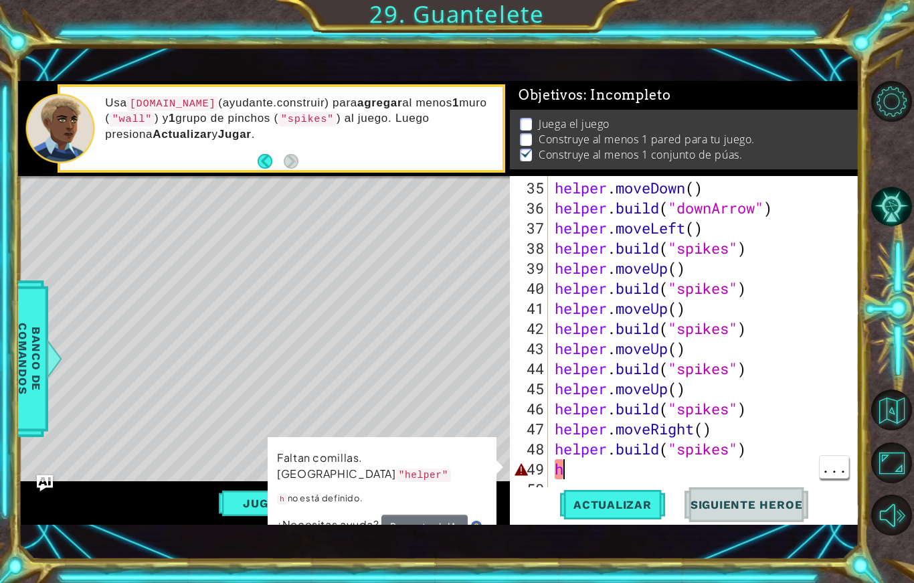
click at [617, 482] on div "helper . moveDown ( ) helper . build ( "downArrow" ) helper . moveLeft ( ) help…" at bounding box center [707, 358] width 310 height 361
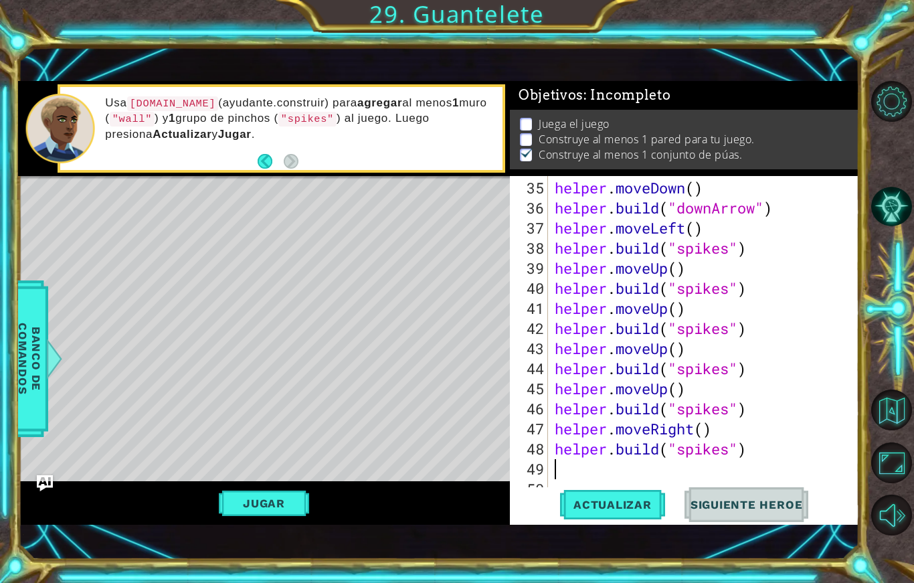
click at [899, 89] on button "Opciones del Nivel" at bounding box center [891, 101] width 41 height 41
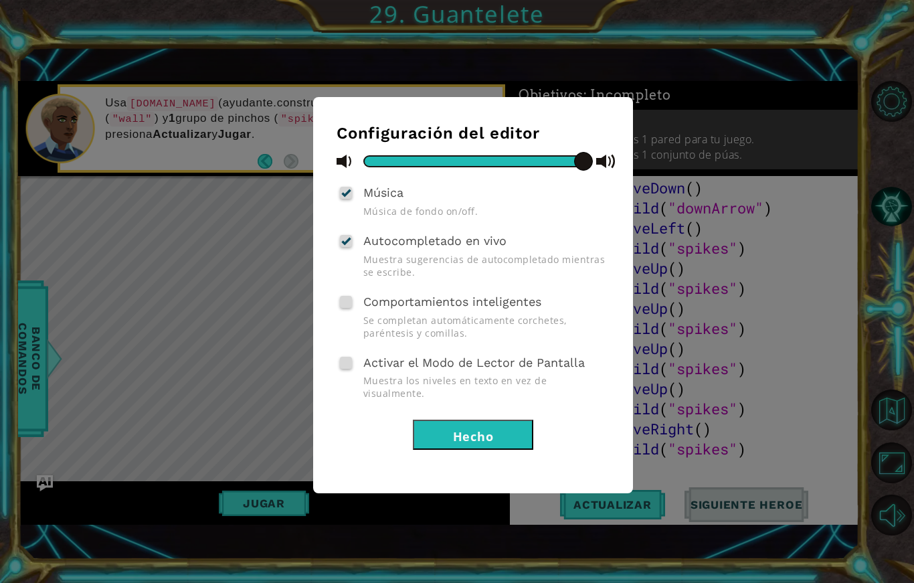
click at [655, 84] on div "Configuración del editor Música Música de fondo on/off. Autocompletado en vivo …" at bounding box center [457, 291] width 914 height 583
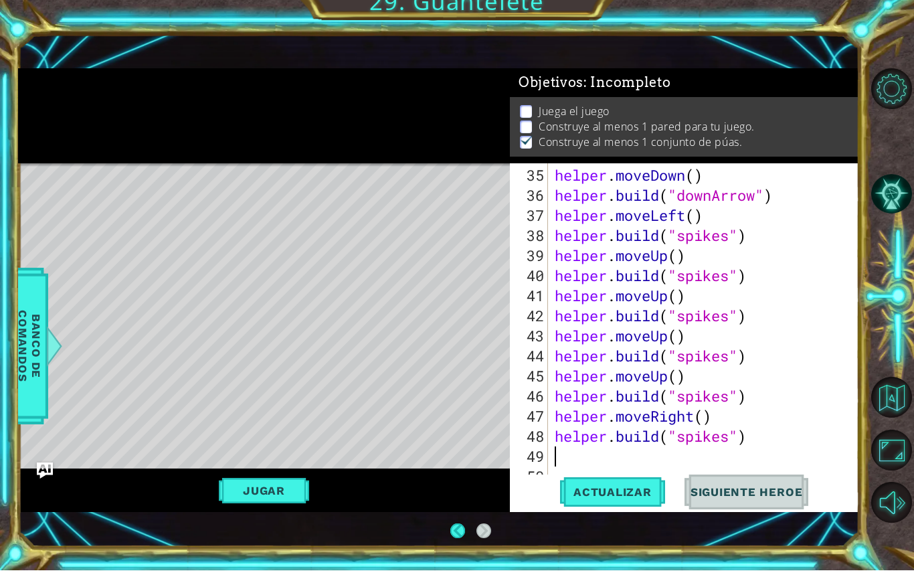
scroll to position [722, 0]
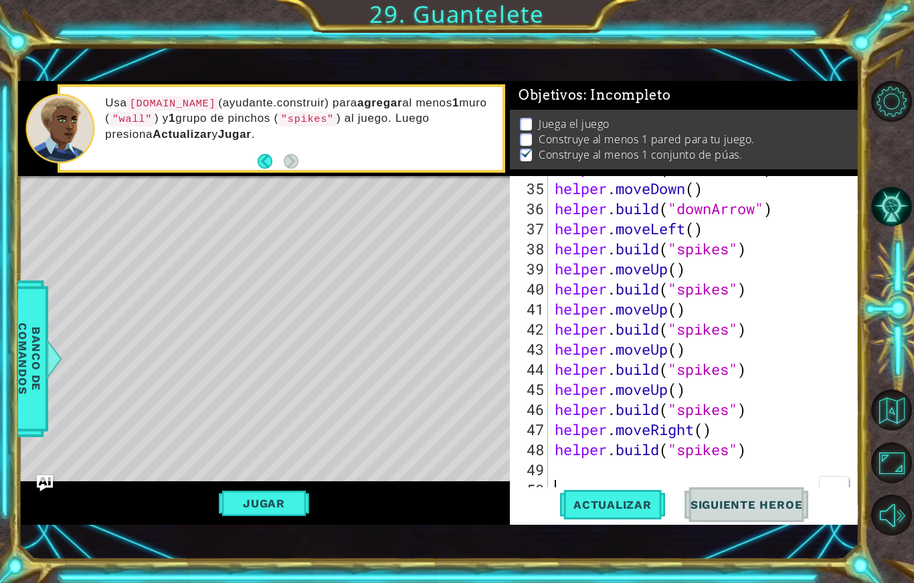
click at [584, 452] on div "helper . build ( "downArrow" ) helper . moveDown ( ) helper . build ( "downArro…" at bounding box center [707, 339] width 310 height 361
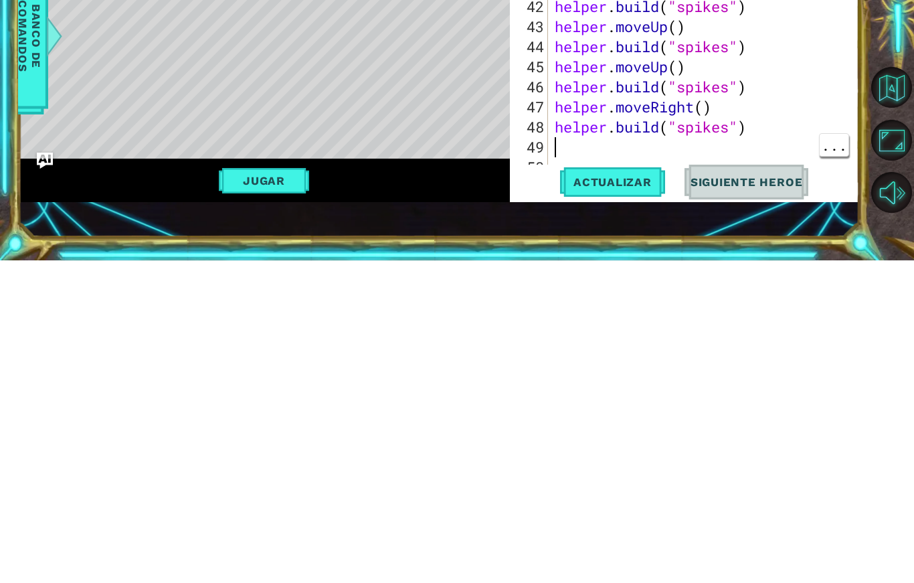
click at [658, 159] on div "helper . build ( "downArrow" ) helper . moveDown ( ) helper . build ( "downArro…" at bounding box center [707, 339] width 310 height 361
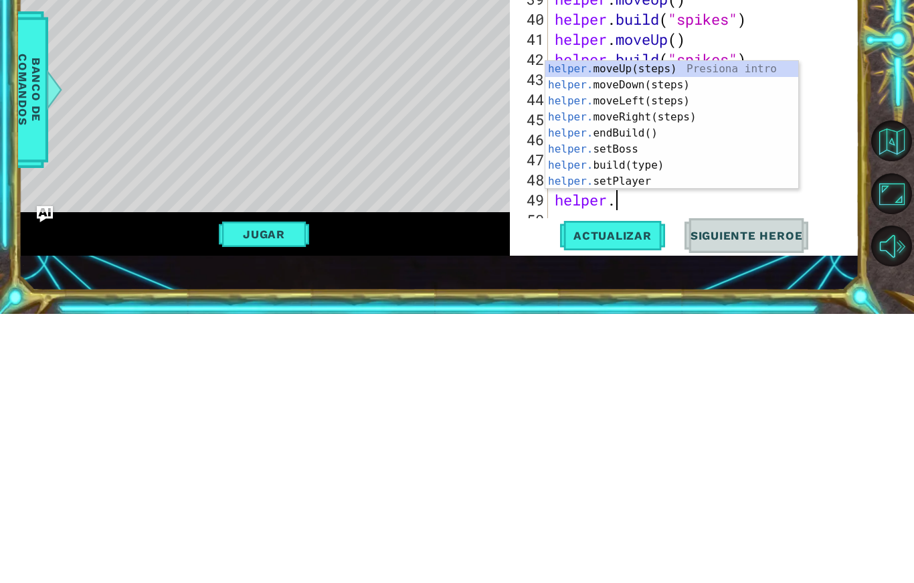
scroll to position [23, 85]
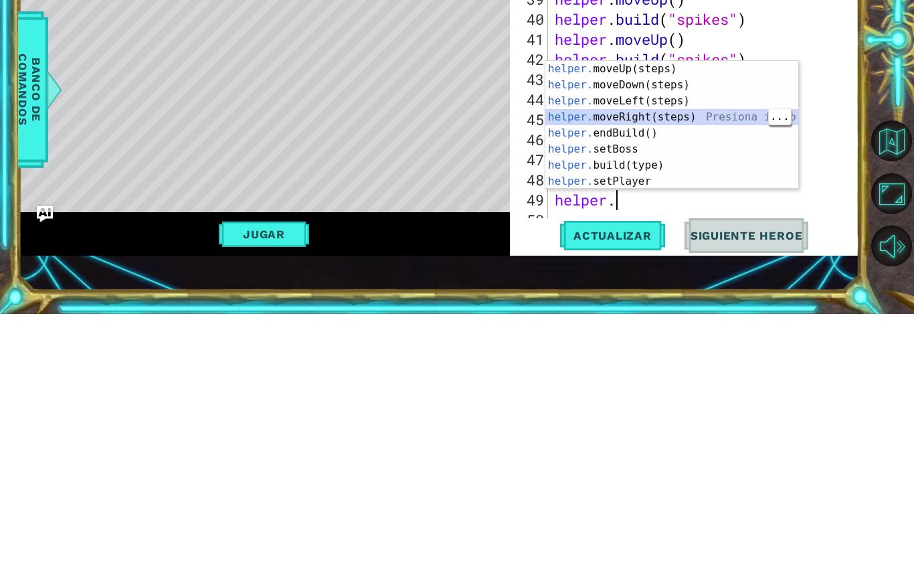
click at [680, 330] on div "helper. moveUp(steps) Presiona intro helper. moveDown(steps) Presiona intro hel…" at bounding box center [671, 410] width 253 height 161
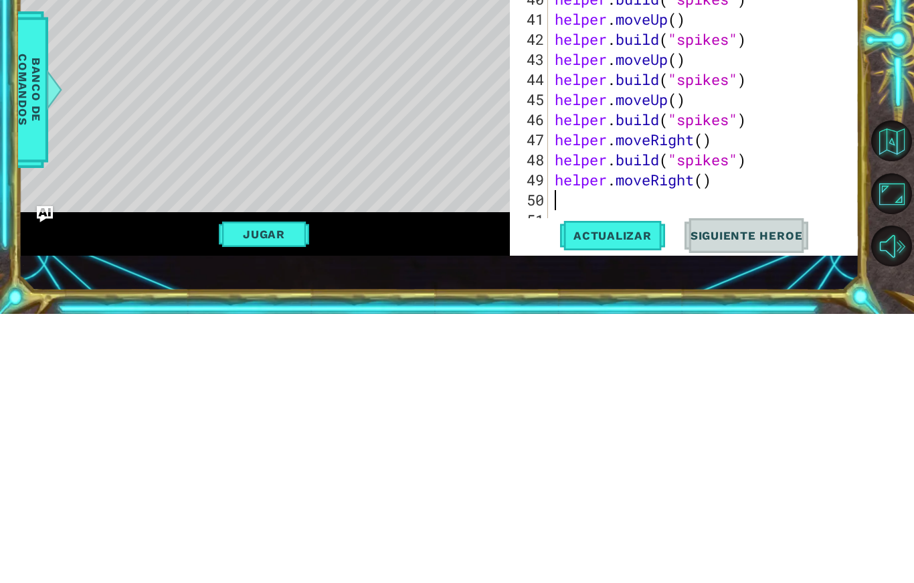
scroll to position [742, 0]
click at [703, 181] on div "helper . build ( "downArrow" ) helper . moveLeft ( ) helper . build ( "spikes" …" at bounding box center [707, 358] width 310 height 361
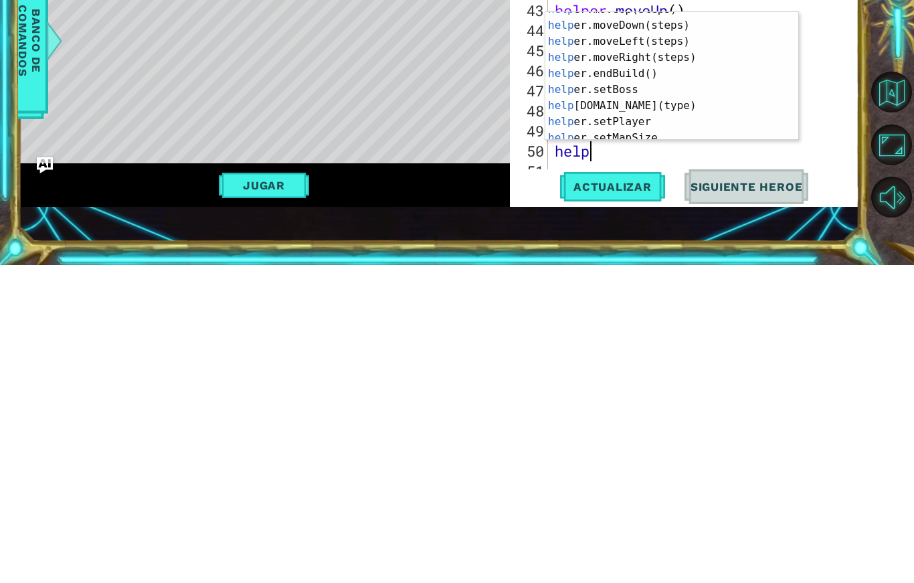
scroll to position [56, 0]
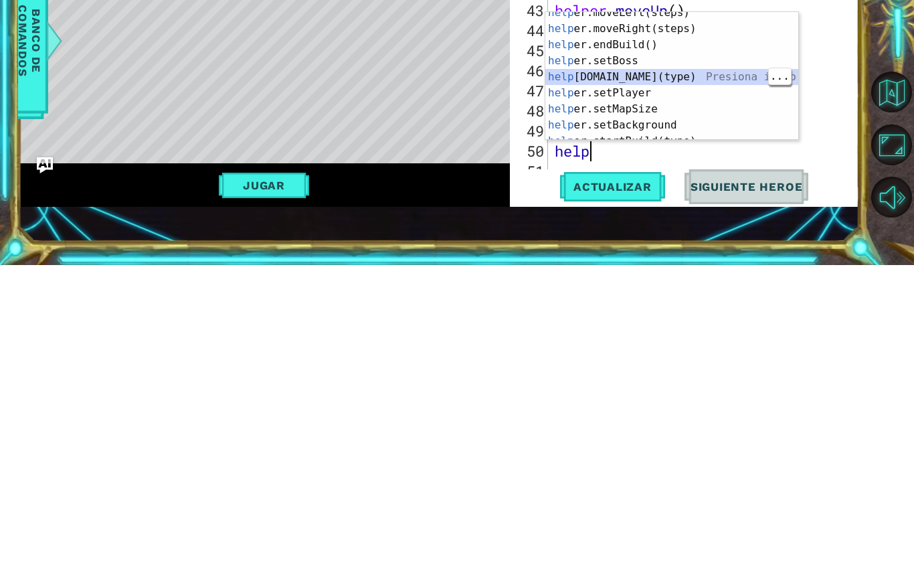
click at [676, 322] on div "help er.moveLeft(steps) Presiona intro help er.moveRight(steps) Presiona intro …" at bounding box center [671, 402] width 253 height 161
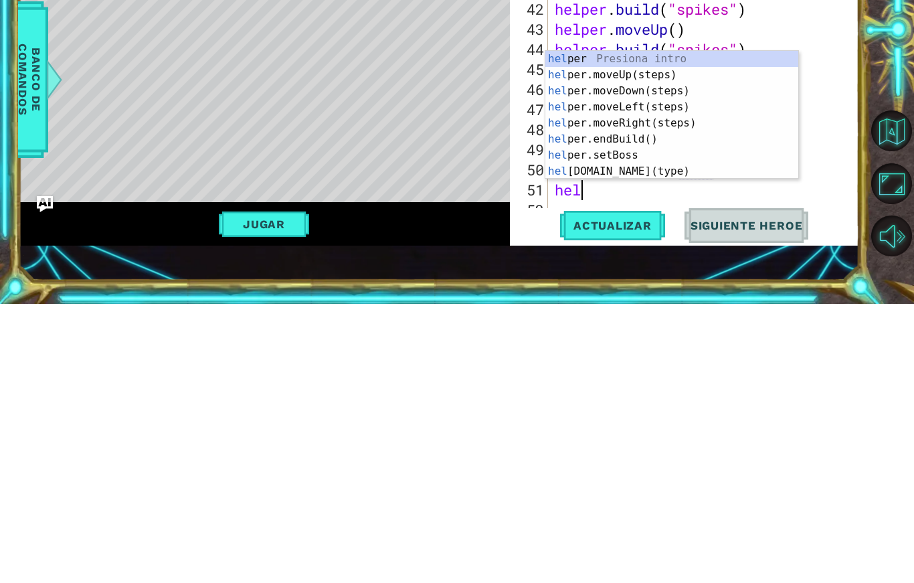
scroll to position [23, 59]
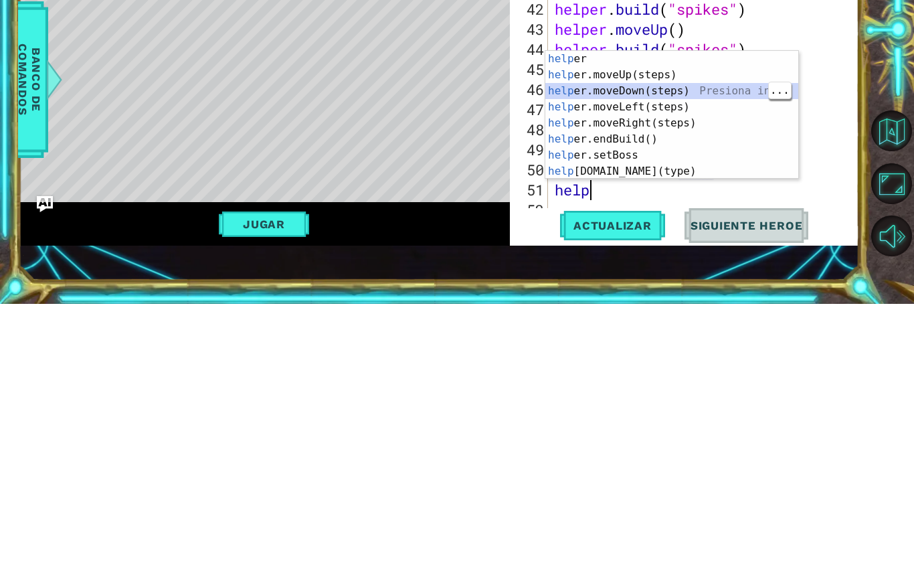
click at [656, 330] on div "help er Presiona intro help er.moveUp(steps) Presiona intro help er.moveDown(st…" at bounding box center [671, 410] width 253 height 161
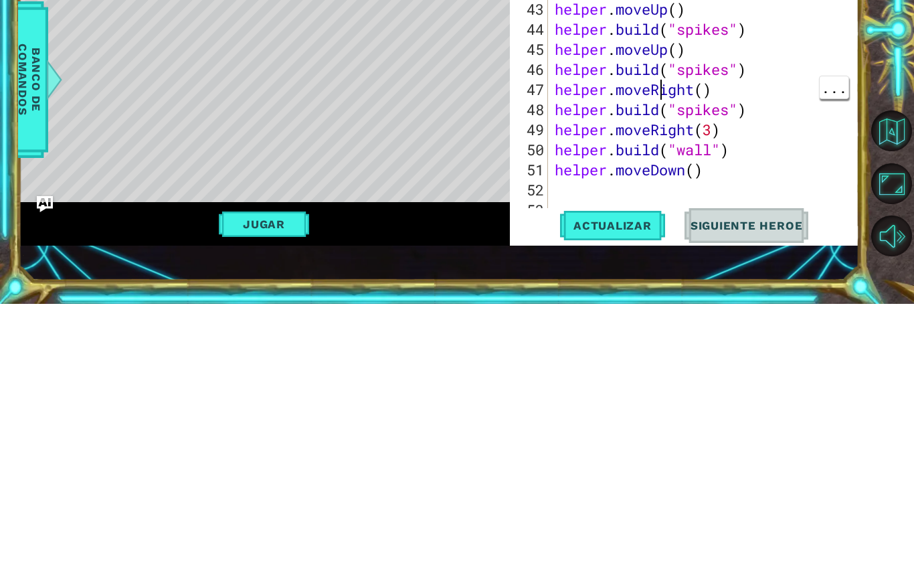
click at [598, 193] on div "helper . build ( "spikes" ) helper . moveUp ( ) helper . build ( "spikes" ) hel…" at bounding box center [707, 358] width 310 height 361
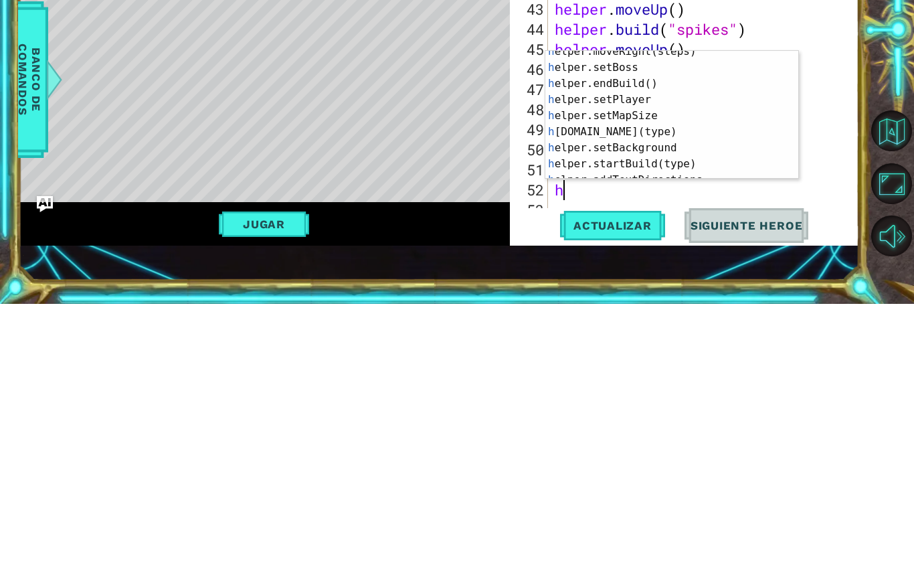
scroll to position [72, 0]
click at [666, 322] on div "h elper.moveRight(steps) Presiona intro h elper.setBoss Presiona intro h elper.…" at bounding box center [671, 402] width 253 height 161
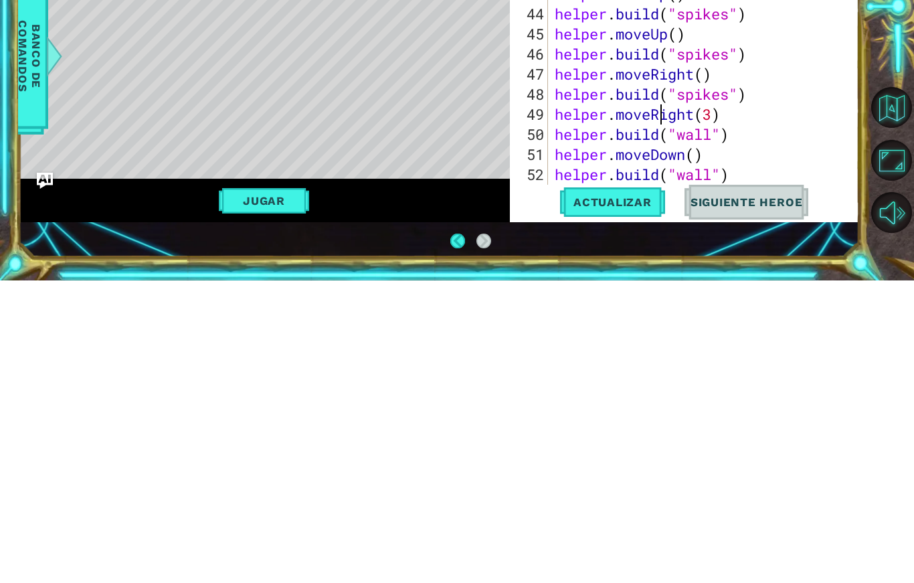
click at [746, 183] on div "helper . moveLeft ( ) helper . build ( "spikes" ) helper . moveUp ( ) helper . …" at bounding box center [707, 346] width 310 height 361
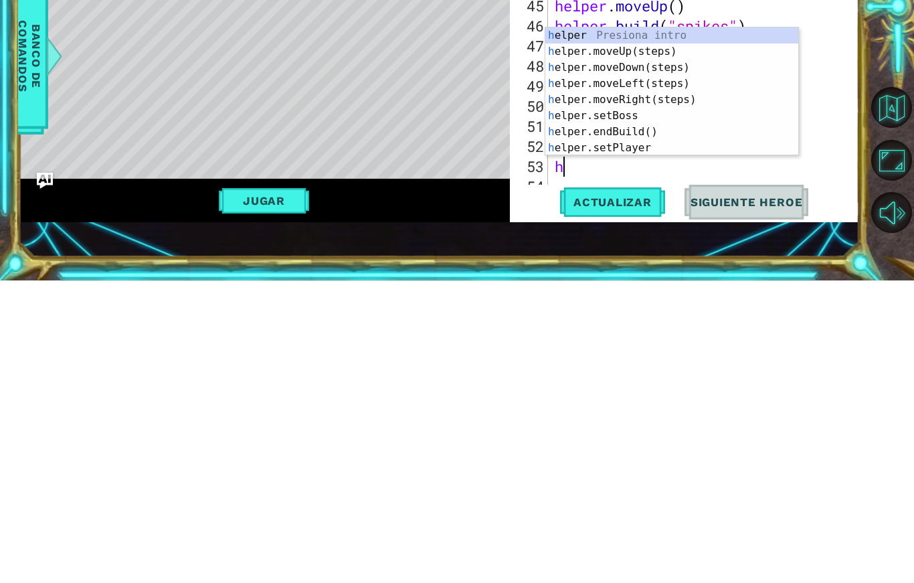
scroll to position [23, 41]
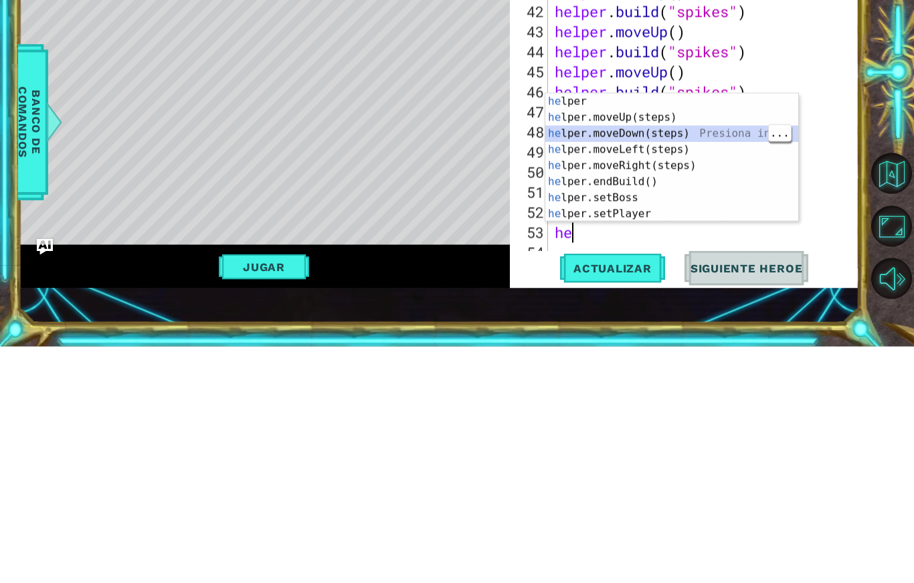
click at [685, 330] on div "he lper Presiona intro he lper.moveUp(steps) Presiona intro he lper.moveDown(st…" at bounding box center [671, 410] width 253 height 161
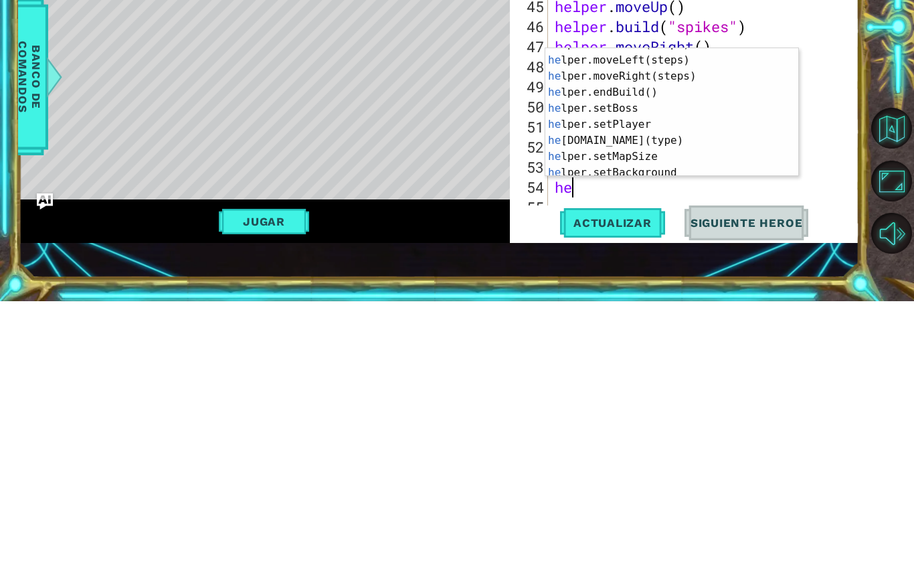
scroll to position [45, 0]
click at [670, 317] on div "he lper.moveDown(steps) Presiona intro he lper.moveLeft(steps) Presiona intro h…" at bounding box center [671, 397] width 253 height 161
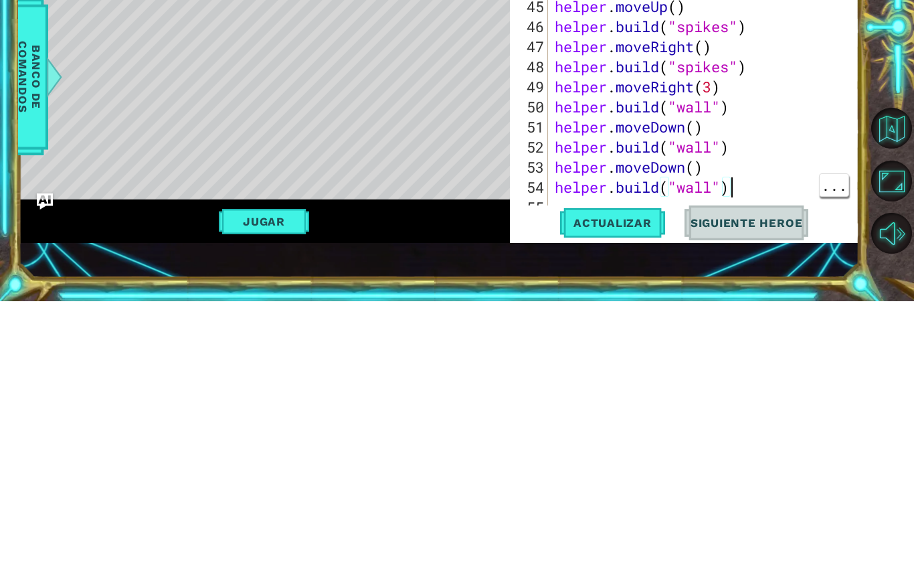
click at [761, 187] on div "helper . build ( "spikes" ) helper . moveUp ( ) helper . build ( "spikes" ) hel…" at bounding box center [707, 358] width 310 height 361
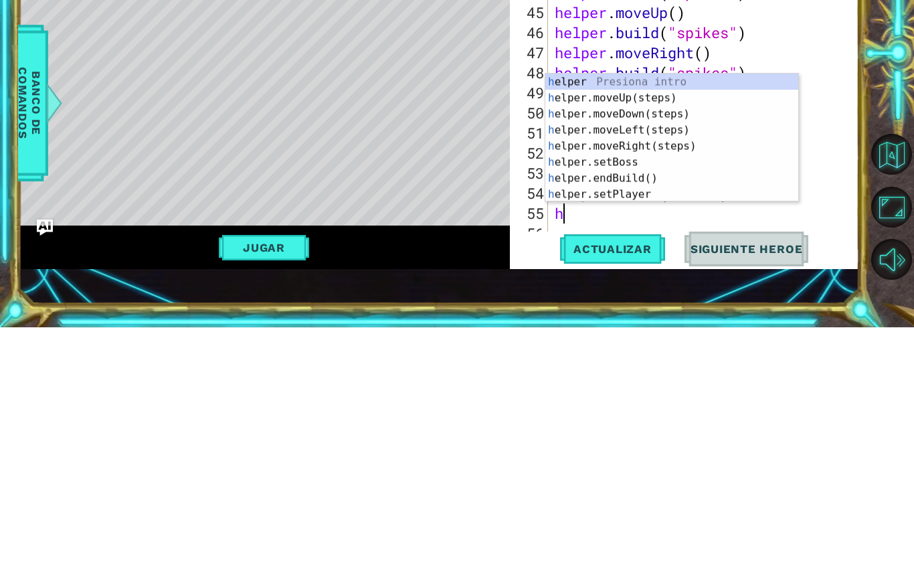
scroll to position [0, 0]
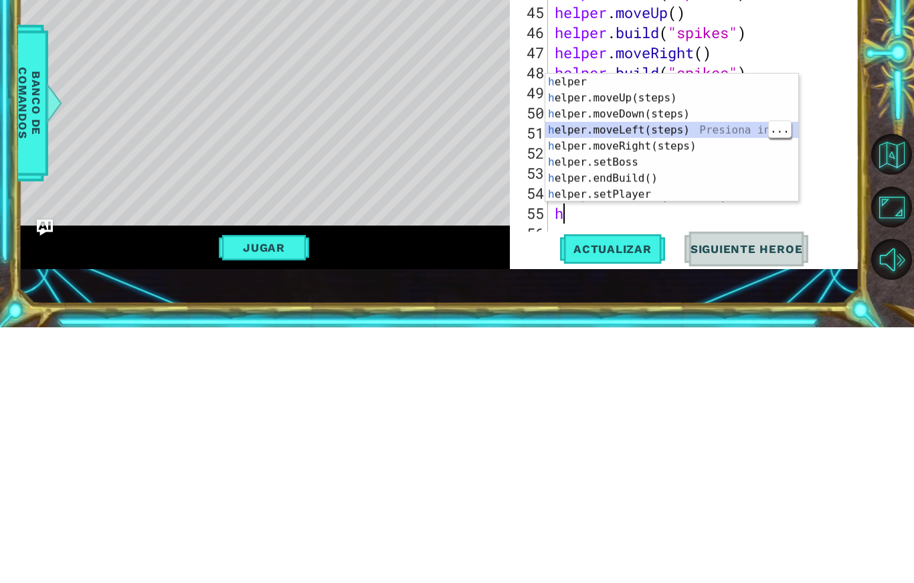
click at [653, 329] on div "h elper Presiona intro h elper.moveUp(steps) Presiona intro h elper.moveDown(st…" at bounding box center [671, 409] width 253 height 161
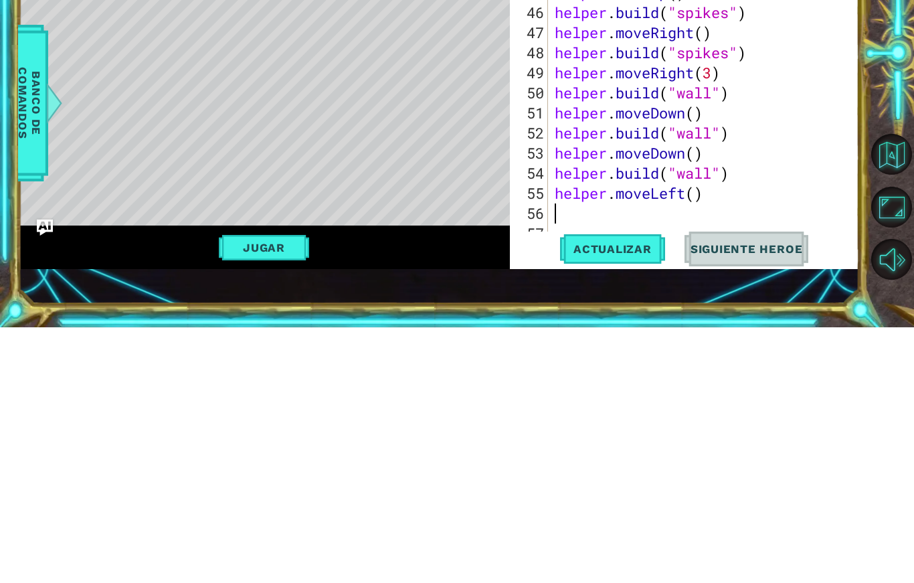
scroll to position [863, 0]
click at [605, 223] on div "helper . build ( "spikes" ) helper . moveUp ( ) helper . build ( "spikes" ) hel…" at bounding box center [707, 358] width 310 height 361
click at [582, 207] on div "helper . build ( "spikes" ) helper . moveUp ( ) helper . build ( "spikes" ) hel…" at bounding box center [707, 358] width 310 height 361
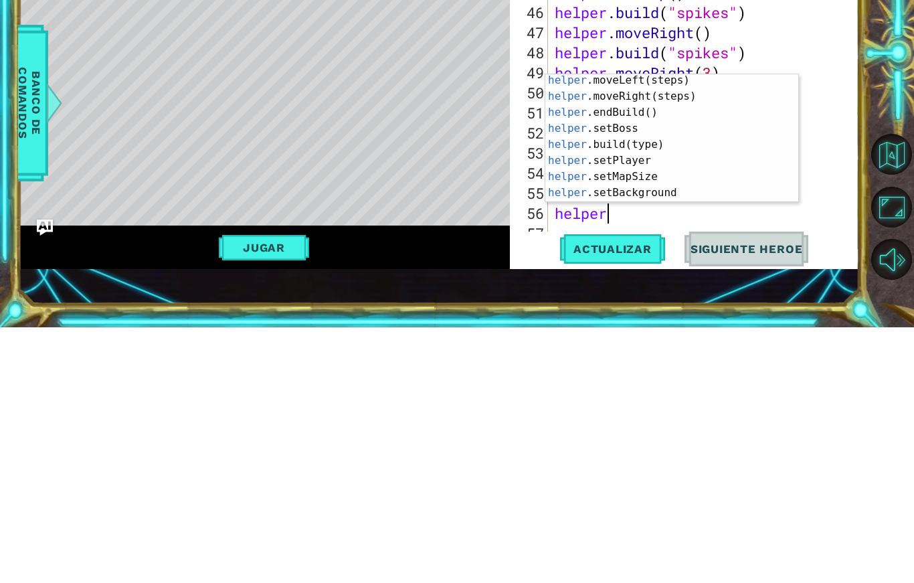
scroll to position [50, 0]
click at [639, 328] on div "helper .moveLeft(steps) Presiona intro helper .moveRight(steps) Presiona intro …" at bounding box center [671, 408] width 253 height 161
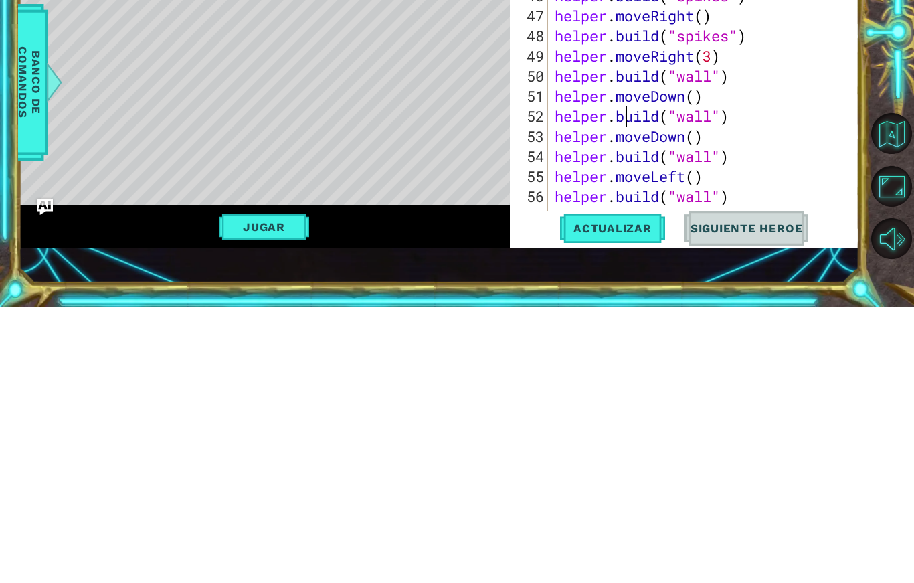
click at [627, 487] on button "Actualizar" at bounding box center [612, 504] width 105 height 35
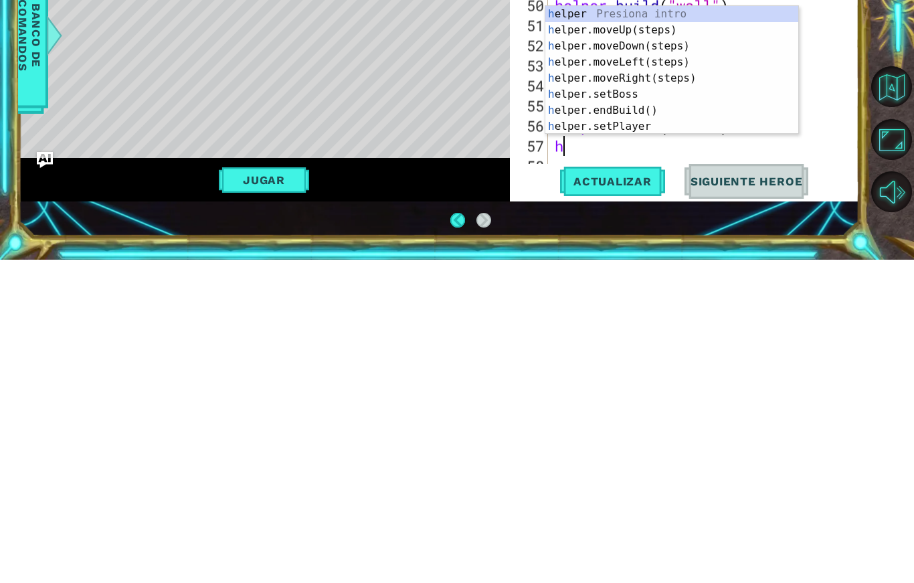
scroll to position [23, 41]
click at [661, 330] on div "he lper Presiona intro he lper.moveUp(steps) Presiona intro he lper.moveDown(st…" at bounding box center [671, 410] width 253 height 161
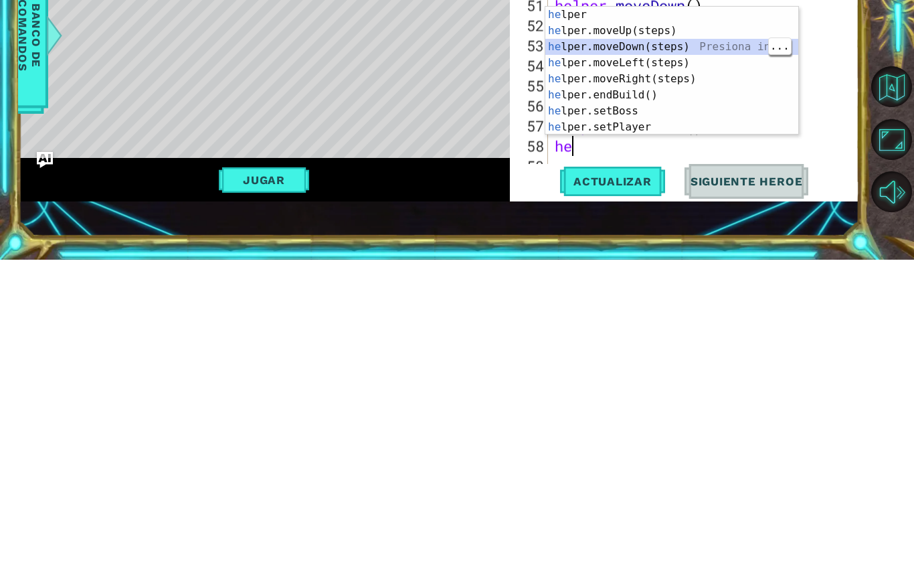
click at [692, 330] on div "he lper Presiona intro he lper.moveUp(steps) Presiona intro he lper.moveDown(st…" at bounding box center [671, 410] width 253 height 161
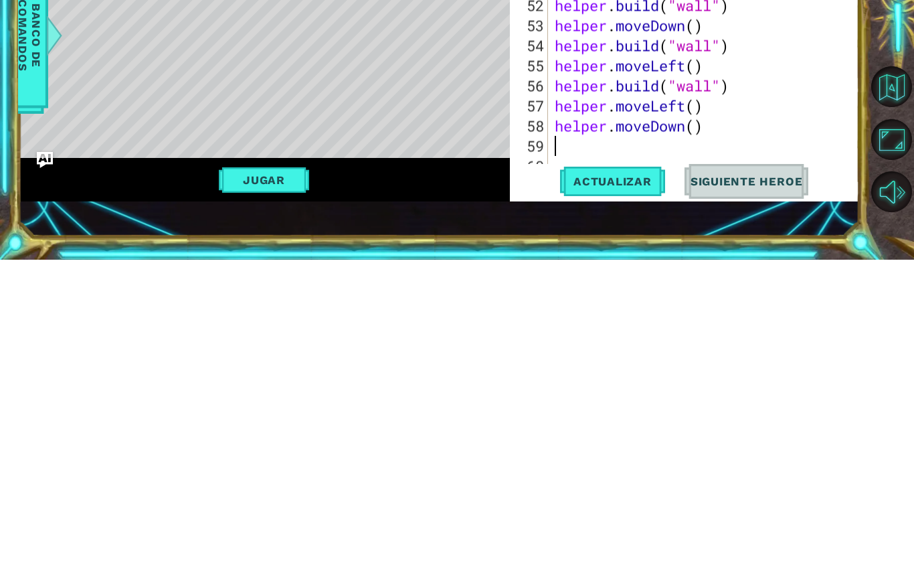
scroll to position [923, 0]
click at [697, 178] on div "helper . moveUp ( ) helper . build ( "spikes" ) helper . moveRight ( ) helper .…" at bounding box center [707, 358] width 310 height 361
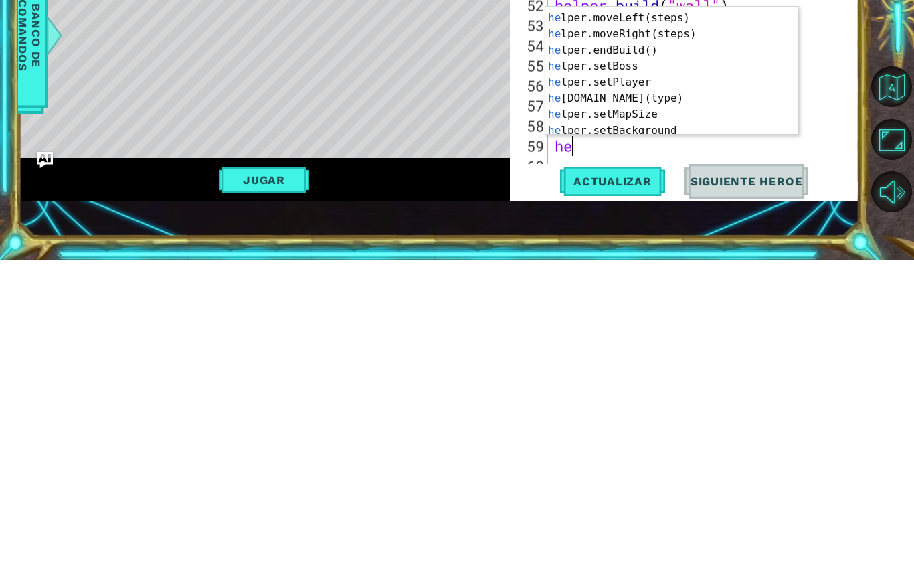
scroll to position [43, 0]
click at [649, 318] on div "he lper.moveDown(steps) Presiona intro he lper.moveLeft(steps) Presiona intro h…" at bounding box center [671, 398] width 253 height 161
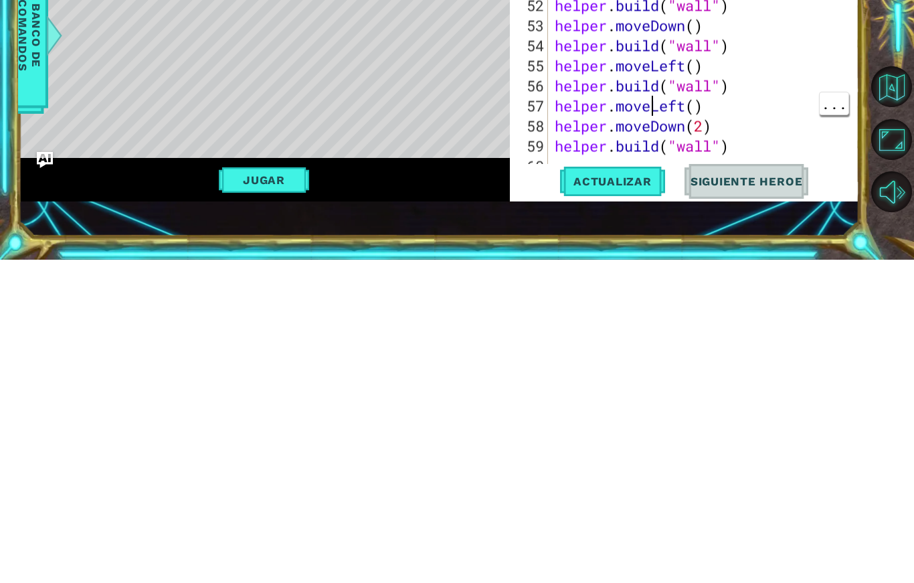
click at [712, 178] on div "helper . moveUp ( ) helper . build ( "spikes" ) helper . moveRight ( ) helper .…" at bounding box center [707, 358] width 310 height 361
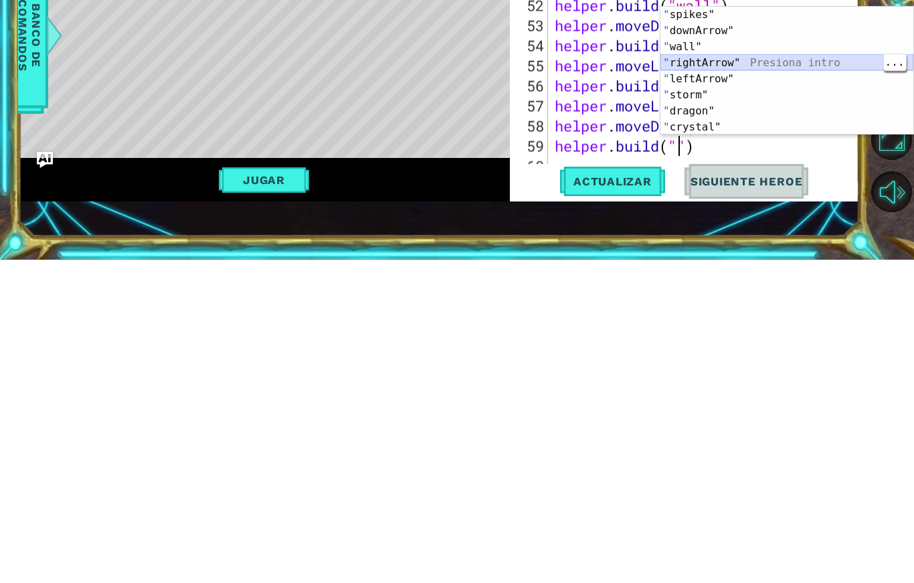
click at [738, 330] on div "" spikes" Presiona intro " downArrow" Presiona intro " wall" Presiona intro " r…" at bounding box center [786, 410] width 253 height 161
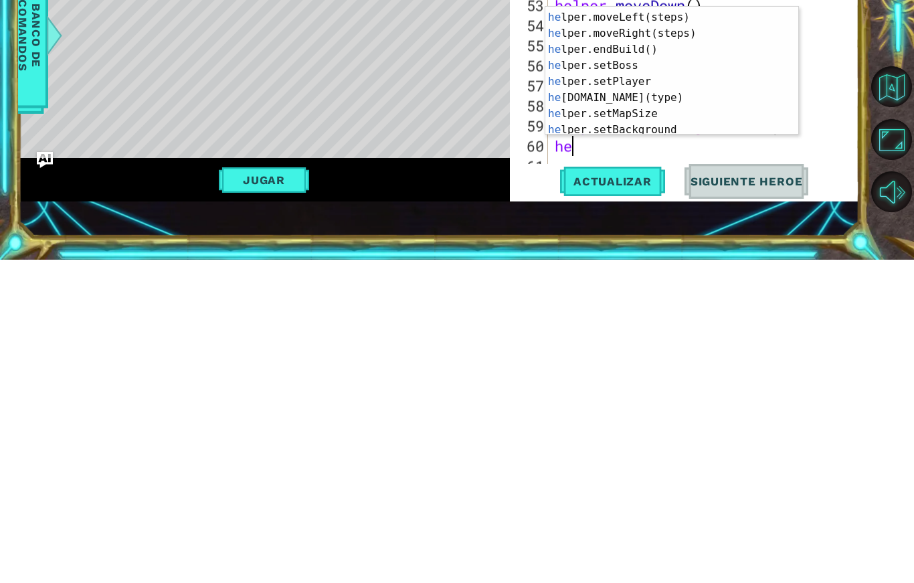
scroll to position [0, 0]
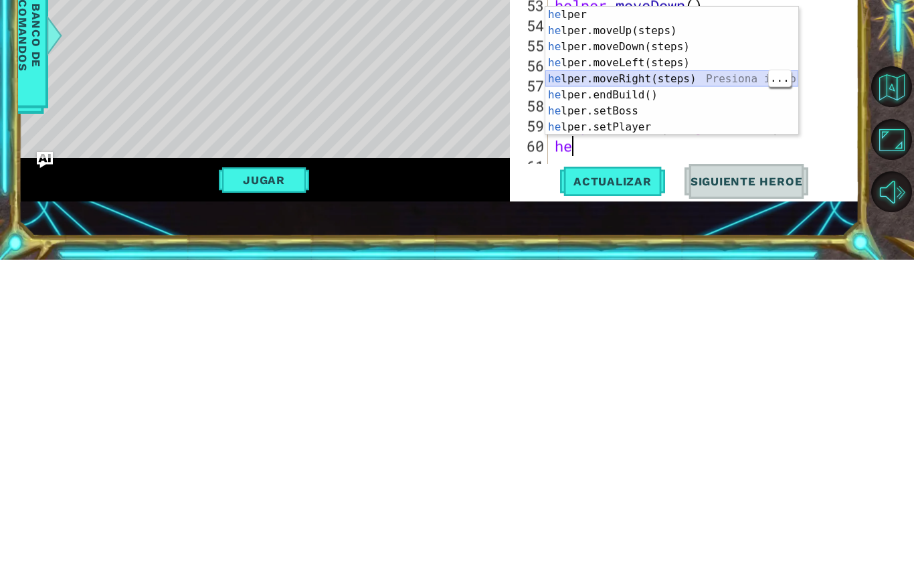
click at [688, 330] on div "he lper Presiona intro he lper.moveUp(steps) Presiona intro he lper.moveDown(st…" at bounding box center [671, 410] width 253 height 161
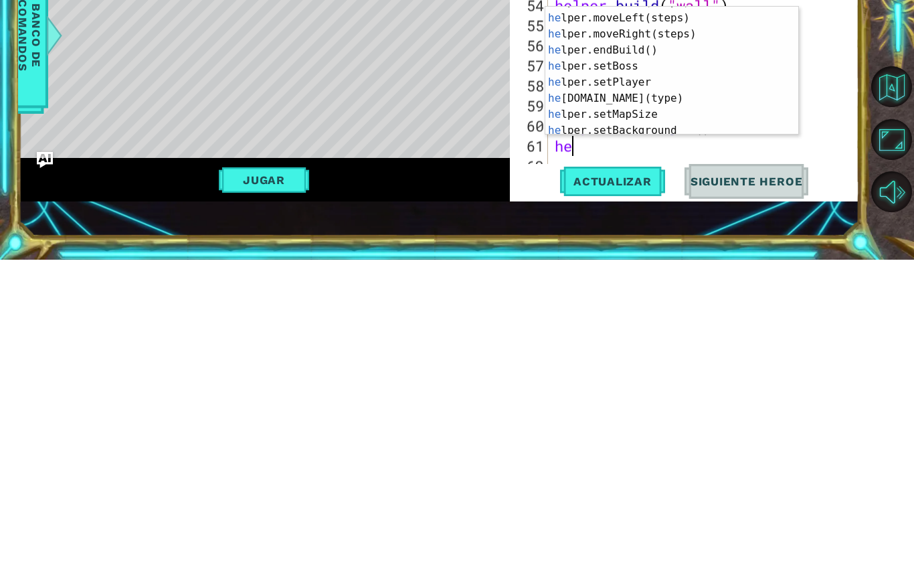
scroll to position [44, 0]
click at [658, 318] on div "he lper.moveDown(steps) Presiona intro he lper.moveLeft(steps) Presiona intro h…" at bounding box center [671, 398] width 253 height 161
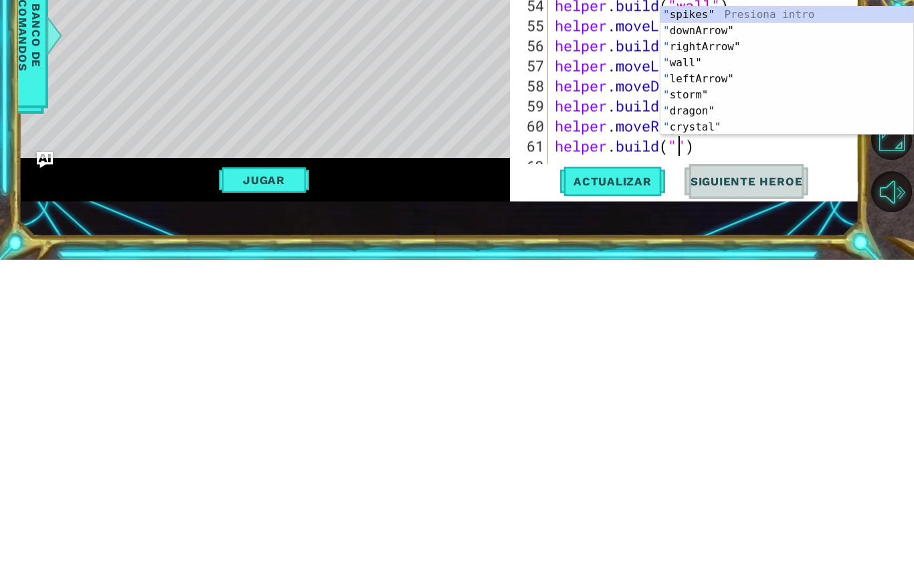
scroll to position [23, 32]
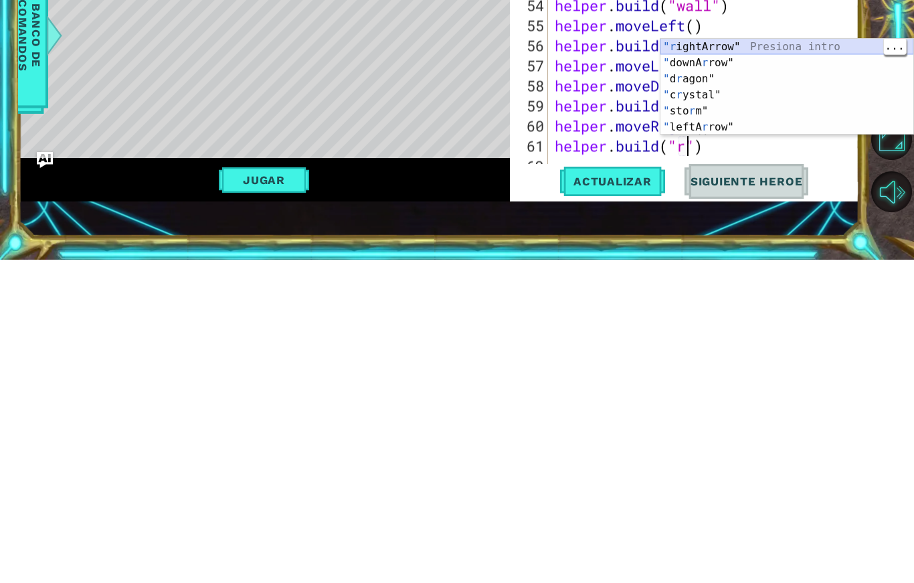
click at [765, 362] on div ""r ightArrow" Presiona intro " downA r row" Presiona intro " d r agon" Presiona…" at bounding box center [786, 426] width 253 height 128
type textarea "abcde fg"
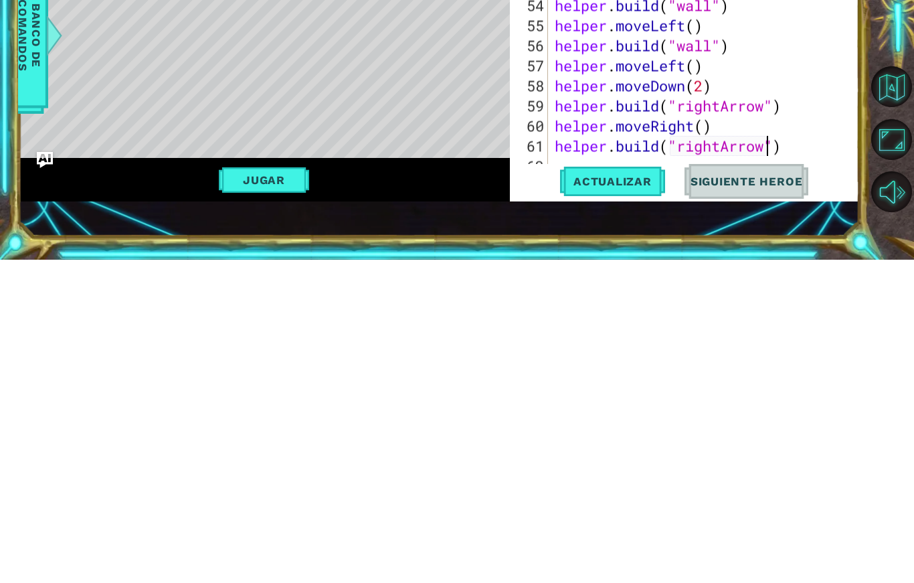
click at [628, 498] on span "Actualizar" at bounding box center [612, 504] width 105 height 13
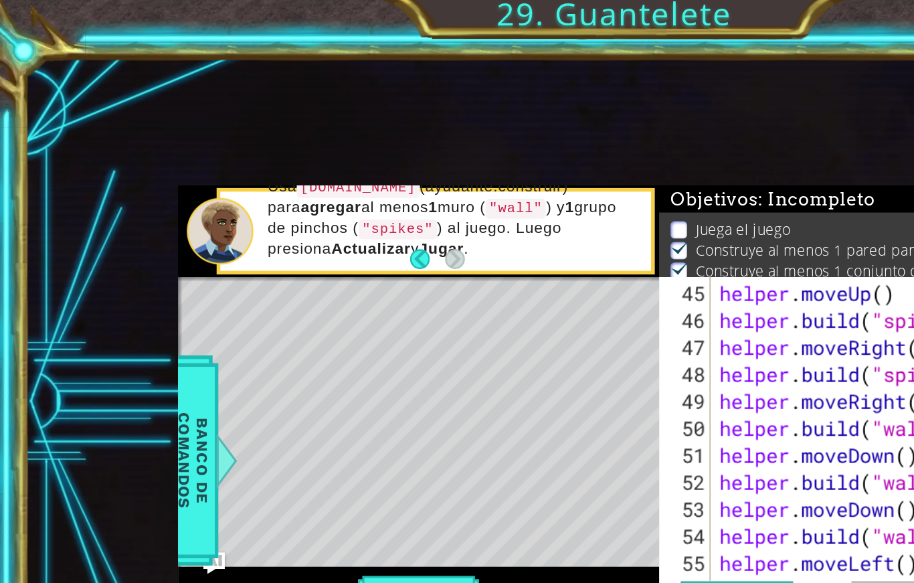
scroll to position [1328, 0]
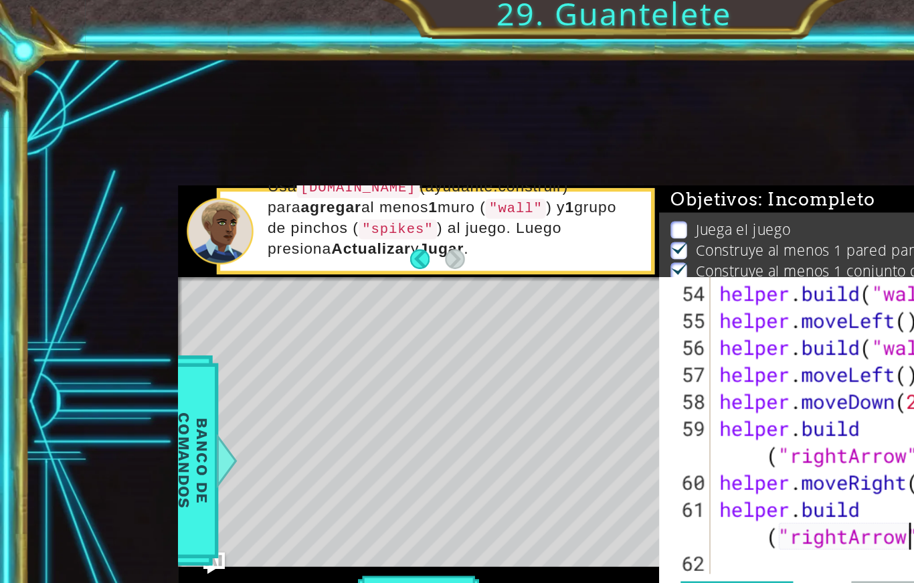
click at [639, 73] on div "1 ההההההההההההההההההההההההההההההההההההההההההההההההההההההההההההההההההההההההההההה…" at bounding box center [438, 303] width 841 height 513
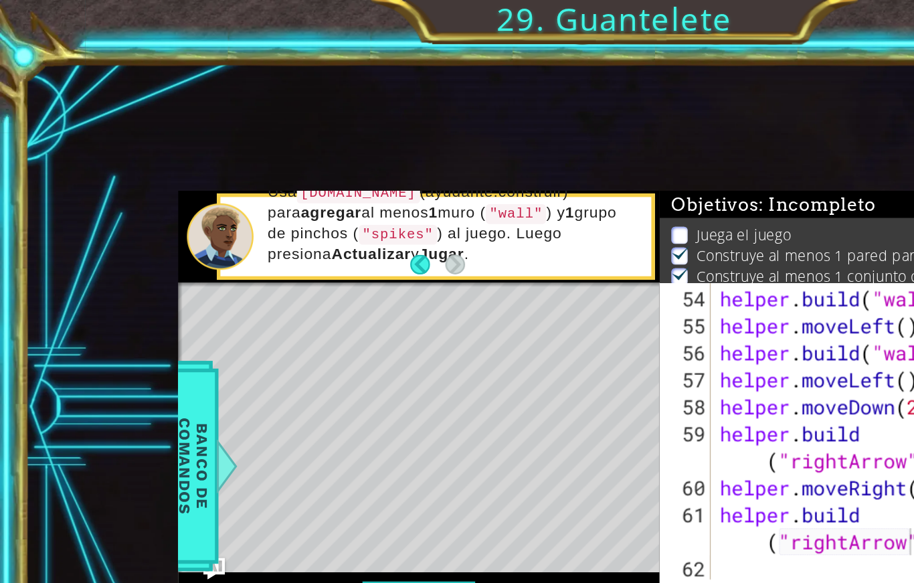
scroll to position [0, 0]
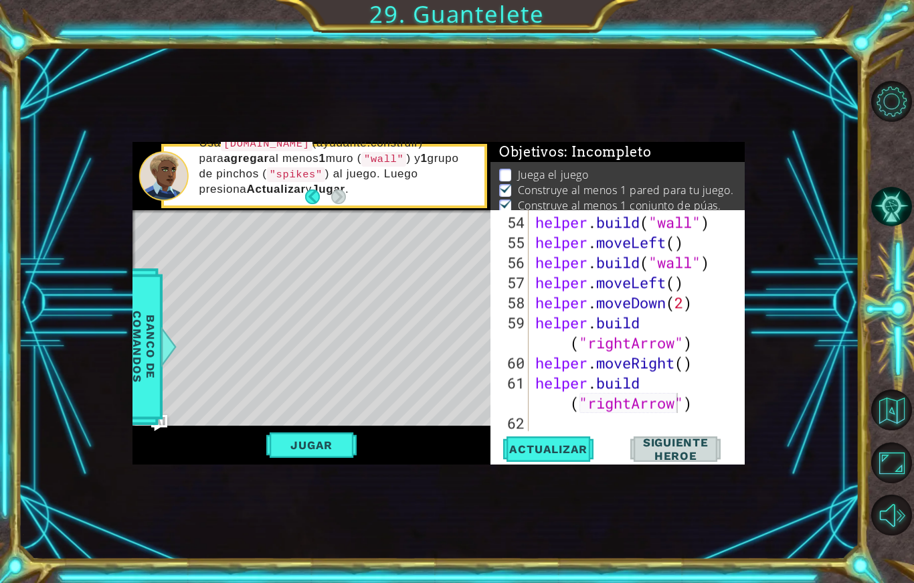
click at [744, 110] on div "1 ההההההההההההההההההההההההההההההההההההההההההההההההההההההההההההההההההההההההההההה…" at bounding box center [438, 303] width 841 height 513
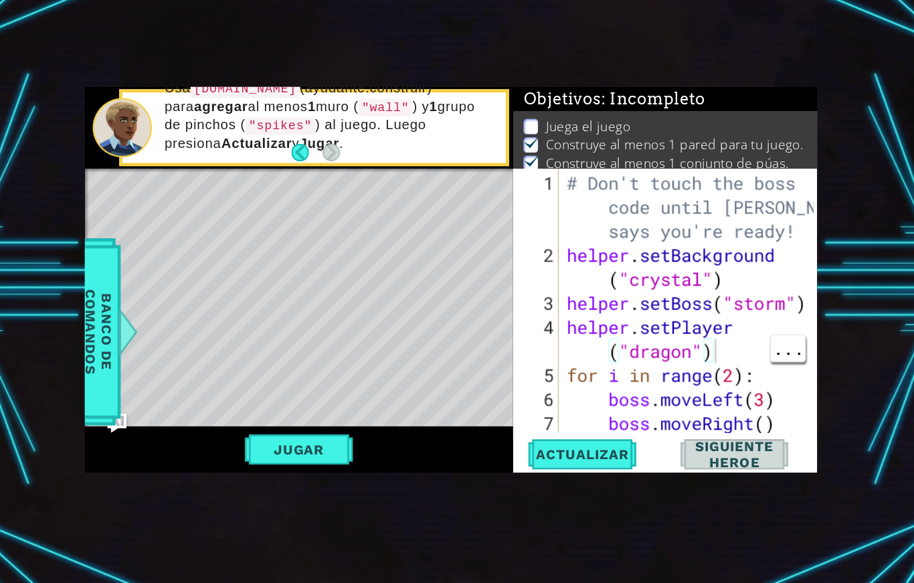
click at [126, 295] on span "Banco de comandos" at bounding box center [143, 347] width 35 height 138
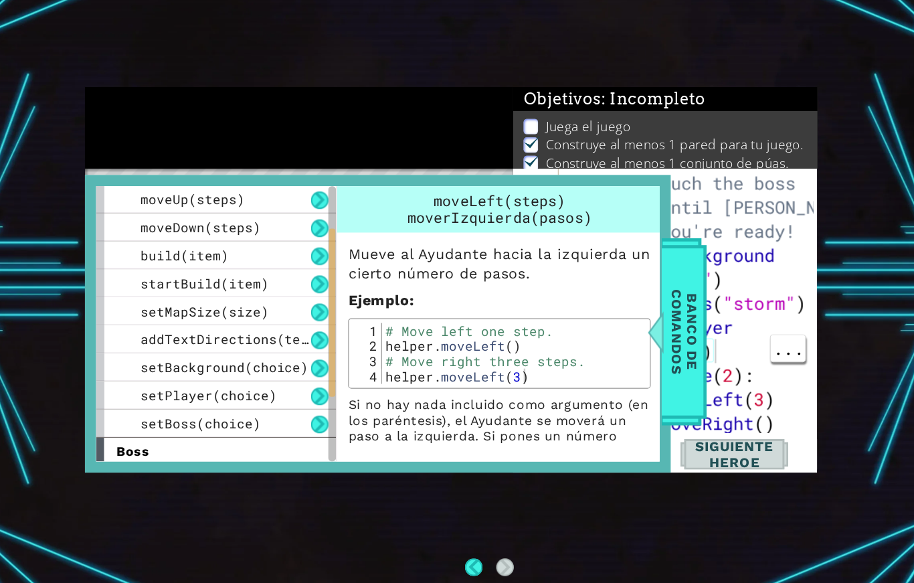
scroll to position [104, 0]
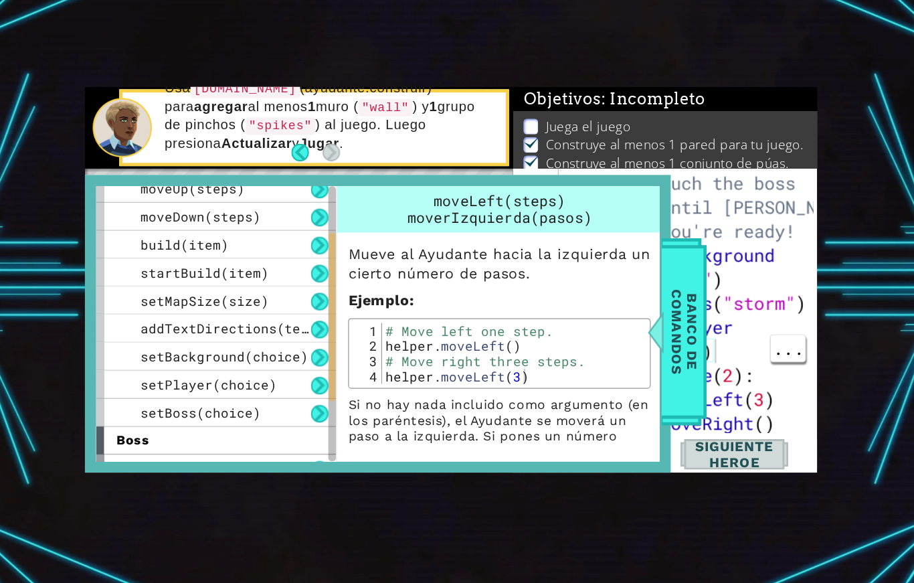
click at [205, 308] on div "setMapSize(size)" at bounding box center [242, 319] width 201 height 23
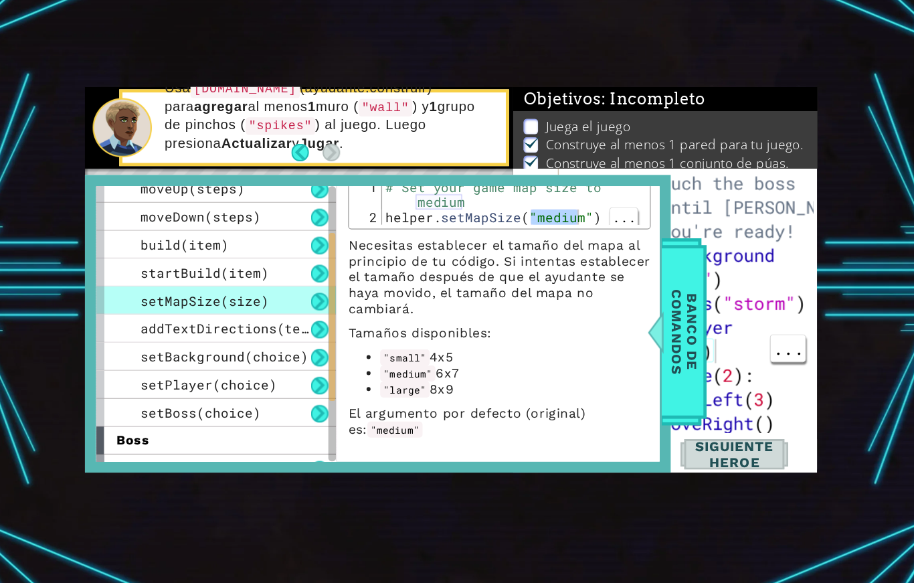
scroll to position [122, 0]
click at [379, 388] on code ""large"" at bounding box center [399, 394] width 41 height 13
click at [616, 282] on span "Banco de comandos" at bounding box center [633, 347] width 35 height 138
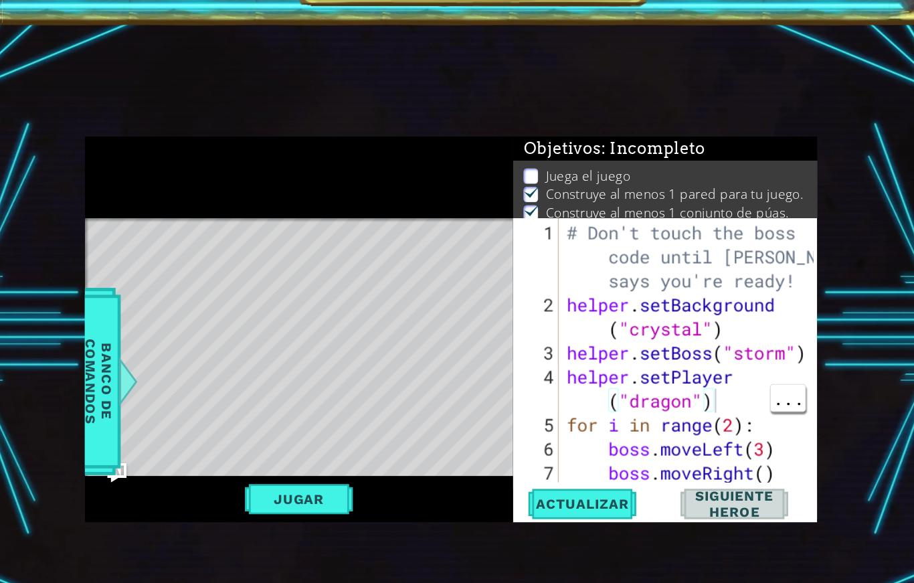
scroll to position [0, 0]
